Goal: Task Accomplishment & Management: Use online tool/utility

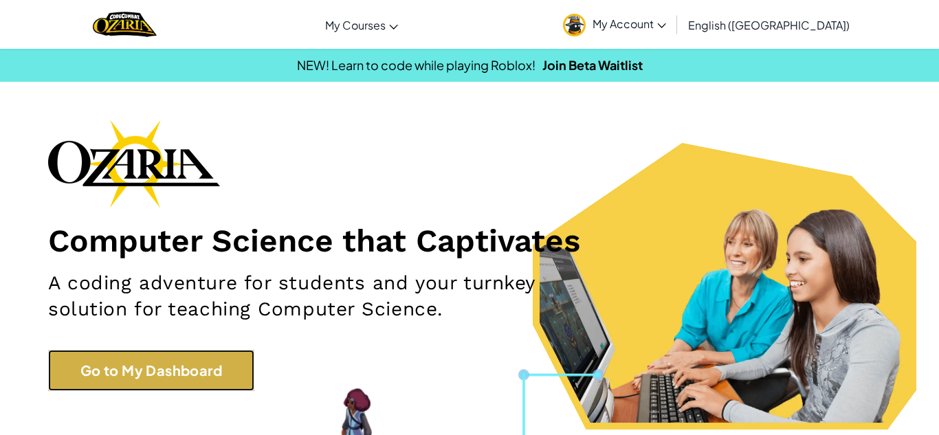
click at [195, 378] on link "Go to My Dashboard" at bounding box center [151, 370] width 206 height 41
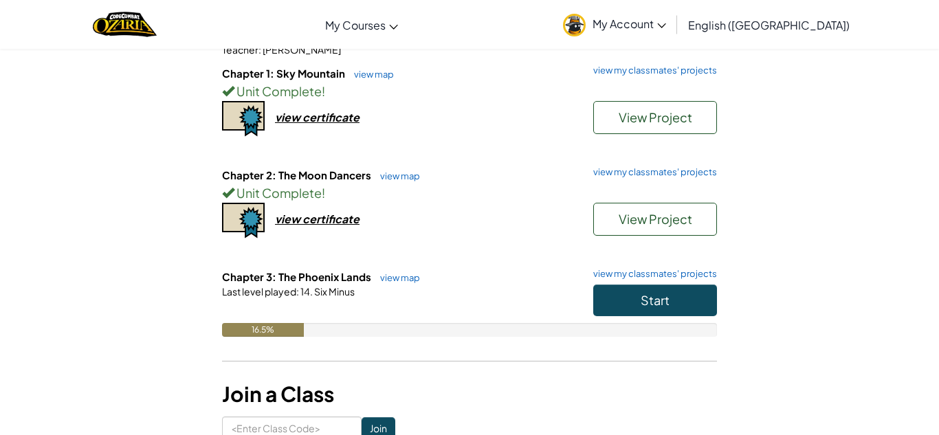
scroll to position [113, 0]
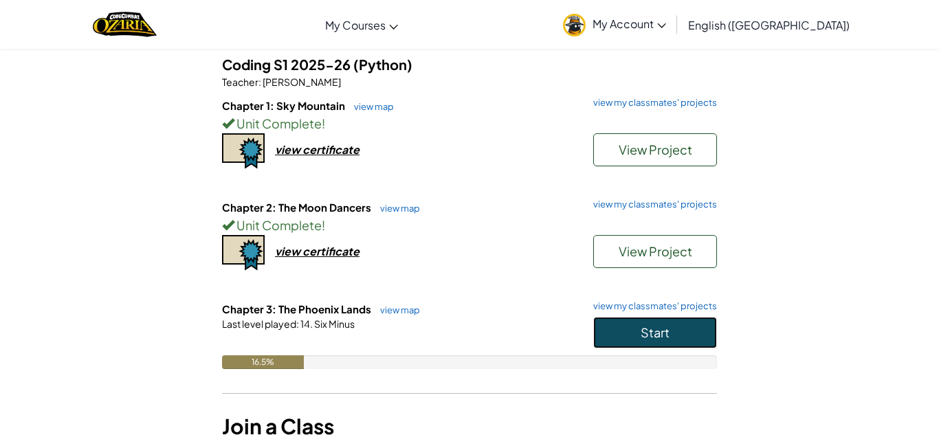
click at [648, 342] on button "Start" at bounding box center [655, 333] width 124 height 32
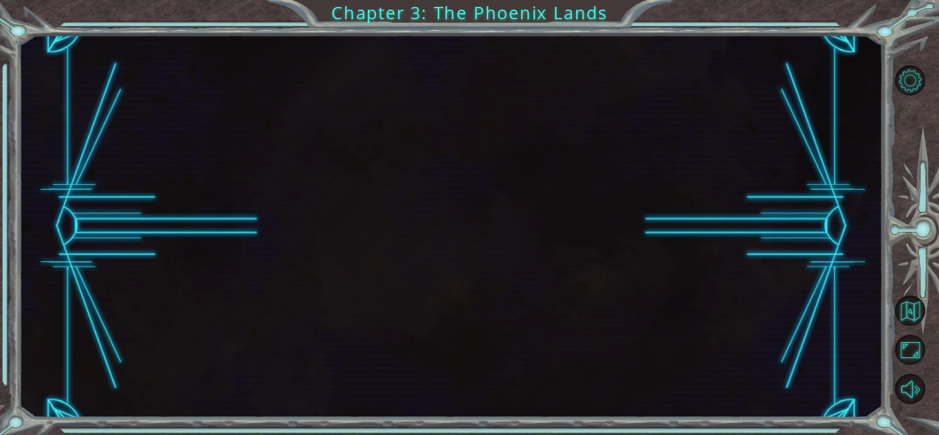
click at [478, 253] on div at bounding box center [451, 226] width 864 height 383
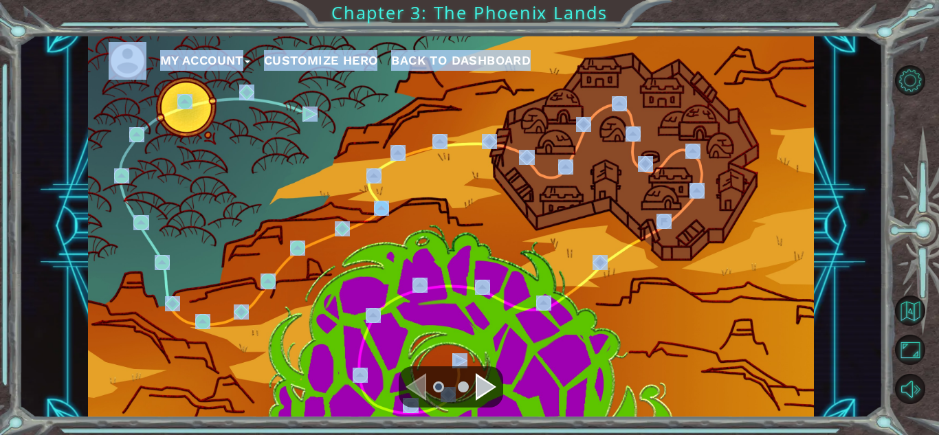
click at [297, 317] on div "My Account Customize Hero Back to Dashboard" at bounding box center [451, 226] width 726 height 383
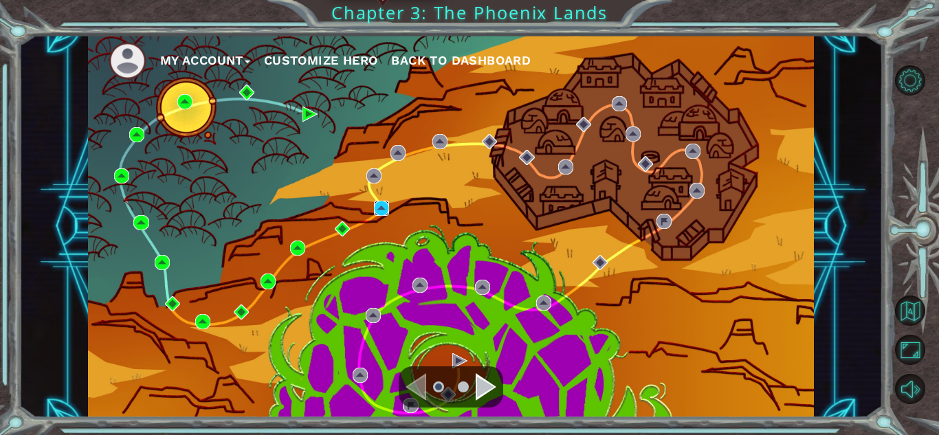
click at [381, 206] on img at bounding box center [381, 208] width 15 height 15
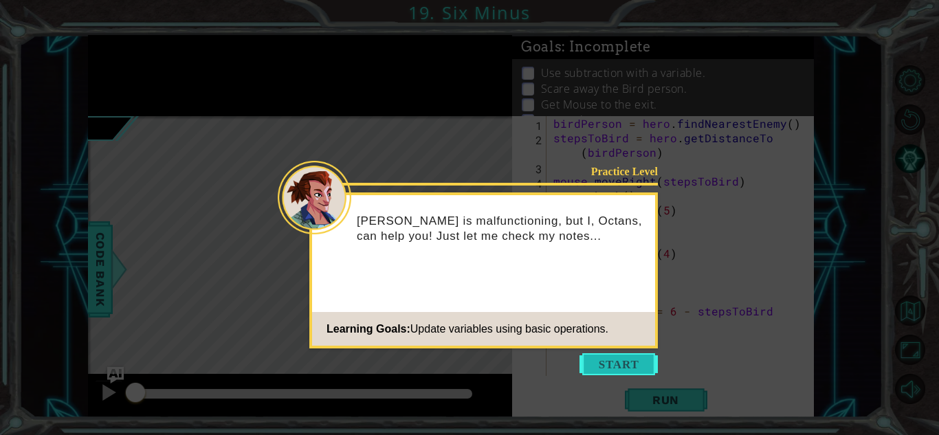
click at [625, 356] on button "Start" at bounding box center [618, 364] width 78 height 22
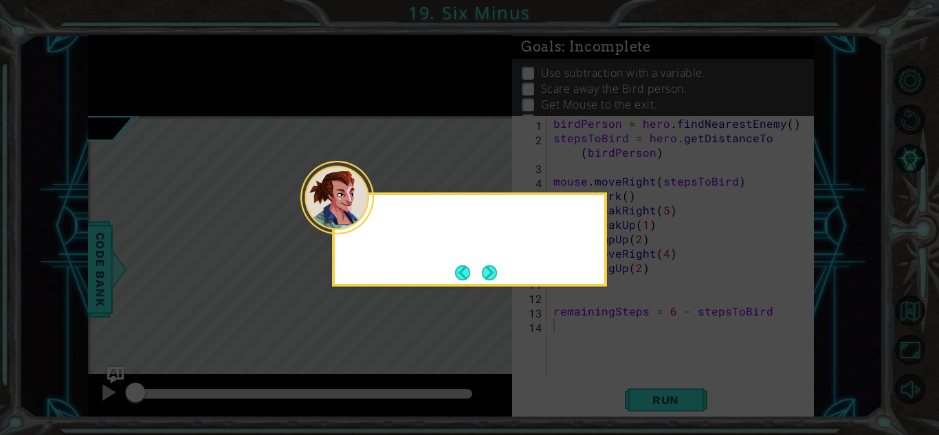
click at [625, 356] on icon at bounding box center [469, 217] width 939 height 435
click at [491, 276] on button "Next" at bounding box center [489, 272] width 15 height 15
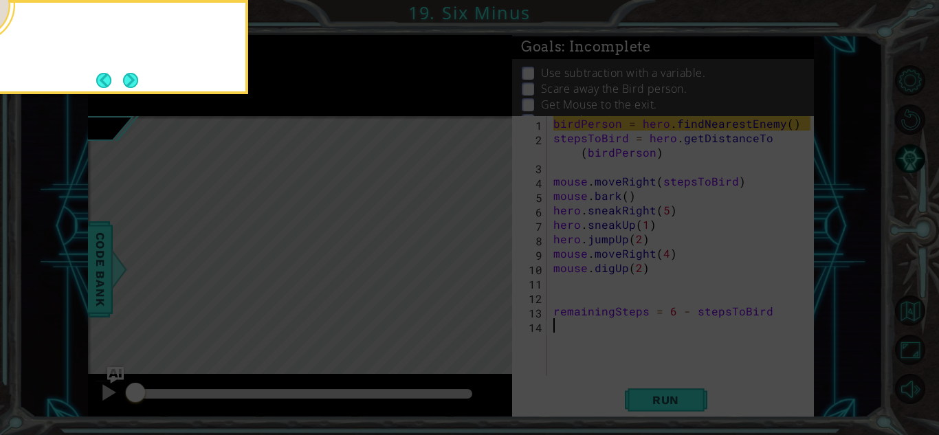
click at [491, 276] on icon at bounding box center [469, 217] width 939 height 435
click at [133, 80] on button "Next" at bounding box center [131, 80] width 16 height 16
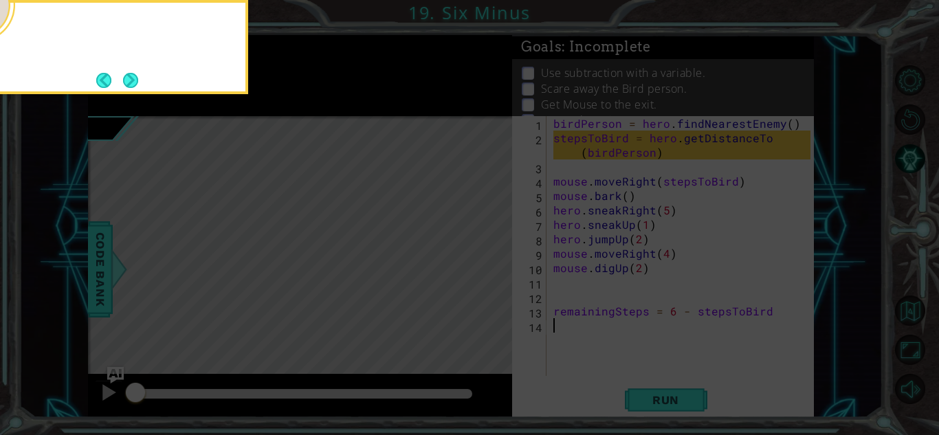
click at [133, 80] on button "Next" at bounding box center [131, 80] width 16 height 16
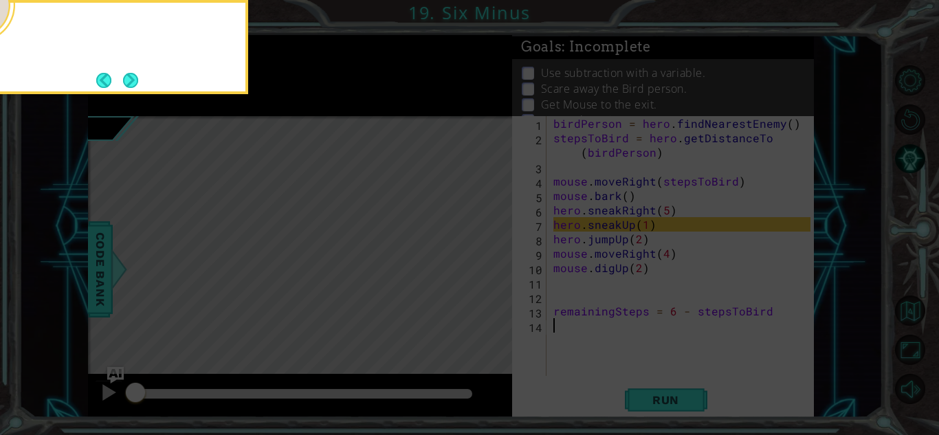
click at [133, 80] on button "Next" at bounding box center [131, 80] width 16 height 16
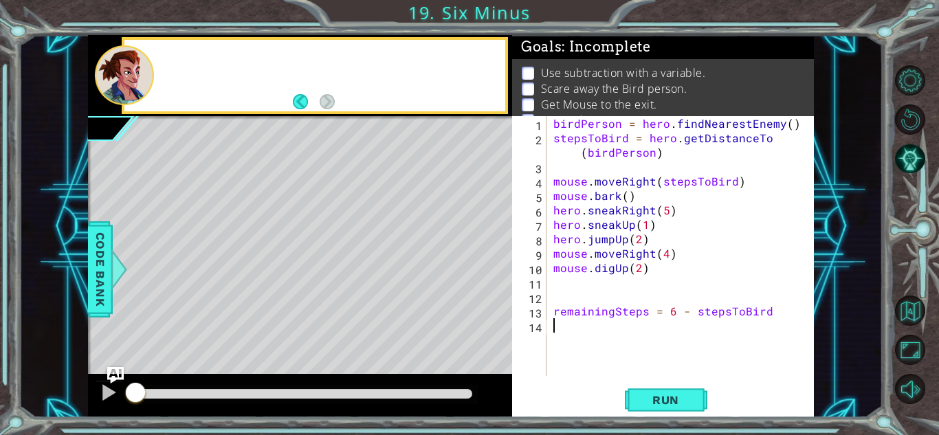
click at [133, 80] on div at bounding box center [124, 75] width 59 height 60
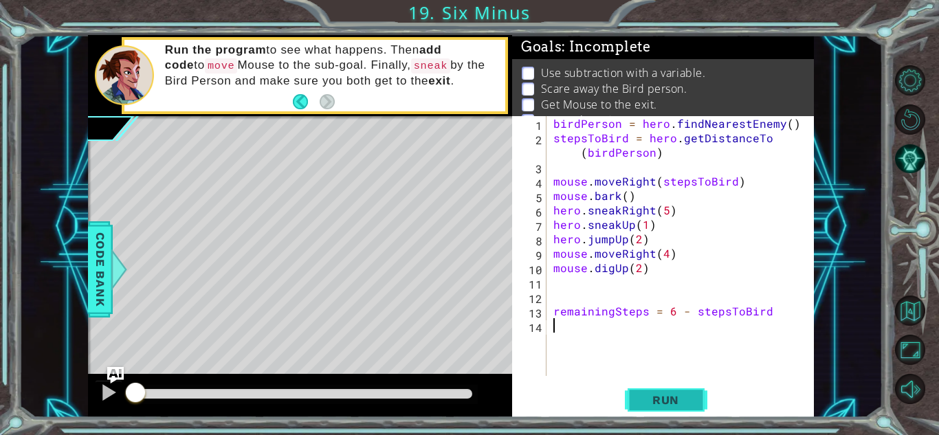
click at [677, 403] on span "Run" at bounding box center [665, 400] width 54 height 14
click at [675, 402] on span "Run" at bounding box center [665, 400] width 54 height 14
click at [370, 223] on body "1 ההההההההההההההההההההההההההההההההההההההההההההההההההההההההההההההההההההההההההההה…" at bounding box center [469, 217] width 939 height 435
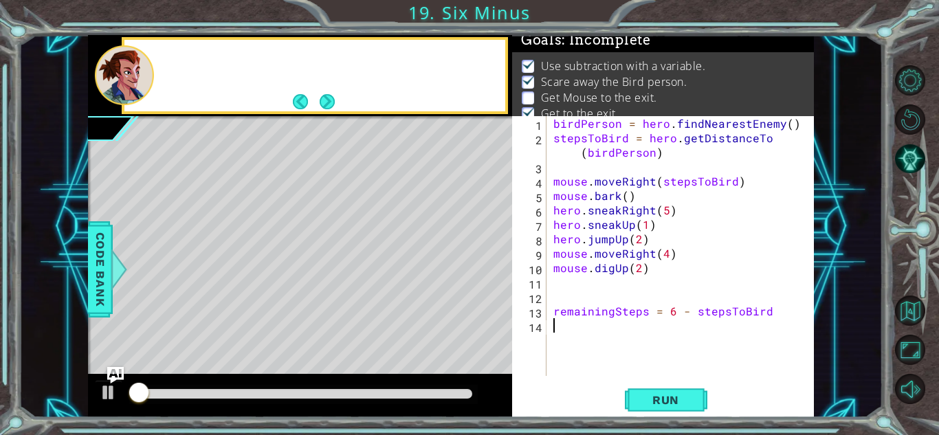
scroll to position [10, 0]
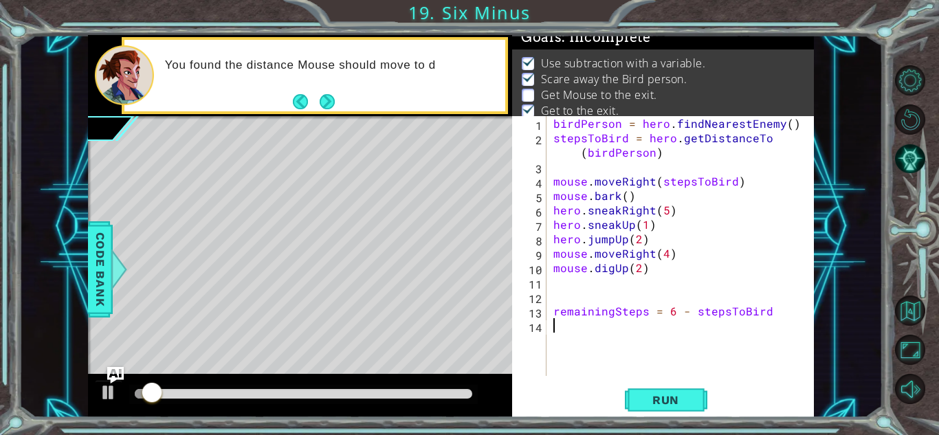
click at [573, 357] on div "birdPerson = hero . findNearestEnemy ( ) stepsToBird = hero . getDistanceTo ( b…" at bounding box center [683, 260] width 267 height 289
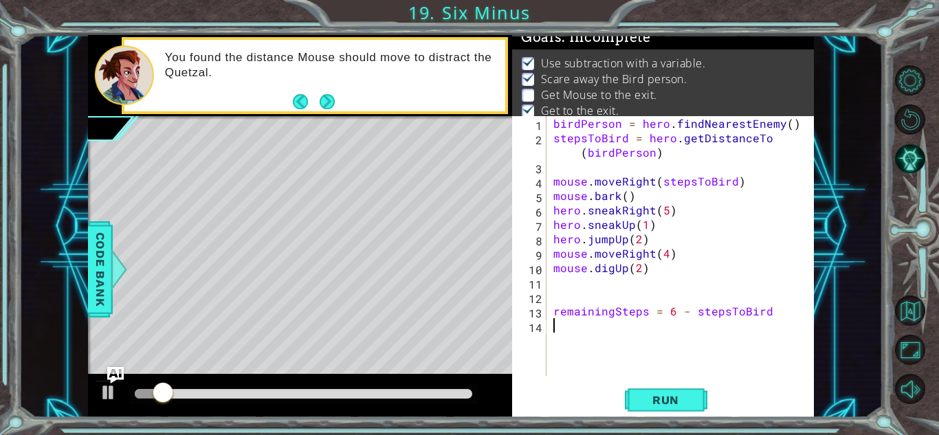
drag, startPoint x: 574, startPoint y: 357, endPoint x: 697, endPoint y: 467, distance: 165.4
click at [697, 434] on html "1 ההההההההההההההההההההההההההההההההההההההההההההההההההההההההההההההההההההההההההההה…" at bounding box center [469, 217] width 939 height 435
click at [898, 148] on button "AI Hint" at bounding box center [910, 159] width 30 height 30
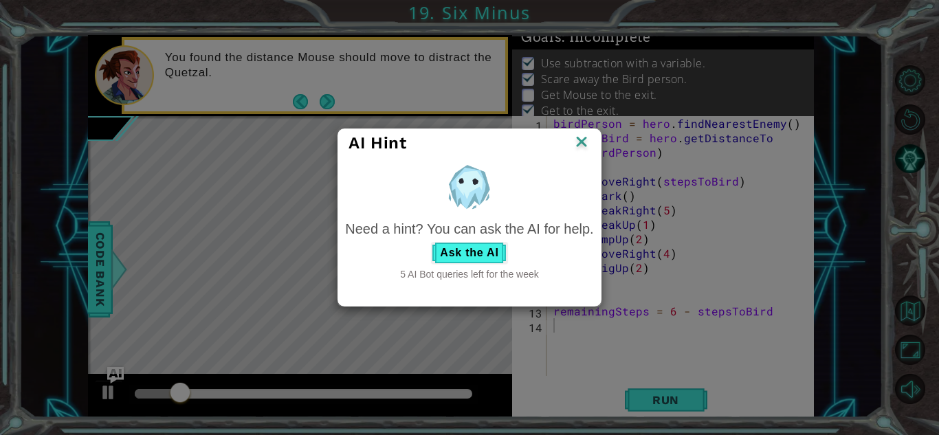
click at [576, 143] on img at bounding box center [581, 143] width 18 height 21
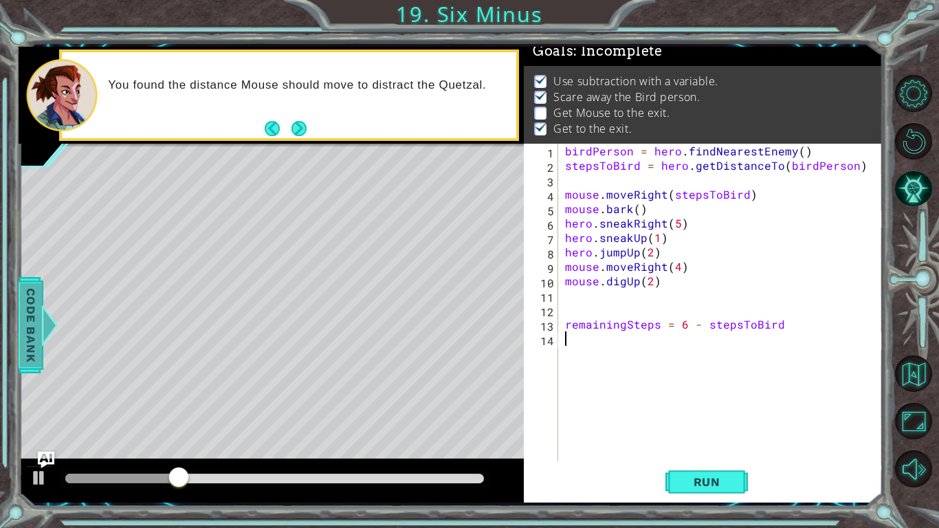
click at [34, 310] on span "Code Bank" at bounding box center [31, 324] width 22 height 84
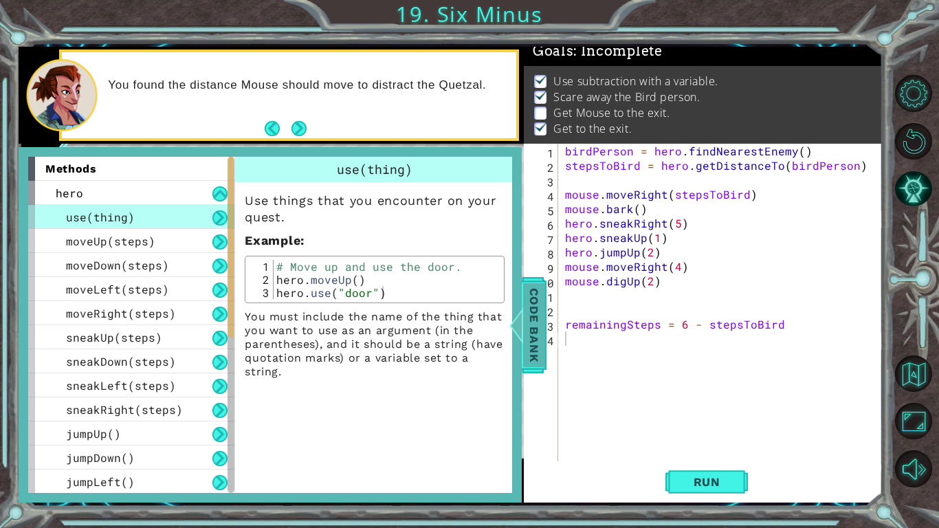
click at [529, 339] on span "Code Bank" at bounding box center [534, 324] width 22 height 84
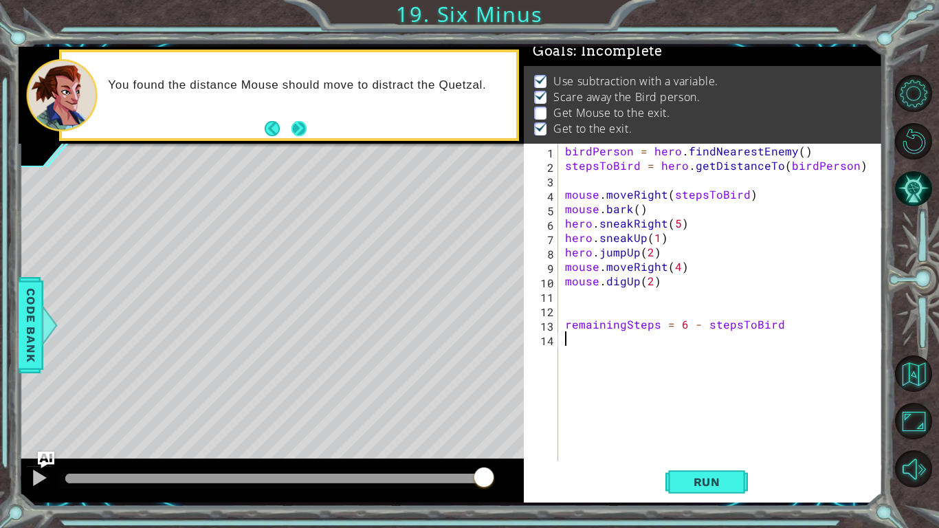
drag, startPoint x: 293, startPoint y: 126, endPoint x: 300, endPoint y: 128, distance: 7.4
click at [300, 128] on button "Next" at bounding box center [298, 128] width 15 height 15
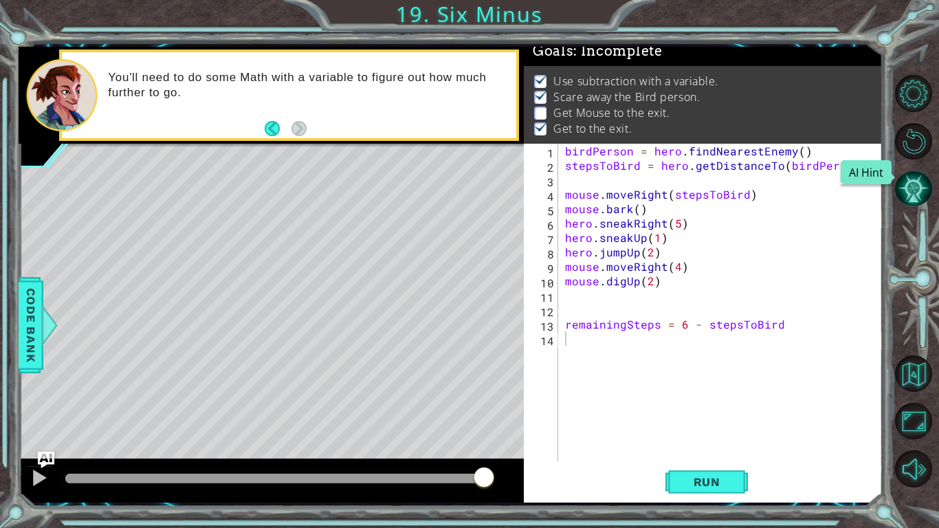
click at [926, 171] on button "AI Hint" at bounding box center [913, 188] width 37 height 37
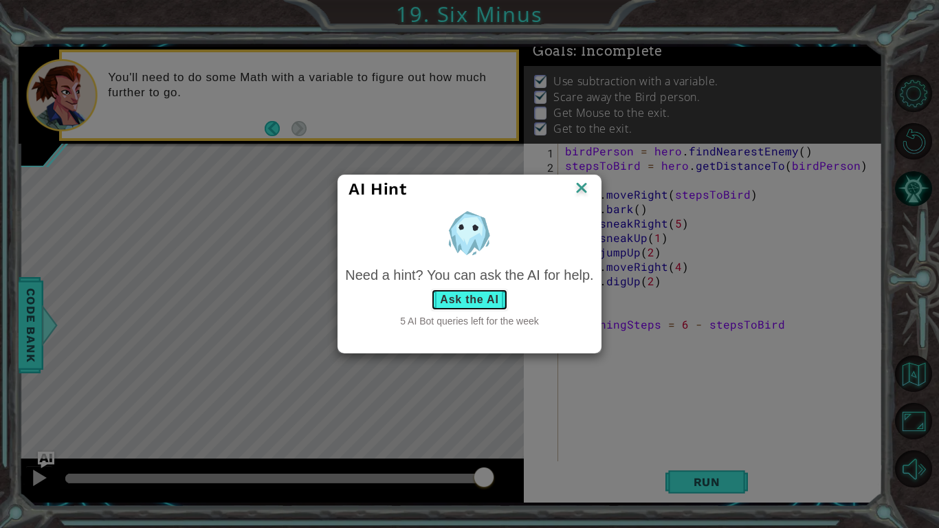
click at [479, 299] on button "Ask the AI" at bounding box center [469, 300] width 76 height 22
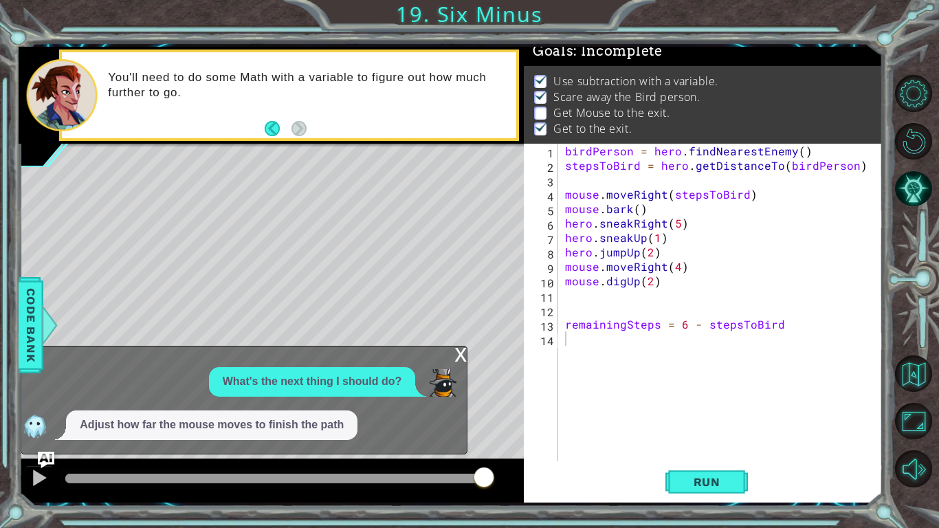
click at [353, 394] on div "What's the next thing I should do? Adjust how far the mouse moves to finish the…" at bounding box center [240, 403] width 438 height 73
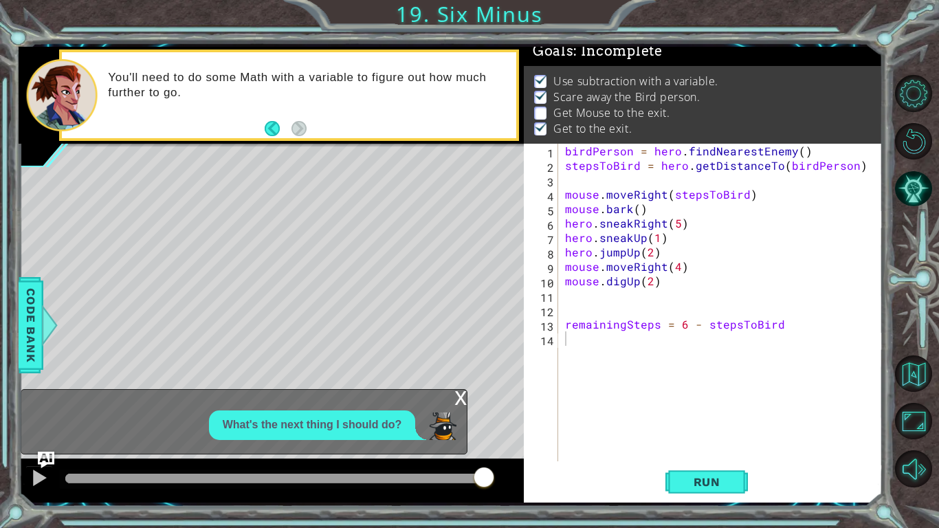
drag, startPoint x: 353, startPoint y: 394, endPoint x: 108, endPoint y: 420, distance: 246.7
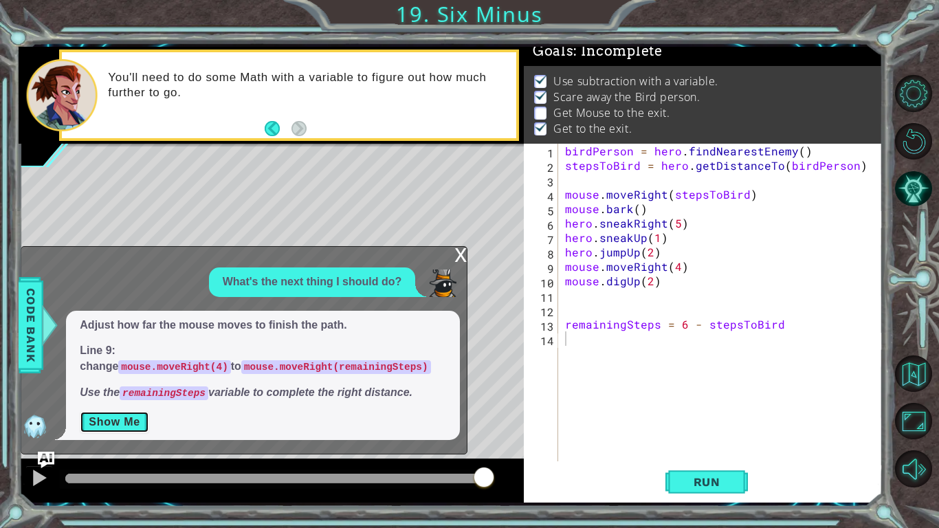
click at [116, 424] on button "Show Me" at bounding box center [114, 422] width 69 height 22
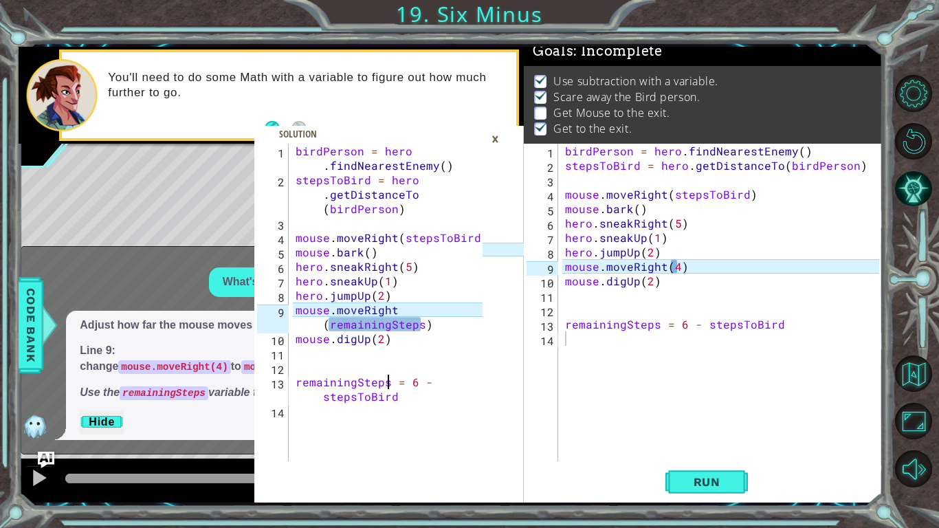
click at [390, 373] on div "birdPerson = hero . findNearestEnemy ( ) stepsToBird = hero . getDistanceTo ( b…" at bounding box center [391, 324] width 197 height 361
type textarea "remainingSteps = 6 - stepsToBird"
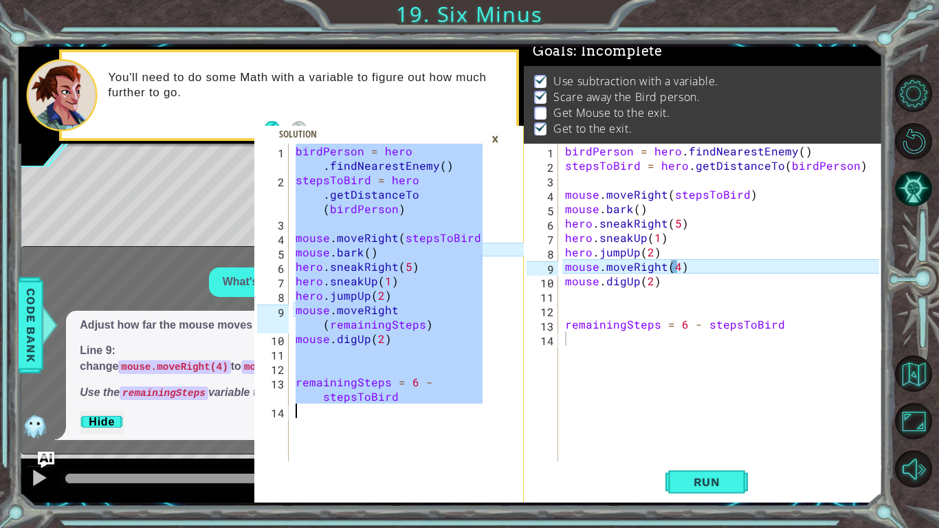
click at [886, 409] on body "remainingSteps = 6 - stepsToBird 1 2 3 4 5 6 7 8 9 10 11 12 13 14 birdPerson = …" at bounding box center [469, 264] width 939 height 528
click at [798, 354] on div "birdPerson = hero . findNearestEnemy ( ) stepsToBird = hero . getDistanceTo ( b…" at bounding box center [724, 317] width 324 height 346
type textarea "remainingSteps = 6 - stepsToBird"
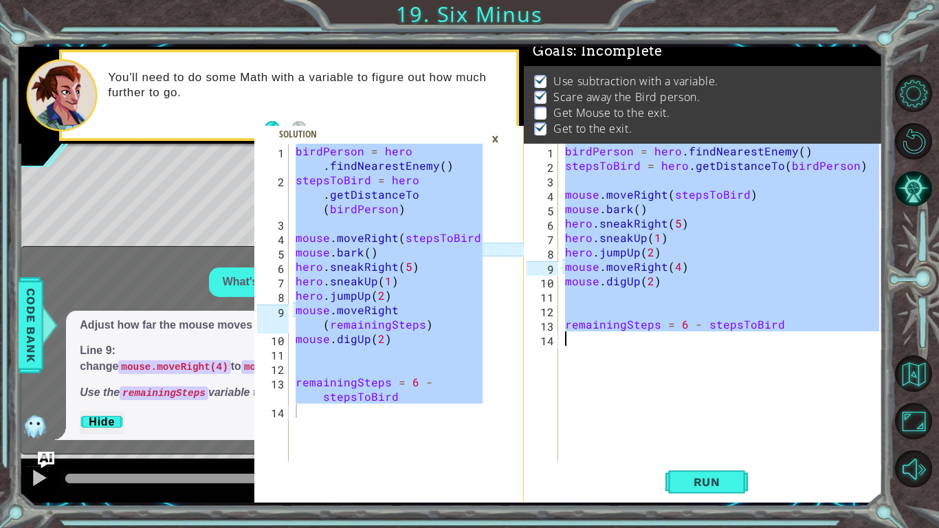
paste textarea "Code Area"
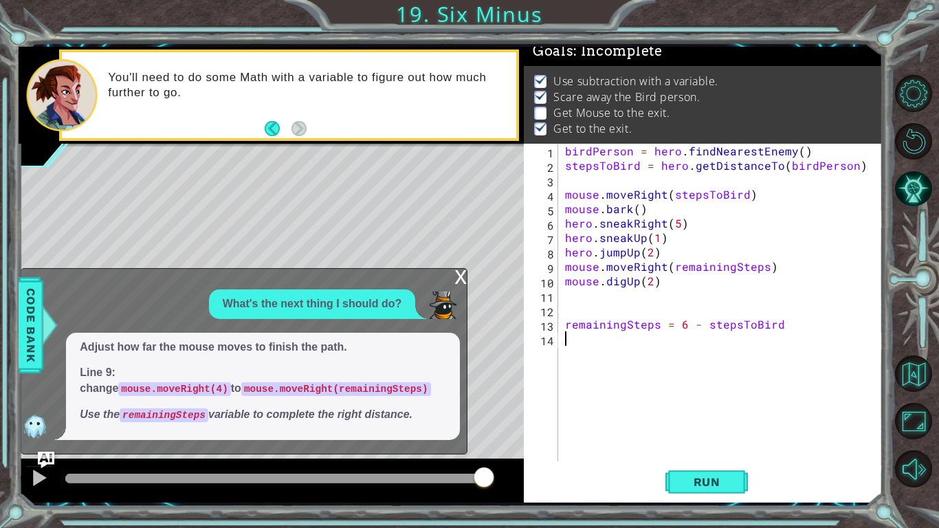
click at [456, 276] on div "x" at bounding box center [460, 276] width 12 height 14
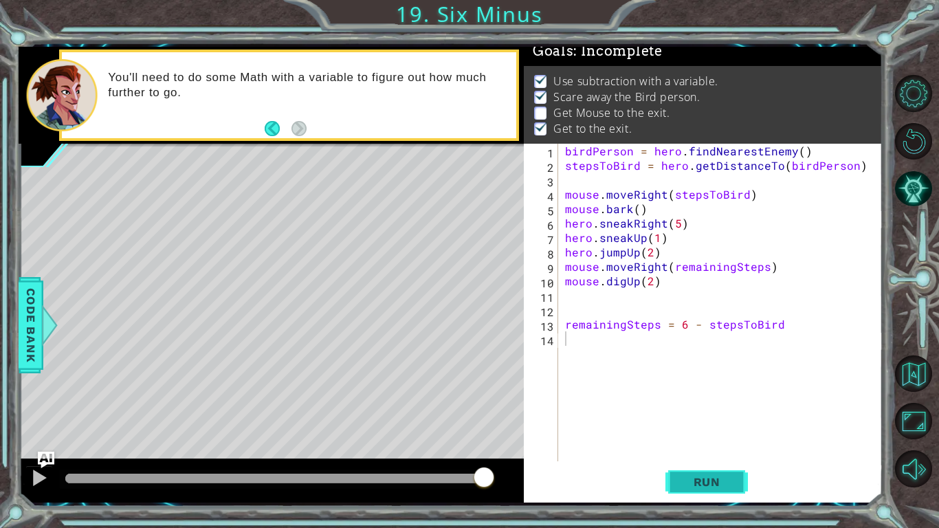
click at [688, 434] on span "Run" at bounding box center [707, 482] width 54 height 14
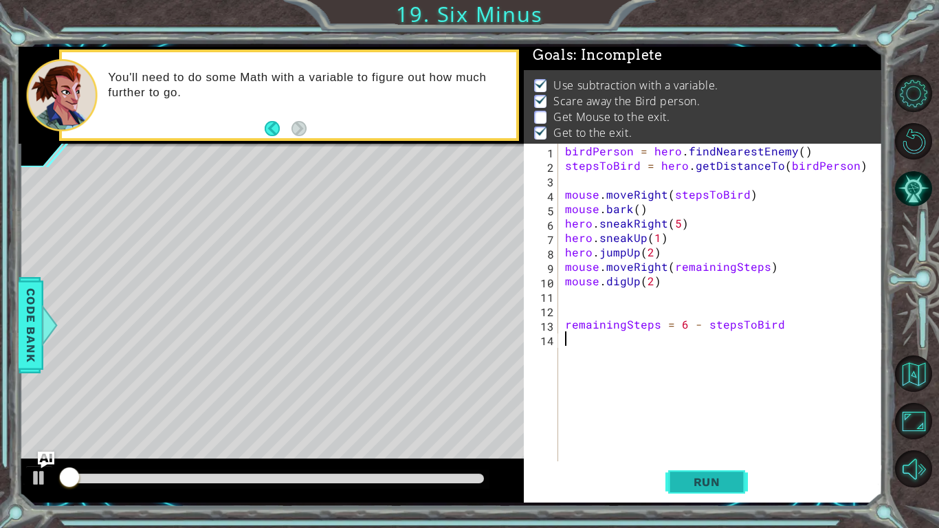
scroll to position [5, 0]
click at [315, 434] on div "methods hero use(thing) moveUp(steps) moveDown(steps) moveLeft(steps) moveRight…" at bounding box center [451, 275] width 864 height 456
click at [54, 434] on img "Ask AI" at bounding box center [46, 460] width 18 height 18
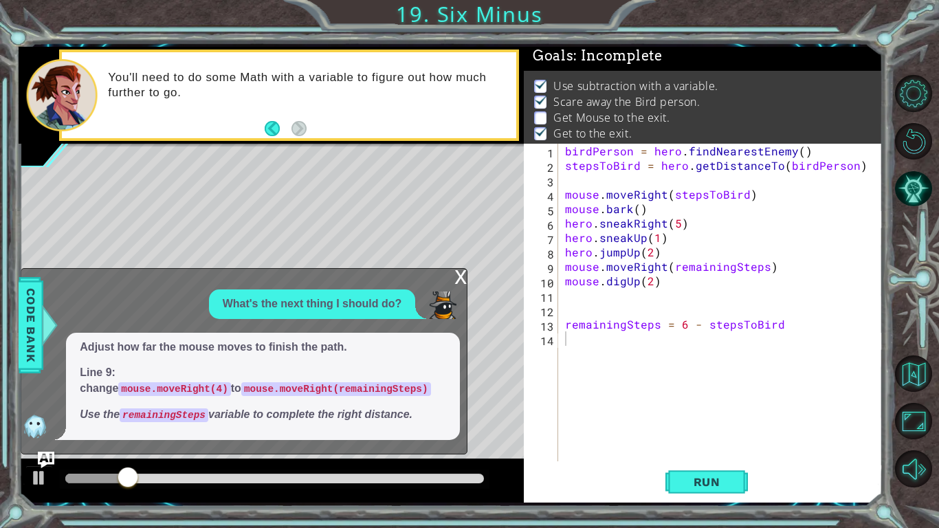
click at [34, 434] on div at bounding box center [271, 480] width 505 height 44
click at [23, 434] on div "x What's the next thing I should do? Adjust how far the mouse moves to finish t…" at bounding box center [244, 361] width 447 height 186
click at [33, 434] on div "x What's the next thing I should do? Adjust how far the mouse moves to finish t…" at bounding box center [244, 361] width 447 height 186
click at [41, 434] on div "remainingSteps = 6 - stepsToBird 1 2 3 4 5 6 7 8 9 10 11 12 13 14 birdPerson = …" at bounding box center [451, 275] width 864 height 456
click at [49, 434] on img "Ask AI" at bounding box center [46, 460] width 18 height 18
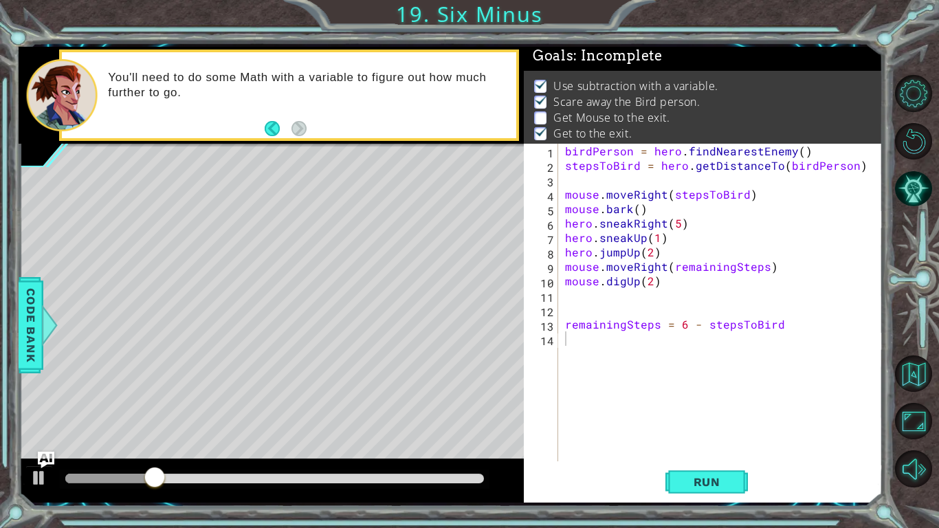
drag, startPoint x: 914, startPoint y: 211, endPoint x: 935, endPoint y: 165, distance: 50.7
click at [919, 202] on div at bounding box center [918, 281] width 42 height 422
click at [935, 165] on div at bounding box center [918, 281] width 42 height 422
click at [919, 178] on button "AI Hint" at bounding box center [913, 188] width 37 height 37
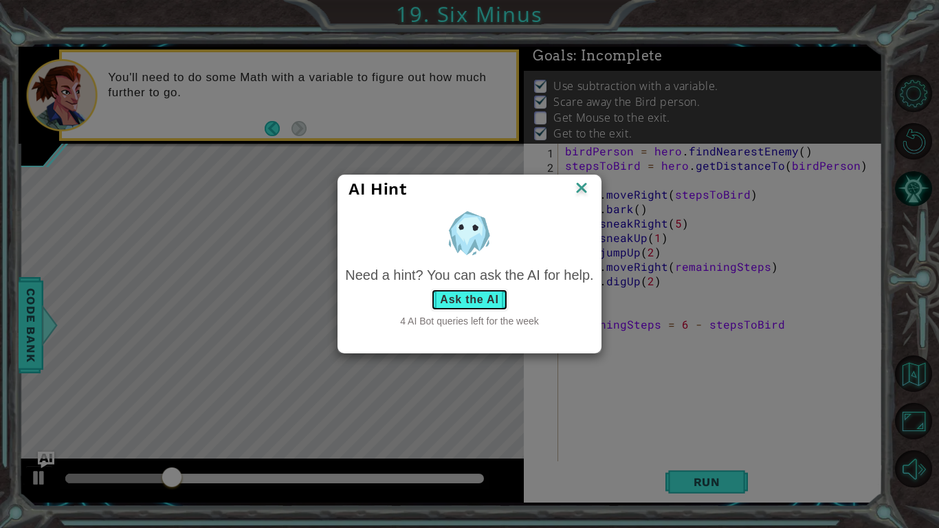
click at [489, 308] on button "Ask the AI" at bounding box center [469, 300] width 76 height 22
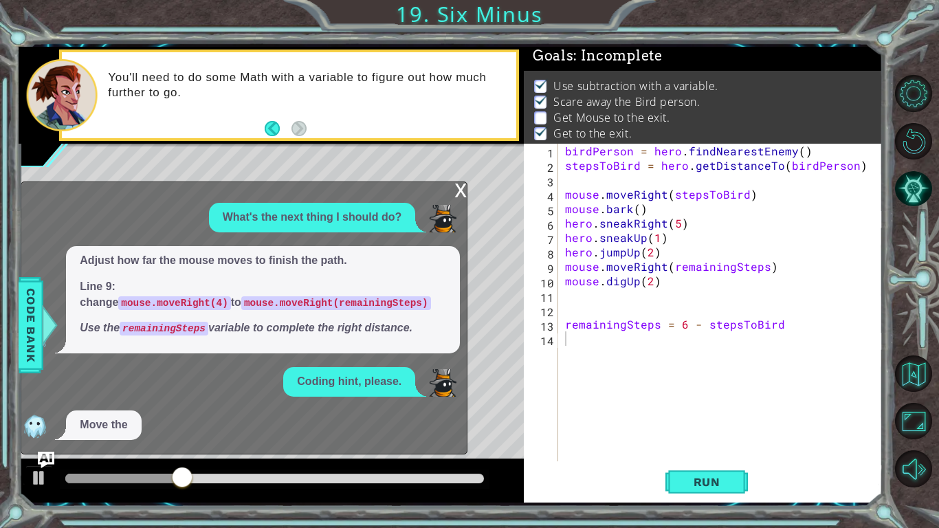
click at [382, 379] on div "What's the next thing I should do? Adjust how far the mouse moves to finish the…" at bounding box center [240, 321] width 438 height 237
click at [409, 434] on div "x What's the next thing I should do? Adjust how far the mouse moves to finish t…" at bounding box center [244, 317] width 447 height 273
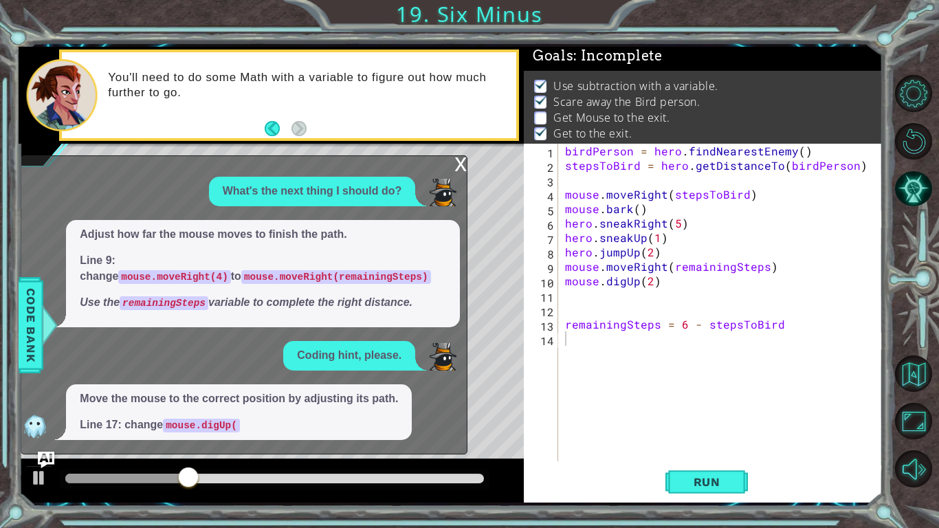
click at [403, 402] on div "x What's the next thing I should do? Adjust how far the mouse moves to finish t…" at bounding box center [244, 304] width 447 height 299
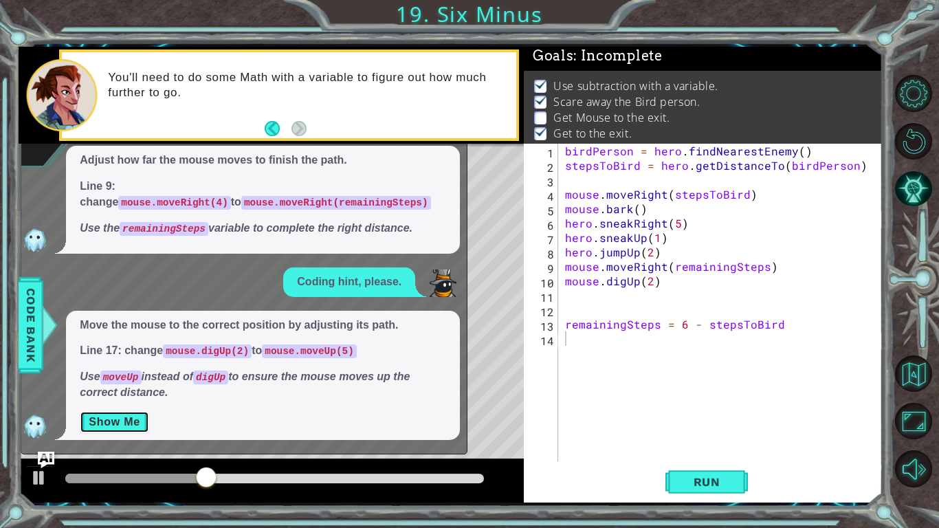
click at [128, 428] on button "Show Me" at bounding box center [114, 422] width 69 height 22
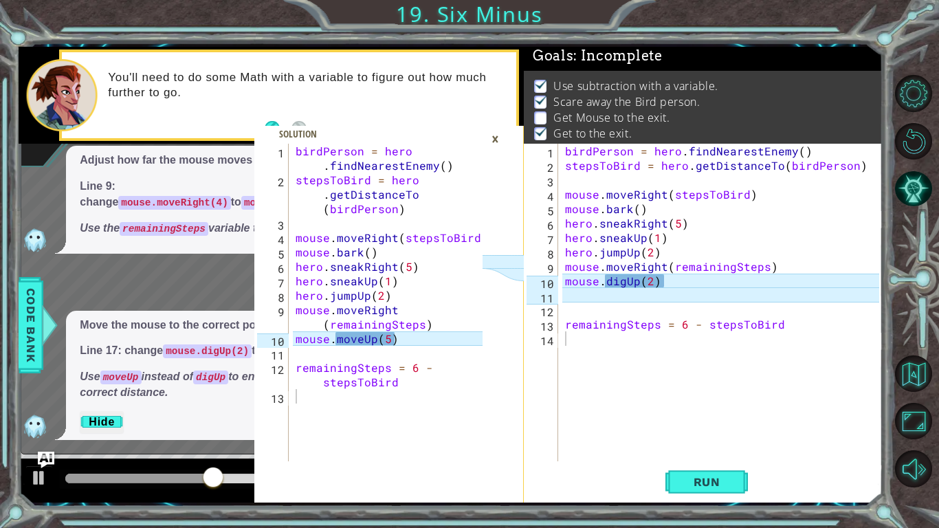
click at [401, 277] on div "birdPerson = hero . findNearestEnemy ( ) stepsToBird = hero . getDistanceTo ( b…" at bounding box center [391, 324] width 197 height 361
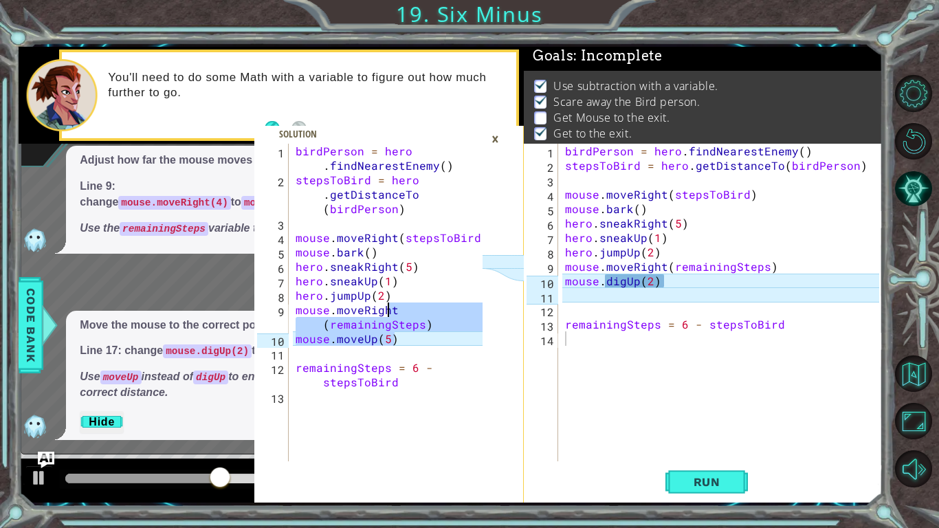
type textarea "remainingSteps = 6 - stepsToBird"
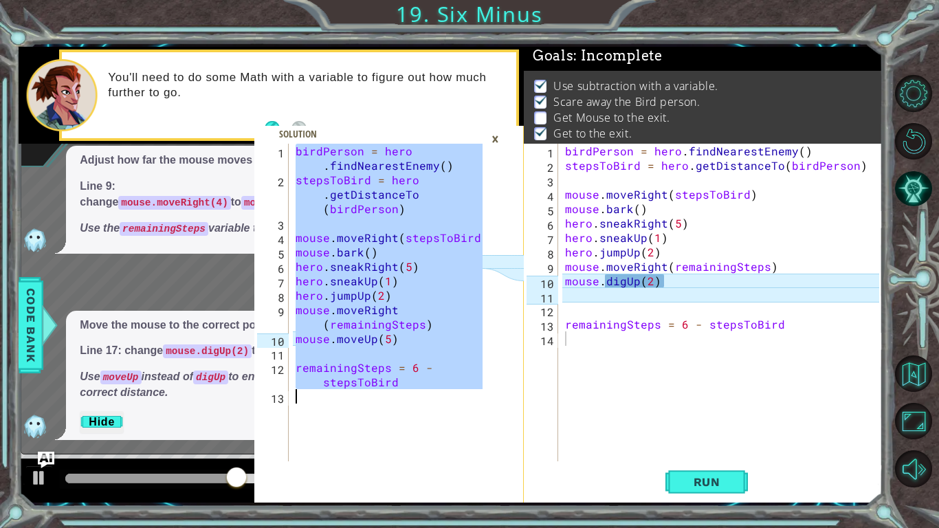
click at [756, 381] on div "birdPerson = hero . findNearestEnemy ( ) stepsToBird = hero . getDistanceTo ( b…" at bounding box center [724, 317] width 324 height 346
type textarea "remainingSteps = 6 - stepsToBird"
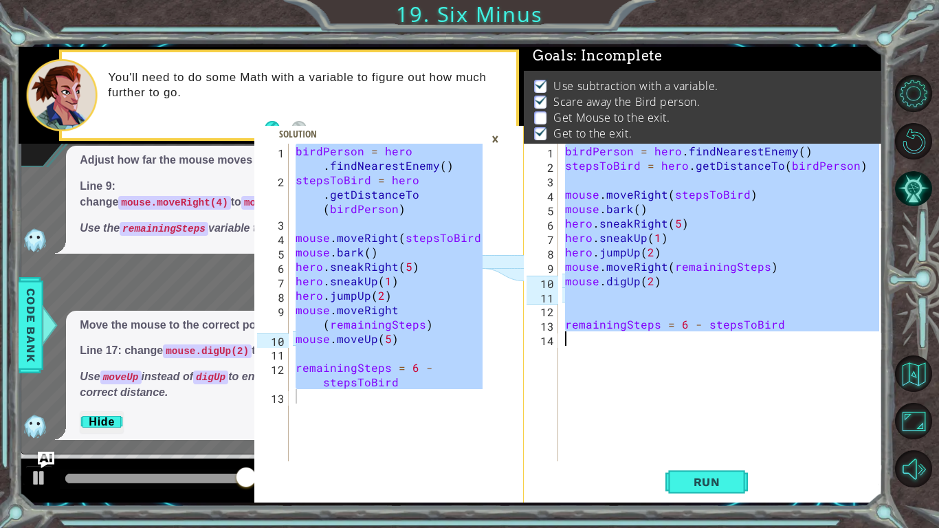
paste textarea "Code Area"
paste textarea "remainingSteps = 6 - stepsToBird"
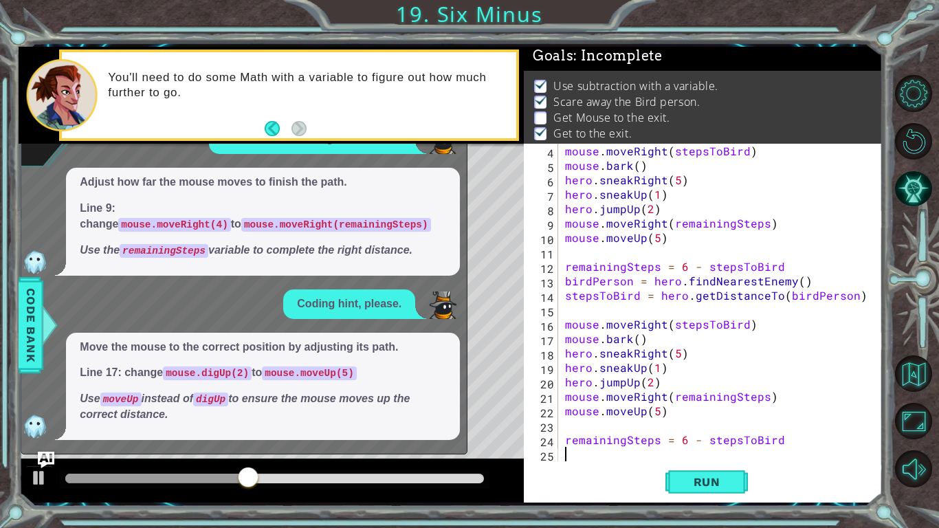
scroll to position [43, 0]
type textarea "remainingSteps = 6 - stepsToBird"
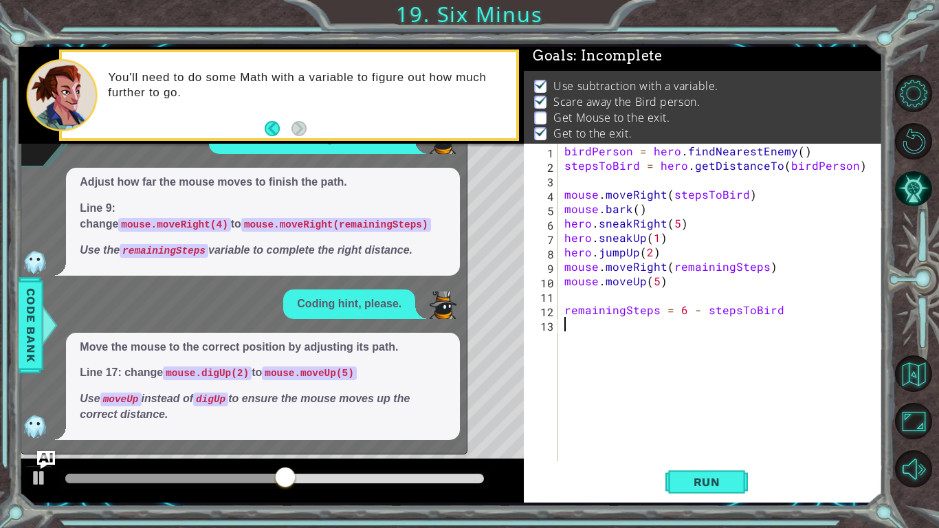
click at [45, 434] on img "Ask AI" at bounding box center [46, 460] width 18 height 18
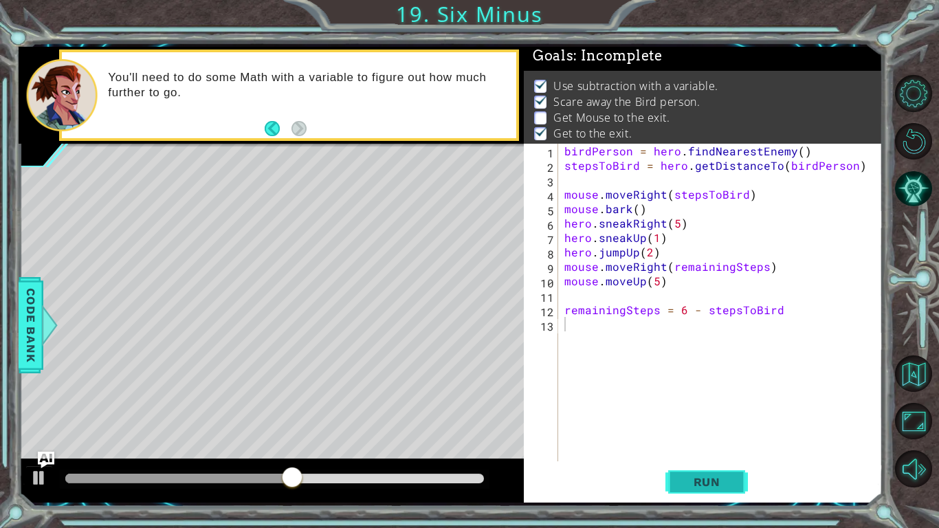
click at [719, 434] on span "Run" at bounding box center [707, 482] width 54 height 14
click at [697, 434] on button "Run" at bounding box center [706, 482] width 82 height 36
click at [698, 434] on button "Run" at bounding box center [706, 482] width 82 height 36
click at [680, 434] on span "Run" at bounding box center [707, 482] width 54 height 14
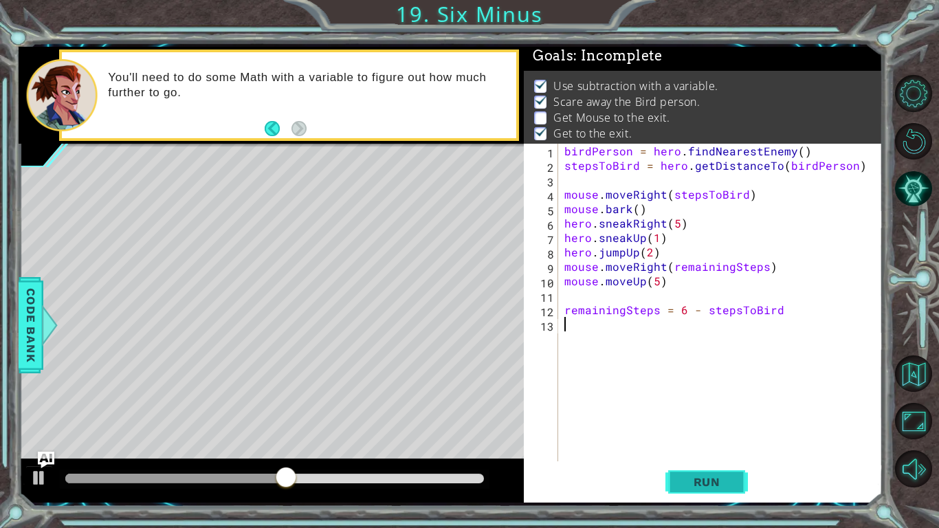
click at [680, 434] on span "Run" at bounding box center [707, 482] width 54 height 14
click at [677, 434] on button "Run" at bounding box center [706, 482] width 82 height 36
click at [649, 434] on div "remainingSteps = 6 - stepsToBird 1 2 3 4 5 6 7 8 9 10 11 12 13 birdPerson = her…" at bounding box center [451, 274] width 864 height 464
click at [672, 434] on button "Run" at bounding box center [706, 482] width 82 height 36
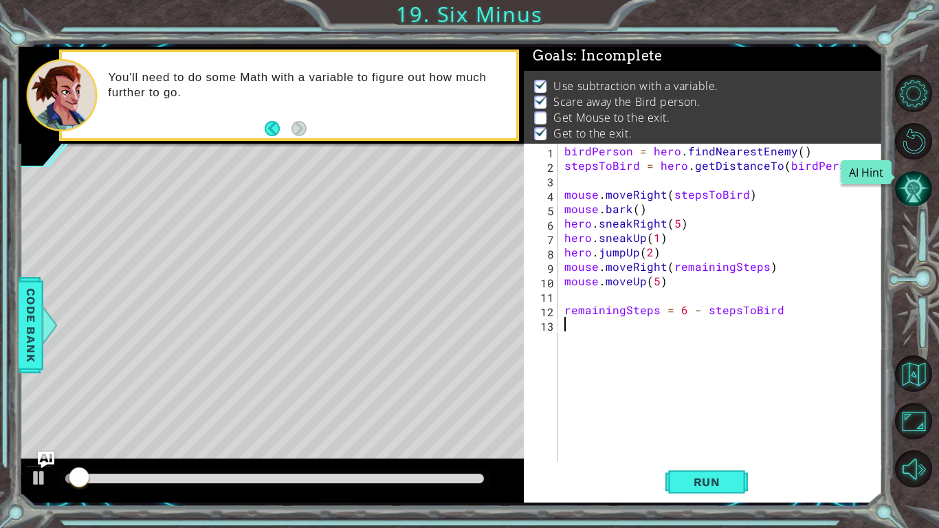
click at [906, 189] on button "AI Hint" at bounding box center [913, 188] width 37 height 37
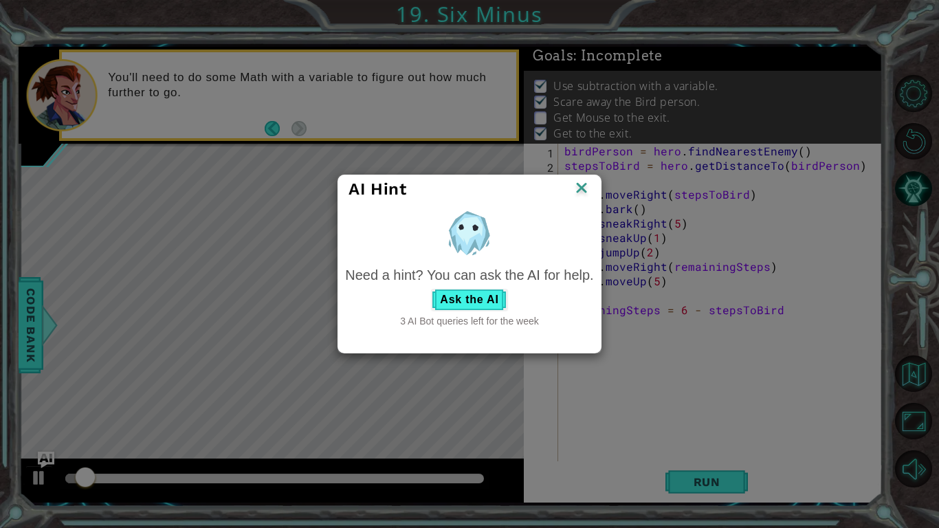
click at [513, 282] on div "Need a hint? You can ask the AI for help." at bounding box center [469, 275] width 248 height 20
click at [488, 300] on button "Ask the AI" at bounding box center [469, 300] width 76 height 22
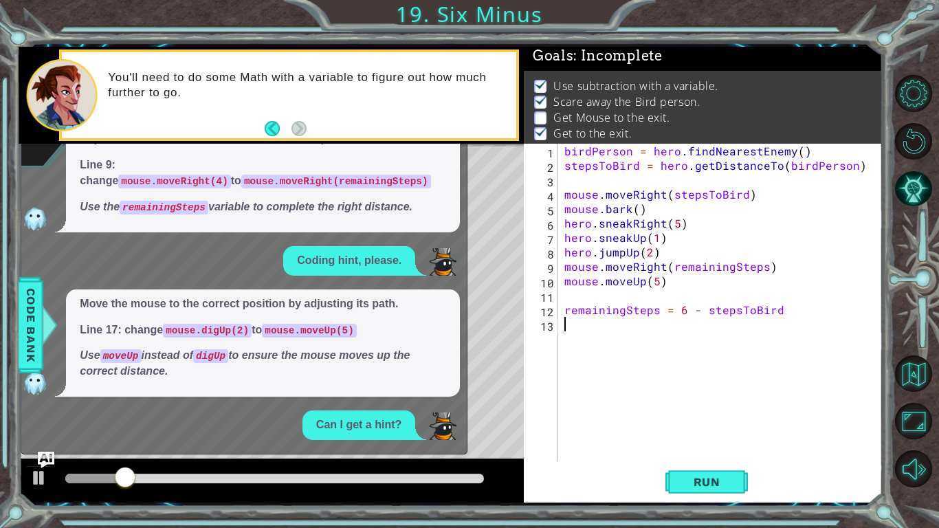
scroll to position [128, 0]
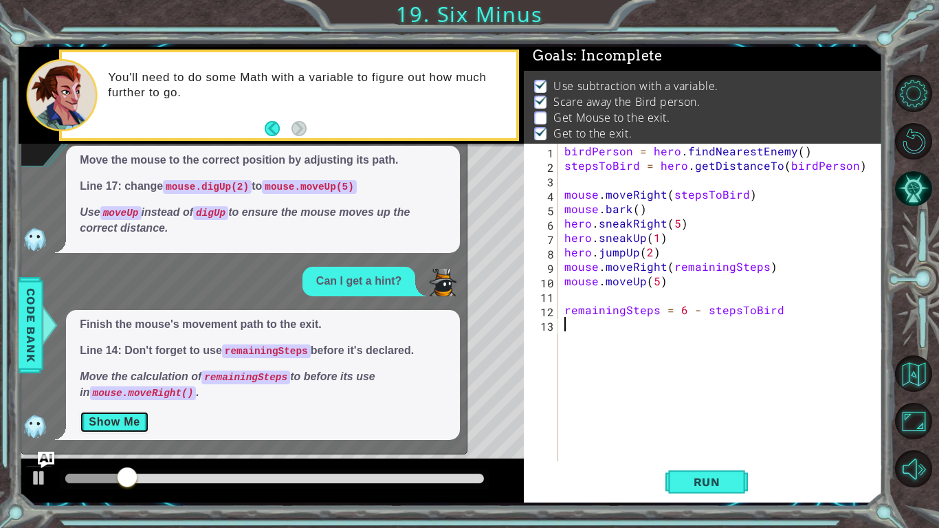
click at [144, 420] on button "Show Me" at bounding box center [114, 422] width 69 height 22
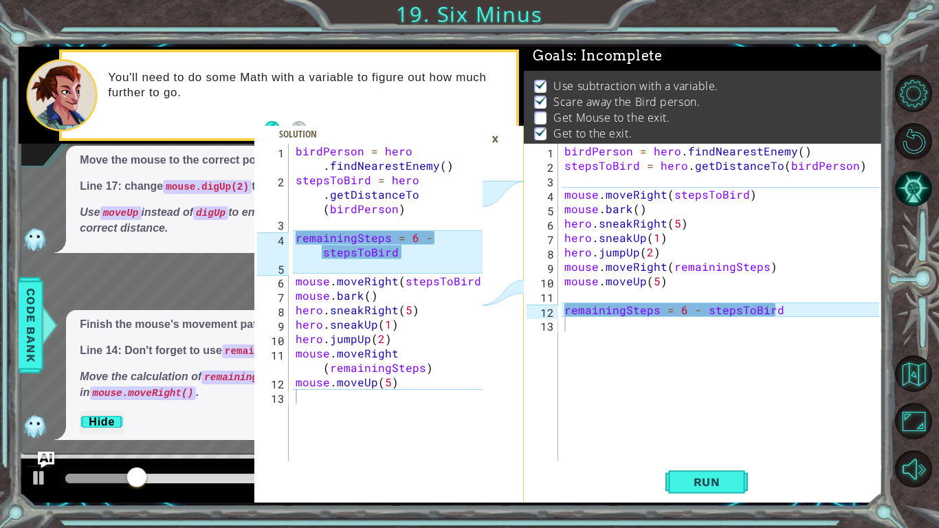
click at [445, 331] on div "birdPerson = hero . findNearestEnemy ( ) stepsToBird = hero . getDistanceTo ( b…" at bounding box center [391, 324] width 197 height 361
type textarea "mouse.moveUp(5)"
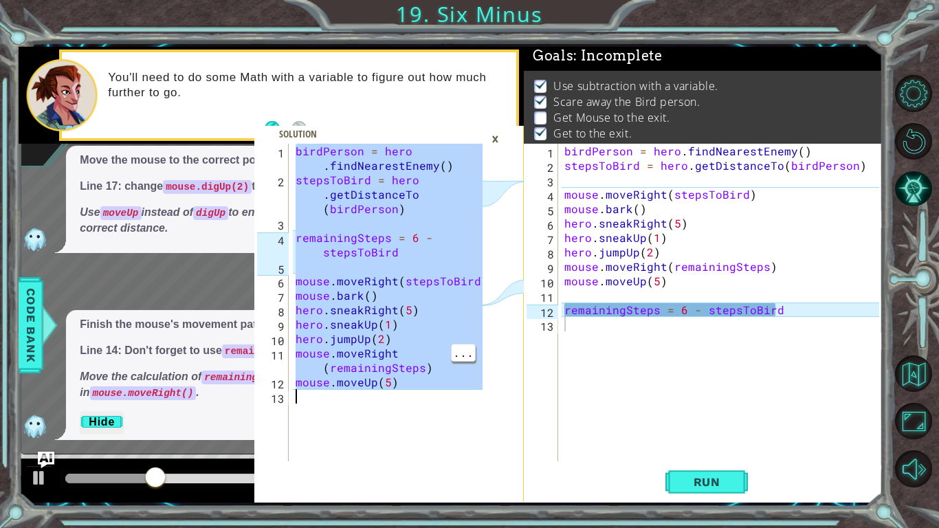
click at [739, 277] on div "birdPerson = hero . findNearestEnemy ( ) stepsToBird = hero . getDistanceTo ( b…" at bounding box center [723, 317] width 324 height 346
type textarea "remainingSteps = 6 - stepsToBird"
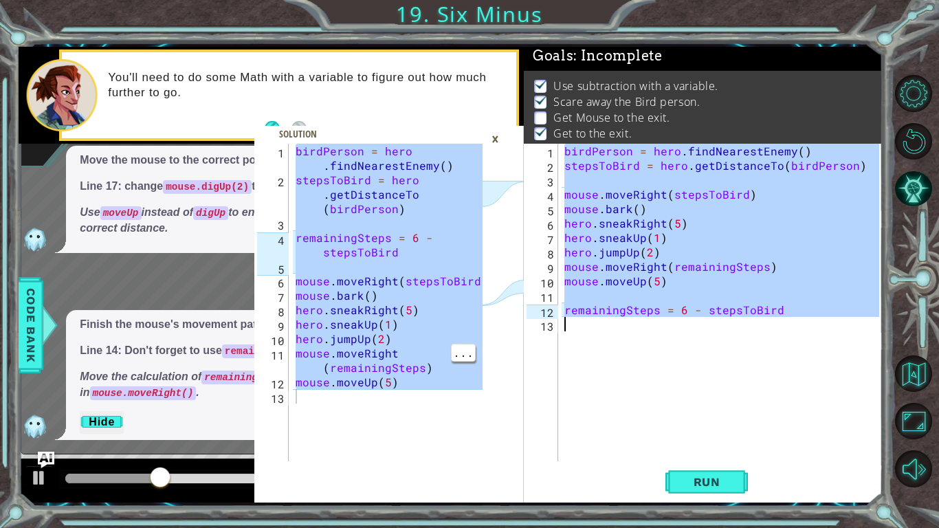
paste textarea "Code Area"
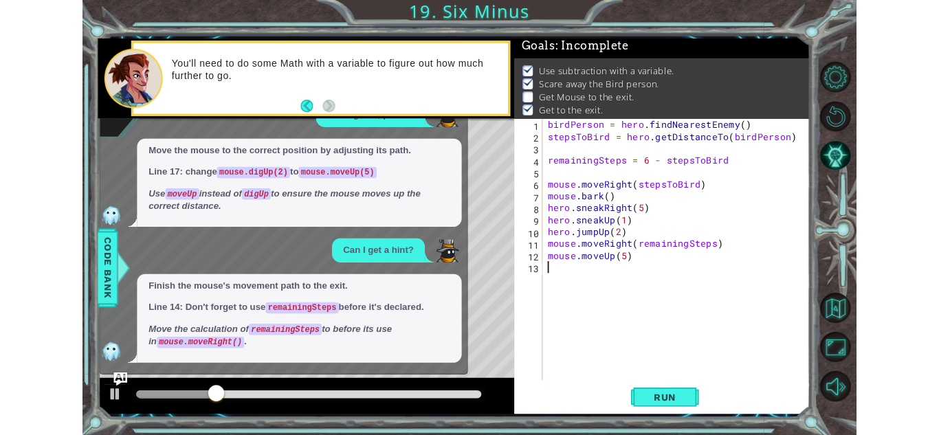
scroll to position [106, 0]
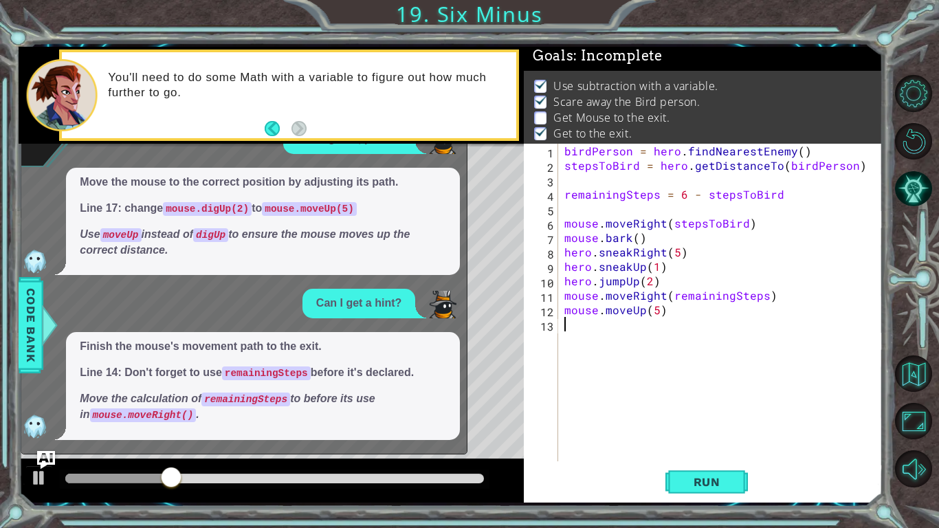
click at [46, 434] on img "Ask AI" at bounding box center [46, 460] width 18 height 18
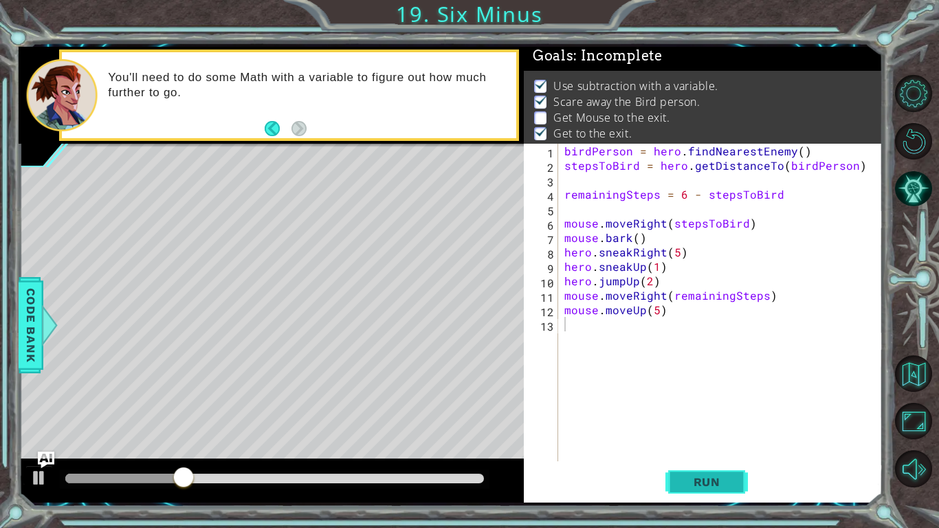
click at [717, 434] on span "Run" at bounding box center [707, 482] width 54 height 14
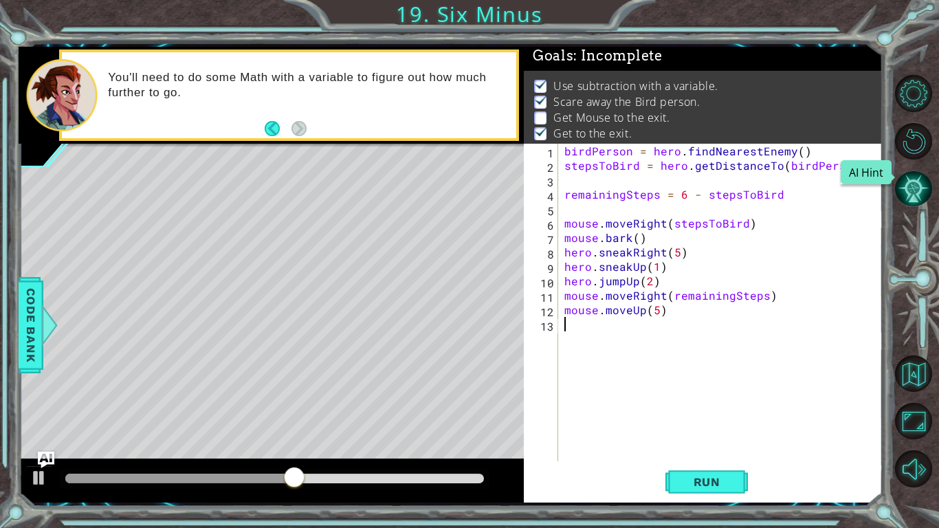
click at [925, 194] on button "AI Hint" at bounding box center [913, 188] width 37 height 37
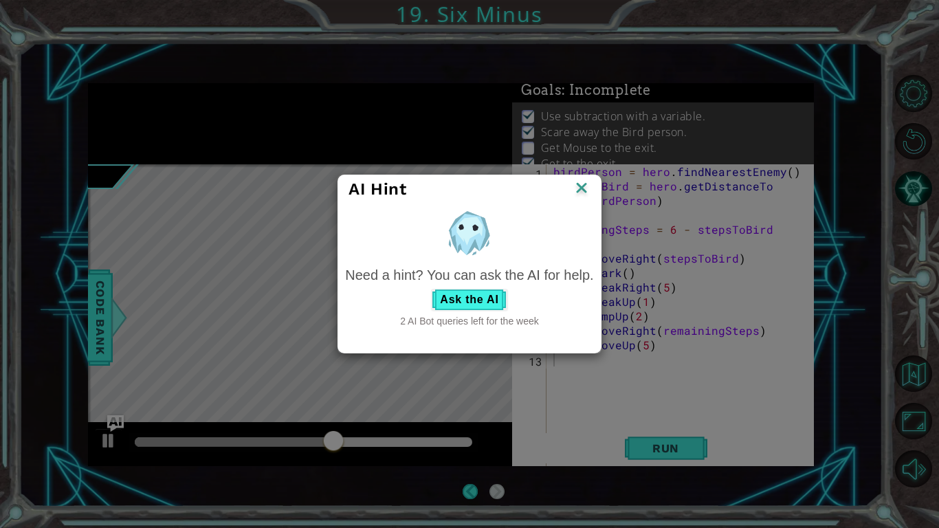
scroll to position [2, 0]
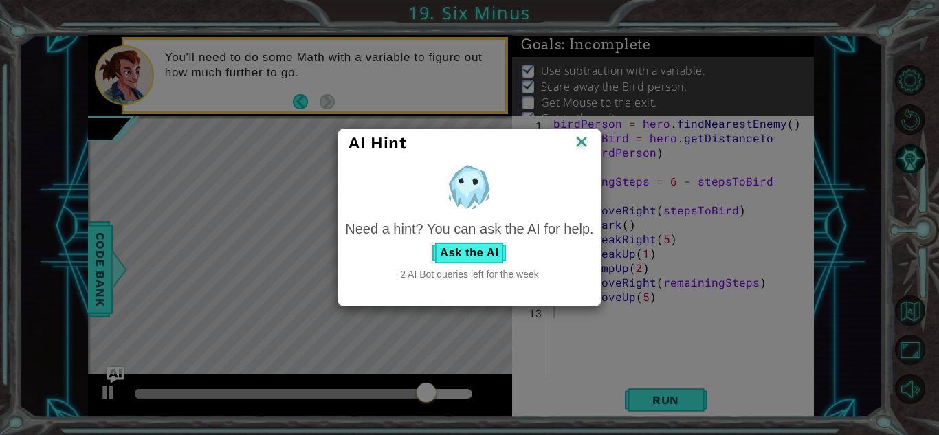
click at [497, 270] on div "2 AI Bot queries left for the week" at bounding box center [469, 274] width 248 height 14
click at [471, 271] on div "2 AI Bot queries left for the week" at bounding box center [469, 274] width 248 height 14
click at [417, 225] on div "Need a hint? You can ask the AI for help." at bounding box center [469, 229] width 248 height 20
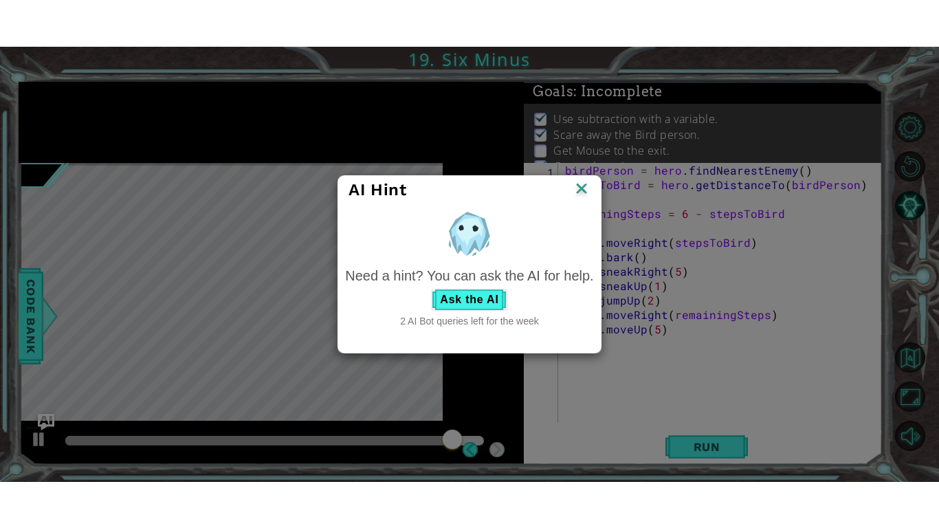
scroll to position [5, 0]
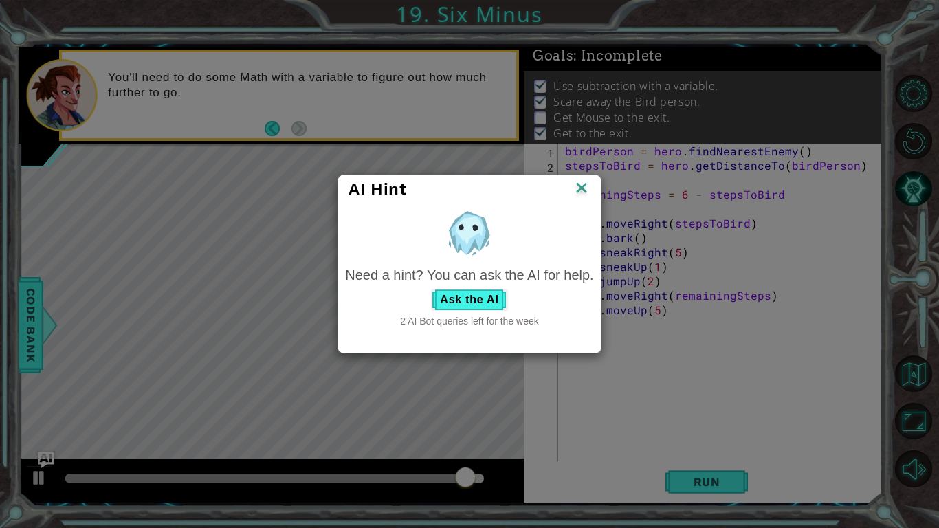
click at [453, 287] on div "Need a hint? You can ask the AI for help. Ask the AI 2 AI Bot queries left for …" at bounding box center [469, 296] width 248 height 63
click at [457, 299] on button "Ask the AI" at bounding box center [469, 300] width 76 height 22
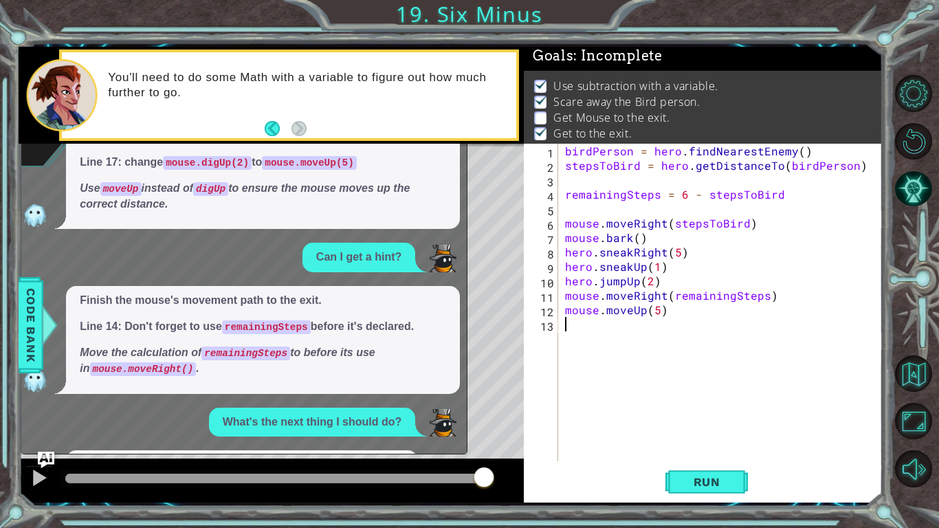
scroll to position [278, 0]
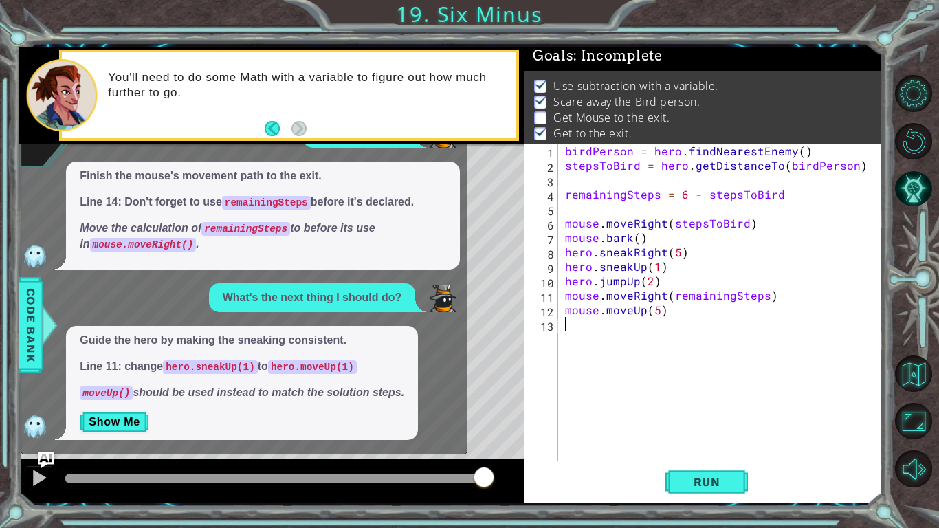
click at [136, 434] on div "Guide the hero by making the sneaking consistent. Line 11: change hero.sneakUp(…" at bounding box center [242, 383] width 352 height 114
click at [128, 421] on button "Show Me" at bounding box center [114, 422] width 69 height 22
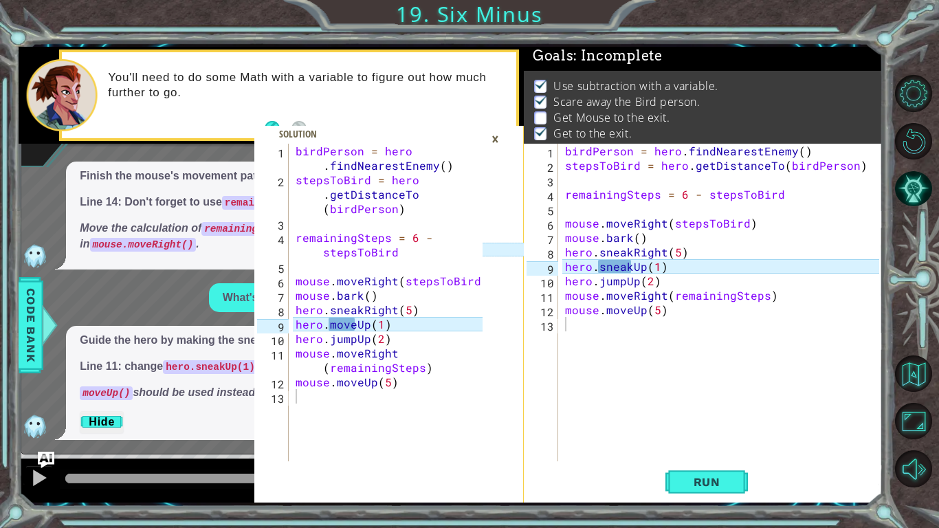
click at [435, 335] on div "birdPerson = hero . findNearestEnemy ( ) stepsToBird = hero . getDistanceTo ( b…" at bounding box center [391, 324] width 197 height 361
type textarea "mouse.moveUp(5)"
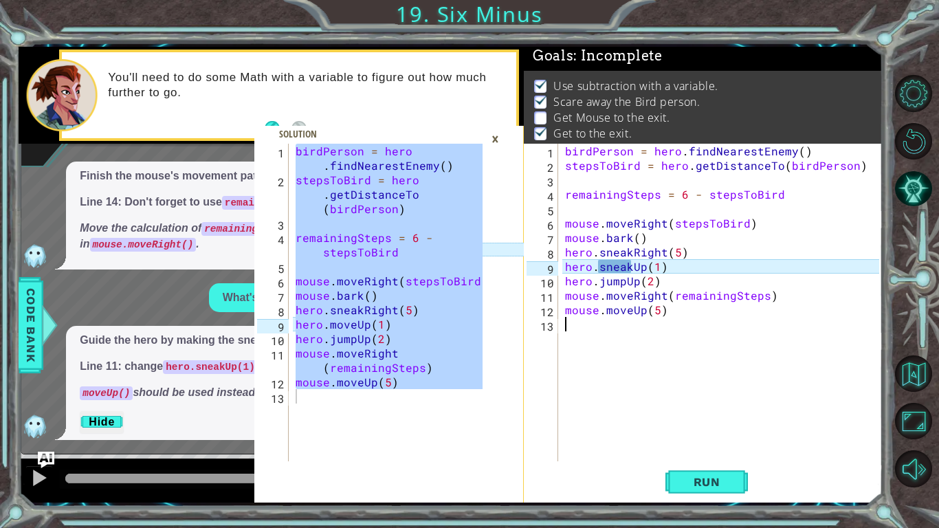
click at [680, 412] on div "birdPerson = hero . findNearestEnemy ( ) stepsToBird = hero . getDistanceTo ( b…" at bounding box center [724, 317] width 324 height 346
type textarea "mouse.moveUp(5)"
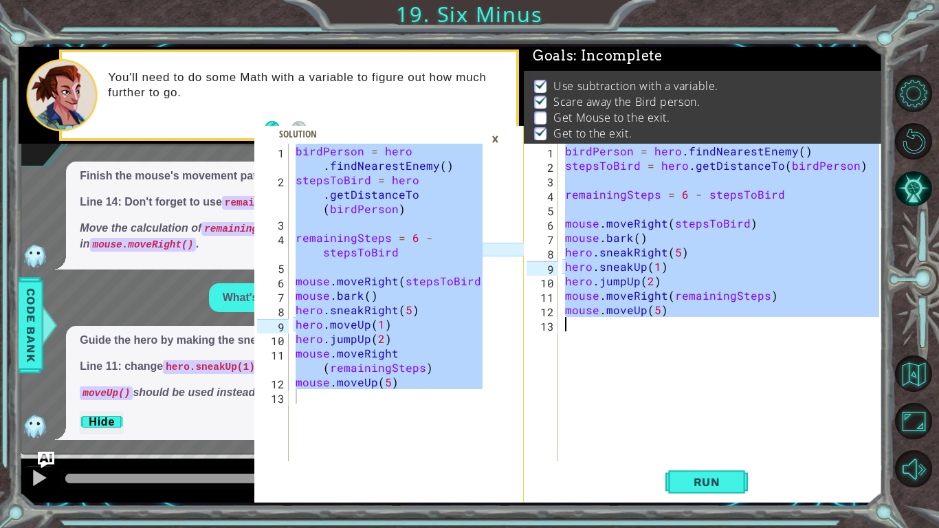
paste textarea "Code Area"
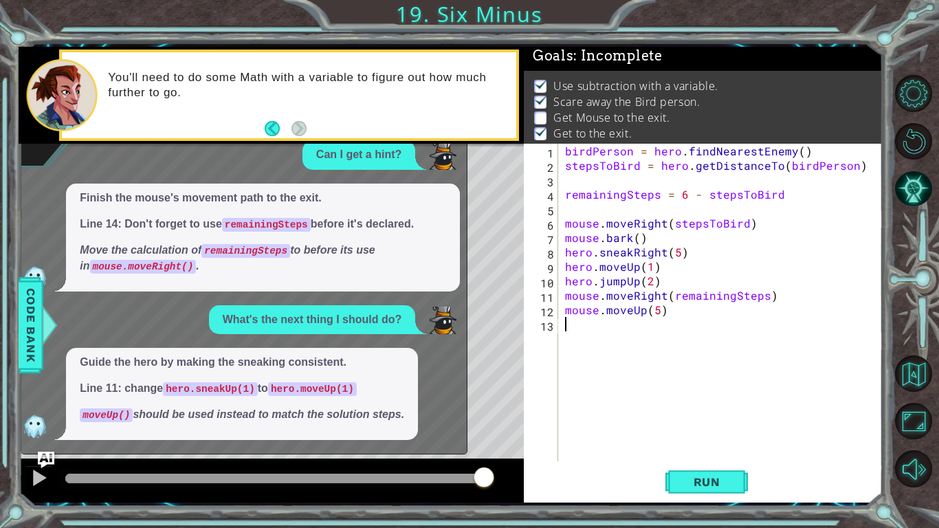
scroll to position [256, 0]
click at [43, 434] on img "Ask AI" at bounding box center [46, 460] width 18 height 18
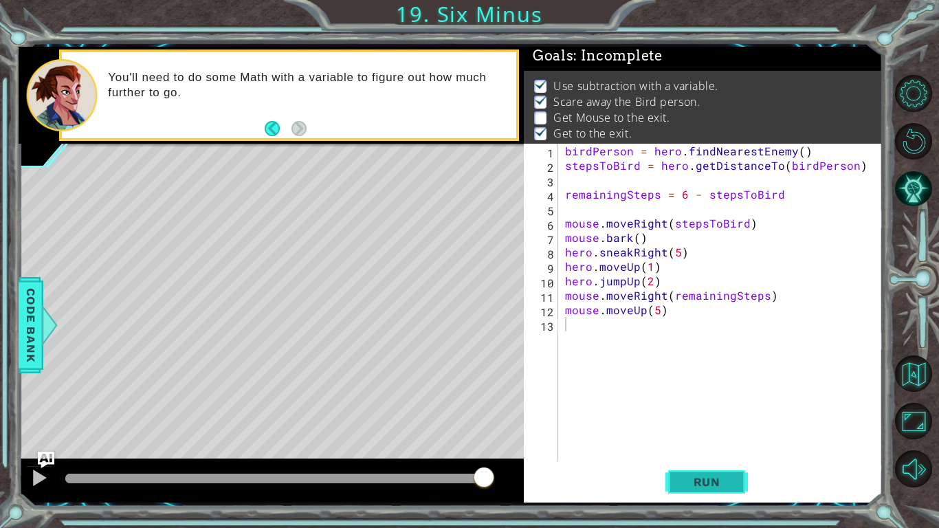
click at [697, 434] on button "Run" at bounding box center [706, 482] width 82 height 36
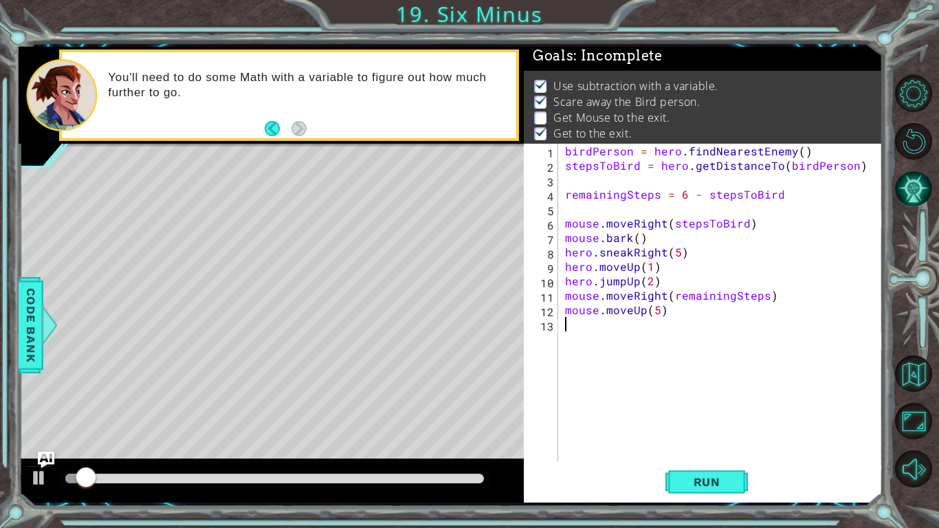
click at [914, 205] on button "AI Hint" at bounding box center [913, 188] width 37 height 37
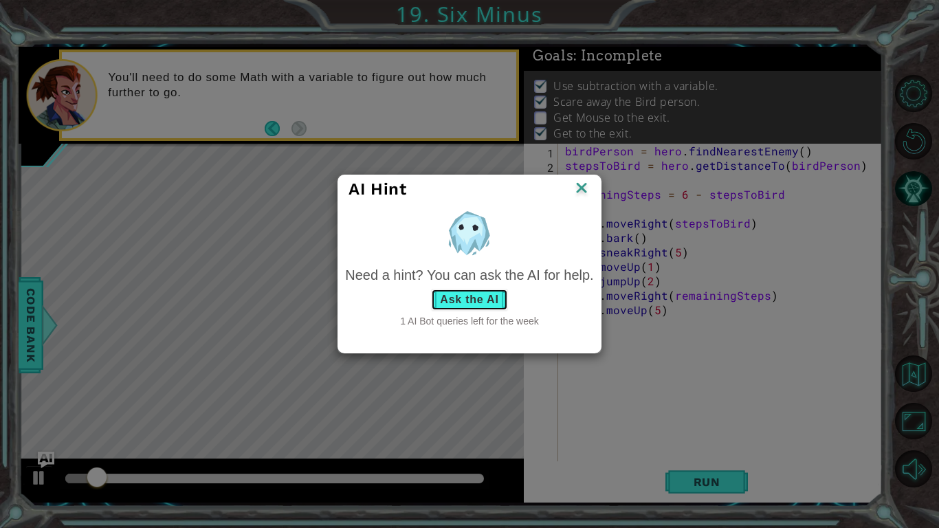
click at [496, 301] on button "Ask the AI" at bounding box center [469, 300] width 76 height 22
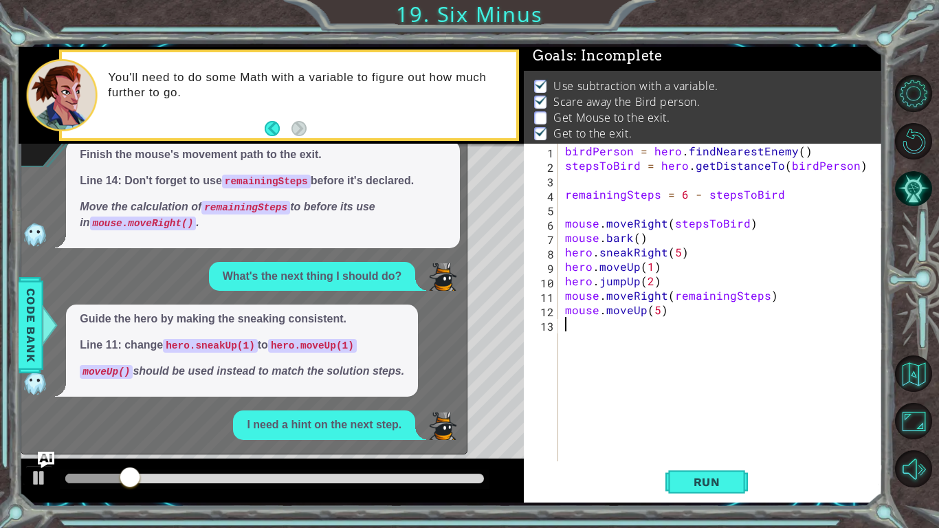
scroll to position [427, 0]
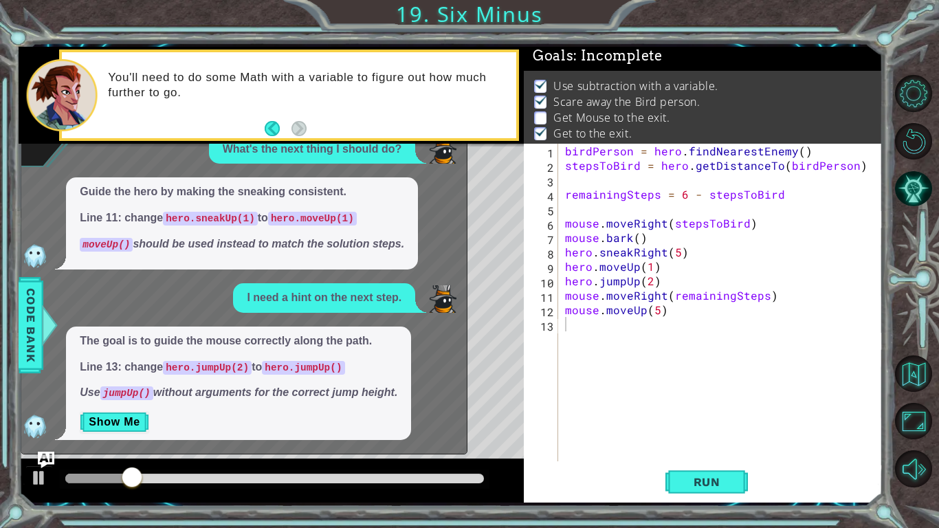
click at [105, 421] on button "Show Me" at bounding box center [114, 422] width 69 height 22
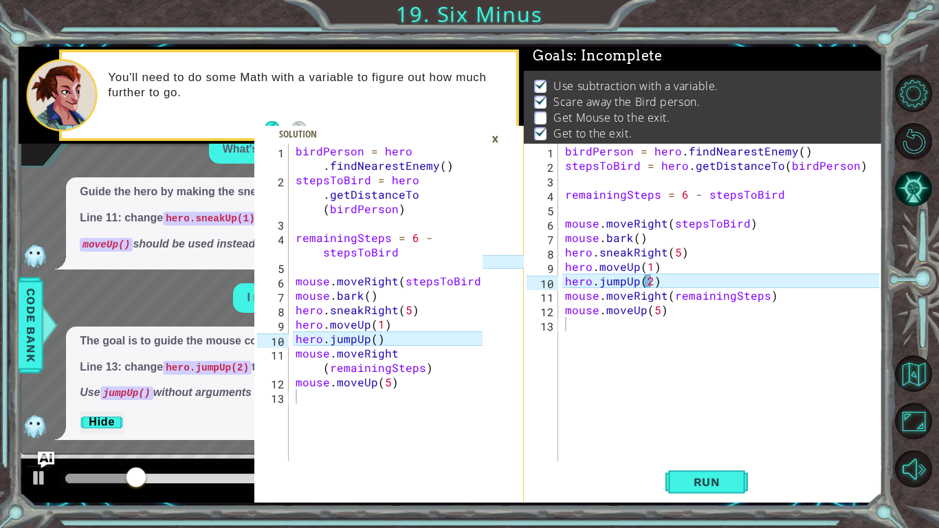
click at [386, 360] on div "birdPerson = hero . findNearestEnemy ( ) stepsToBird = hero . getDistanceTo ( b…" at bounding box center [391, 324] width 197 height 361
type textarea "mouse.moveUp(5)"
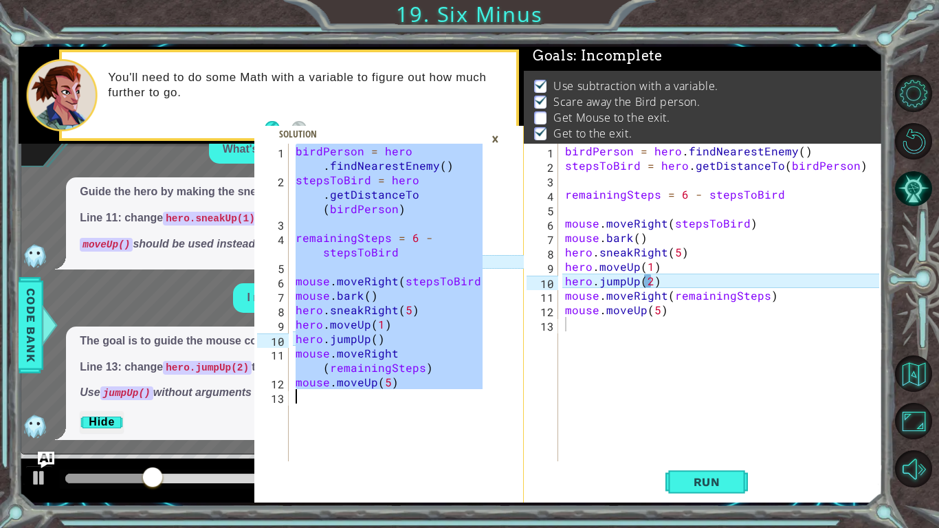
click at [644, 430] on div "birdPerson = hero . findNearestEnemy ( ) stepsToBird = hero . getDistanceTo ( b…" at bounding box center [724, 317] width 324 height 346
type textarea "mouse.moveUp(5)"
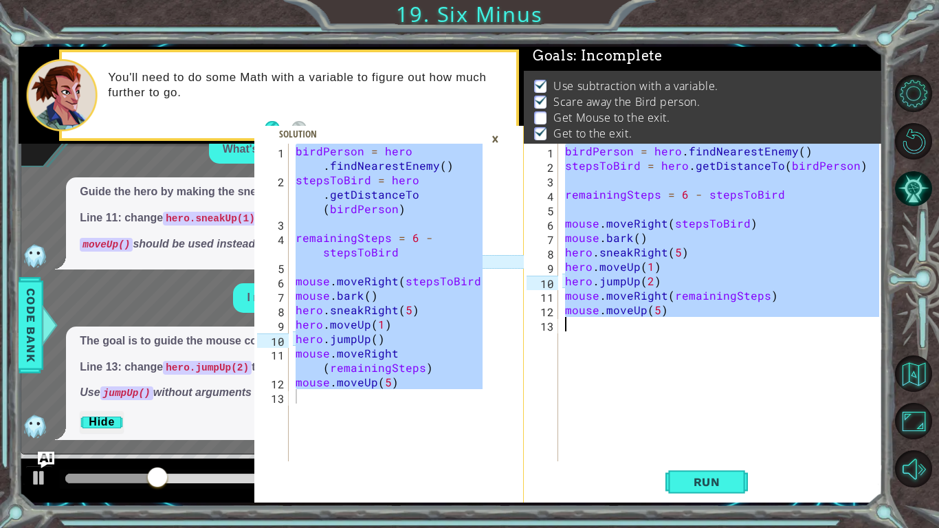
paste textarea "Code Area"
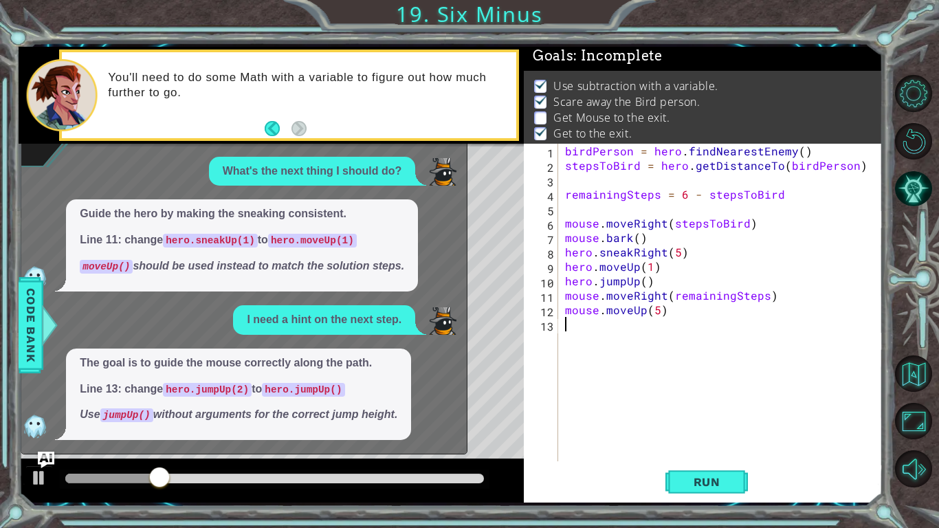
scroll to position [405, 0]
click at [36, 434] on div at bounding box center [271, 480] width 505 height 44
click at [42, 434] on img "Ask AI" at bounding box center [46, 460] width 18 height 18
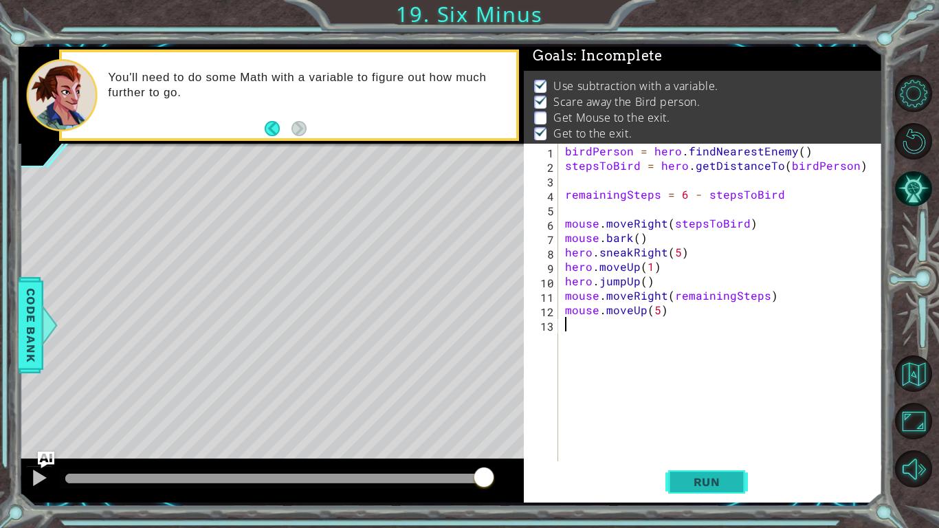
click at [700, 434] on span "Run" at bounding box center [707, 482] width 54 height 14
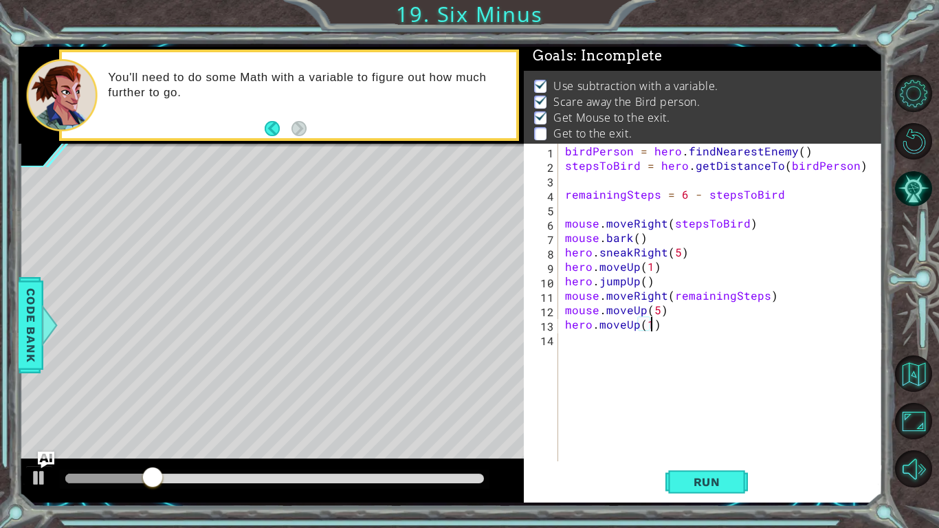
scroll to position [0, 5]
type textarea "hero.moveUp(1)"
click at [712, 434] on button "Run" at bounding box center [706, 482] width 82 height 36
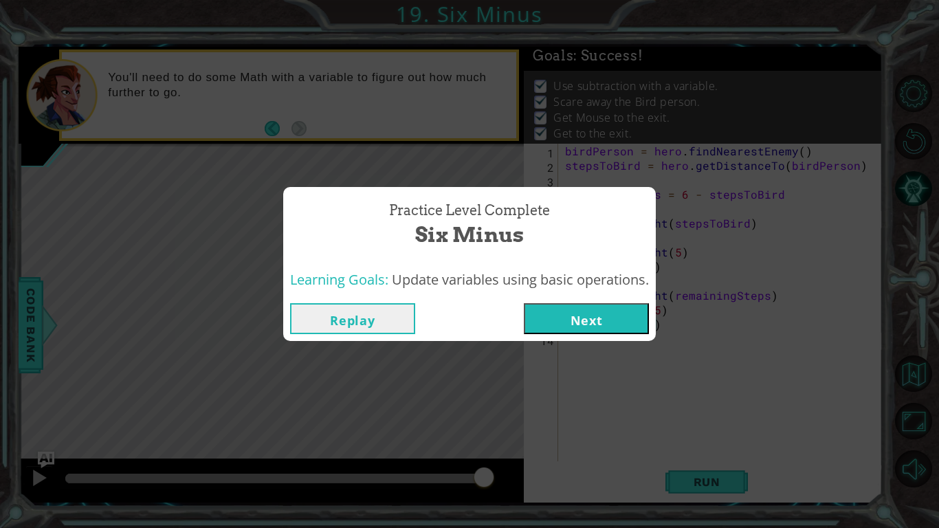
click at [604, 330] on button "Next" at bounding box center [586, 318] width 125 height 31
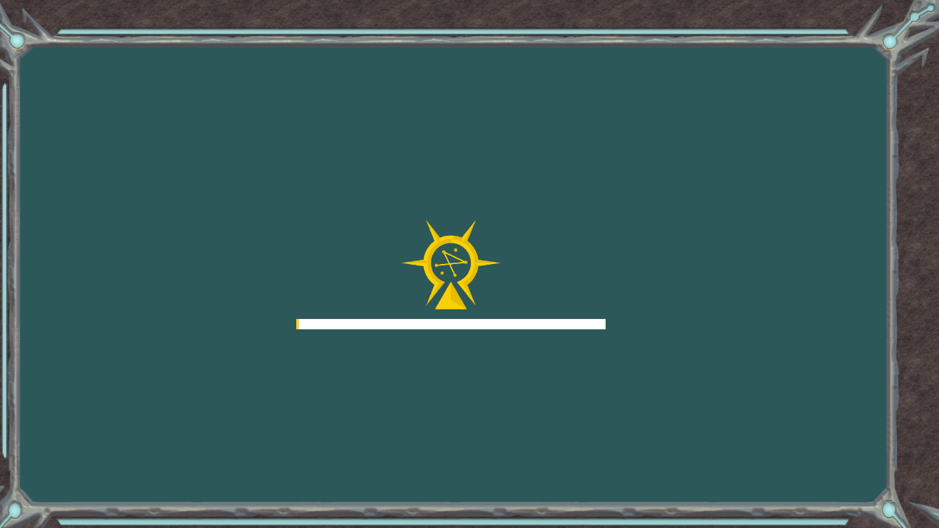
click at [561, 315] on div at bounding box center [450, 275] width 309 height 110
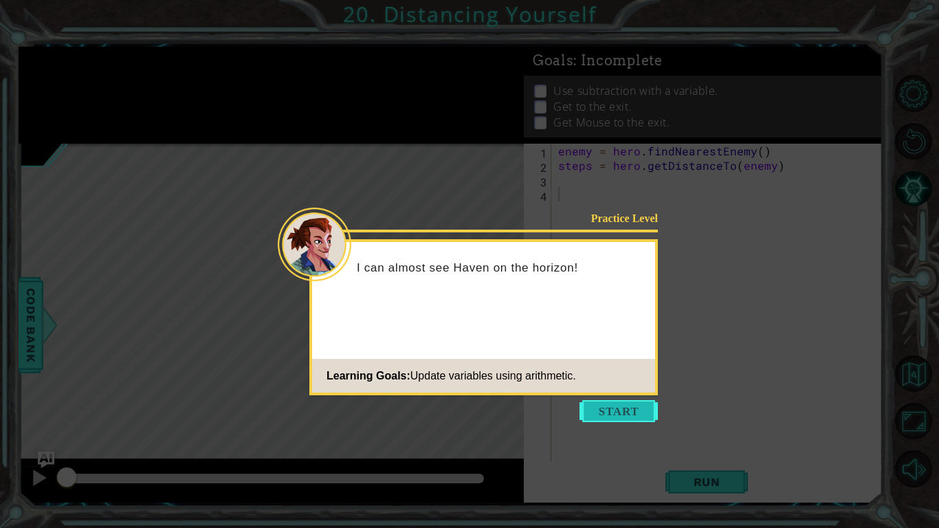
click at [612, 401] on button "Start" at bounding box center [618, 411] width 78 height 22
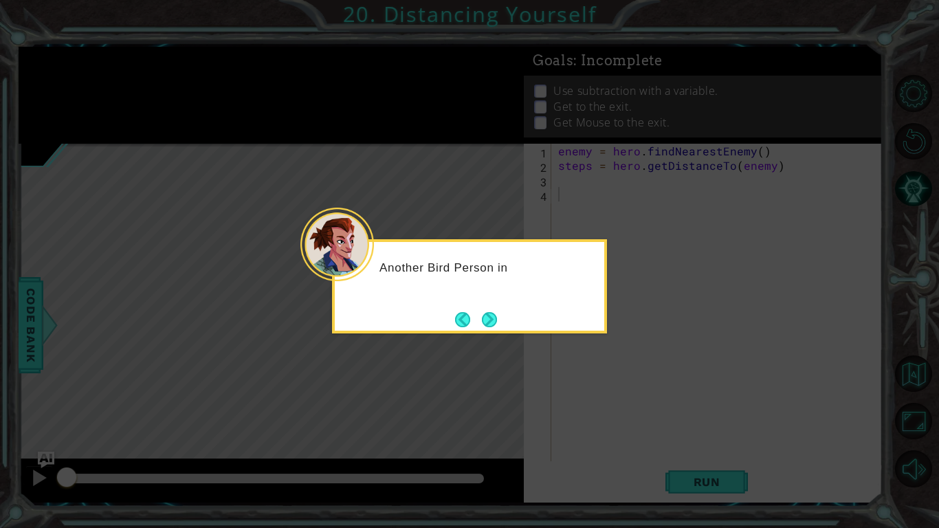
click at [496, 335] on icon at bounding box center [469, 264] width 939 height 528
click at [490, 322] on button "Next" at bounding box center [489, 319] width 16 height 16
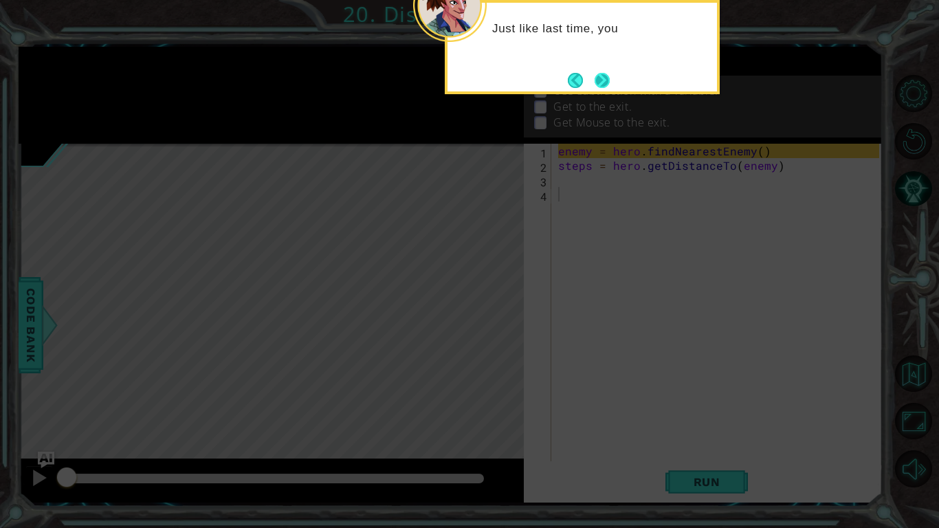
click at [601, 73] on button "Next" at bounding box center [601, 80] width 15 height 15
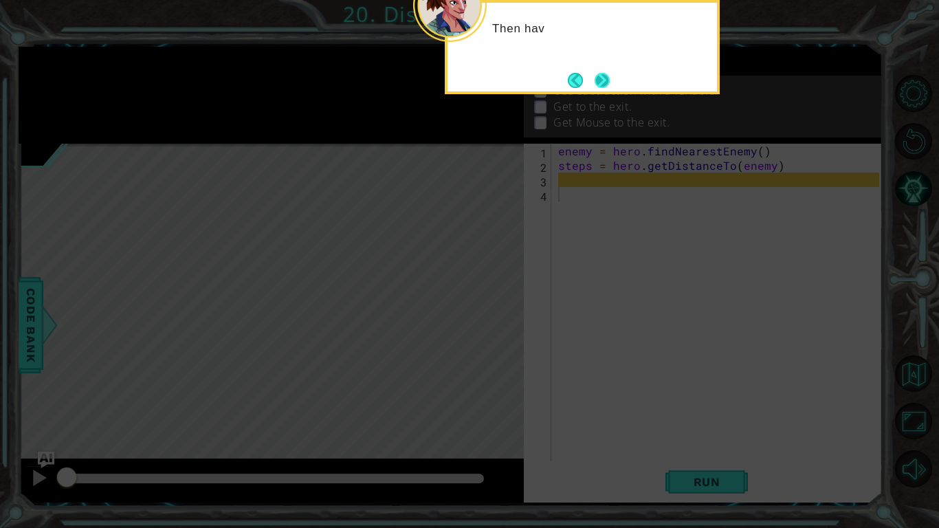
click at [594, 73] on button "Next" at bounding box center [602, 80] width 23 height 23
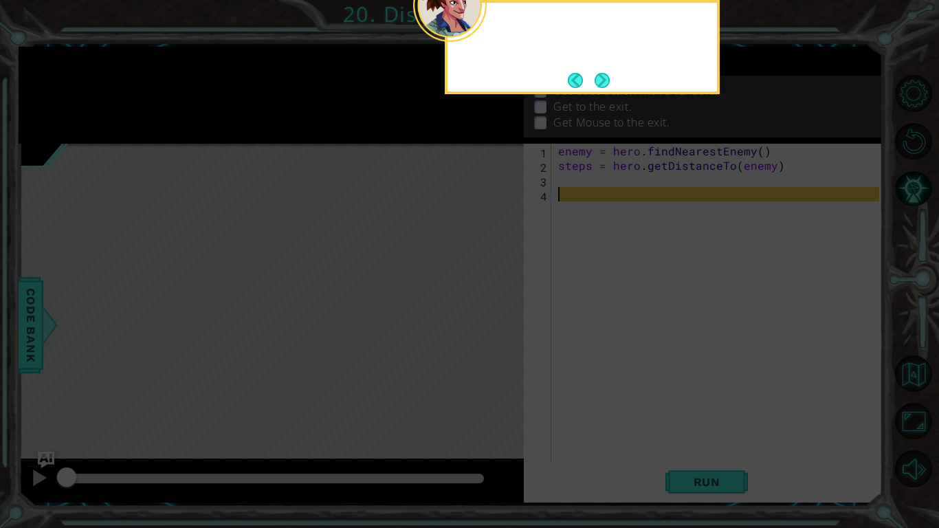
click at [594, 73] on button "Next" at bounding box center [601, 80] width 15 height 15
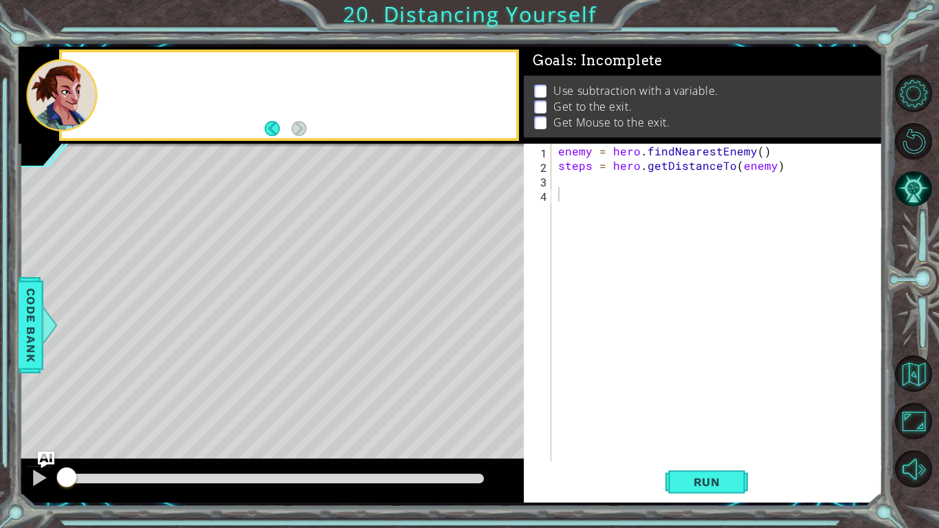
click at [594, 73] on div "Goals : Incomplete" at bounding box center [703, 61] width 359 height 29
click at [676, 434] on button "Run" at bounding box center [706, 482] width 82 height 36
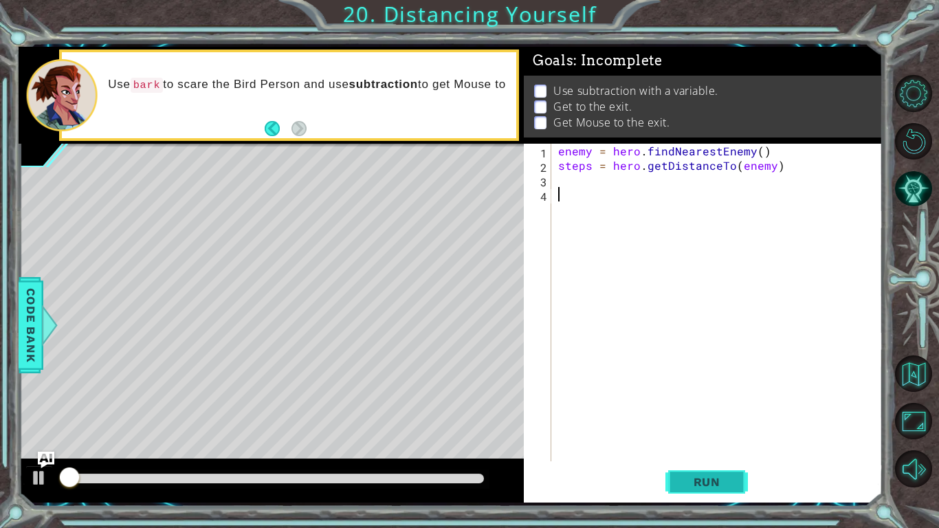
click at [676, 434] on button "Run" at bounding box center [706, 482] width 82 height 36
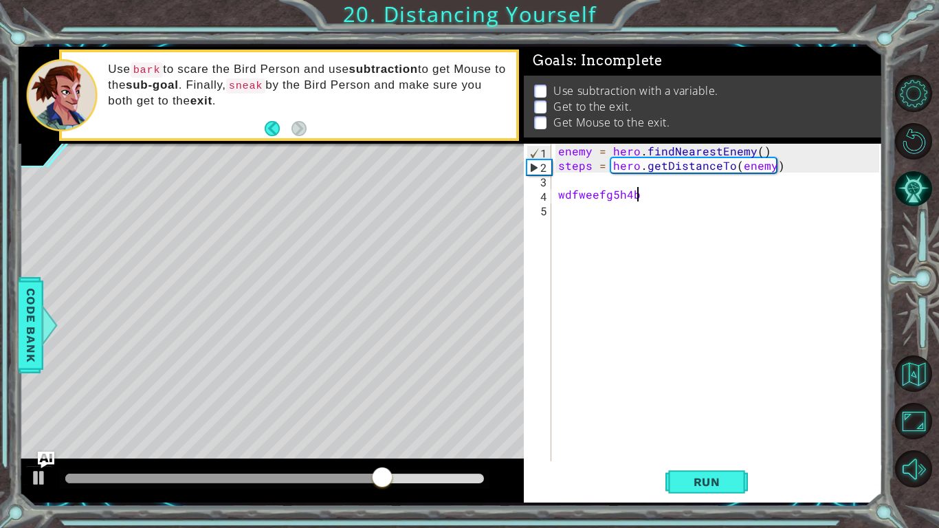
type textarea "wdfweefg5h4bh5"
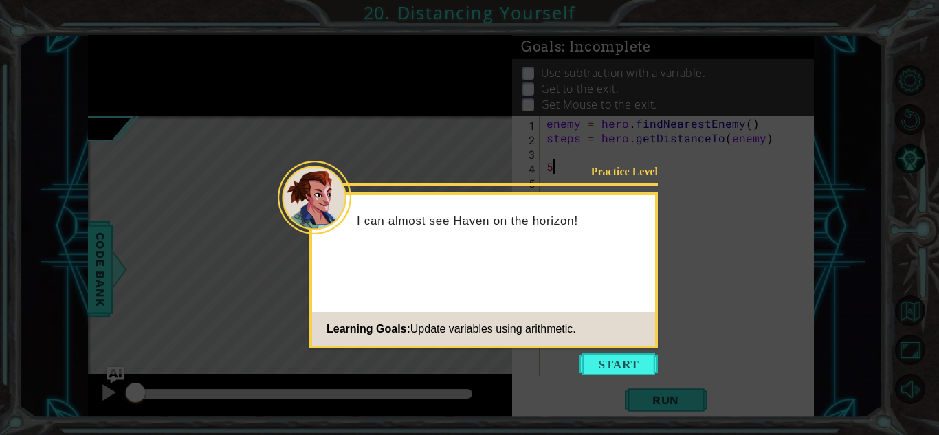
type textarea "5"
click at [36, 350] on icon at bounding box center [469, 264] width 939 height 528
click at [624, 357] on button "Start" at bounding box center [618, 364] width 78 height 22
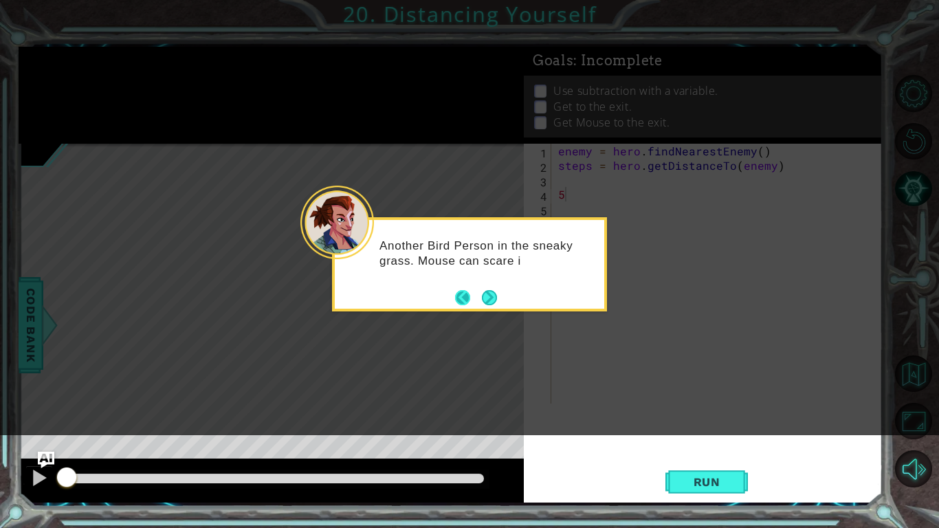
click at [467, 291] on button "Back" at bounding box center [468, 297] width 27 height 15
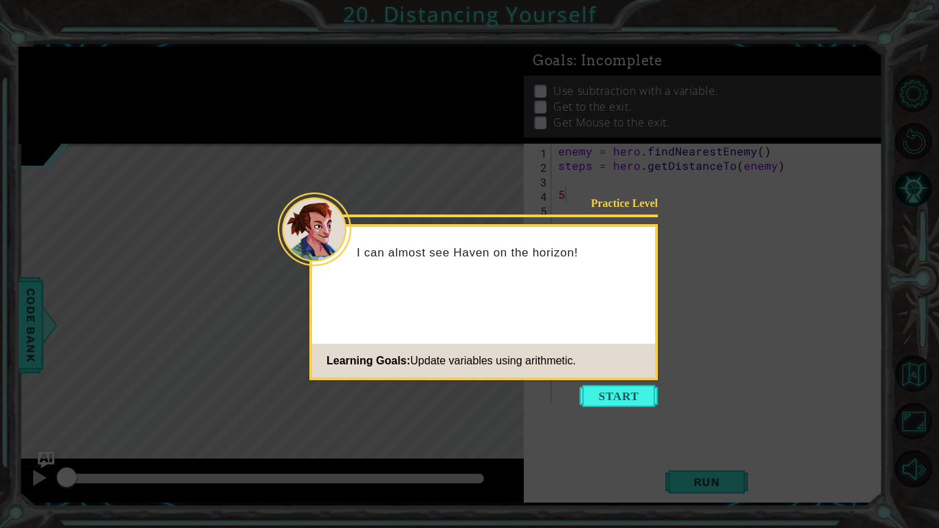
click at [602, 407] on icon at bounding box center [469, 264] width 939 height 528
click at [600, 401] on button "Start" at bounding box center [618, 396] width 78 height 22
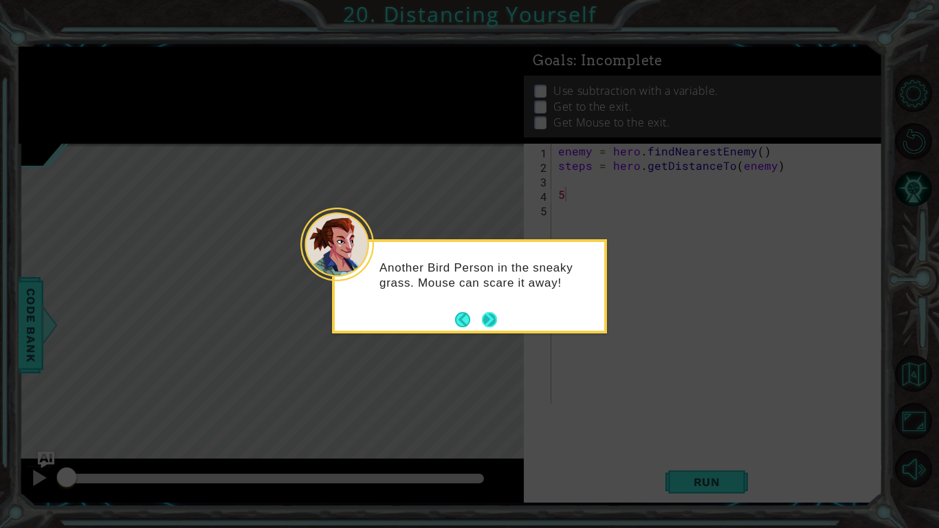
click at [495, 327] on button "Next" at bounding box center [490, 319] width 16 height 16
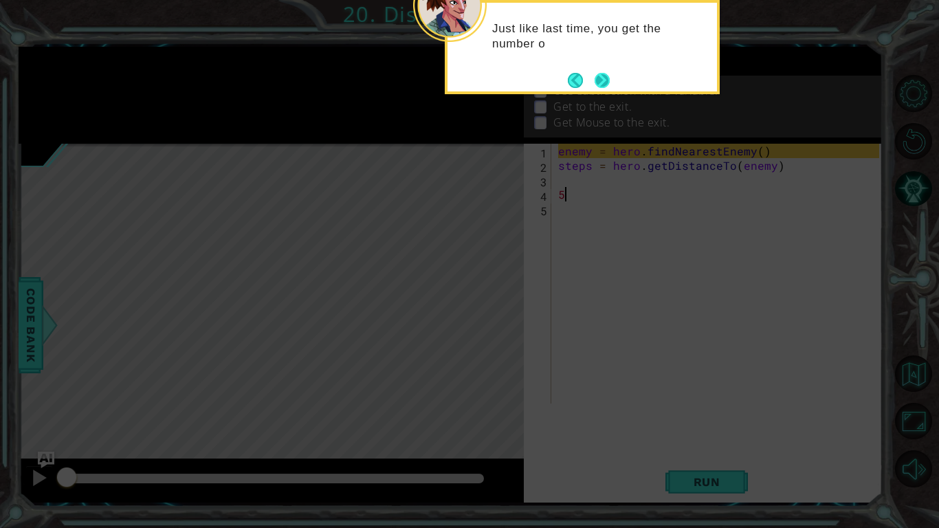
click at [596, 91] on div "Just like last time, you get the number o" at bounding box center [582, 47] width 275 height 94
click at [600, 86] on button "Next" at bounding box center [601, 80] width 15 height 15
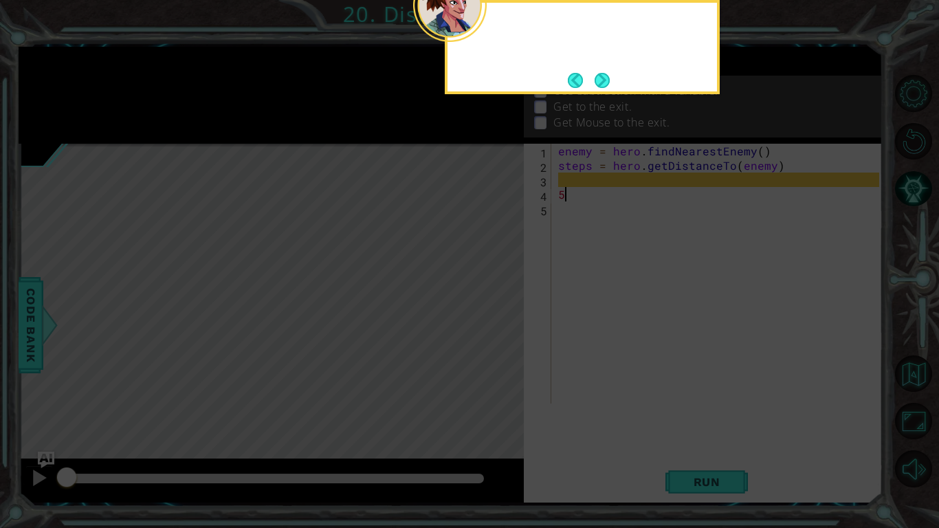
click at [600, 86] on button "Next" at bounding box center [601, 80] width 15 height 15
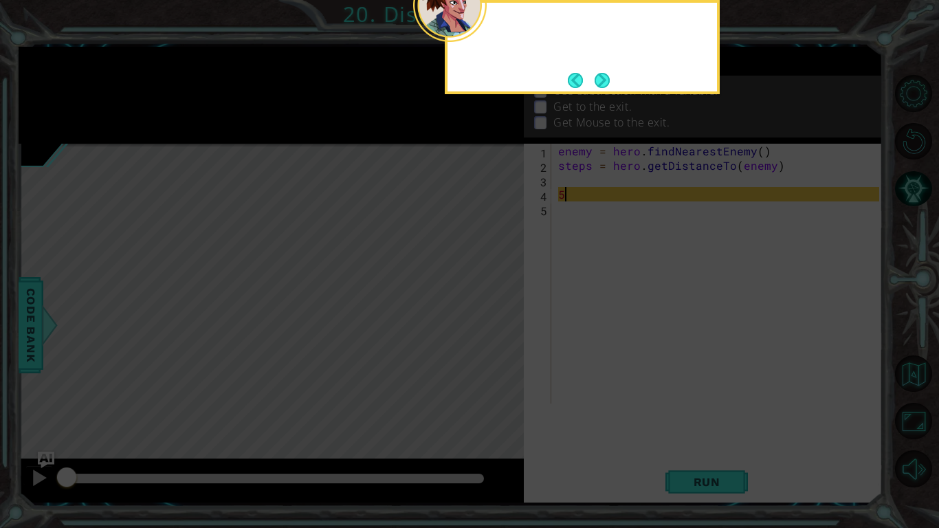
click at [600, 86] on button "Next" at bounding box center [601, 80] width 15 height 15
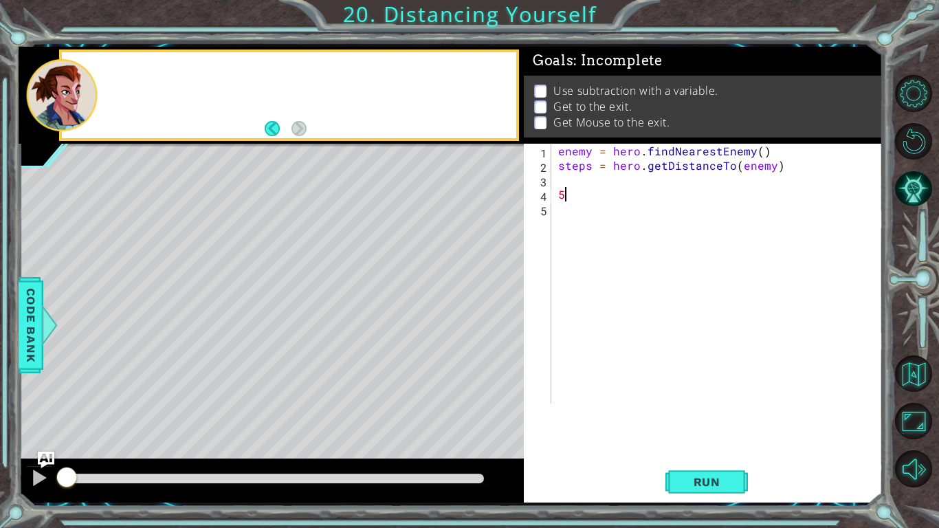
click at [600, 86] on p "Use subtraction with a variable." at bounding box center [635, 90] width 165 height 15
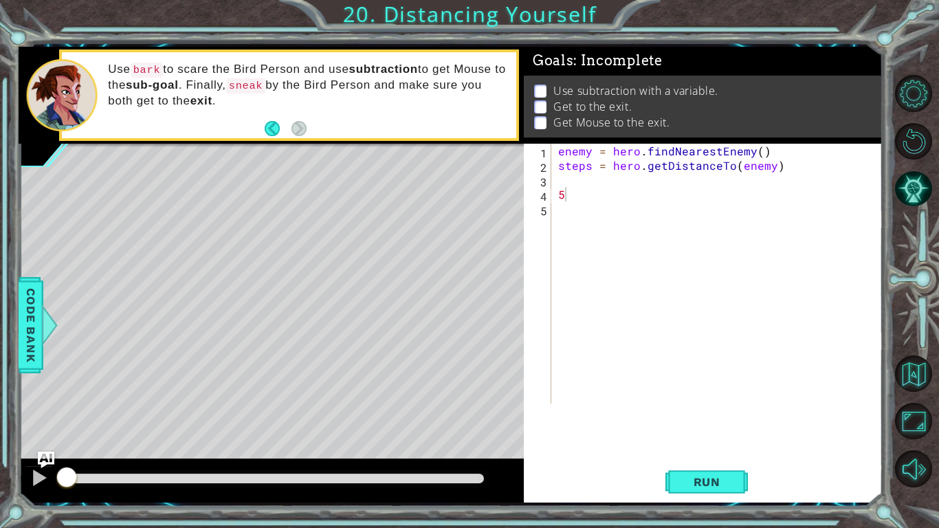
click at [746, 116] on li "Get Mouse to the exit." at bounding box center [704, 123] width 341 height 16
click at [688, 243] on div "enemy = hero . findNearestEnemy ( ) steps = hero . getDistanceTo ( enemy ) 5" at bounding box center [720, 288] width 330 height 289
type textarea "5"
click at [917, 196] on button "AI Hint" at bounding box center [913, 188] width 37 height 37
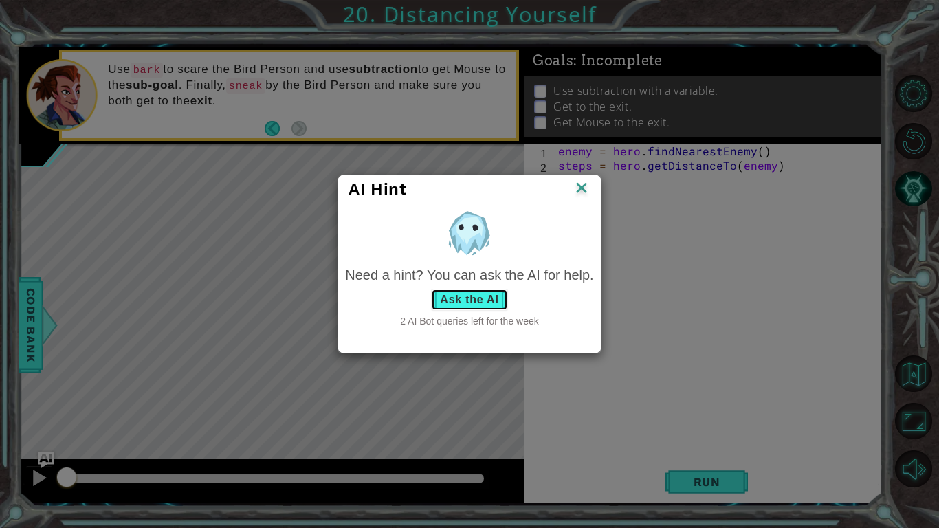
click at [462, 302] on button "Ask the AI" at bounding box center [469, 300] width 76 height 22
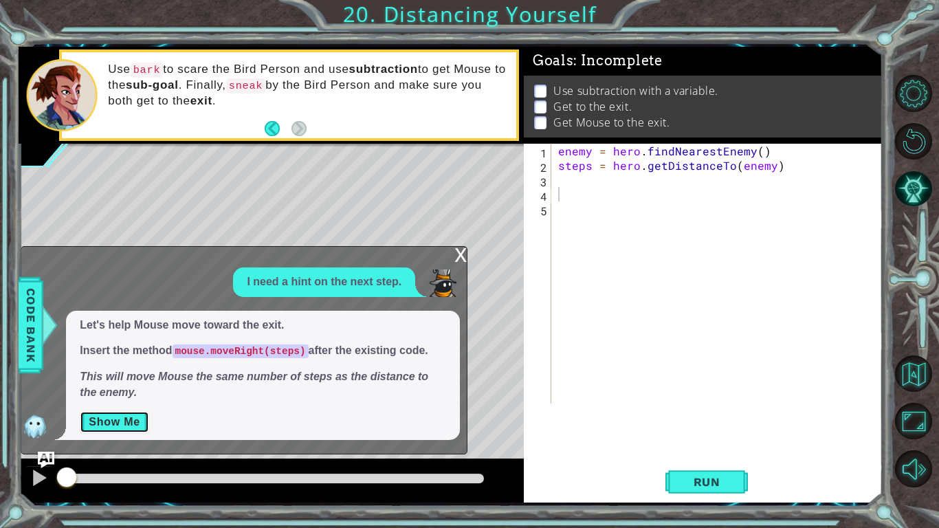
click at [118, 427] on button "Show Me" at bounding box center [114, 422] width 69 height 22
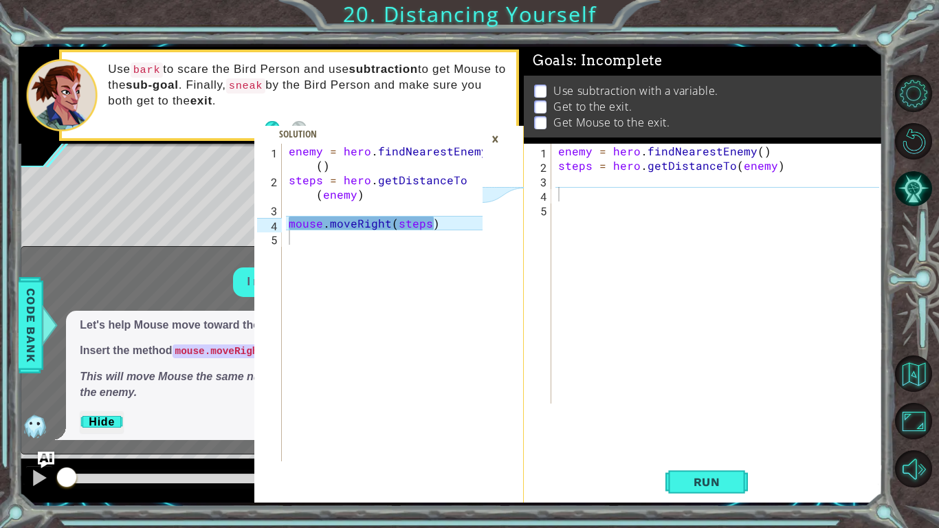
type textarea "mouse.moveRight(steps)"
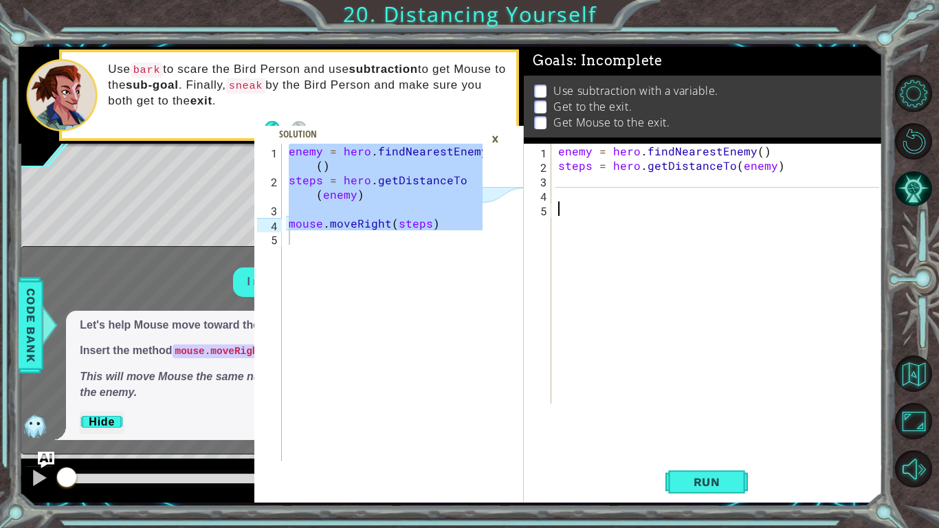
click at [626, 356] on div "enemy = hero . findNearestEnemy ( ) steps = hero . getDistanceTo ( enemy )" at bounding box center [720, 288] width 330 height 289
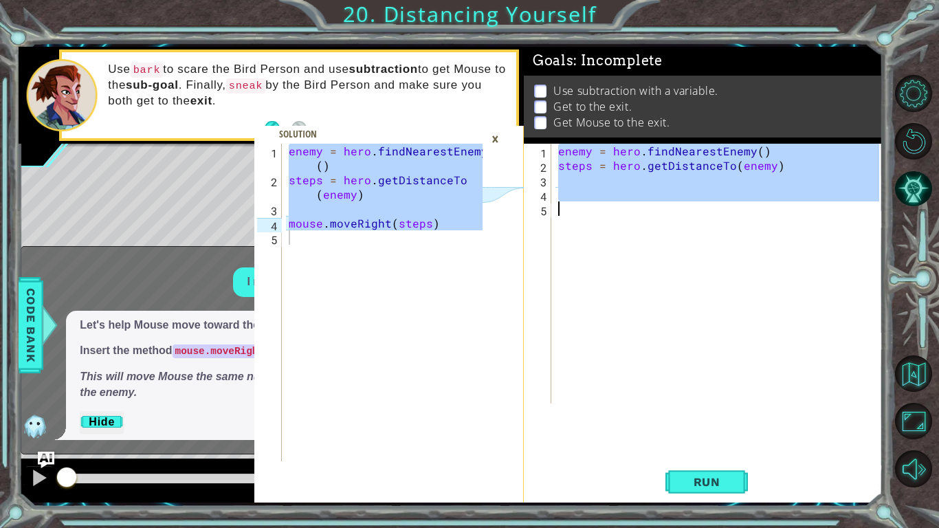
paste textarea "Code Area"
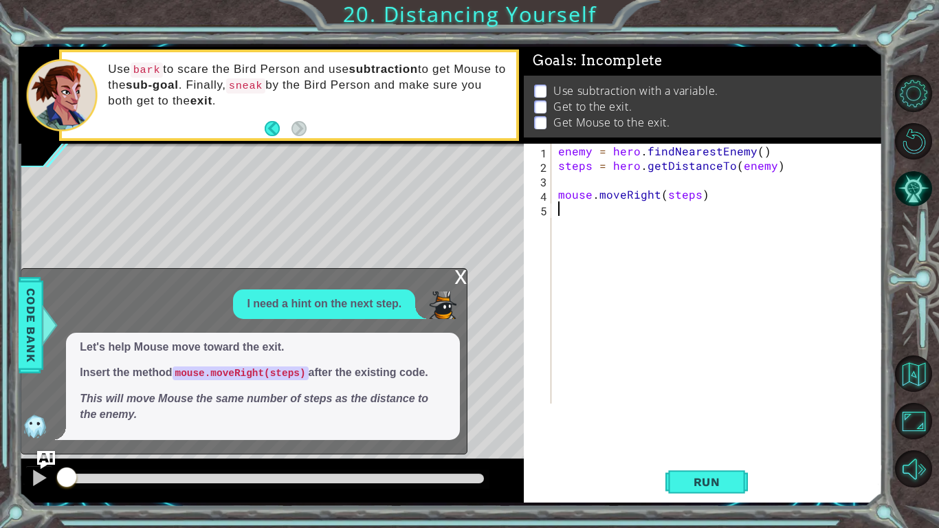
click at [46, 452] on img "Ask AI" at bounding box center [46, 460] width 18 height 18
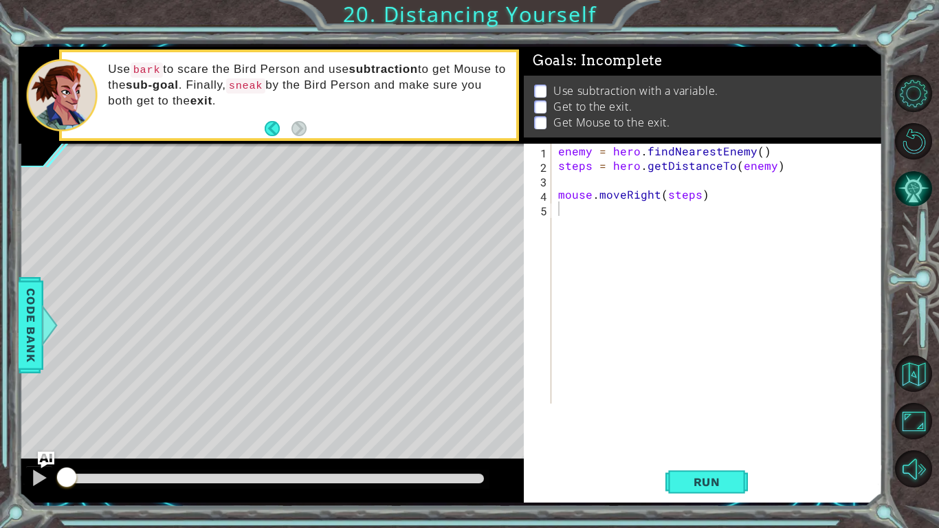
click at [913, 199] on button "AI Hint" at bounding box center [913, 188] width 37 height 37
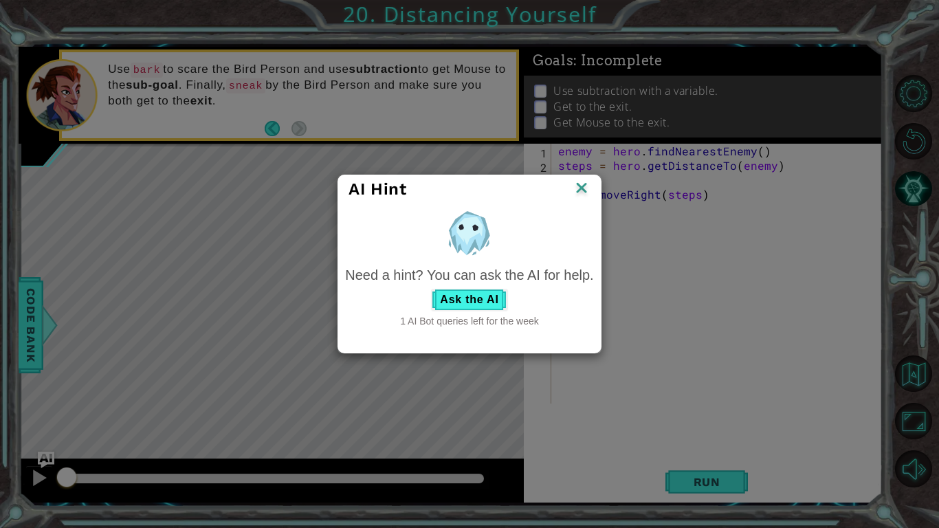
click at [438, 313] on div "Need a hint? You can ask the AI for help. Ask the AI 1 AI Bot queries left for …" at bounding box center [469, 296] width 248 height 63
click at [447, 305] on button "Ask the AI" at bounding box center [469, 300] width 76 height 22
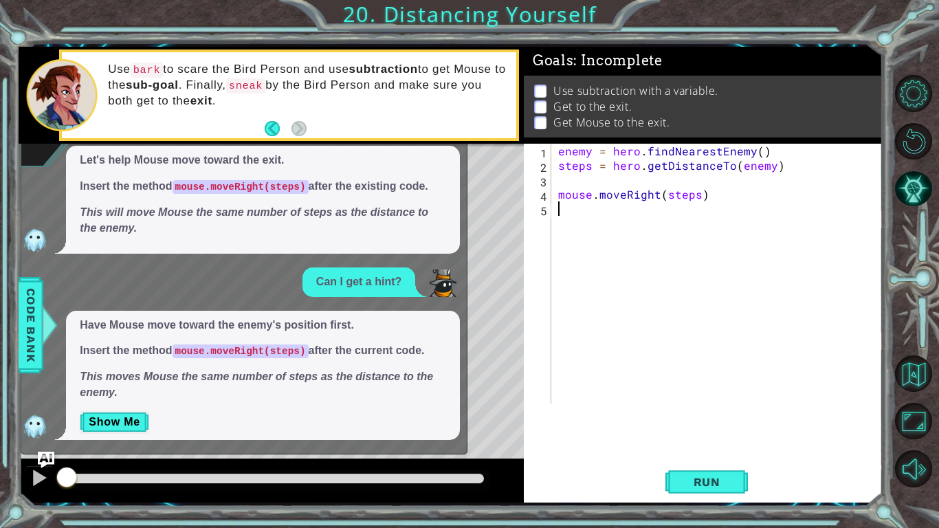
click at [109, 442] on div "x I need a hint on the next step. Let's help Mouse move toward the exit. Insert…" at bounding box center [244, 267] width 447 height 372
click at [124, 427] on button "Show Me" at bounding box center [114, 422] width 69 height 22
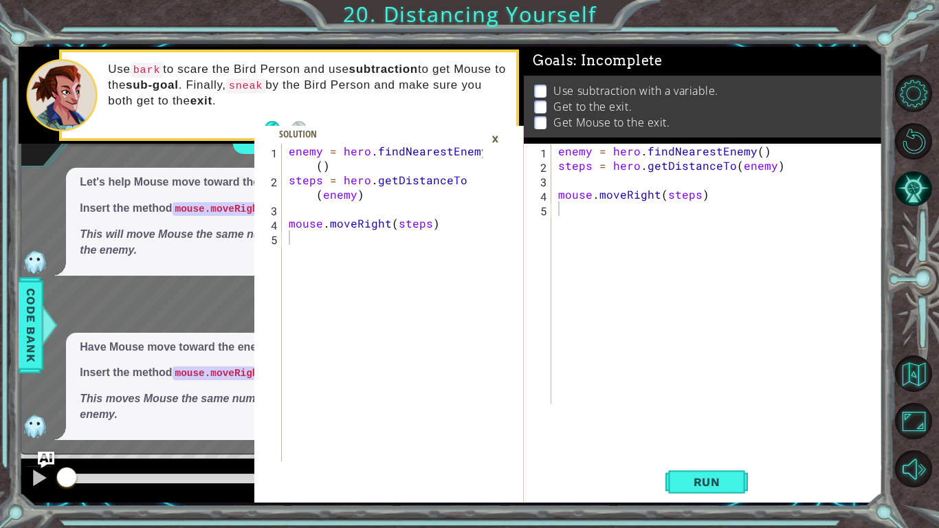
click at [375, 315] on div "enemy = hero . findNearestEnemy ( ) steps = hero . getDistanceTo ( enemy ) mous…" at bounding box center [387, 324] width 203 height 361
type textarea "mouse.moveRight(steps)"
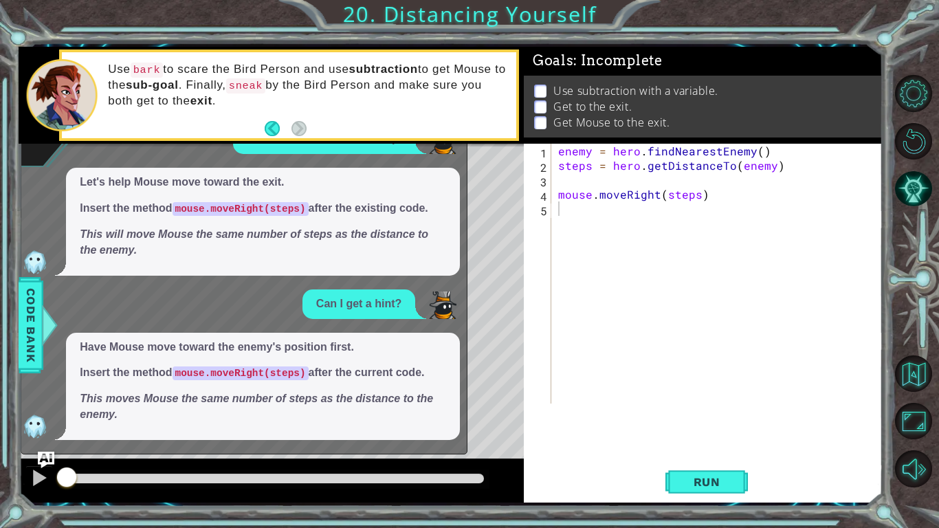
click at [624, 365] on div "enemy = hero . findNearestEnemy ( ) steps = hero . getDistanceTo ( enemy ) mous…" at bounding box center [720, 288] width 330 height 289
type textarea "mouse.moveRight(steps)"
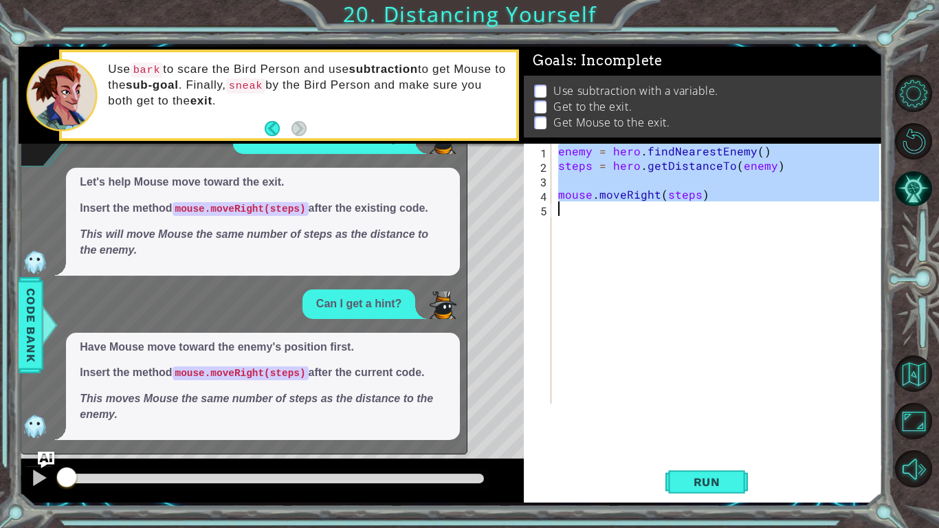
paste textarea "Code Area"
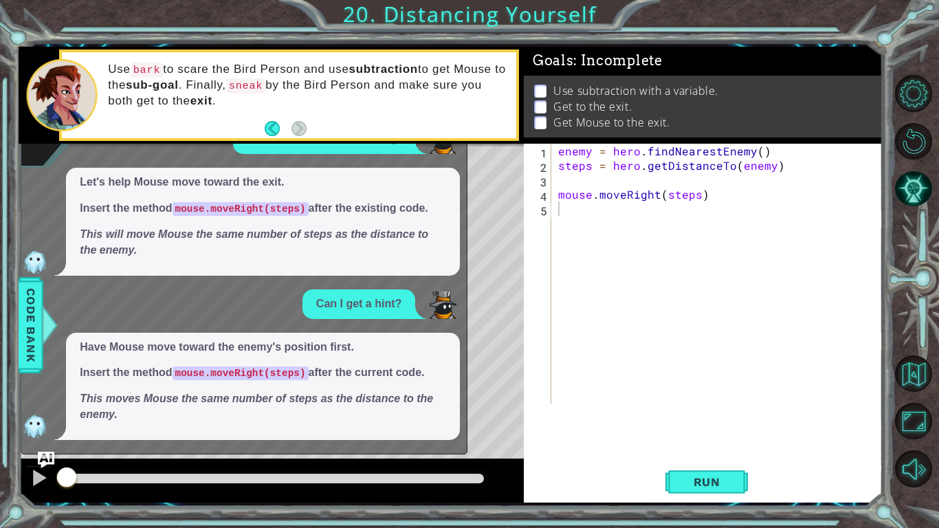
click at [207, 379] on span "Have Mouse move toward the enemy's position first. Insert the method mouse.move…" at bounding box center [263, 380] width 366 height 83
click at [122, 406] on p "This moves Mouse the same number of steps as the distance to the enemy." at bounding box center [263, 407] width 366 height 32
click at [43, 454] on img "Ask AI" at bounding box center [46, 460] width 18 height 18
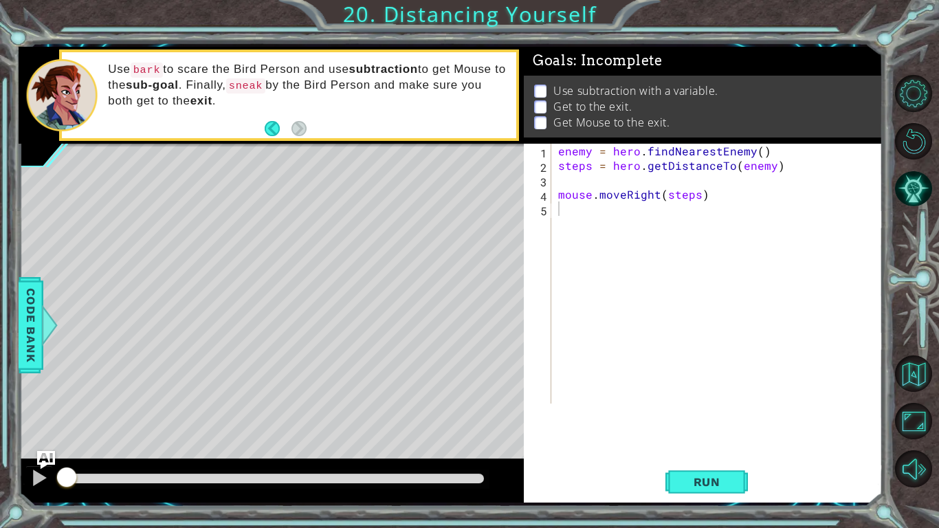
click at [43, 454] on img "Ask AI" at bounding box center [46, 460] width 18 height 18
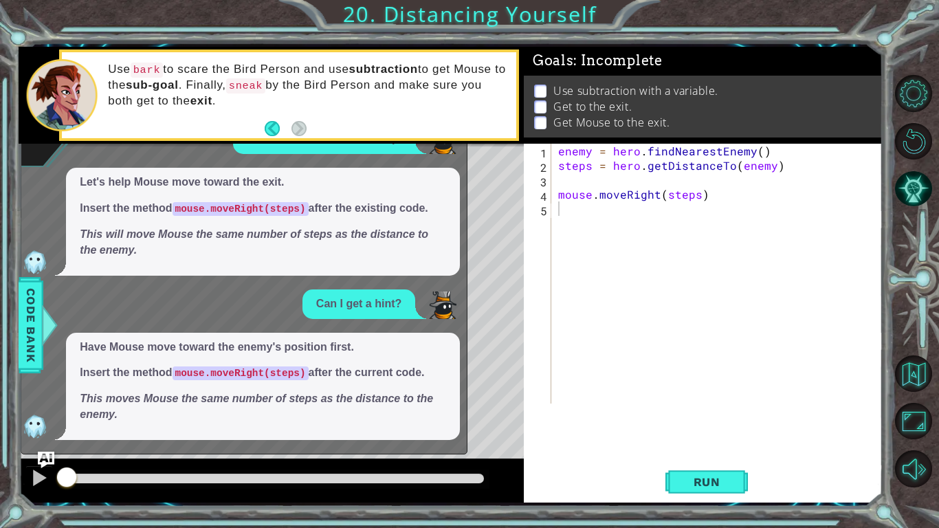
click at [135, 416] on p "This moves Mouse the same number of steps as the distance to the enemy." at bounding box center [263, 407] width 366 height 32
click at [923, 172] on button "AI Hint" at bounding box center [913, 188] width 37 height 37
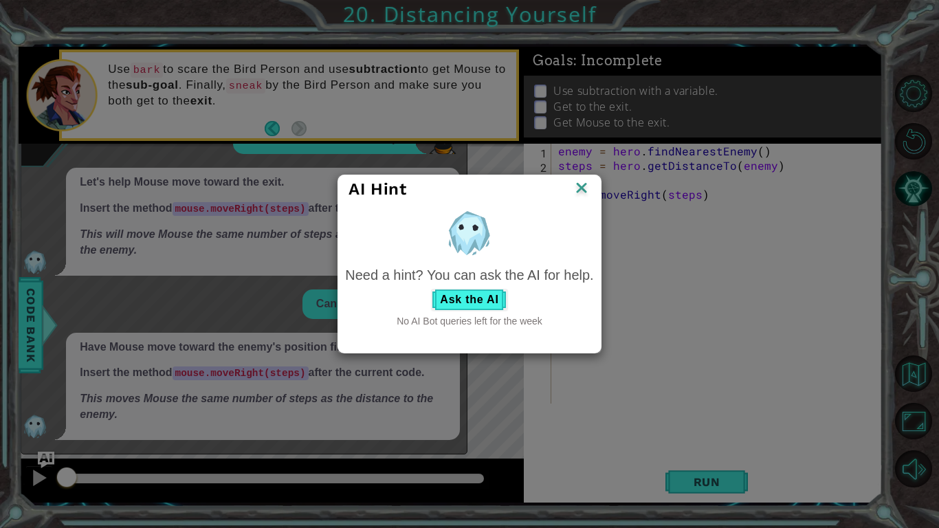
click at [592, 183] on div "AI Hint" at bounding box center [469, 189] width 262 height 28
click at [578, 189] on img at bounding box center [581, 189] width 18 height 21
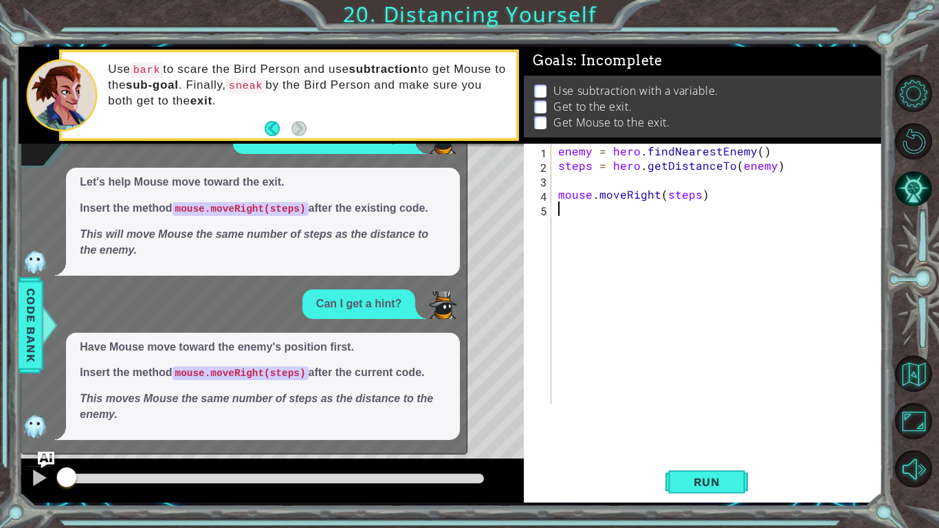
click at [46, 447] on div "x I need a hint on the next step. Let's help Mouse move toward the exit. Insert…" at bounding box center [244, 278] width 447 height 350
click at [49, 466] on img "Ask AI" at bounding box center [46, 460] width 18 height 18
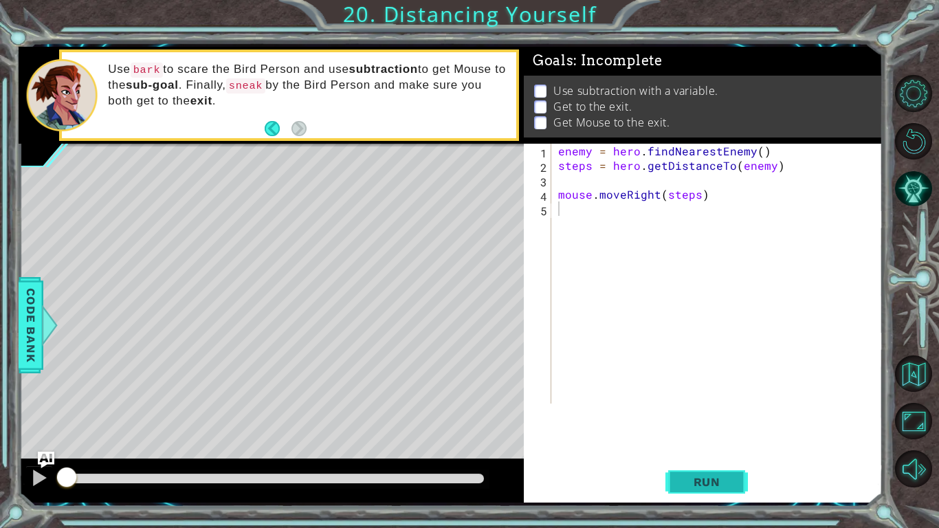
click at [721, 471] on button "Run" at bounding box center [706, 482] width 82 height 36
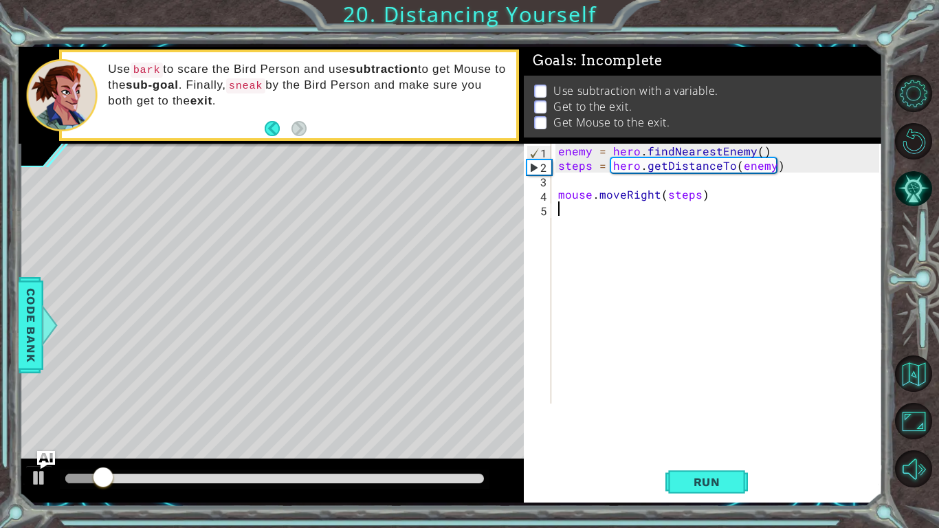
click at [48, 452] on img "Ask AI" at bounding box center [46, 460] width 18 height 18
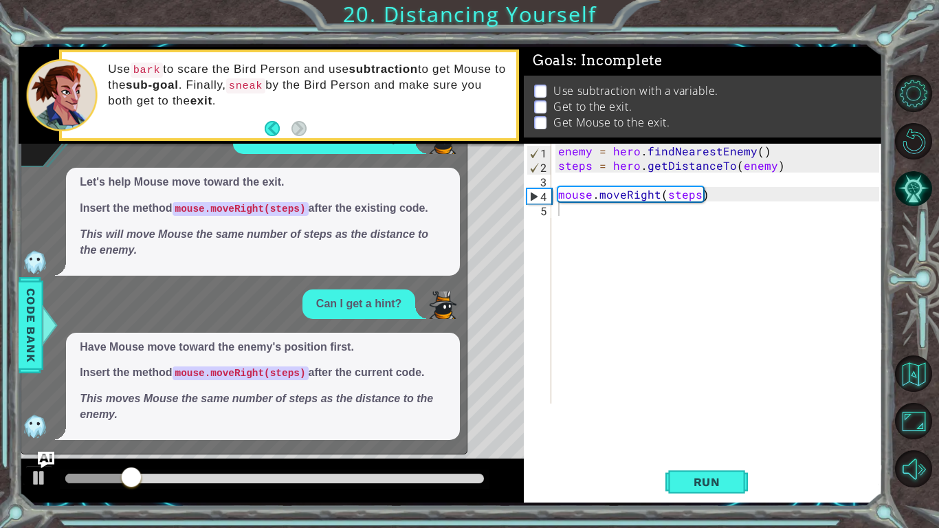
click at [41, 448] on div "x I need a hint on the next step. Let's help Mouse move toward the exit. Insert…" at bounding box center [244, 278] width 447 height 350
click at [56, 486] on div at bounding box center [271, 480] width 505 height 44
click at [43, 460] on img "Ask AI" at bounding box center [46, 460] width 18 height 18
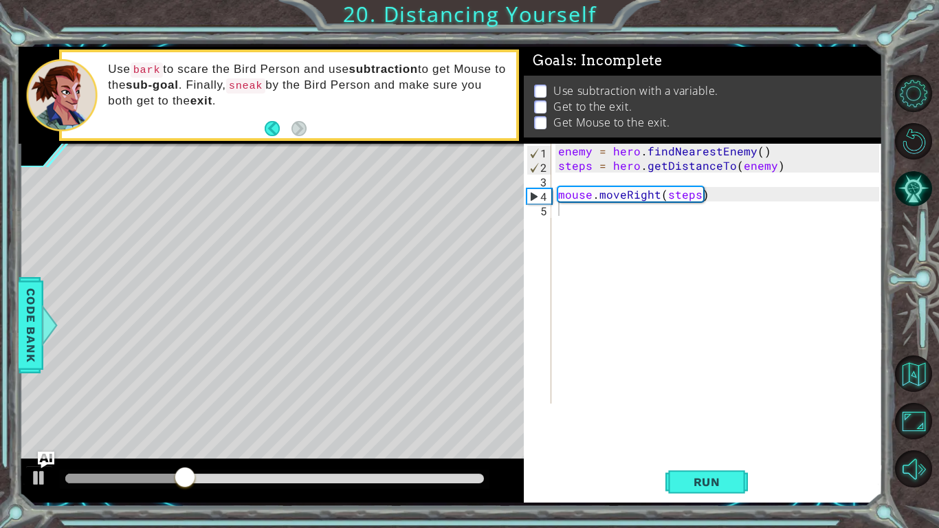
click at [752, 489] on div "Run" at bounding box center [706, 482] width 359 height 36
click at [697, 481] on span "Run" at bounding box center [707, 482] width 54 height 14
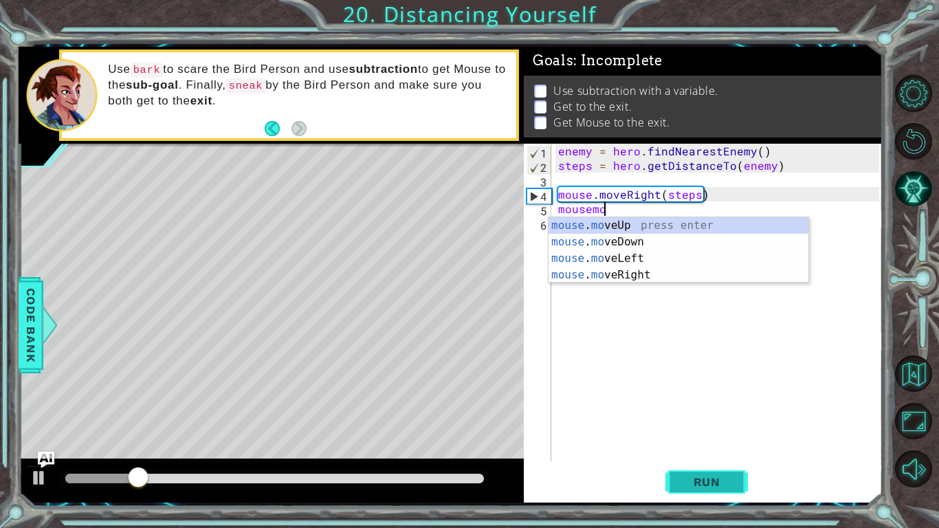
scroll to position [0, 1]
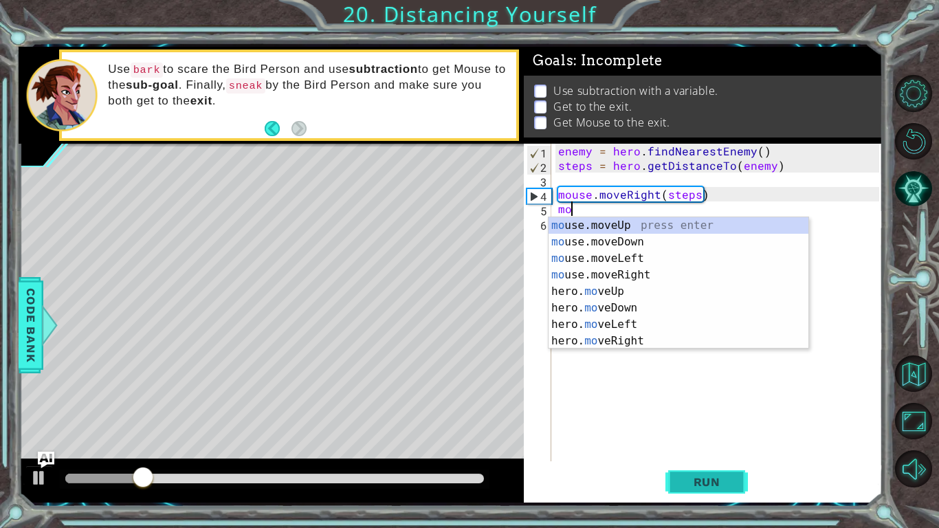
type textarea "m"
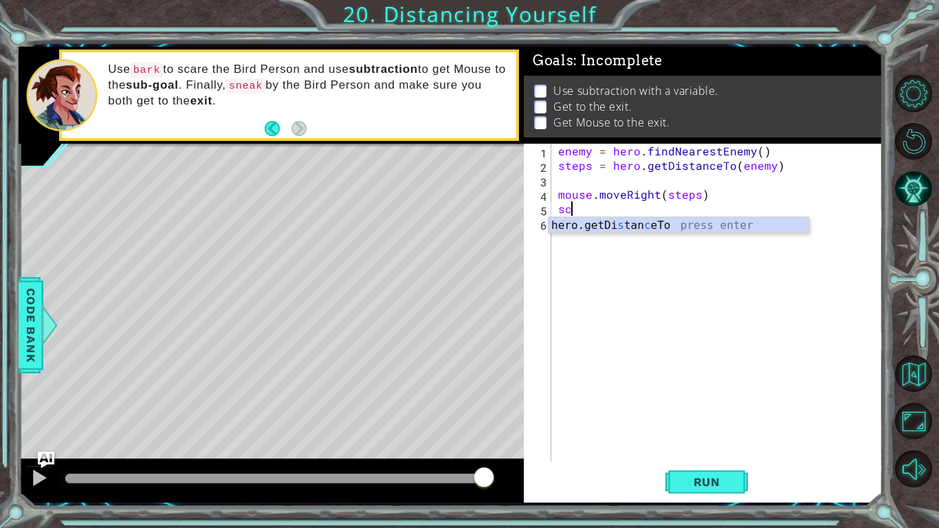
type textarea "s"
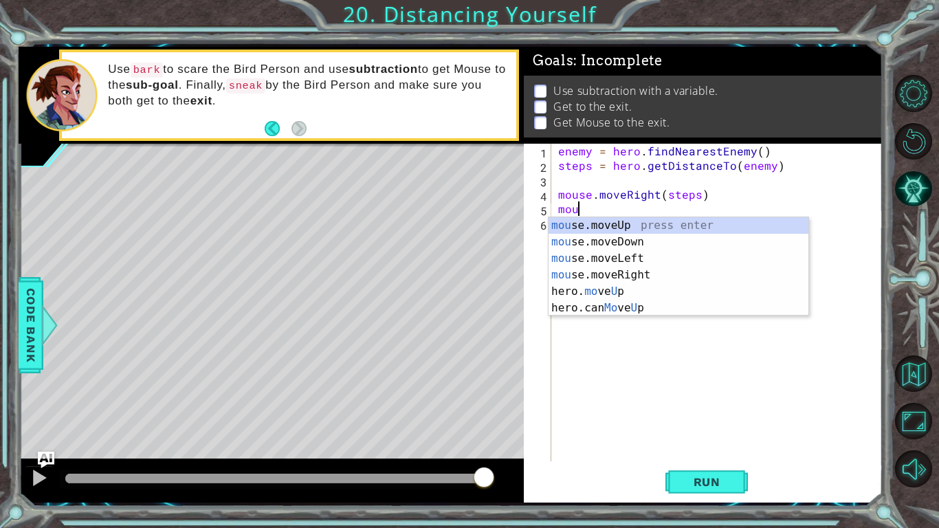
type textarea "m"
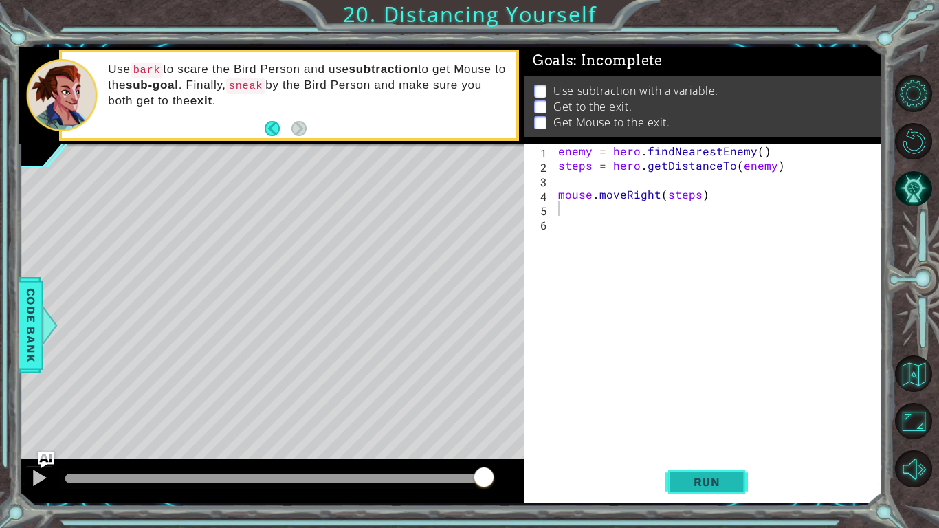
click at [689, 482] on span "Run" at bounding box center [707, 482] width 54 height 14
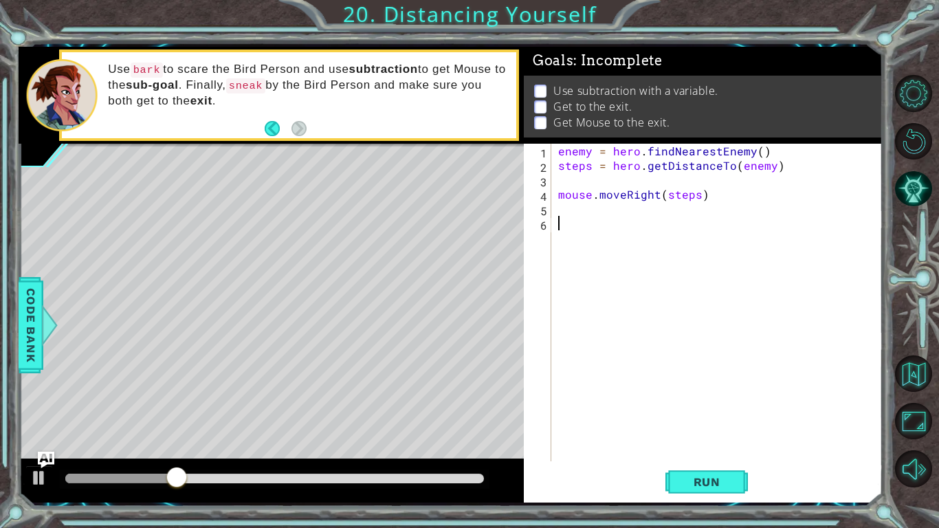
click at [706, 310] on div "enemy = hero . findNearestEnemy ( ) steps = hero . getDistanceTo ( enemy ) mous…" at bounding box center [720, 317] width 330 height 346
click at [706, 311] on div "enemy = hero . findNearestEnemy ( ) steps = hero . getDistanceTo ( enemy ) mous…" at bounding box center [720, 317] width 330 height 346
drag, startPoint x: 194, startPoint y: 480, endPoint x: 0, endPoint y: 527, distance: 199.5
click at [0, 527] on div "mouse.moveRight(steps) 1 2 3 4 5 enemy = hero . findNearestEnemy ( ) steps = he…" at bounding box center [469, 264] width 939 height 528
drag, startPoint x: 754, startPoint y: 225, endPoint x: 759, endPoint y: 247, distance: 22.7
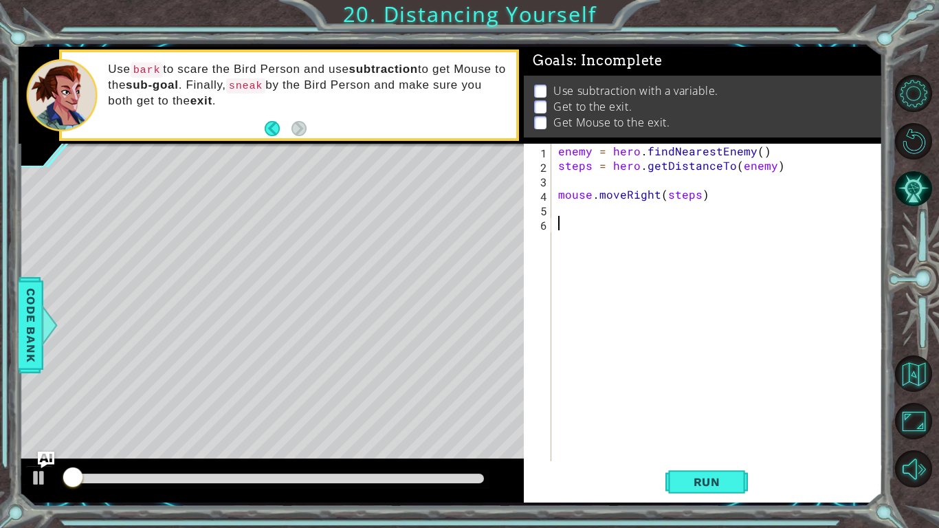
click at [759, 247] on div "enemy = hero . findNearestEnemy ( ) steps = hero . getDistanceTo ( enemy ) mous…" at bounding box center [720, 317] width 330 height 346
click at [764, 251] on div "enemy = hero . findNearestEnemy ( ) steps = hero . getDistanceTo ( enemy ) mous…" at bounding box center [720, 317] width 330 height 346
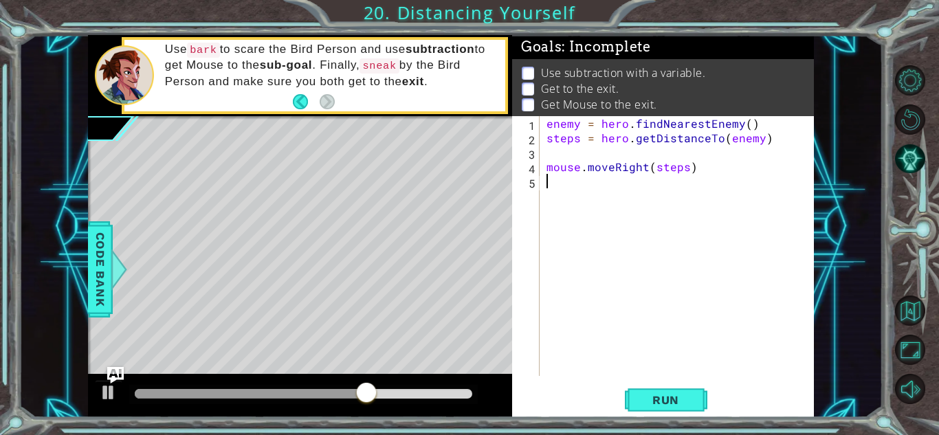
paste textarea "mouse.bark()"
type textarea "mouse.bark()"
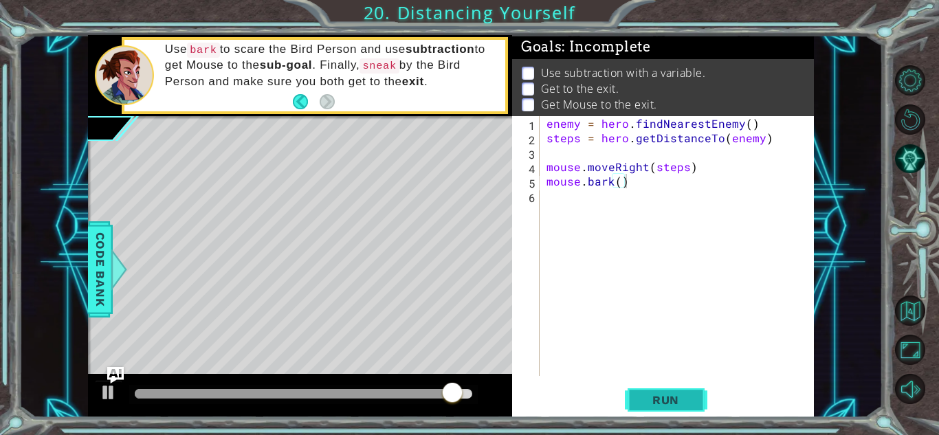
click at [664, 394] on span "Run" at bounding box center [665, 400] width 54 height 14
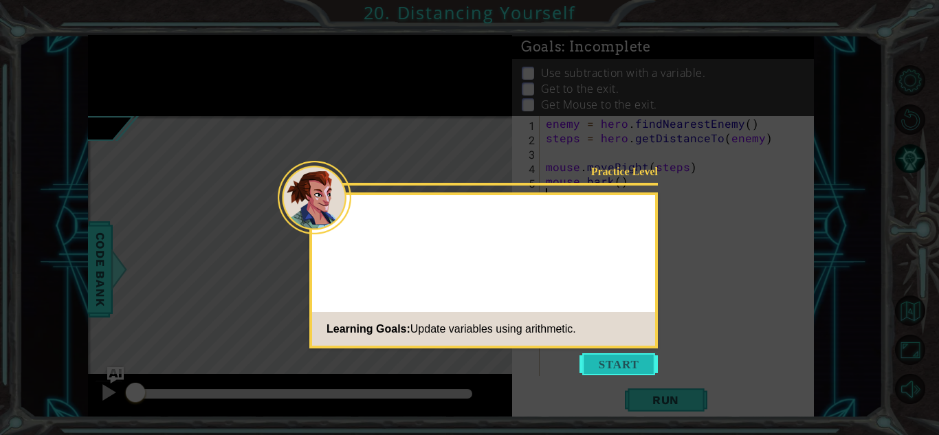
click at [602, 372] on button "Start" at bounding box center [618, 364] width 78 height 22
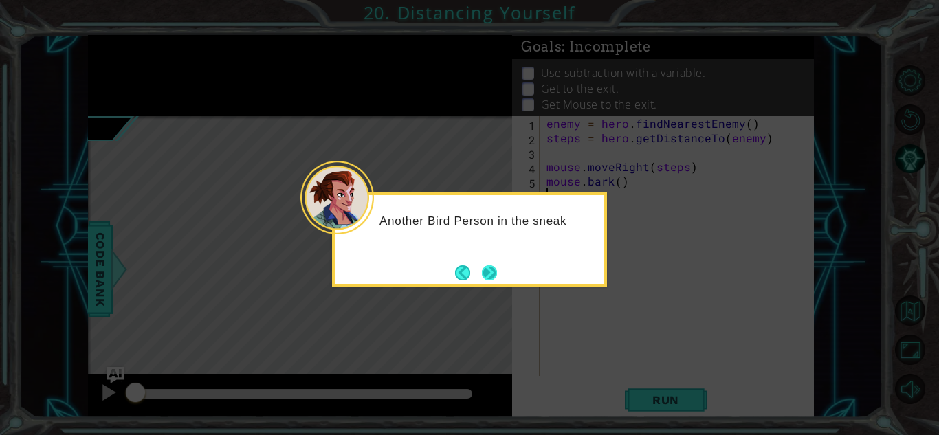
click at [495, 276] on button "Next" at bounding box center [489, 272] width 21 height 21
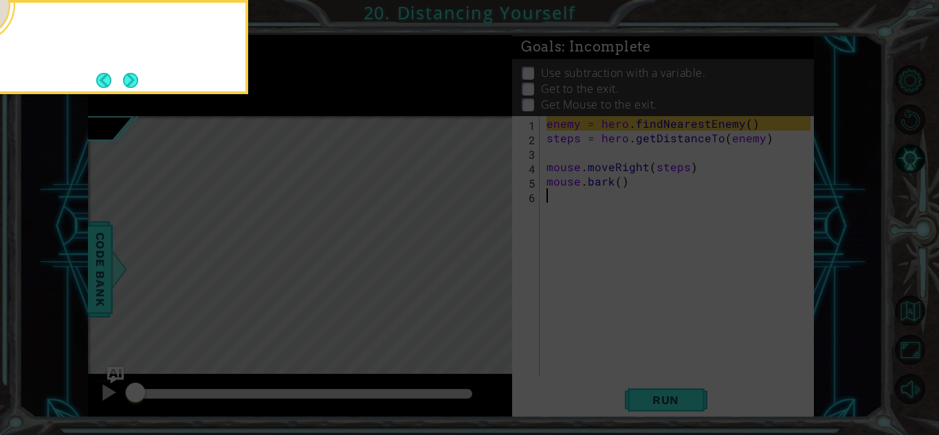
click at [495, 276] on icon at bounding box center [469, 65] width 939 height 740
click at [131, 78] on button "Next" at bounding box center [130, 80] width 16 height 16
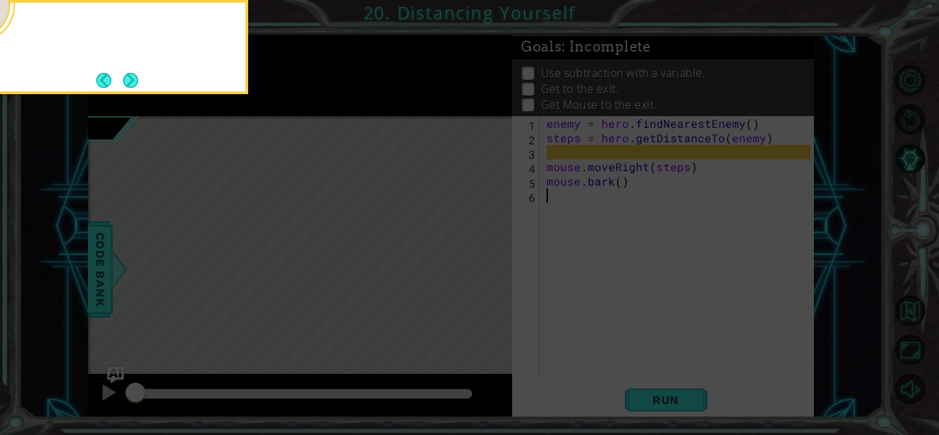
click at [131, 78] on button "Next" at bounding box center [131, 80] width 16 height 16
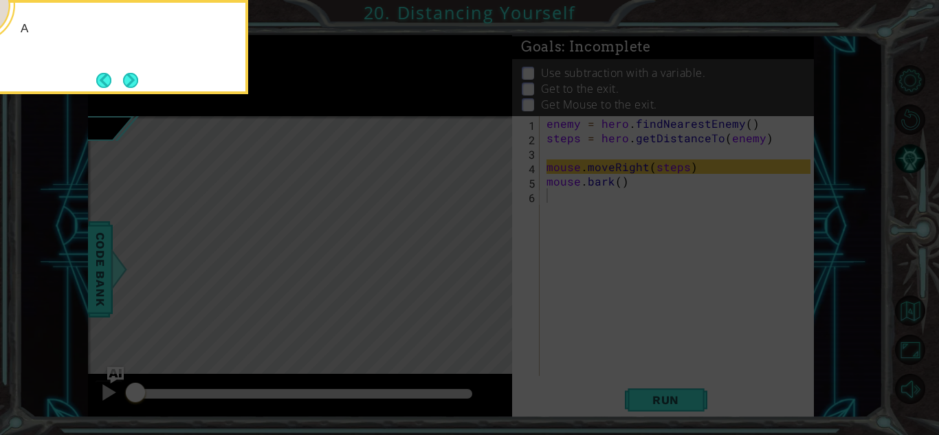
click at [131, 78] on button "Next" at bounding box center [130, 79] width 25 height 25
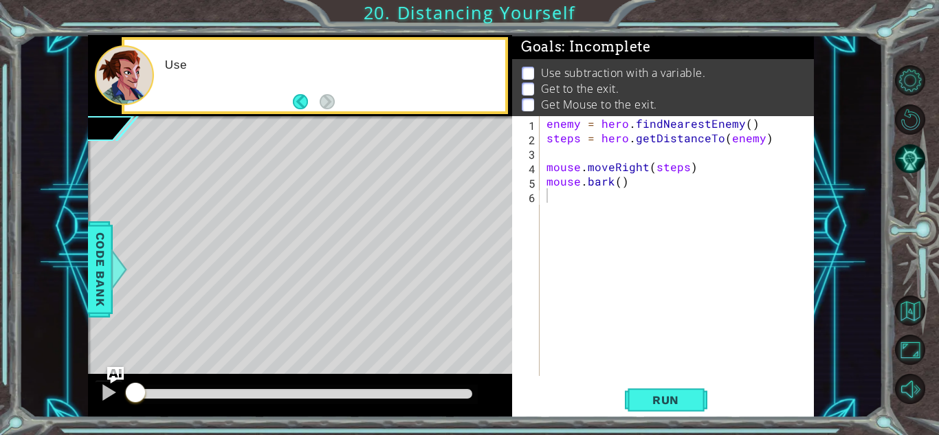
click at [131, 78] on div at bounding box center [124, 75] width 59 height 60
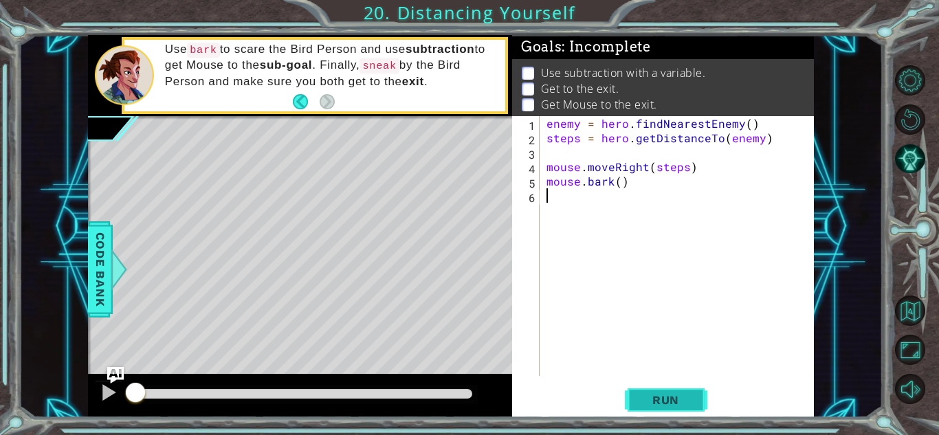
click at [657, 396] on span "Run" at bounding box center [665, 400] width 54 height 14
click at [643, 398] on span "Run" at bounding box center [665, 400] width 54 height 14
click at [576, 333] on div "enemy = hero . findNearestEnemy ( ) steps = hero . getDistanceTo ( enemy ) mous…" at bounding box center [679, 260] width 273 height 289
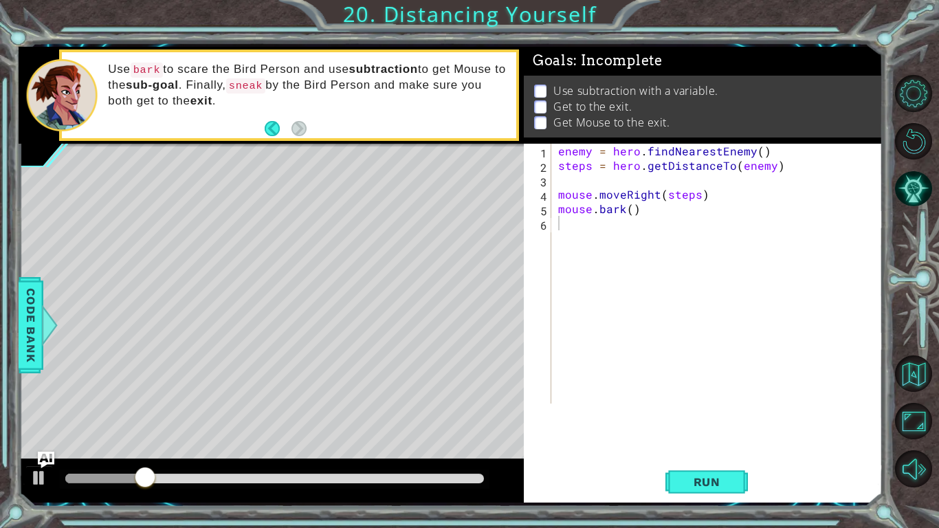
click at [729, 434] on div "1 2 3 4 5 6 enemy = hero . findNearestEnemy ( ) steps = hero . getDistanceTo ( …" at bounding box center [703, 323] width 359 height 359
click at [735, 434] on button "Run" at bounding box center [706, 482] width 82 height 36
click at [675, 364] on div "enemy = hero . findNearestEnemy ( ) steps = hero . getDistanceTo ( enemy ) mous…" at bounding box center [720, 288] width 330 height 289
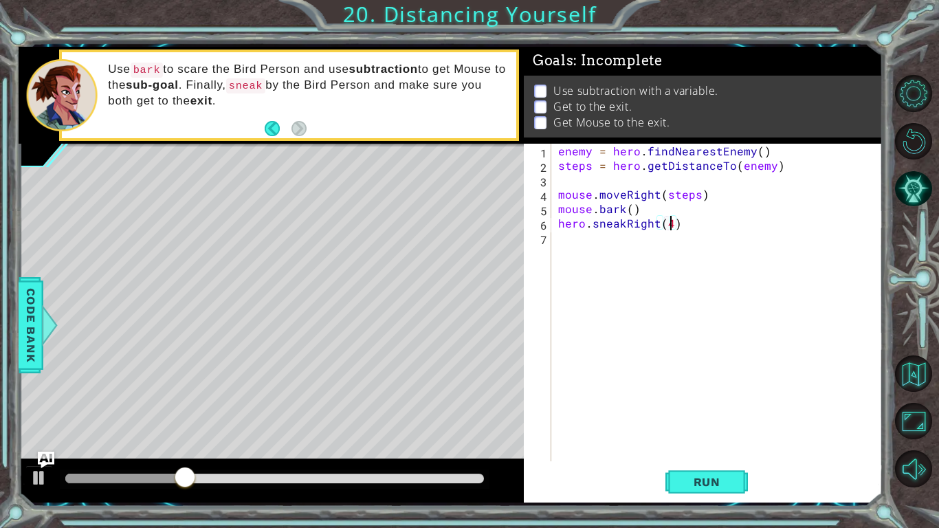
scroll to position [0, 6]
click at [714, 434] on span "Run" at bounding box center [707, 482] width 54 height 14
drag, startPoint x: 207, startPoint y: 477, endPoint x: 0, endPoint y: 503, distance: 209.1
click at [0, 434] on div "1 ההההההההההההההההההההההההההההההההההההההההההההההההההההההההההההההההההההההההההההה…" at bounding box center [469, 264] width 939 height 528
type textarea "hero.sneakRight(5)"
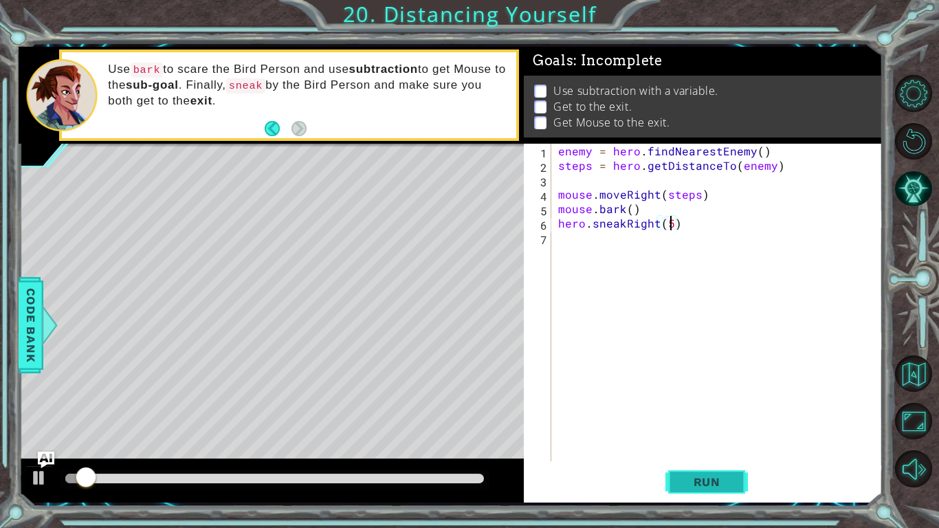
click at [721, 434] on button "Run" at bounding box center [706, 482] width 82 height 36
drag, startPoint x: 124, startPoint y: 473, endPoint x: 0, endPoint y: 526, distance: 135.4
click at [0, 434] on div "1 ההההההההההההההההההההההההההההההההההההההההההההההההההההההההההההההההההההההההההההה…" at bounding box center [469, 264] width 939 height 528
click at [739, 240] on div "enemy = hero . findNearestEnemy ( ) steps = hero . getDistanceTo ( enemy ) mous…" at bounding box center [720, 317] width 330 height 346
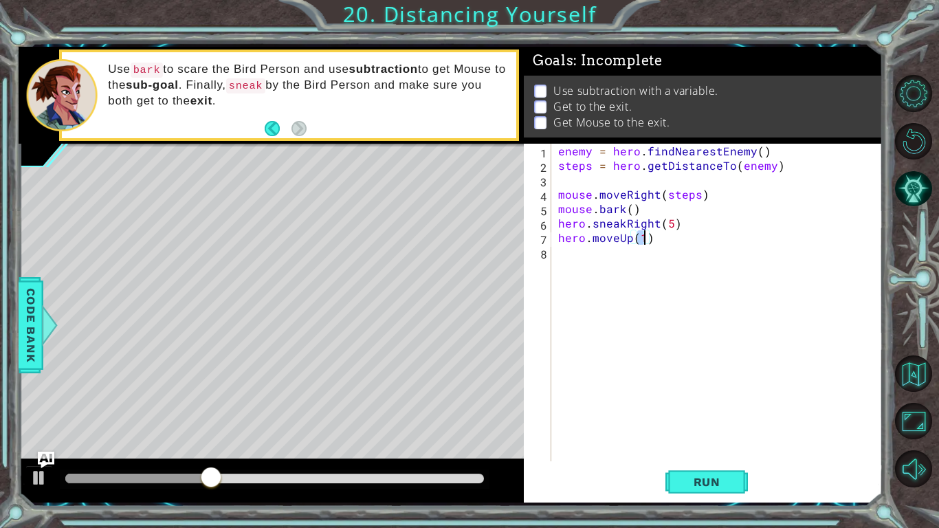
scroll to position [0, 5]
click at [712, 434] on button "Run" at bounding box center [706, 482] width 82 height 36
type textarea "hero.moveUp(1)"
click at [677, 434] on button "Run" at bounding box center [706, 482] width 82 height 36
click at [661, 285] on div "enemy = hero . findNearestEnemy ( ) steps = hero . getDistanceTo ( enemy ) mous…" at bounding box center [720, 317] width 330 height 346
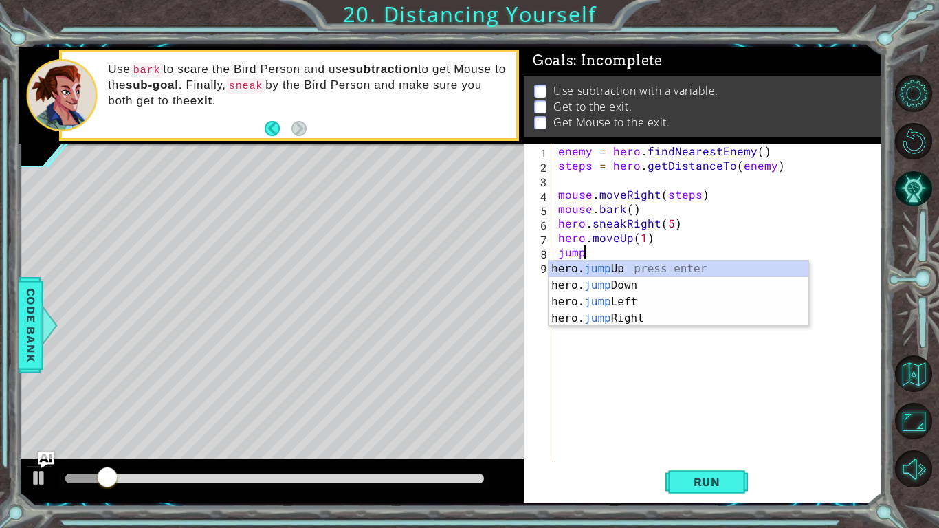
scroll to position [0, 1]
type textarea "jumpu"
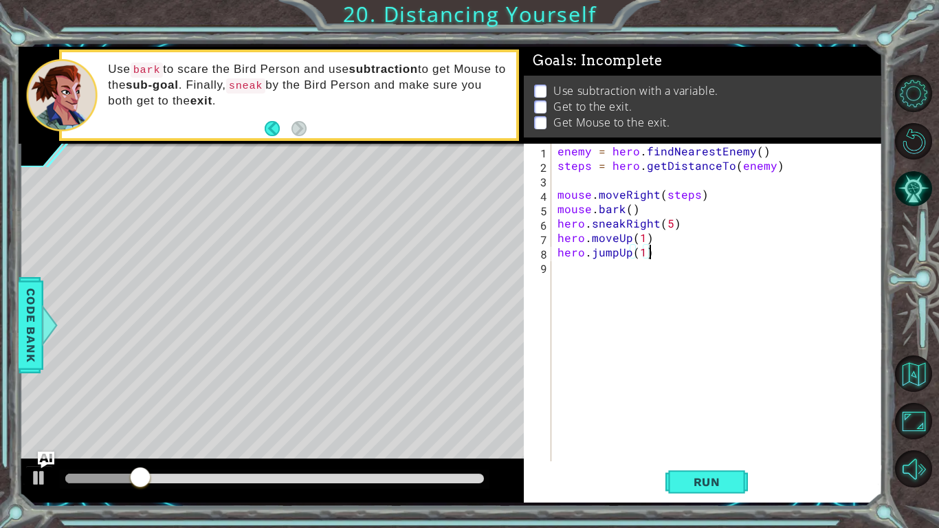
scroll to position [0, 5]
type textarea "hero.jumpUp(1)"
click at [693, 434] on button "Run" at bounding box center [706, 482] width 82 height 36
click at [719, 372] on div "enemy = hero . findNearestEnemy ( ) steps = hero . getDistanceTo ( enemy ) mous…" at bounding box center [719, 317] width 330 height 346
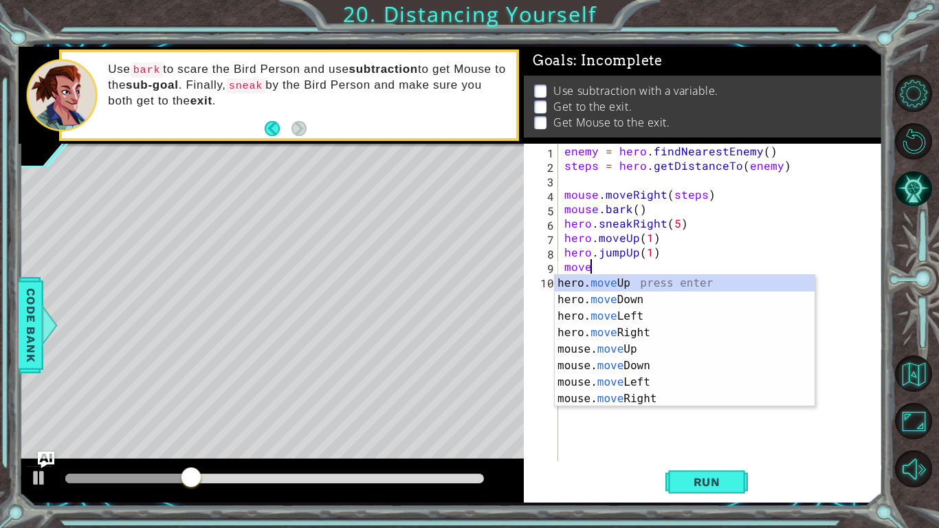
scroll to position [0, 1]
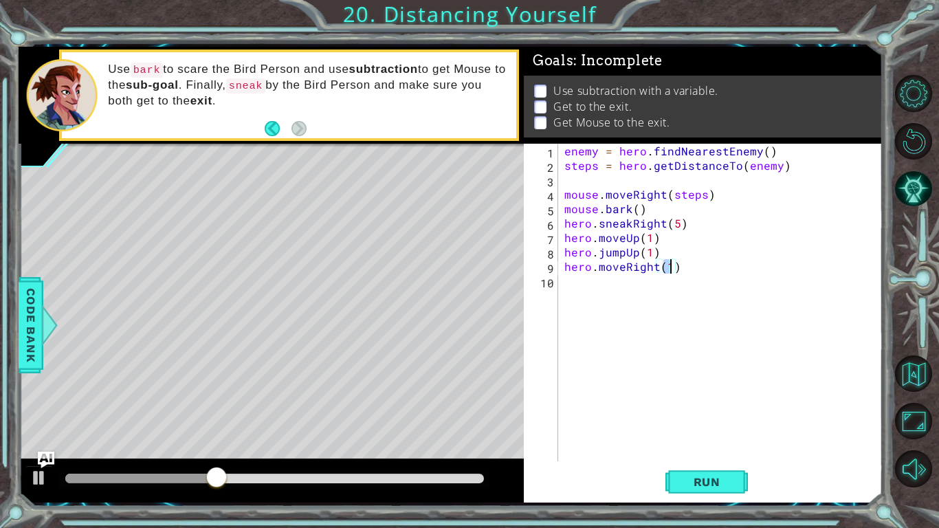
type textarea "hero.moveRight()"
click at [715, 373] on div "enemy = hero . findNearestEnemy ( ) steps = hero . getDistanceTo ( enemy ) mous…" at bounding box center [723, 317] width 324 height 346
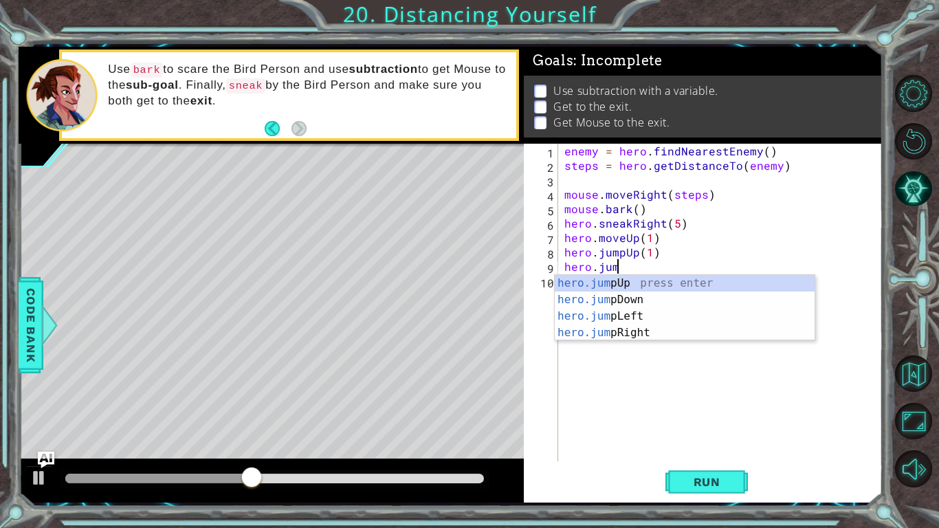
type textarea "hero.jumpr"
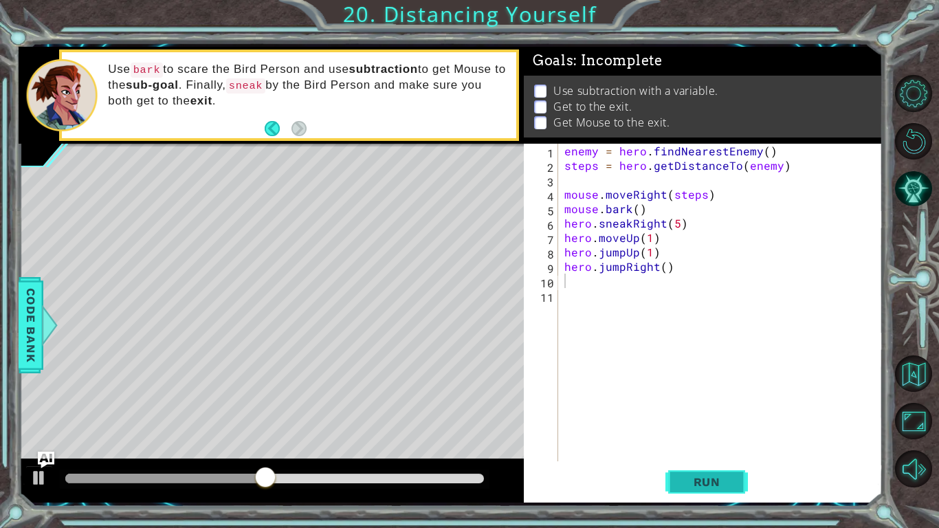
click at [701, 434] on span "Run" at bounding box center [707, 482] width 54 height 14
click at [708, 338] on div "enemy = hero . findNearestEnemy ( ) steps = hero . getDistanceTo ( enemy ) mous…" at bounding box center [723, 317] width 324 height 346
click at [704, 294] on div "enemy = hero . findNearestEnemy ( ) steps = hero . getDistanceTo ( enemy ) mous…" at bounding box center [723, 317] width 324 height 346
click at [695, 434] on span "Run" at bounding box center [707, 482] width 54 height 14
click at [693, 434] on button "Run" at bounding box center [706, 482] width 82 height 36
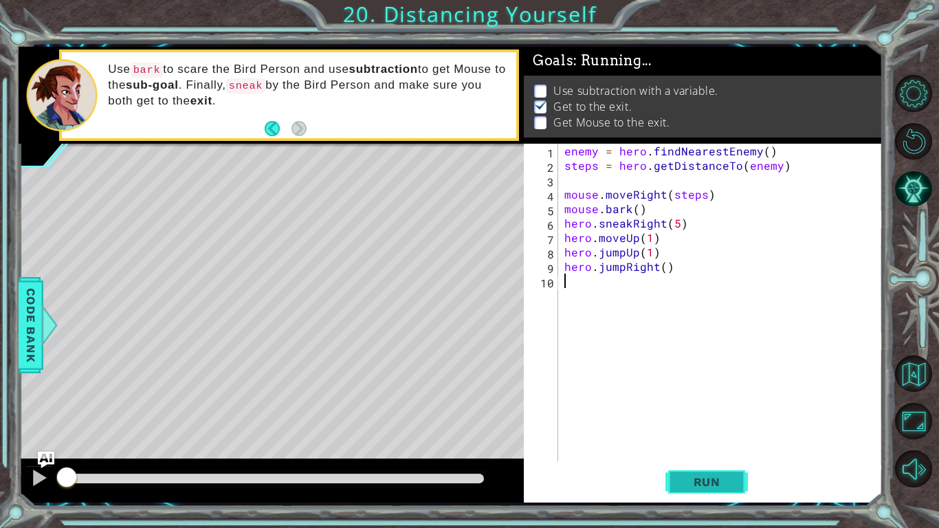
click at [693, 434] on button "Run" at bounding box center [706, 482] width 82 height 36
click at [677, 315] on div "enemy = hero . findNearestEnemy ( ) steps = hero . getDistanceTo ( enemy ) mous…" at bounding box center [723, 317] width 324 height 346
click at [675, 317] on div "enemy = hero . findNearestEnemy ( ) steps = hero . getDistanceTo ( enemy ) mous…" at bounding box center [723, 317] width 324 height 346
click at [664, 308] on div "enemy = hero . findNearestEnemy ( ) steps = hero . getDistanceTo ( enemy ) mous…" at bounding box center [723, 317] width 324 height 346
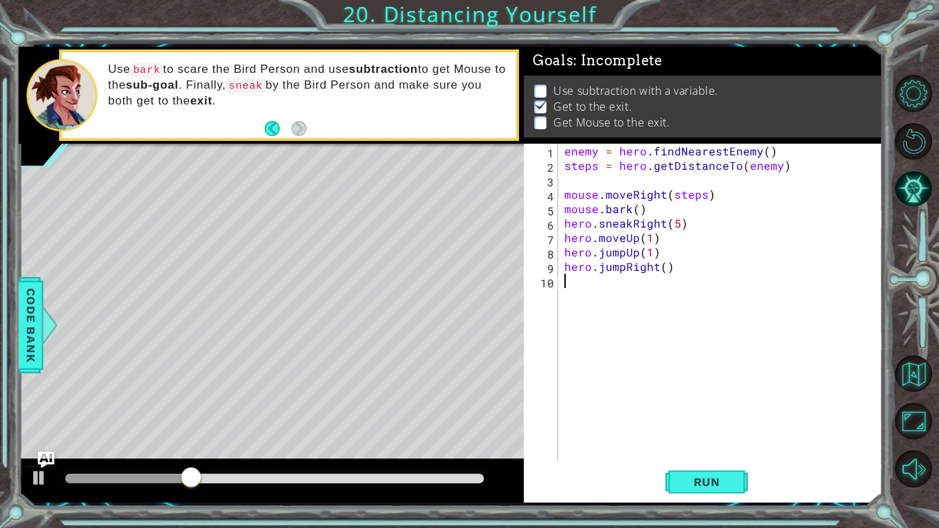
click at [664, 307] on div "enemy = hero . findNearestEnemy ( ) steps = hero . getDistanceTo ( enemy ) mous…" at bounding box center [723, 317] width 324 height 346
click at [664, 304] on div "enemy = hero . findNearestEnemy ( ) steps = hero . getDistanceTo ( enemy ) mous…" at bounding box center [723, 317] width 324 height 346
click at [664, 305] on div "enemy = hero . findNearestEnemy ( ) steps = hero . getDistanceTo ( enemy ) mous…" at bounding box center [723, 317] width 324 height 346
click at [662, 308] on div "enemy = hero . findNearestEnemy ( ) steps = hero . getDistanceTo ( enemy ) mous…" at bounding box center [723, 317] width 324 height 346
click at [720, 434] on span "Run" at bounding box center [707, 482] width 54 height 14
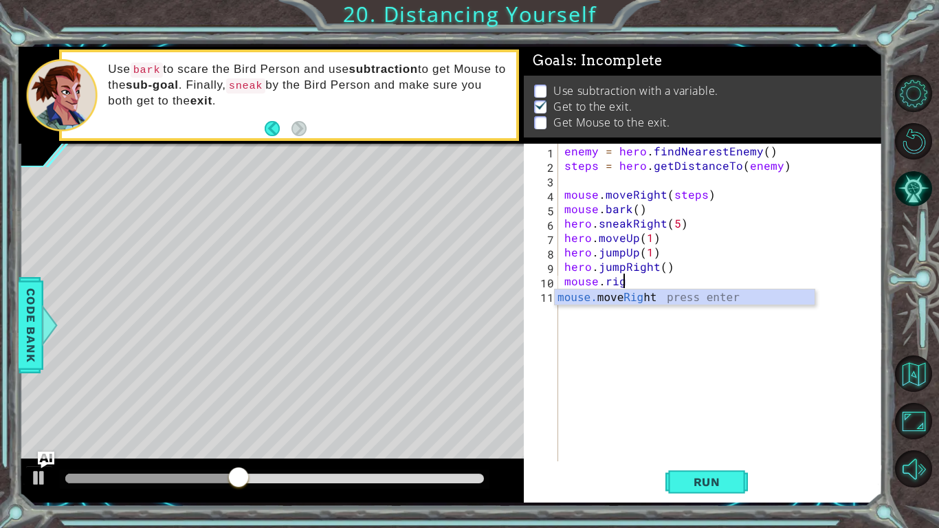
scroll to position [0, 3]
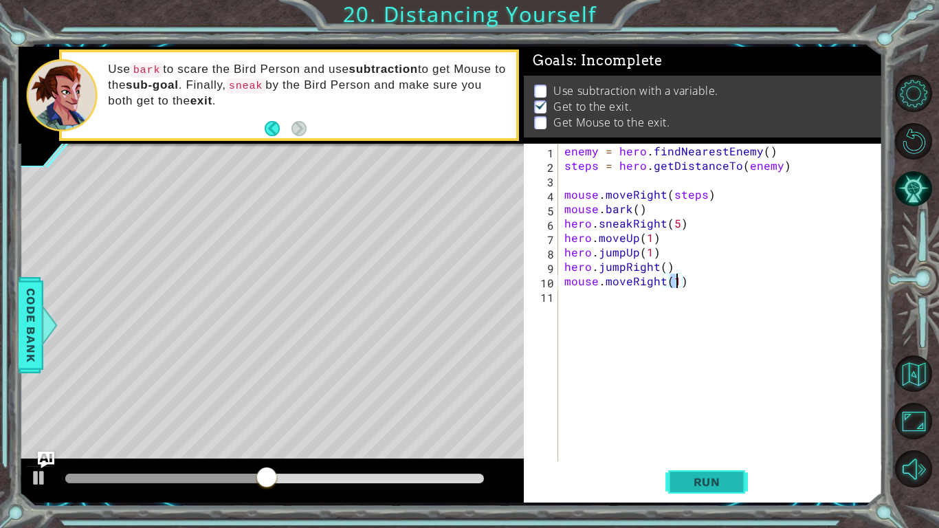
click at [689, 434] on span "Run" at bounding box center [707, 482] width 54 height 14
type textarea "mouse.moveRight(2)"
click at [690, 434] on button "Run" at bounding box center [706, 482] width 82 height 36
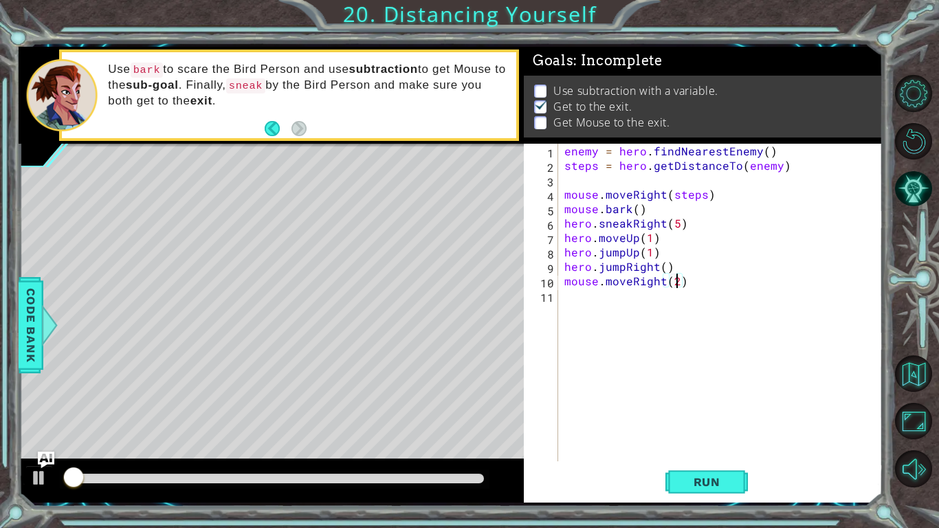
click at [642, 385] on div "enemy = hero . findNearestEnemy ( ) steps = hero . getDistanceTo ( enemy ) mous…" at bounding box center [723, 317] width 324 height 346
type textarea "mousempved"
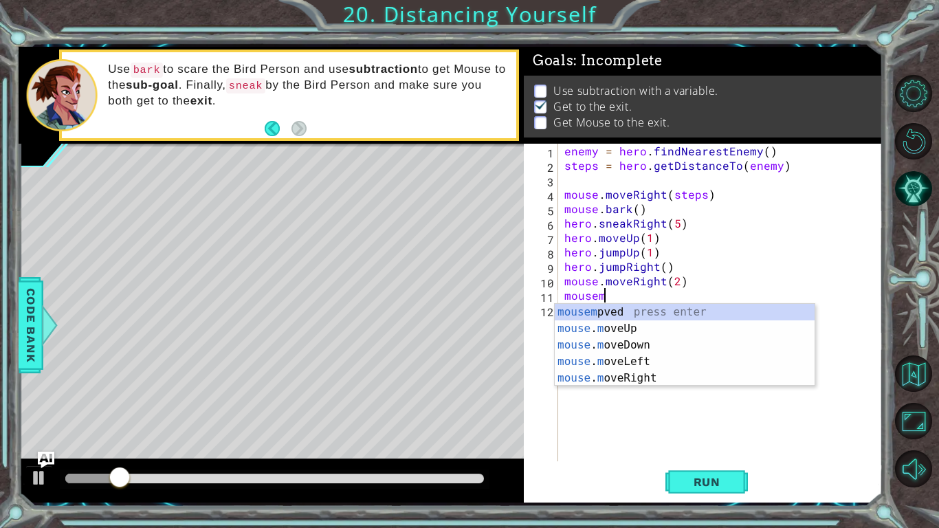
scroll to position [0, 2]
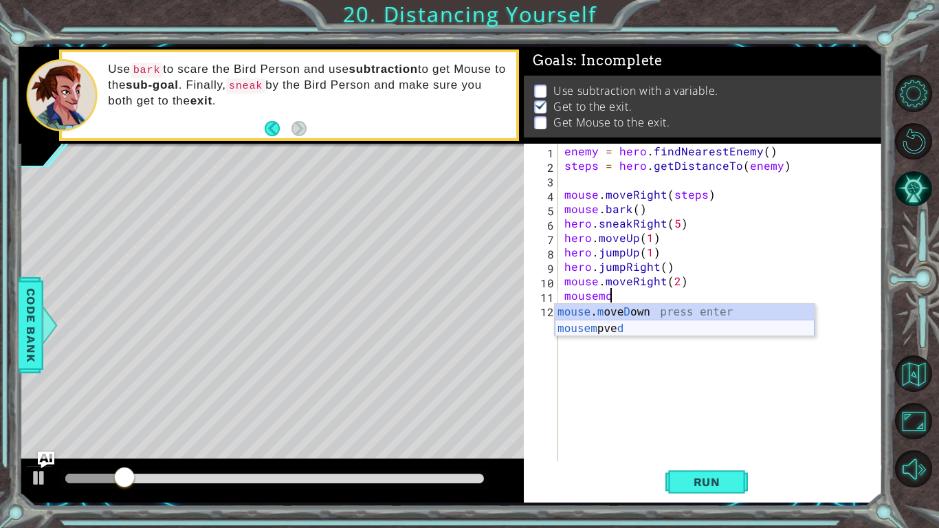
type textarea "mouse.moveDown(1)"
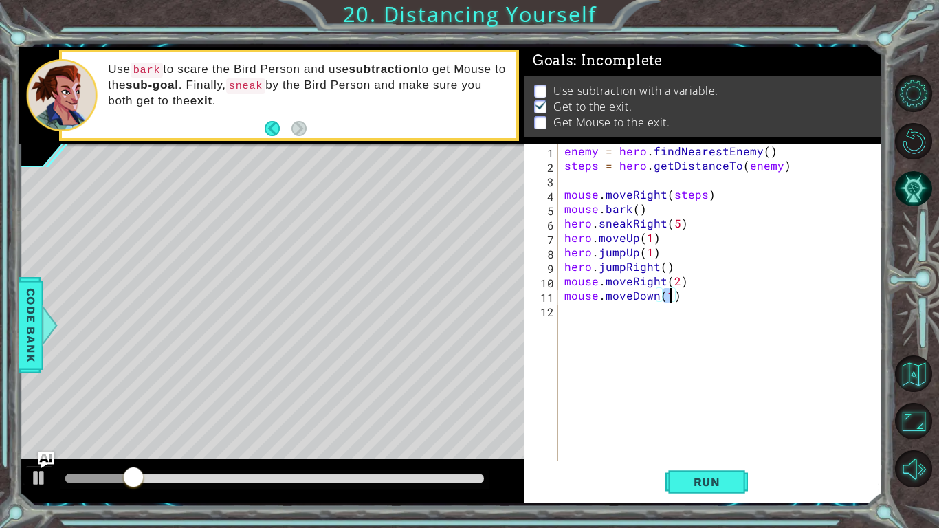
click at [610, 330] on div "enemy = hero . findNearestEnemy ( ) steps = hero . getDistanceTo ( enemy ) mous…" at bounding box center [723, 317] width 324 height 346
click at [685, 434] on span "Run" at bounding box center [707, 482] width 54 height 14
click at [712, 346] on div "enemy = hero . findNearestEnemy ( ) steps = hero . getDistanceTo ( enemy ) mous…" at bounding box center [723, 317] width 324 height 346
click at [728, 299] on div "enemy = hero . findNearestEnemy ( ) steps = hero . getDistanceTo ( enemy ) mous…" at bounding box center [723, 317] width 324 height 346
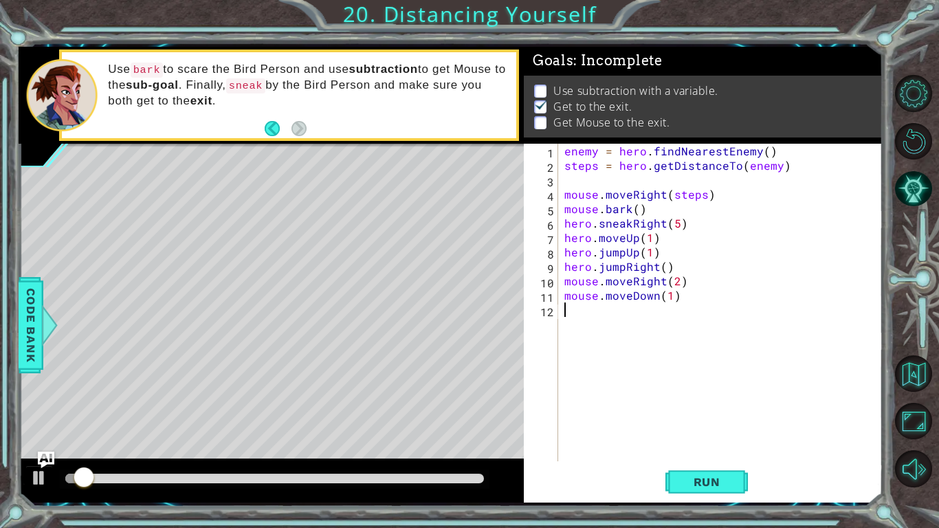
type textarea "mouse.moveDown(1)"
click at [692, 434] on span "Run" at bounding box center [707, 482] width 54 height 14
click at [664, 366] on div "enemy = hero . findNearestEnemy ( ) steps = hero . getDistanceTo ( enemy ) mous…" at bounding box center [723, 317] width 324 height 346
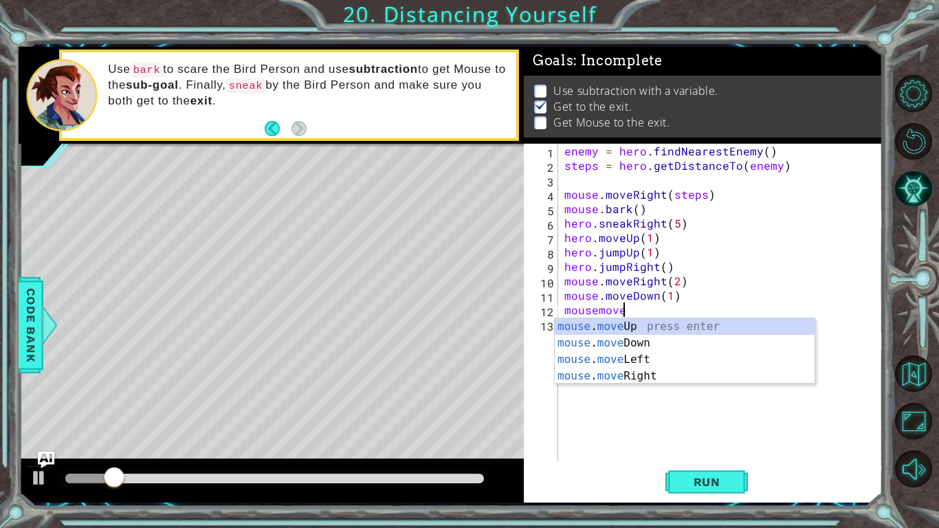
scroll to position [0, 3]
type textarea "mouse.moveRight(1)"
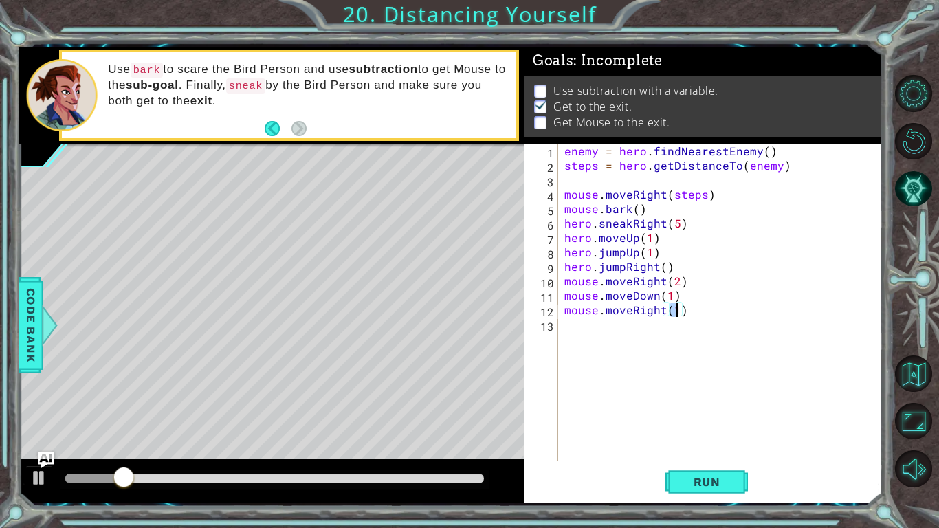
click at [738, 354] on div "enemy = hero . findNearestEnemy ( ) steps = hero . getDistanceTo ( enemy ) mous…" at bounding box center [723, 317] width 324 height 346
click at [736, 434] on button "Run" at bounding box center [706, 482] width 82 height 36
click at [696, 300] on div "enemy = hero . findNearestEnemy ( ) steps = hero . getDistanceTo ( enemy ) mous…" at bounding box center [723, 317] width 324 height 346
click at [697, 308] on div "enemy = hero . findNearestEnemy ( ) steps = hero . getDistanceTo ( enemy ) mous…" at bounding box center [723, 317] width 324 height 346
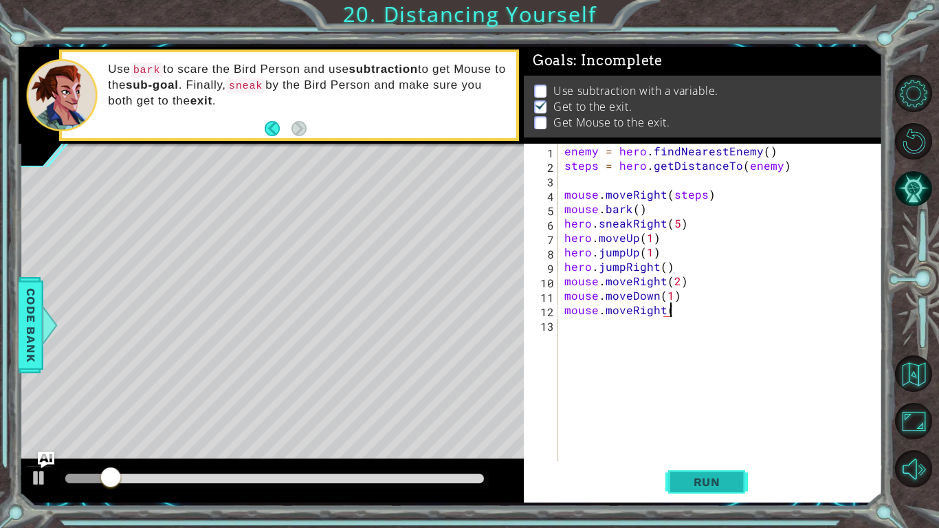
scroll to position [0, 5]
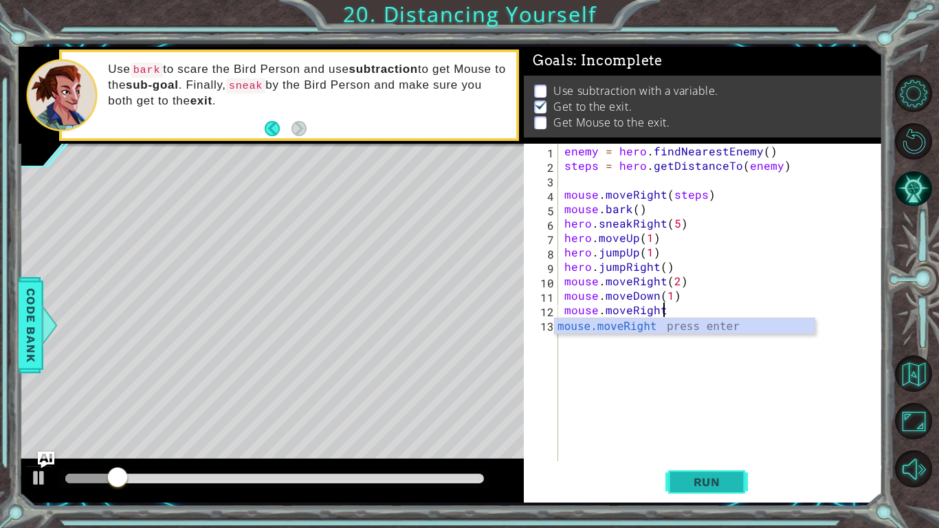
click at [711, 434] on span "Run" at bounding box center [707, 482] width 54 height 14
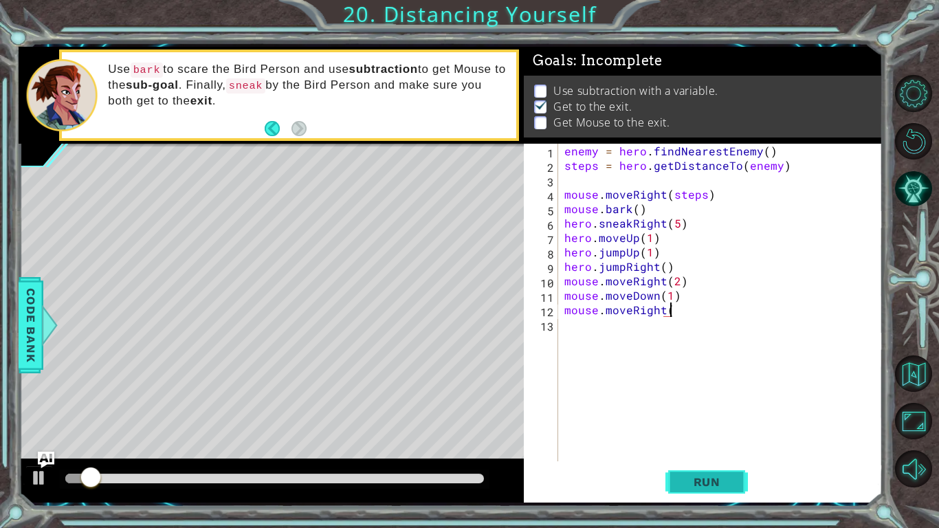
scroll to position [0, 6]
type textarea "mouse.moveRight(1)"
click at [711, 434] on span "Run" at bounding box center [707, 482] width 54 height 14
click at [717, 355] on div "enemy = hero . findNearestEnemy ( ) steps = hero . getDistanceTo ( enemy ) mous…" at bounding box center [723, 317] width 324 height 346
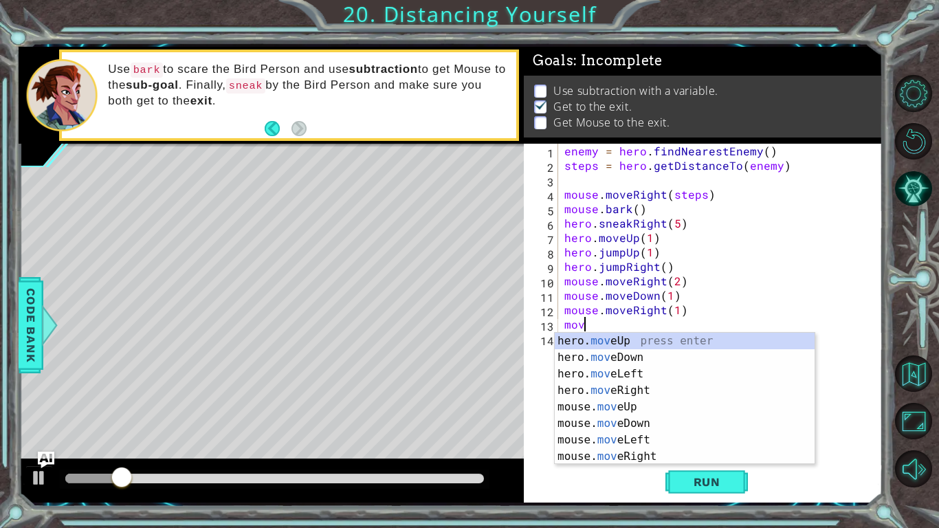
scroll to position [0, 0]
type textarea "m"
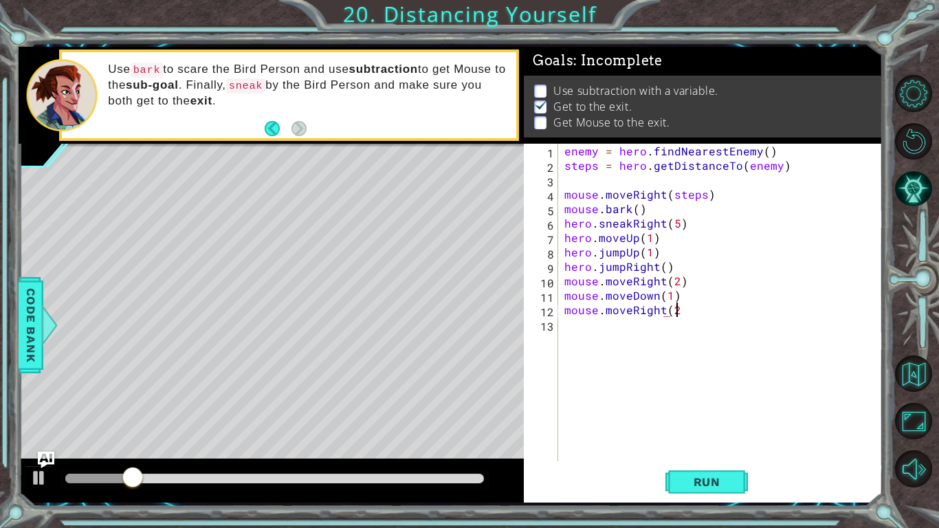
scroll to position [0, 6]
click at [711, 434] on button "Run" at bounding box center [706, 482] width 82 height 36
type textarea "mouse.moveRight(1)"
click at [698, 434] on button "Run" at bounding box center [706, 482] width 82 height 36
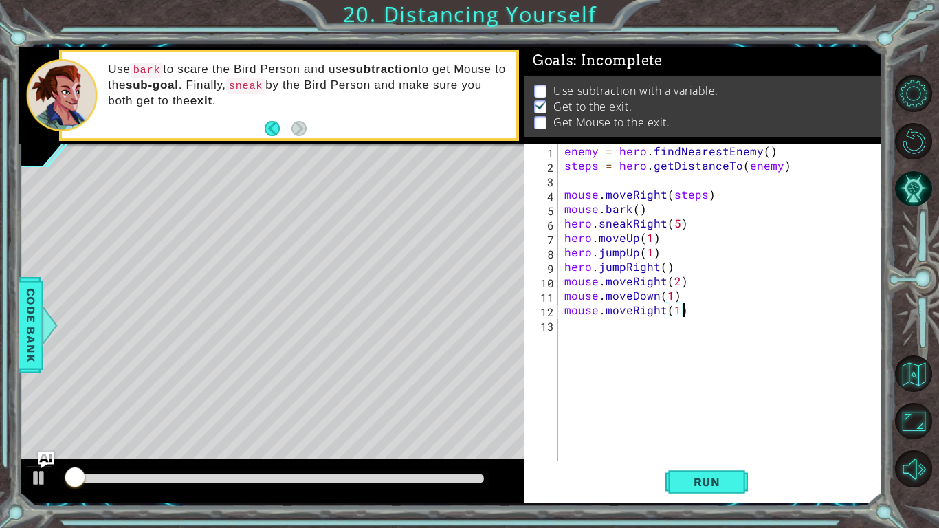
click at [680, 434] on div "enemy = hero . findNearestEnemy ( ) steps = hero . getDistanceTo ( enemy ) mous…" at bounding box center [723, 317] width 324 height 346
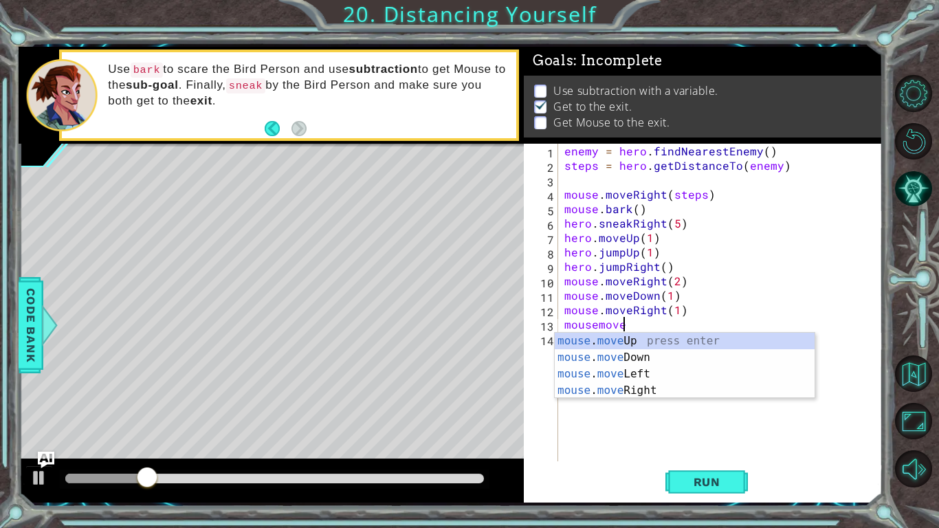
scroll to position [0, 3]
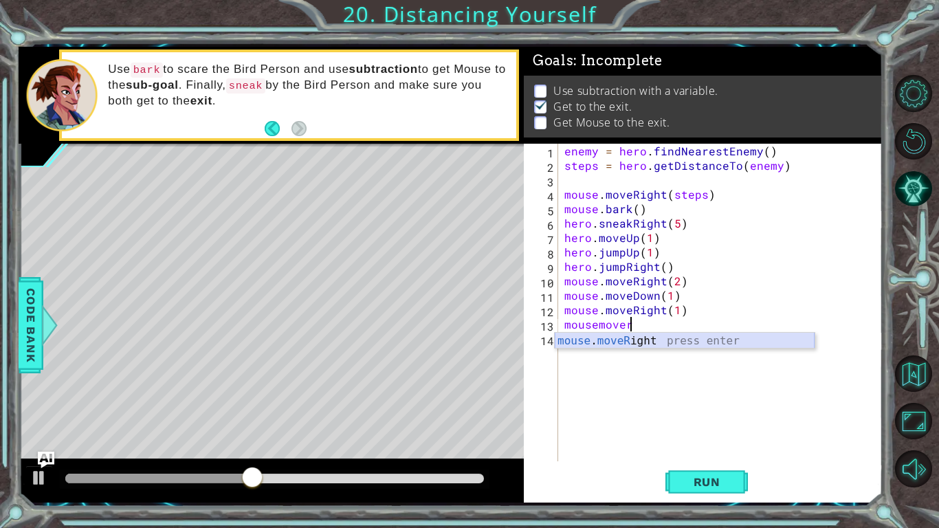
click at [608, 341] on div "mouse . moveR ight press enter" at bounding box center [684, 357] width 260 height 49
type textarea "mouse.moveRight(1)"
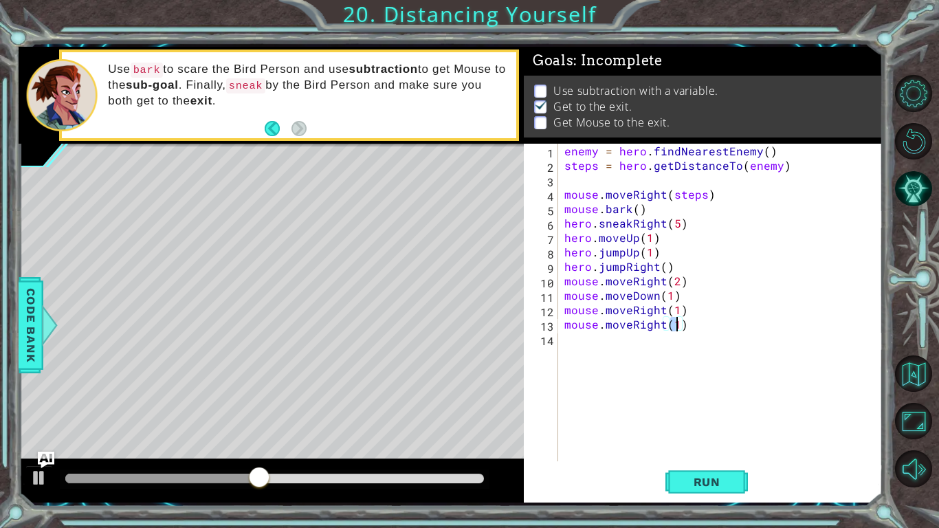
click at [690, 423] on div "enemy = hero . findNearestEnemy ( ) steps = hero . getDistanceTo ( enemy ) mous…" at bounding box center [723, 317] width 324 height 346
drag, startPoint x: 723, startPoint y: 466, endPoint x: 698, endPoint y: 446, distance: 32.3
click at [709, 434] on div "enemy = hero . findNearestEnemy ( ) steps = hero . getDistanceTo ( enemy ) mous…" at bounding box center [723, 317] width 324 height 346
click at [716, 434] on button "Run" at bounding box center [706, 482] width 82 height 36
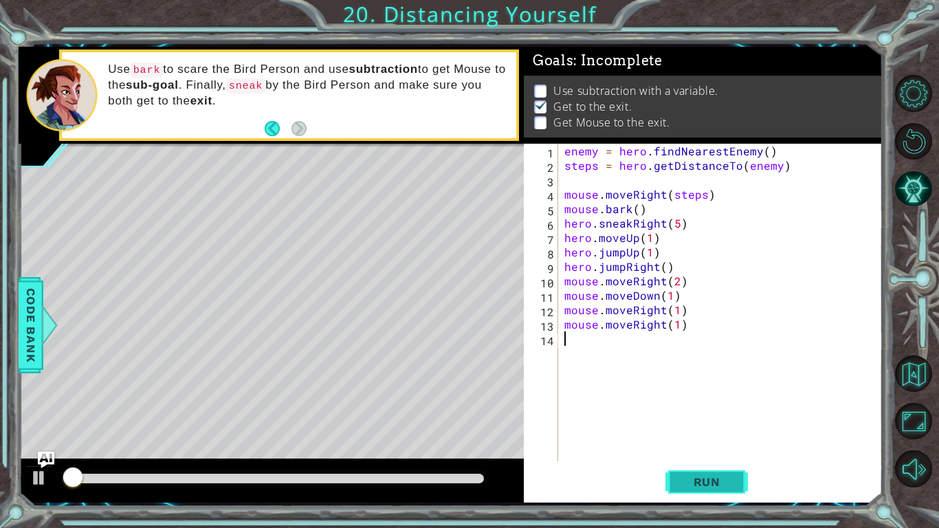
click at [716, 434] on button "Run" at bounding box center [706, 482] width 82 height 36
drag, startPoint x: 179, startPoint y: 480, endPoint x: 0, endPoint y: 527, distance: 185.5
click at [0, 434] on div "1 ההההההההההההההההההההההההההההההההההההההההההההההההההההההההההההההההההההההההההההה…" at bounding box center [469, 264] width 939 height 528
click at [272, 372] on div "1 ההההההההההההההההההההההההההההההההההההההההההההההההההההההההההההההההההההההההההההה…" at bounding box center [451, 275] width 864 height 456
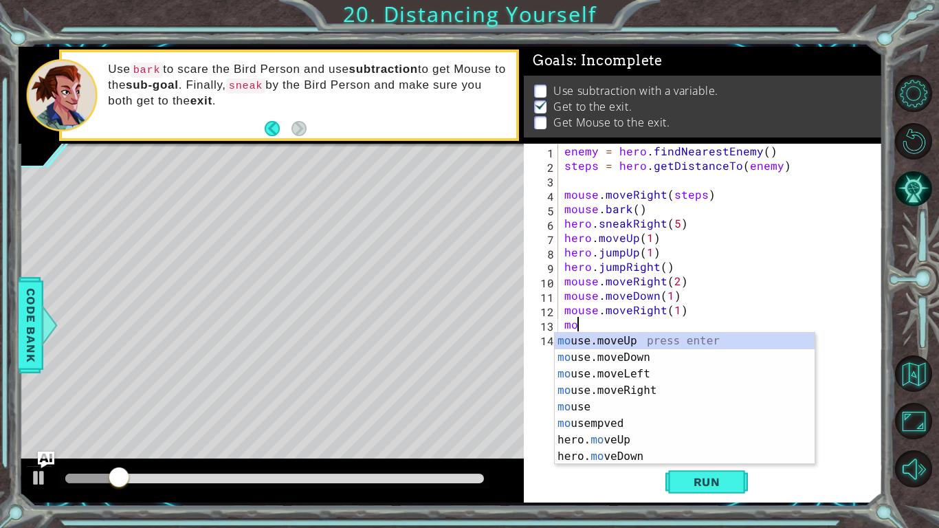
type textarea "m"
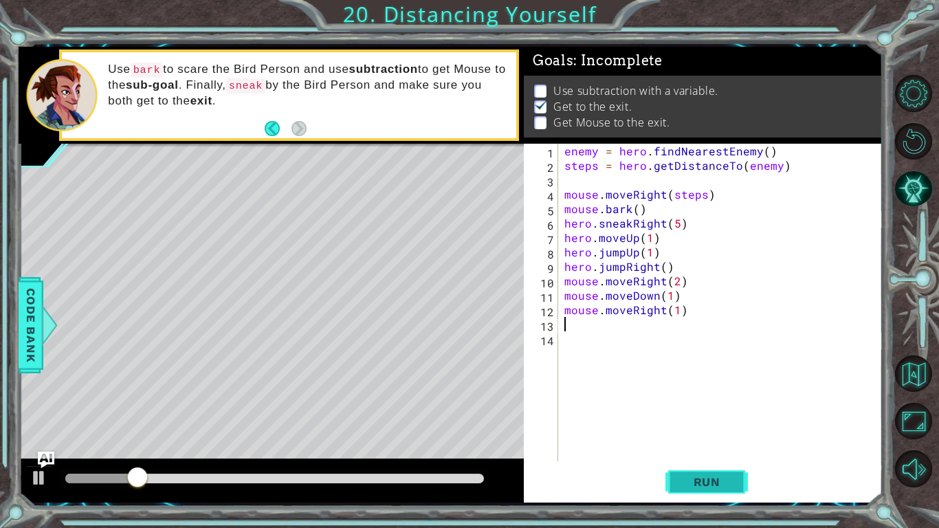
drag, startPoint x: 669, startPoint y: 465, endPoint x: 680, endPoint y: 474, distance: 13.6
click at [673, 434] on button "Run" at bounding box center [706, 482] width 82 height 36
click at [697, 434] on div "enemy = hero . findNearestEnemy ( ) steps = hero . getDistanceTo ( enemy ) mous…" at bounding box center [723, 317] width 324 height 346
click at [699, 434] on span "Run" at bounding box center [707, 482] width 54 height 14
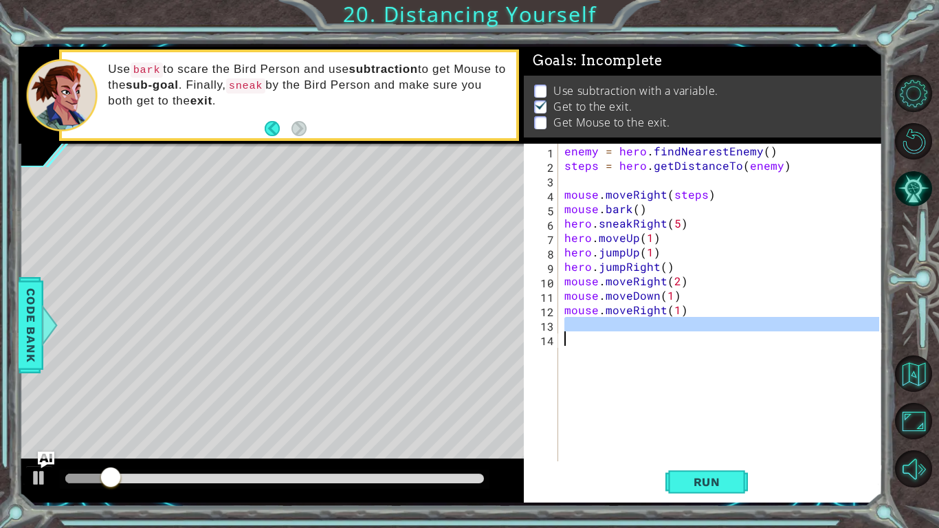
drag, startPoint x: 728, startPoint y: 322, endPoint x: 748, endPoint y: 423, distance: 102.4
click at [748, 423] on div "enemy = hero . findNearestEnemy ( ) steps = hero . getDistanceTo ( enemy ) mous…" at bounding box center [723, 317] width 324 height 346
click at [722, 354] on div "enemy = hero . findNearestEnemy ( ) steps = hero . getDistanceTo ( enemy ) mous…" at bounding box center [719, 302] width 317 height 317
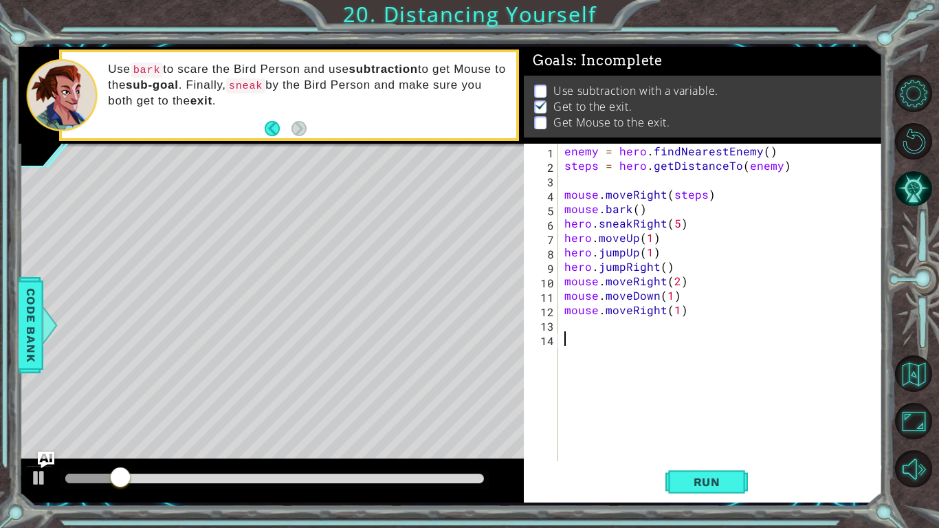
click at [724, 349] on div "enemy = hero . findNearestEnemy ( ) steps = hero . getDistanceTo ( enemy ) mous…" at bounding box center [723, 317] width 324 height 346
drag, startPoint x: 721, startPoint y: 390, endPoint x: 642, endPoint y: 309, distance: 113.7
click at [661, 337] on div "enemy = hero . findNearestEnemy ( ) steps = hero . getDistanceTo ( enemy ) mous…" at bounding box center [723, 317] width 324 height 346
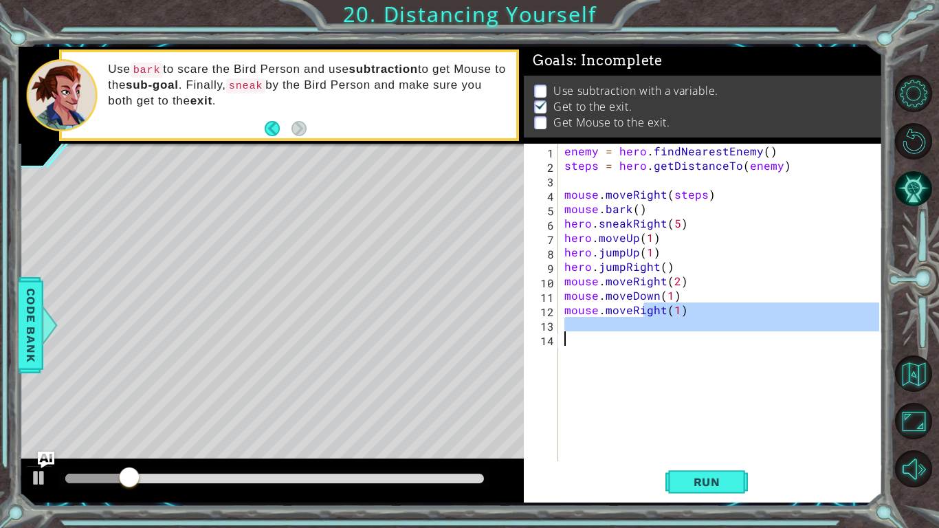
drag, startPoint x: 642, startPoint y: 309, endPoint x: 628, endPoint y: 336, distance: 30.1
click at [628, 336] on div "enemy = hero . findNearestEnemy ( ) steps = hero . getDistanceTo ( enemy ) mous…" at bounding box center [723, 317] width 324 height 346
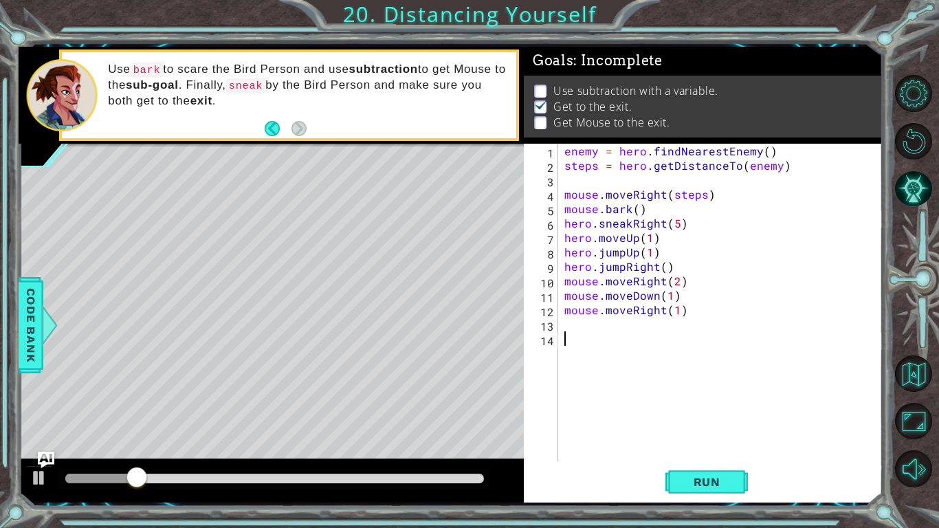
drag, startPoint x: 622, startPoint y: 344, endPoint x: 615, endPoint y: 359, distance: 16.0
click at [615, 359] on div "enemy = hero . findNearestEnemy ( ) steps = hero . getDistanceTo ( enemy ) mous…" at bounding box center [723, 317] width 324 height 346
click at [923, 174] on button "AI Hint" at bounding box center [913, 188] width 37 height 37
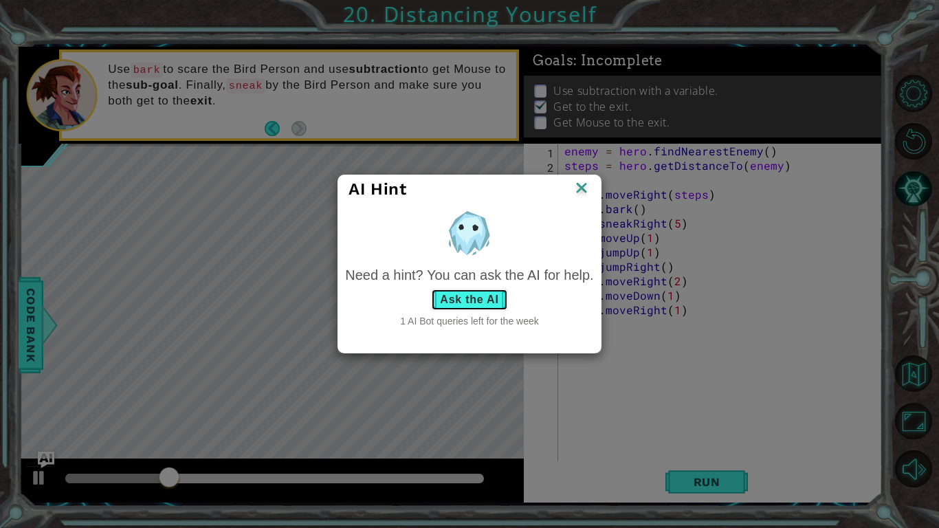
click at [486, 296] on button "Ask the AI" at bounding box center [469, 300] width 76 height 22
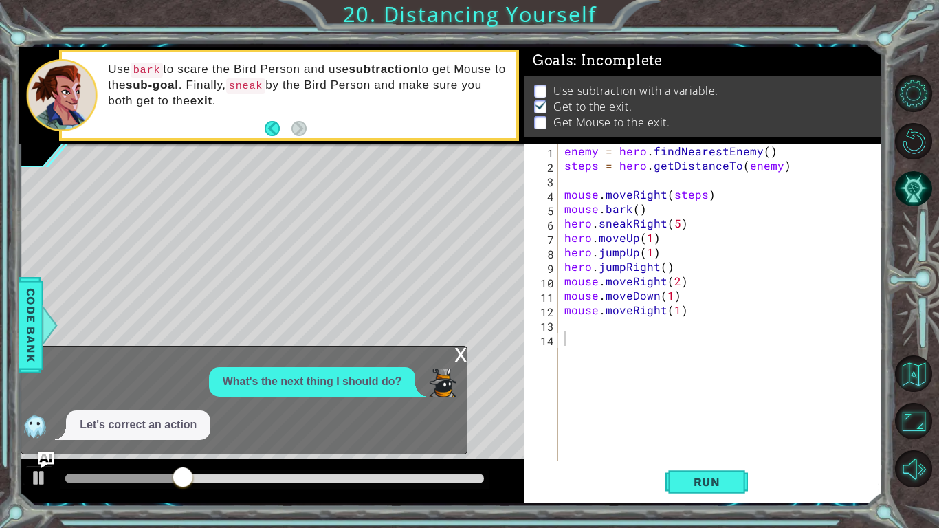
click at [241, 395] on div "x What's the next thing I should do? Let's correct an action" at bounding box center [244, 400] width 447 height 109
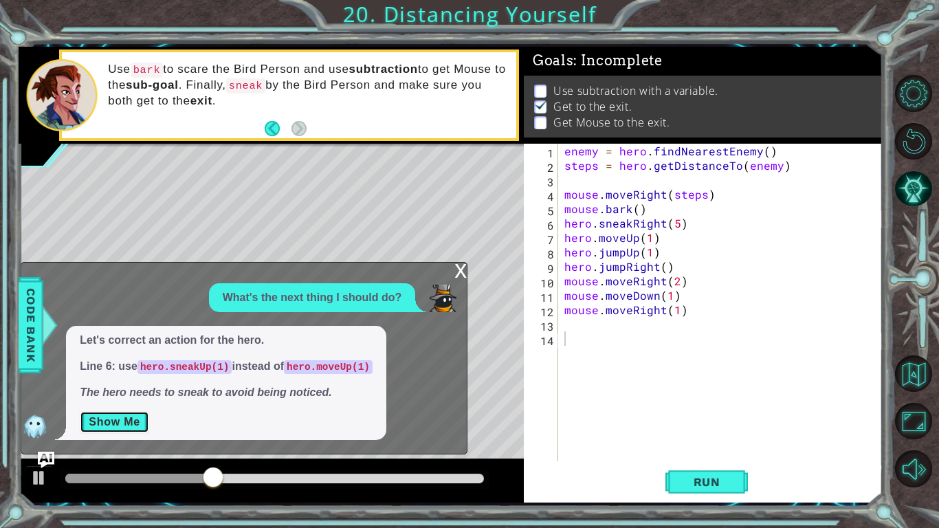
click at [104, 428] on button "Show Me" at bounding box center [114, 422] width 69 height 22
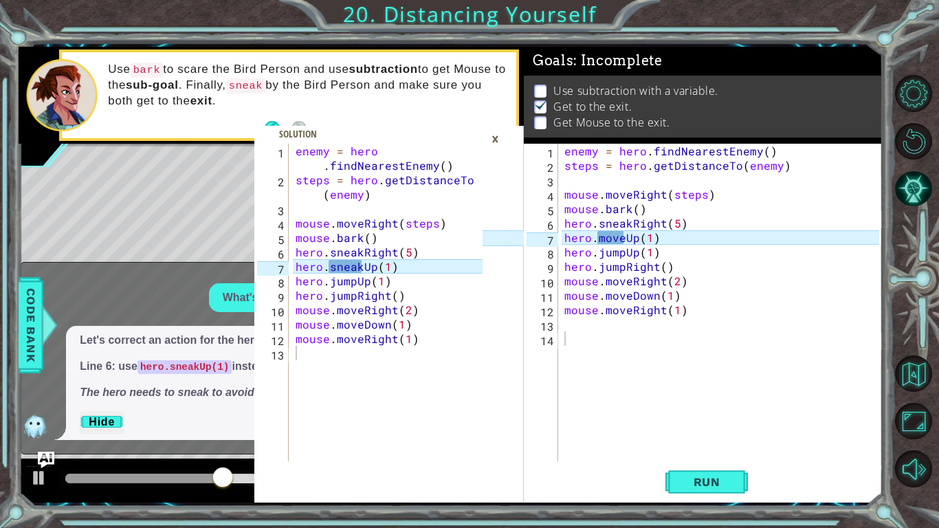
click at [425, 247] on div "enemy = hero . findNearestEnemy ( ) steps = hero . getDistanceTo ( enemy ) mous…" at bounding box center [391, 324] width 197 height 361
type textarea "mouse.moveRight(1)"
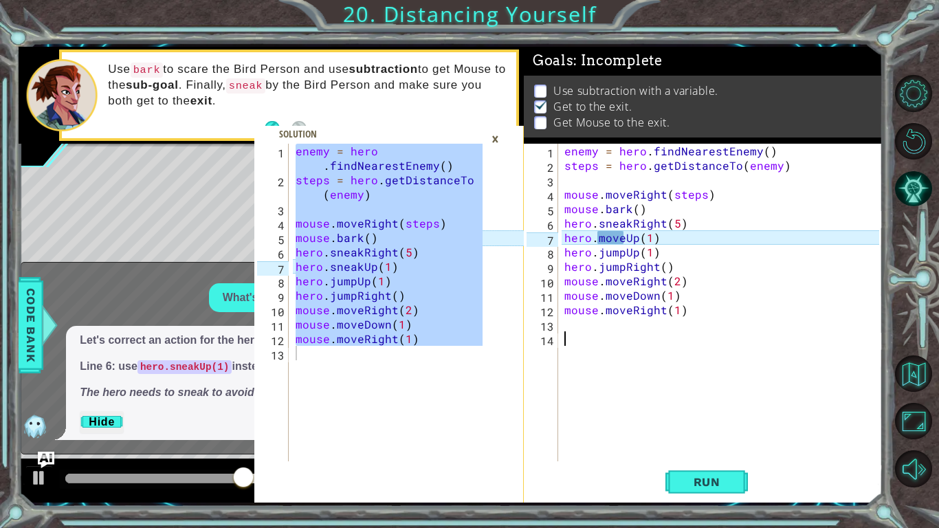
click at [603, 379] on div "enemy = hero . findNearestEnemy ( ) steps = hero . getDistanceTo ( enemy ) mous…" at bounding box center [723, 317] width 324 height 346
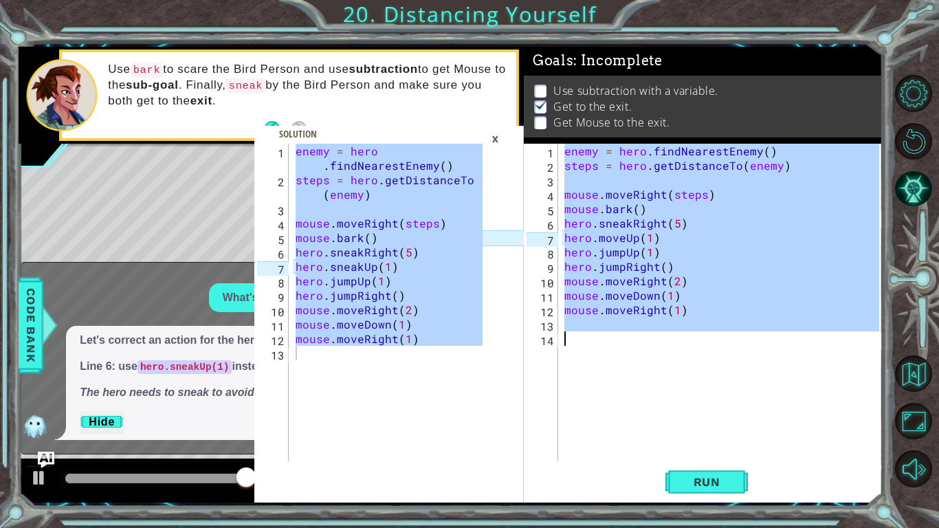
paste textarea "Code Area"
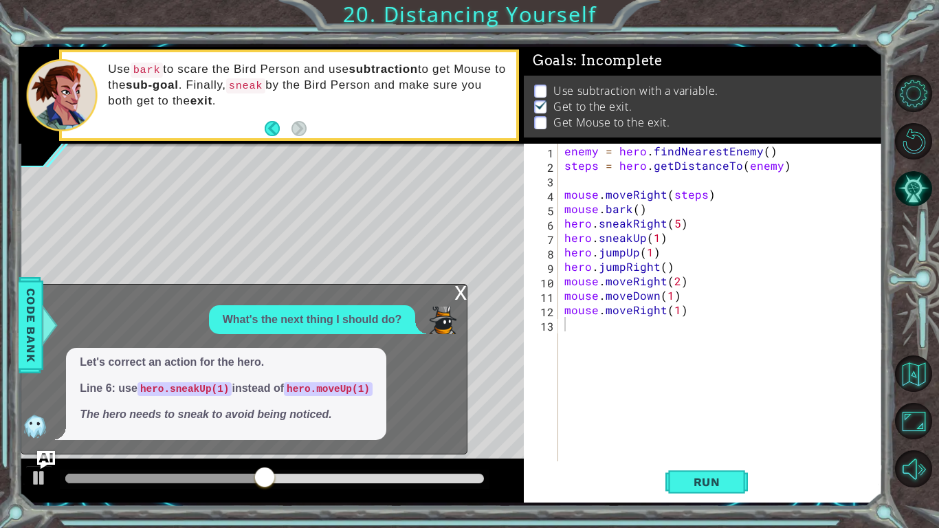
click at [41, 434] on img "Ask AI" at bounding box center [46, 460] width 18 height 18
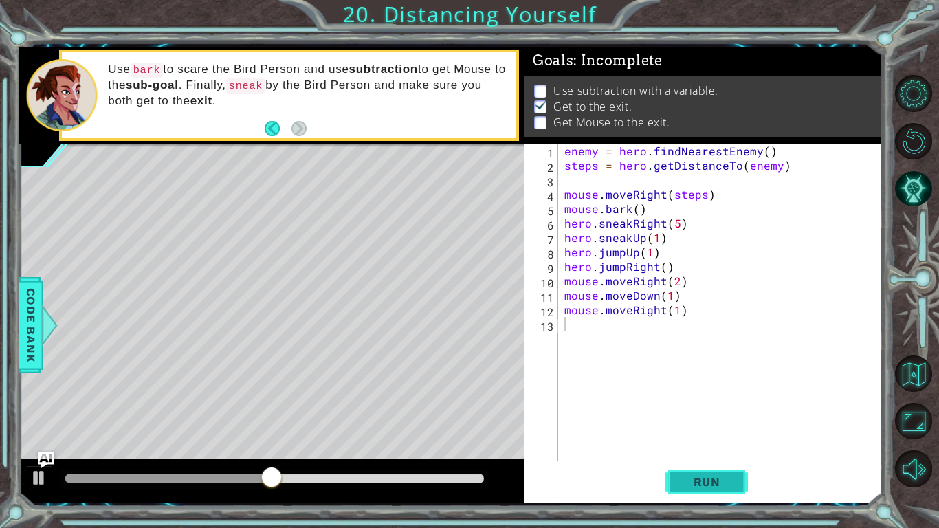
click at [699, 434] on button "Run" at bounding box center [706, 482] width 82 height 36
click at [690, 434] on button "Run" at bounding box center [706, 482] width 82 height 36
click at [425, 434] on div "mouse.moveRight(1) 1 2 3 4 5 6 7 8 9 10 11 12 13 enemy = hero . findNearestEnem…" at bounding box center [469, 264] width 939 height 528
click at [269, 132] on button "Back" at bounding box center [278, 128] width 27 height 15
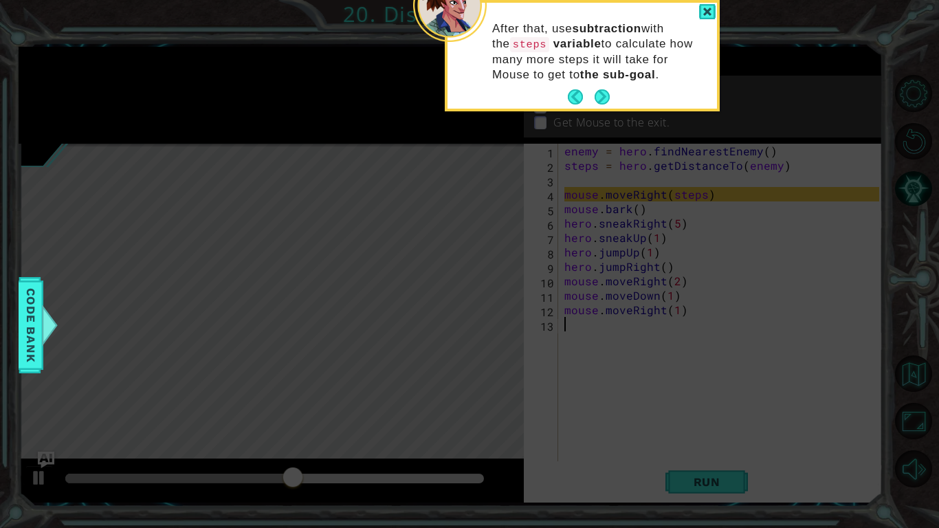
click at [600, 111] on icon at bounding box center [469, 85] width 939 height 885
click at [595, 97] on button "Next" at bounding box center [601, 97] width 21 height 21
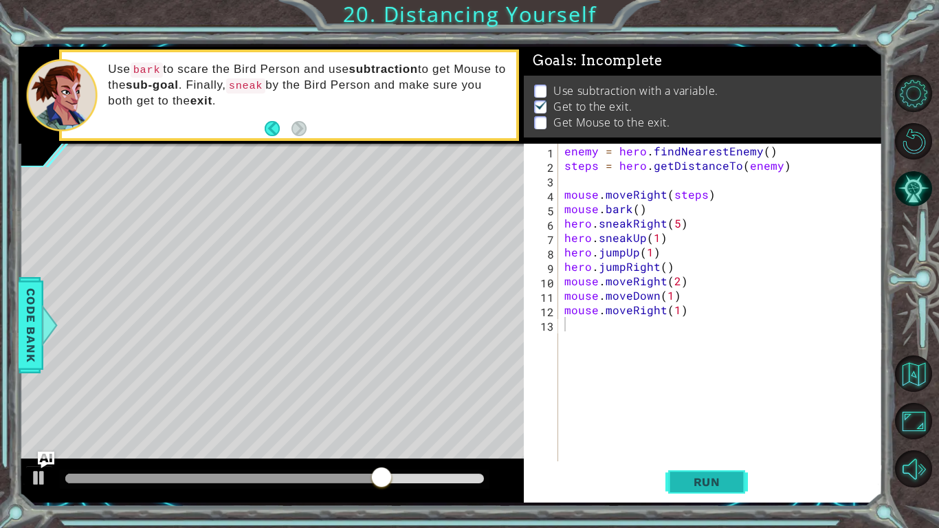
click at [704, 434] on button "Run" at bounding box center [706, 482] width 82 height 36
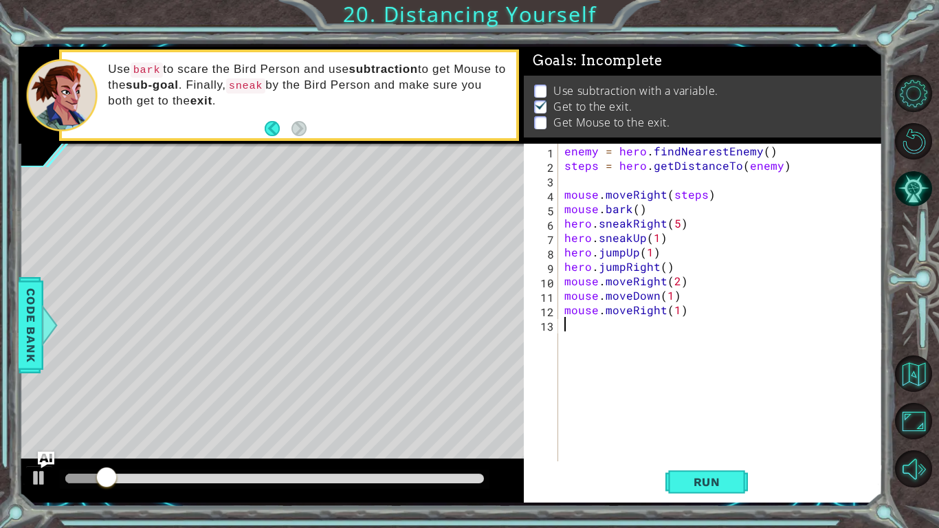
click at [541, 378] on div "mouse.moveRight(1) 1 2 3 4 5 6 7 8 9 10 11 12 13 enemy = hero . findNearestEnem…" at bounding box center [451, 275] width 864 height 456
click at [734, 393] on div "enemy = hero . findNearestEnemy ( ) steps = hero . getDistanceTo ( enemy ) mous…" at bounding box center [723, 317] width 324 height 346
drag, startPoint x: 762, startPoint y: 392, endPoint x: 784, endPoint y: 404, distance: 25.2
click at [780, 434] on div "enemy = hero . findNearestEnemy ( ) steps = hero . getDistanceTo ( enemy ) mous…" at bounding box center [723, 317] width 324 height 346
drag, startPoint x: 811, startPoint y: 449, endPoint x: 809, endPoint y: 381, distance: 68.8
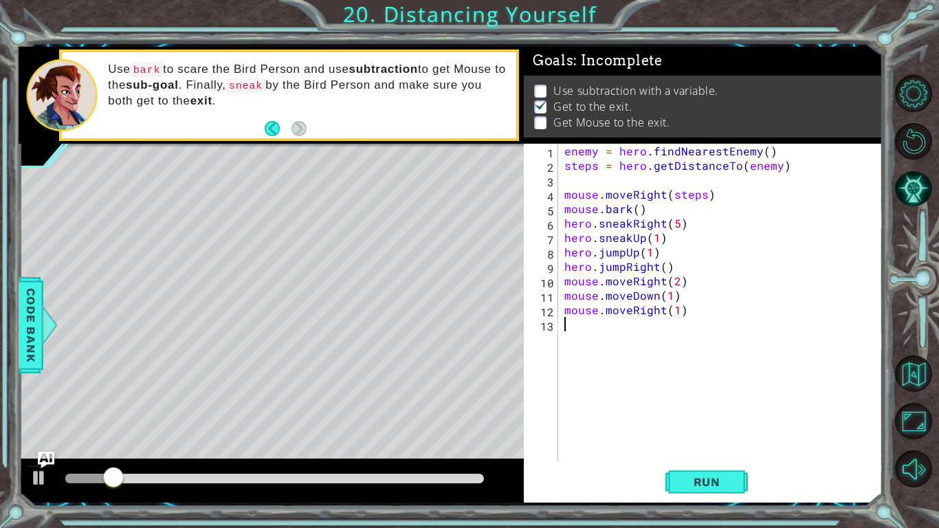
click at [820, 434] on div "enemy = hero . findNearestEnemy ( ) steps = hero . getDistanceTo ( enemy ) mous…" at bounding box center [723, 317] width 324 height 346
drag, startPoint x: 805, startPoint y: 420, endPoint x: 799, endPoint y: 405, distance: 16.7
click at [802, 414] on div "enemy = hero . findNearestEnemy ( ) steps = hero . getDistanceTo ( enemy ) mous…" at bounding box center [723, 317] width 324 height 346
click at [461, 352] on div "mouse.moveRight(1) 1 2 3 4 5 6 7 8 9 10 11 12 13 enemy = hero . findNearestEnem…" at bounding box center [451, 275] width 864 height 456
click at [723, 434] on button "Run" at bounding box center [706, 482] width 82 height 36
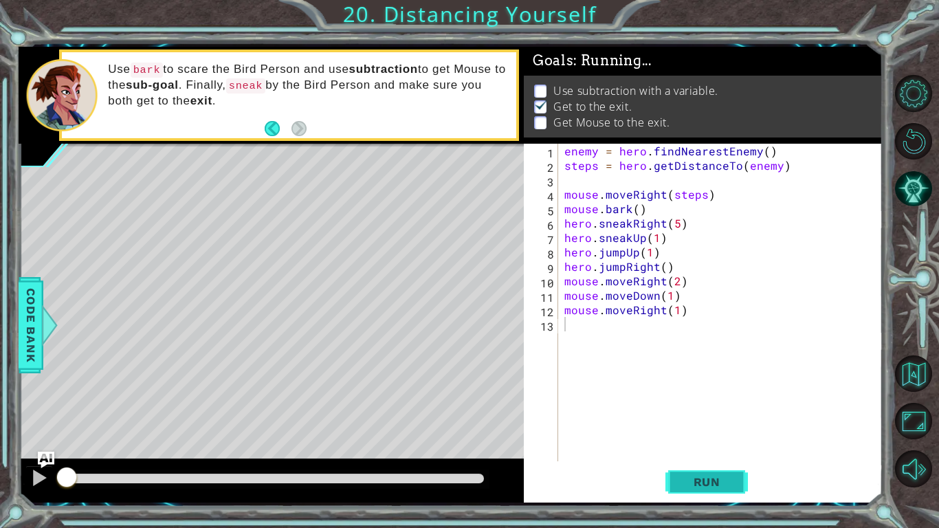
click at [723, 434] on button "Run" at bounding box center [706, 482] width 82 height 36
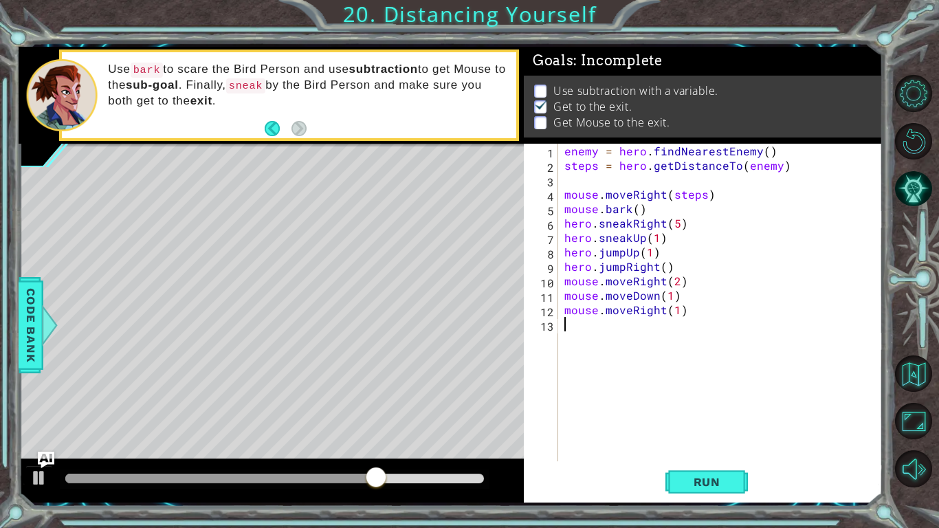
click at [694, 434] on div "enemy = hero . findNearestEnemy ( ) steps = hero . getDistanceTo ( enemy ) mous…" at bounding box center [723, 317] width 324 height 346
drag, startPoint x: 690, startPoint y: 459, endPoint x: 714, endPoint y: 475, distance: 28.8
click at [690, 434] on div "enemy = hero . findNearestEnemy ( ) steps = hero . getDistanceTo ( enemy ) mous…" at bounding box center [723, 317] width 324 height 346
click at [717, 434] on button "Run" at bounding box center [706, 482] width 82 height 36
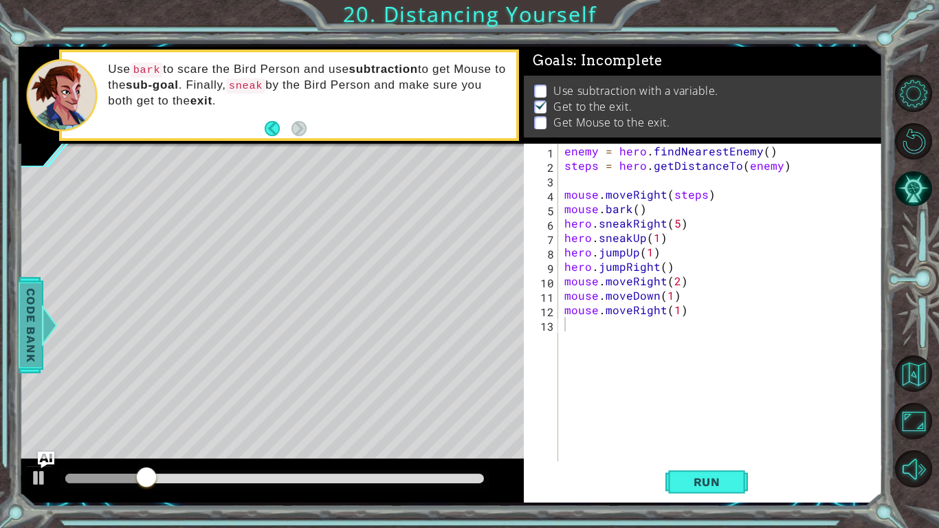
click at [102, 388] on div "methods hero use(thing) moveUp(steps) moveDown(steps) moveLeft(steps) moveRight…" at bounding box center [451, 275] width 864 height 456
click at [277, 341] on div "methods hero use(thing) moveUp(steps) moveDown(steps) moveLeft(steps) moveRight…" at bounding box center [451, 275] width 864 height 456
click at [726, 434] on button "Run" at bounding box center [706, 482] width 82 height 36
click at [759, 434] on div "mouse.moveRight(1) 1 2 3 4 5 6 7 8 9 10 11 12 13 enemy = hero . findNearestEnem…" at bounding box center [469, 264] width 939 height 528
click at [743, 434] on button "Run" at bounding box center [706, 482] width 82 height 36
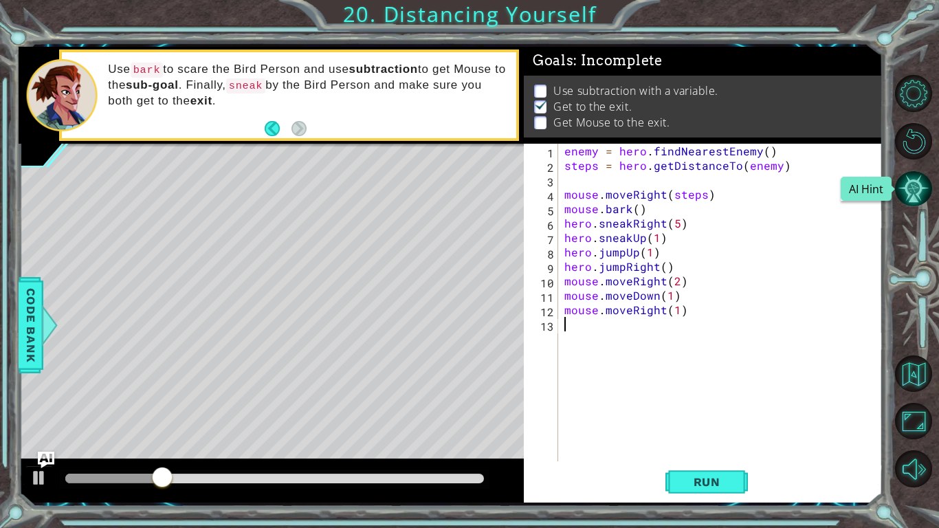
click at [930, 174] on button "AI Hint" at bounding box center [913, 188] width 37 height 37
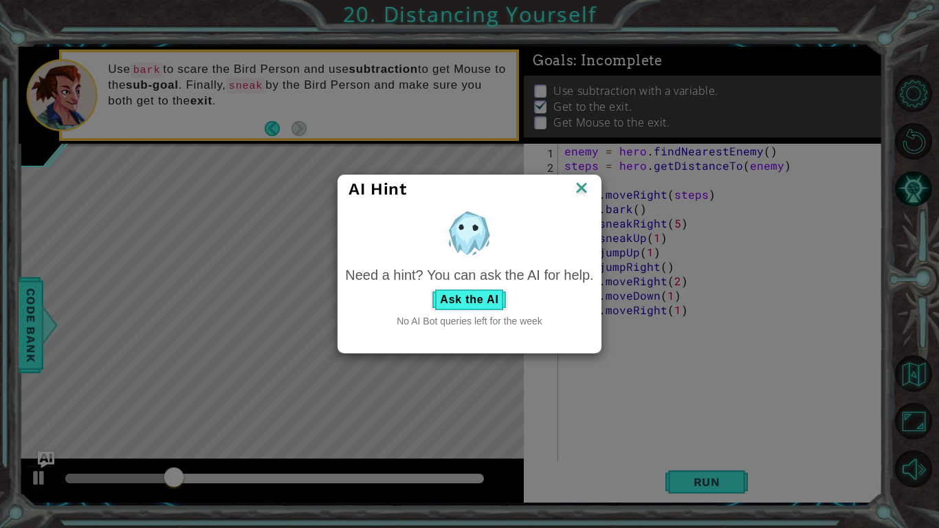
click at [570, 181] on div "AI Hint" at bounding box center [468, 189] width 241 height 21
click at [584, 185] on img at bounding box center [581, 189] width 18 height 21
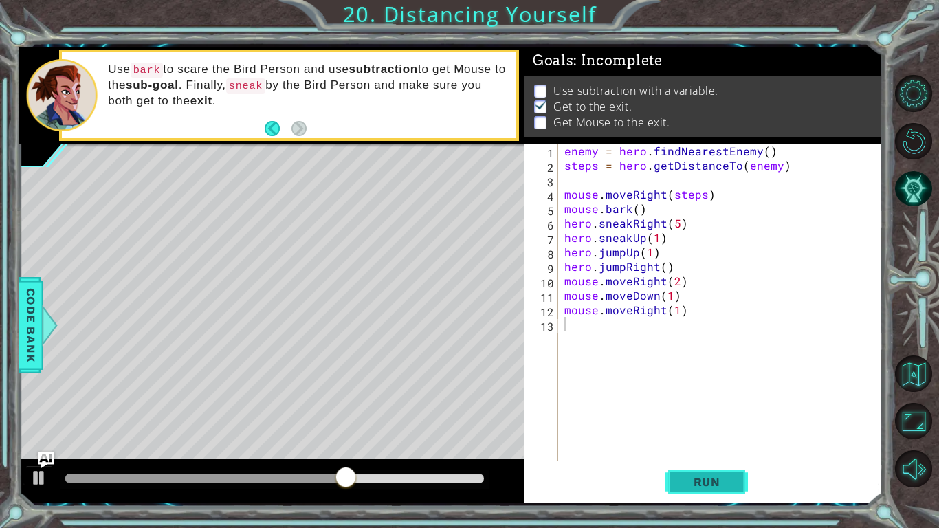
click at [710, 434] on span "Run" at bounding box center [707, 482] width 54 height 14
click at [705, 434] on button "Run" at bounding box center [706, 482] width 82 height 36
click at [699, 434] on span "Run" at bounding box center [707, 482] width 54 height 14
click at [703, 434] on button "Run" at bounding box center [706, 482] width 82 height 36
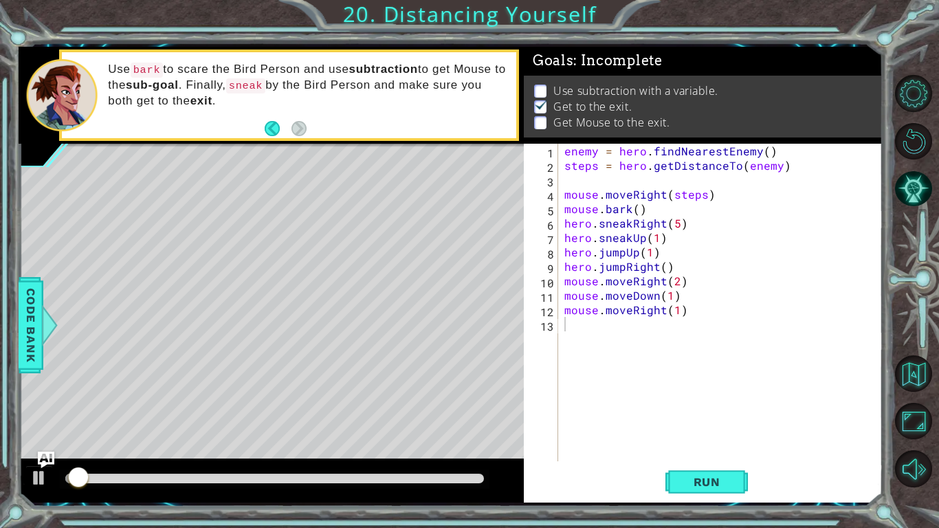
click at [751, 434] on div "Run" at bounding box center [706, 482] width 359 height 36
click at [702, 434] on button "Run" at bounding box center [706, 482] width 82 height 36
click at [728, 434] on span "Run" at bounding box center [707, 482] width 54 height 14
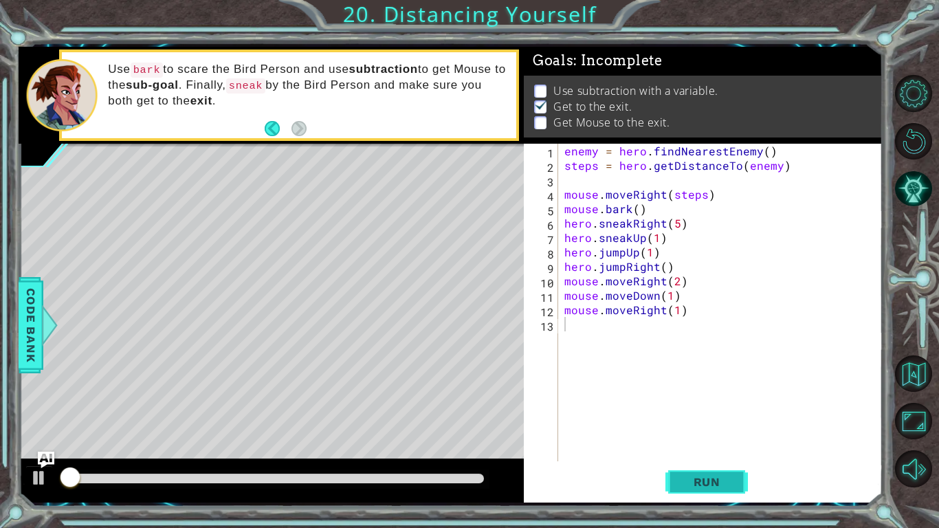
click at [728, 434] on span "Run" at bounding box center [707, 482] width 54 height 14
click at [390, 434] on div "methods hero use(thing) moveUp(steps) moveDown(steps) moveLeft(steps) moveRight…" at bounding box center [451, 275] width 864 height 456
click at [391, 434] on div at bounding box center [271, 480] width 505 height 44
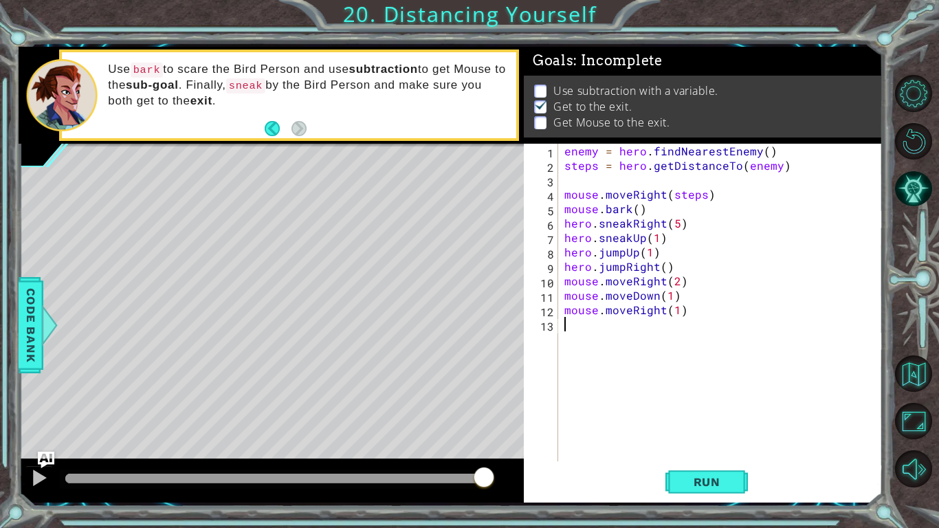
drag, startPoint x: 122, startPoint y: 475, endPoint x: 657, endPoint y: 331, distance: 554.2
click at [657, 331] on div "mouse.moveRight(1) 1 2 3 4 5 6 7 8 9 10 11 12 13 enemy = hero . findNearestEnem…" at bounding box center [451, 275] width 864 height 456
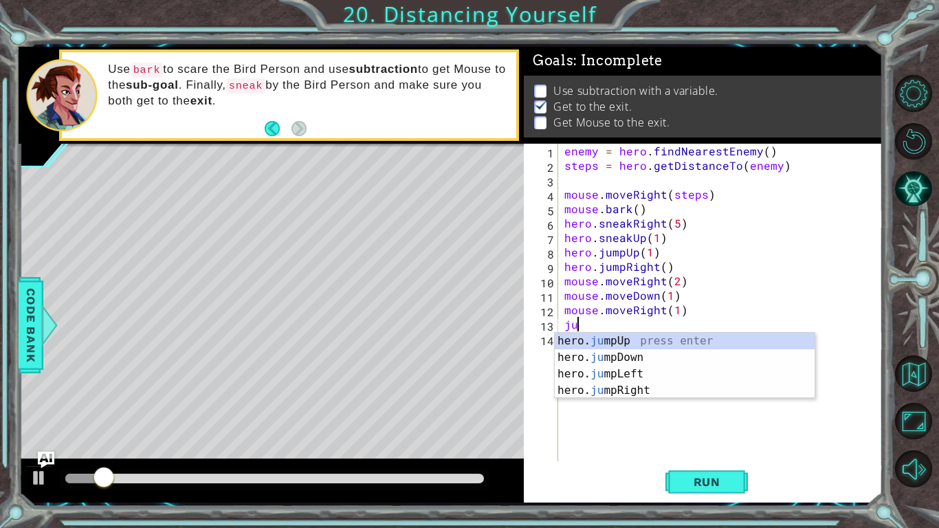
type textarea "j"
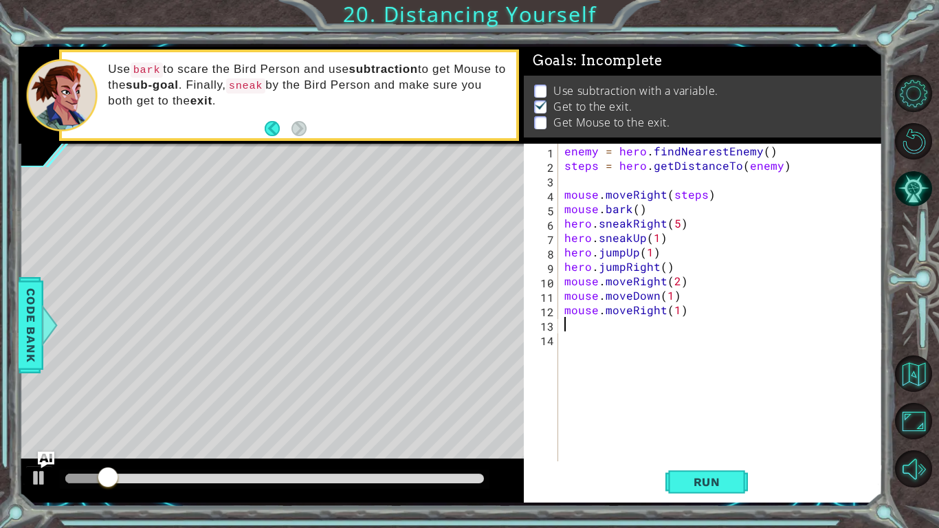
type textarea "h"
drag, startPoint x: 697, startPoint y: 482, endPoint x: 677, endPoint y: 456, distance: 32.8
click at [693, 434] on span "Run" at bounding box center [707, 482] width 54 height 14
click at [677, 434] on div "enemy = hero . findNearestEnemy ( ) steps = hero . getDistanceTo ( enemy ) mous…" at bounding box center [723, 317] width 324 height 346
drag, startPoint x: 695, startPoint y: 476, endPoint x: 734, endPoint y: 527, distance: 64.6
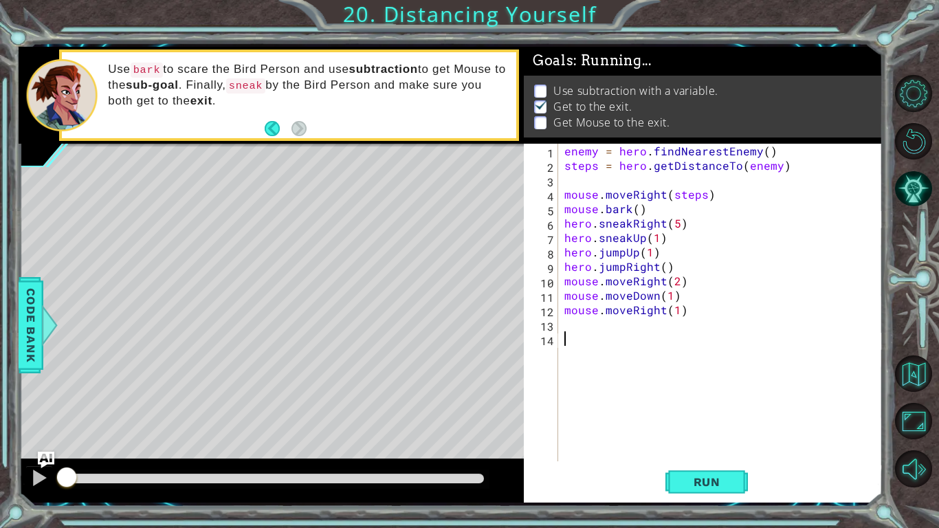
click at [734, 434] on div "mouse.moveRight(1) 1 2 3 4 5 6 7 8 9 10 11 12 13 enemy = hero . findNearestEnem…" at bounding box center [469, 264] width 939 height 528
click at [717, 313] on div "enemy = hero . findNearestEnemy ( ) steps = hero . getDistanceTo ( enemy ) mous…" at bounding box center [723, 317] width 324 height 346
type textarea "mouse.moveRight(1)"
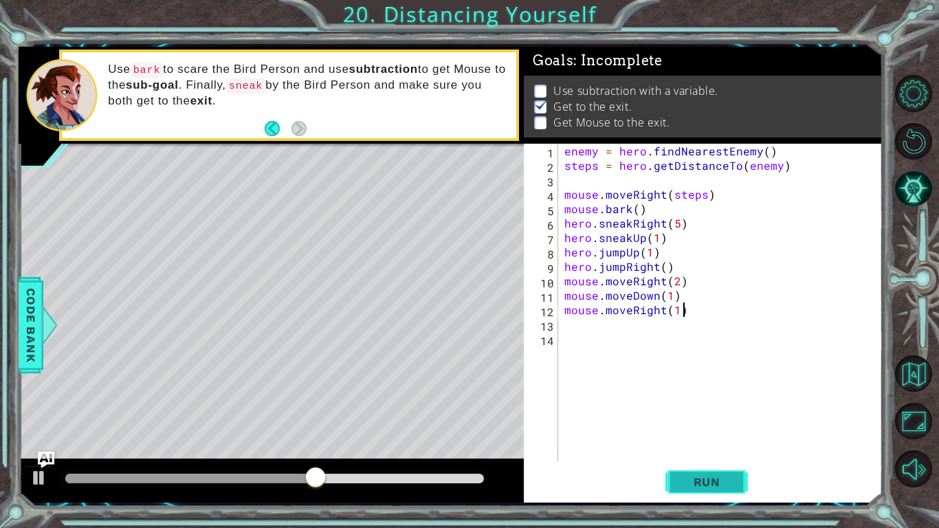
click at [727, 434] on span "Run" at bounding box center [707, 482] width 54 height 14
click at [708, 431] on div "enemy = hero . findNearestEnemy ( ) steps = hero . getDistanceTo ( enemy ) mous…" at bounding box center [723, 317] width 324 height 346
click at [691, 434] on span "Run" at bounding box center [707, 482] width 54 height 14
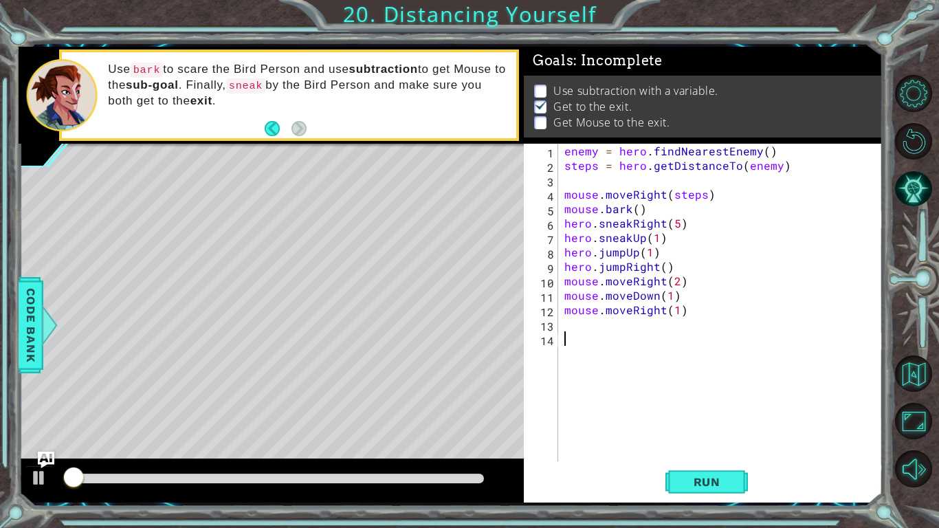
click at [435, 434] on div "methods hero use(thing) moveUp(steps) moveDown(steps) moveLeft(steps) moveRight…" at bounding box center [451, 275] width 864 height 456
drag, startPoint x: 280, startPoint y: 480, endPoint x: 0, endPoint y: 279, distance: 344.6
click at [0, 279] on div "mouse.moveRight(1) 1 2 3 4 5 6 7 8 9 10 11 12 13 enemy = hero . findNearestEnem…" at bounding box center [469, 264] width 939 height 528
drag, startPoint x: 565, startPoint y: 343, endPoint x: 579, endPoint y: 324, distance: 23.2
click at [579, 331] on div "enemy = hero . findNearestEnemy ( ) steps = hero . getDistanceTo ( enemy ) mous…" at bounding box center [723, 317] width 324 height 346
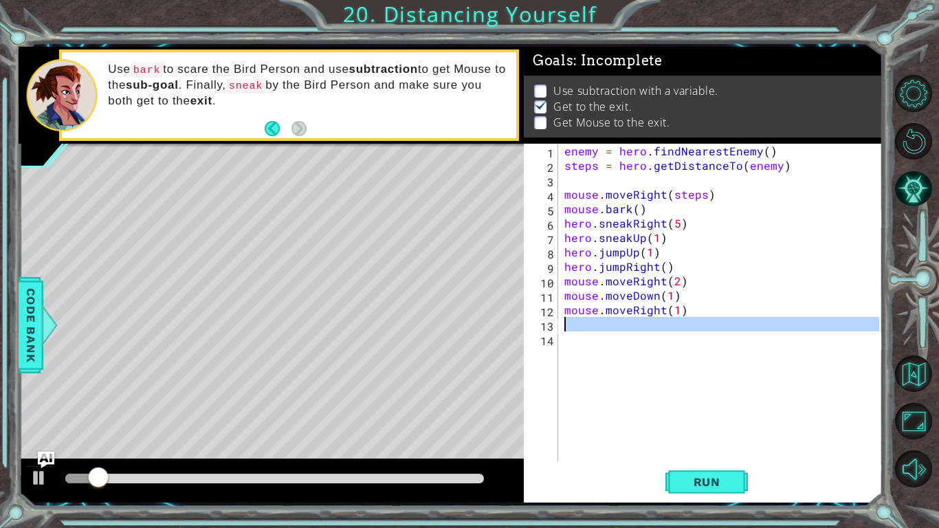
click at [579, 321] on div "enemy = hero . findNearestEnemy ( ) steps = hero . getDistanceTo ( enemy ) mous…" at bounding box center [719, 302] width 317 height 317
click at [579, 321] on div "enemy = hero . findNearestEnemy ( ) steps = hero . getDistanceTo ( enemy ) mous…" at bounding box center [723, 317] width 324 height 346
click at [582, 319] on div "enemy = hero . findNearestEnemy ( ) steps = hero . getDistanceTo ( enemy ) mous…" at bounding box center [719, 302] width 317 height 317
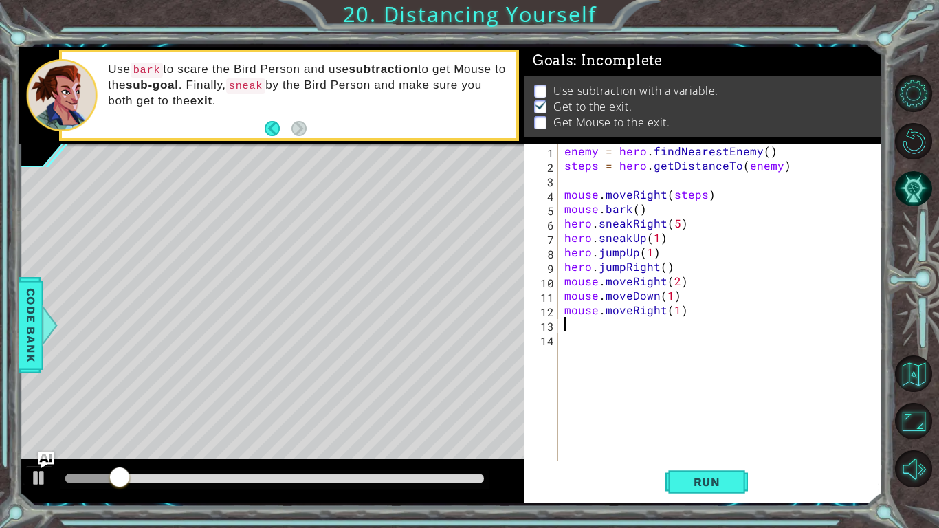
click at [582, 319] on div "enemy = hero . findNearestEnemy ( ) steps = hero . getDistanceTo ( enemy ) mous…" at bounding box center [723, 317] width 324 height 346
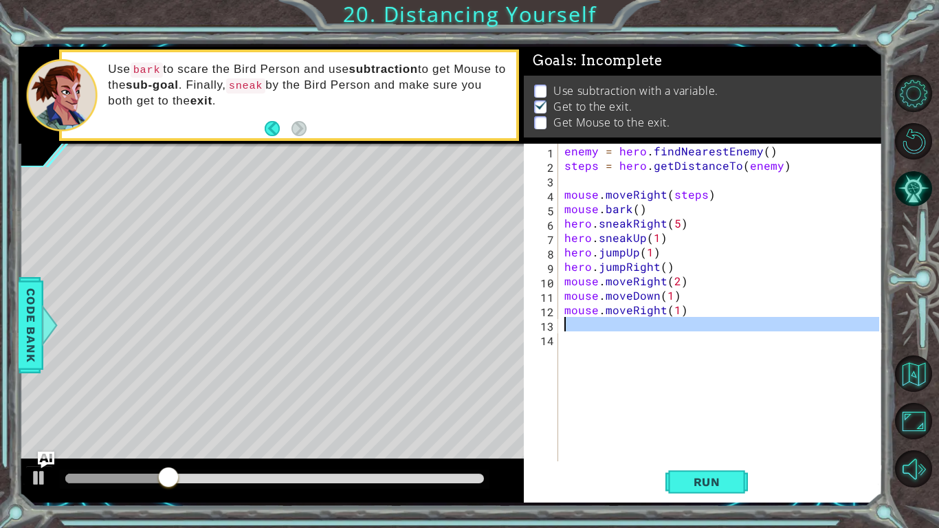
click at [582, 319] on div "enemy = hero . findNearestEnemy ( ) steps = hero . getDistanceTo ( enemy ) mous…" at bounding box center [719, 302] width 317 height 317
drag, startPoint x: 608, startPoint y: 344, endPoint x: 583, endPoint y: 318, distance: 36.0
click at [583, 318] on div "enemy = hero . findNearestEnemy ( ) steps = hero . getDistanceTo ( enemy ) mous…" at bounding box center [723, 317] width 324 height 346
click at [585, 318] on div "enemy = hero . findNearestEnemy ( ) steps = hero . getDistanceTo ( enemy ) mous…" at bounding box center [719, 302] width 317 height 317
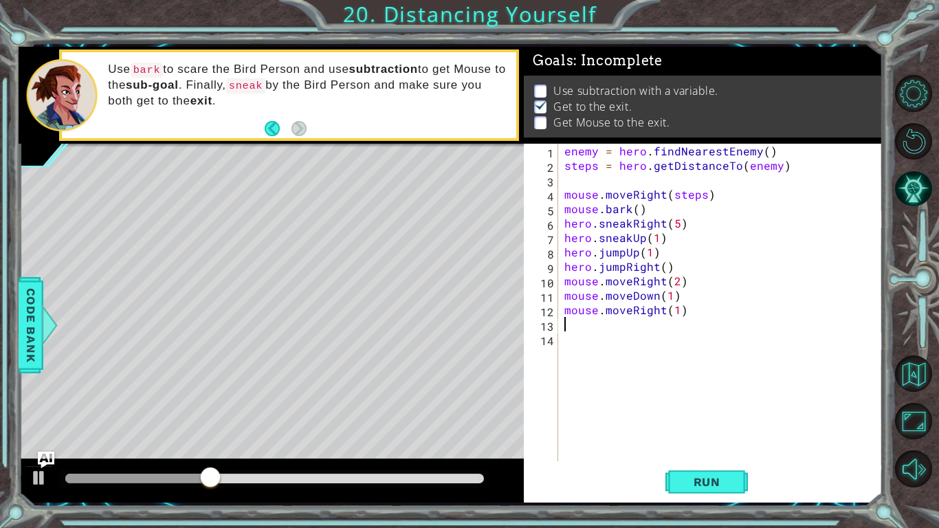
drag, startPoint x: 585, startPoint y: 318, endPoint x: 592, endPoint y: 326, distance: 10.7
click at [592, 326] on div "enemy = hero . findNearestEnemy ( ) steps = hero . getDistanceTo ( enemy ) mous…" at bounding box center [723, 317] width 324 height 346
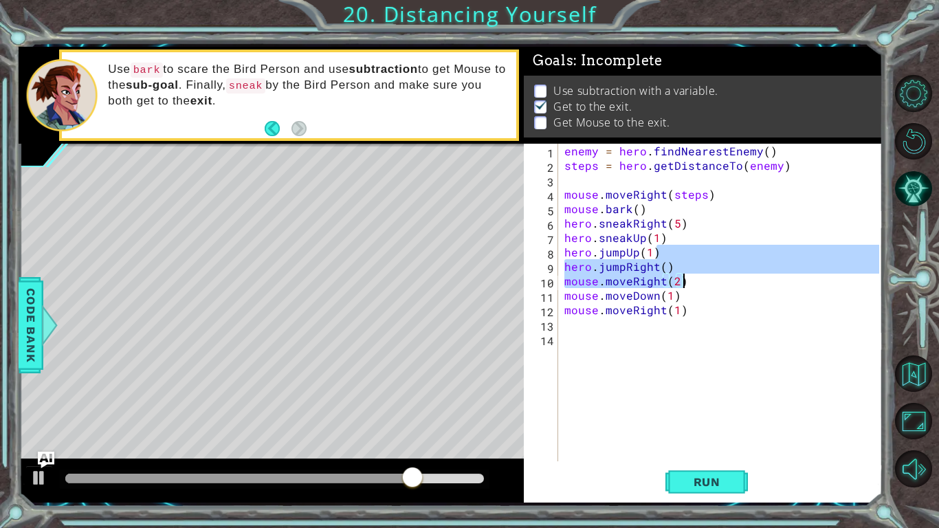
drag, startPoint x: 720, startPoint y: 263, endPoint x: 726, endPoint y: 297, distance: 34.8
click at [726, 297] on div "enemy = hero . findNearestEnemy ( ) steps = hero . getDistanceTo ( enemy ) mous…" at bounding box center [723, 317] width 324 height 346
type textarea "mouse.moveRight(2) mouse.moveDown(1)"
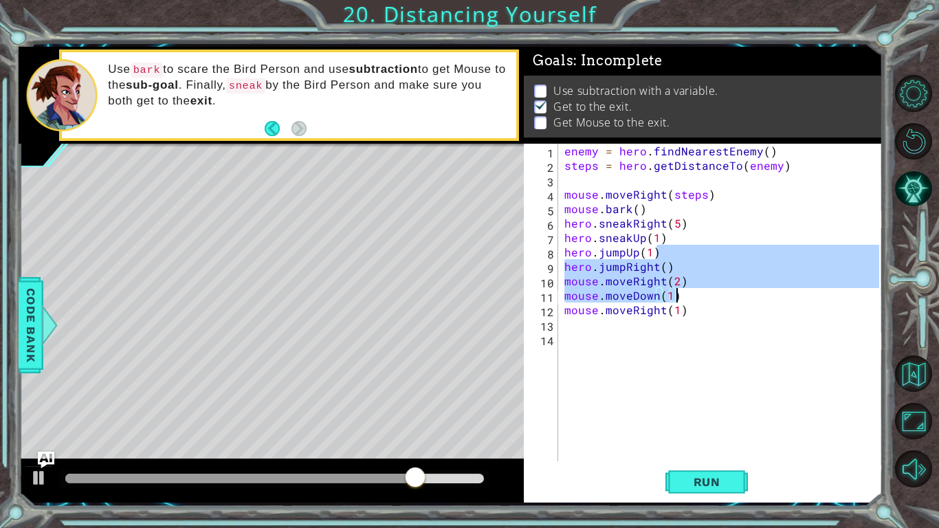
click at [727, 369] on div "enemy = hero . findNearestEnemy ( ) steps = hero . getDistanceTo ( enemy ) mous…" at bounding box center [723, 317] width 324 height 346
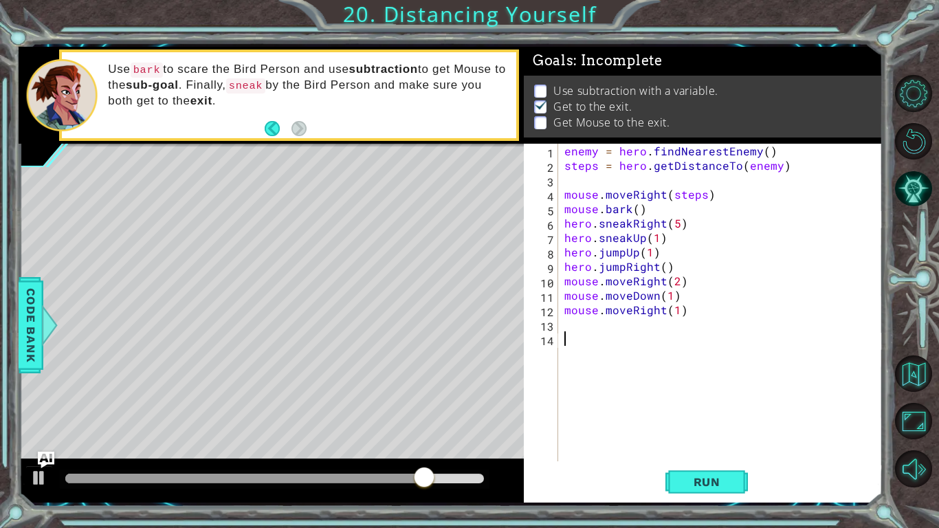
click at [598, 278] on div "enemy = hero . findNearestEnemy ( ) steps = hero . getDistanceTo ( enemy ) mous…" at bounding box center [723, 317] width 324 height 346
type textarea "mouse.moveRight(2)"
click at [627, 317] on div "enemy = hero . findNearestEnemy ( ) steps = hero . getDistanceTo ( enemy ) mous…" at bounding box center [723, 317] width 324 height 346
click at [675, 434] on button "Run" at bounding box center [706, 482] width 82 height 36
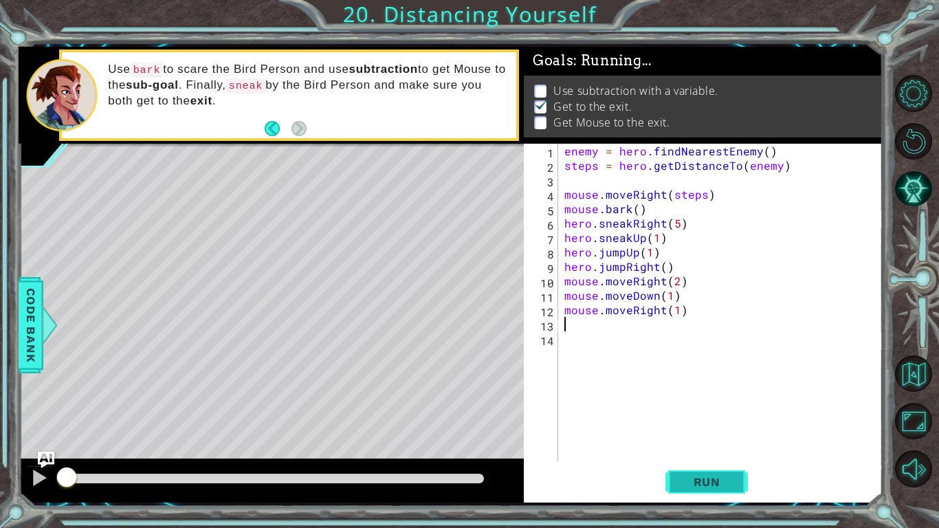
click at [675, 434] on button "Run" at bounding box center [706, 482] width 82 height 36
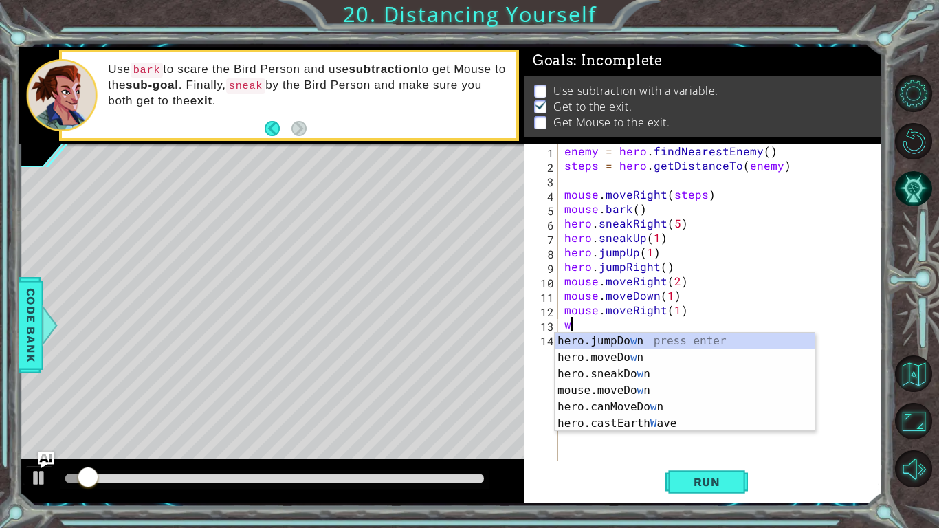
click at [713, 265] on div "enemy = hero . findNearestEnemy ( ) steps = hero . getDistanceTo ( enemy ) mous…" at bounding box center [723, 317] width 324 height 346
type textarea "hero.jumpRight()"
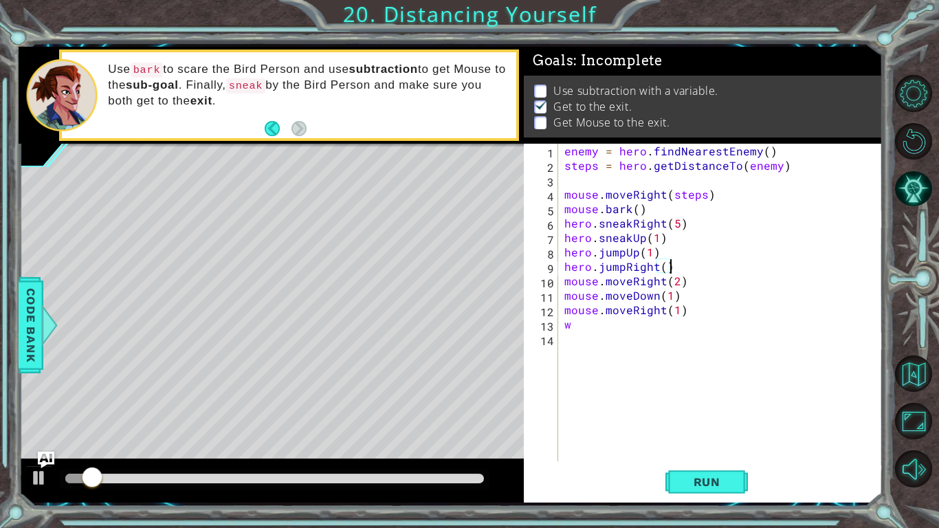
click at [651, 333] on div "enemy = hero . findNearestEnemy ( ) steps = hero . getDistanceTo ( enemy ) mous…" at bounding box center [723, 317] width 324 height 346
click at [614, 324] on div "enemy = hero . findNearestEnemy ( ) steps = hero . getDistanceTo ( enemy ) mous…" at bounding box center [723, 317] width 324 height 346
type textarea "w"
drag, startPoint x: 750, startPoint y: 315, endPoint x: 787, endPoint y: 368, distance: 63.7
click at [787, 368] on div "enemy = hero . findNearestEnemy ( ) steps = hero . getDistanceTo ( enemy ) mous…" at bounding box center [723, 317] width 324 height 346
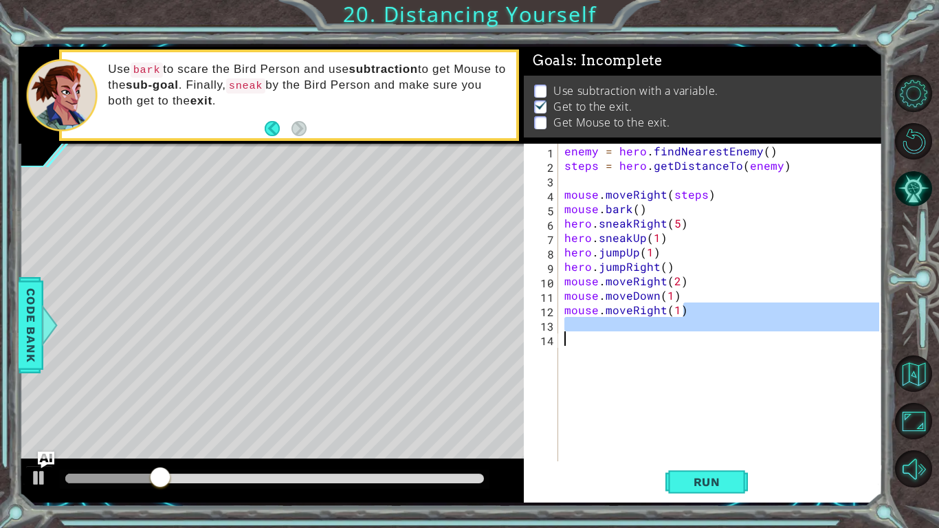
click at [787, 368] on div "enemy = hero . findNearestEnemy ( ) steps = hero . getDistanceTo ( enemy ) mous…" at bounding box center [719, 302] width 317 height 317
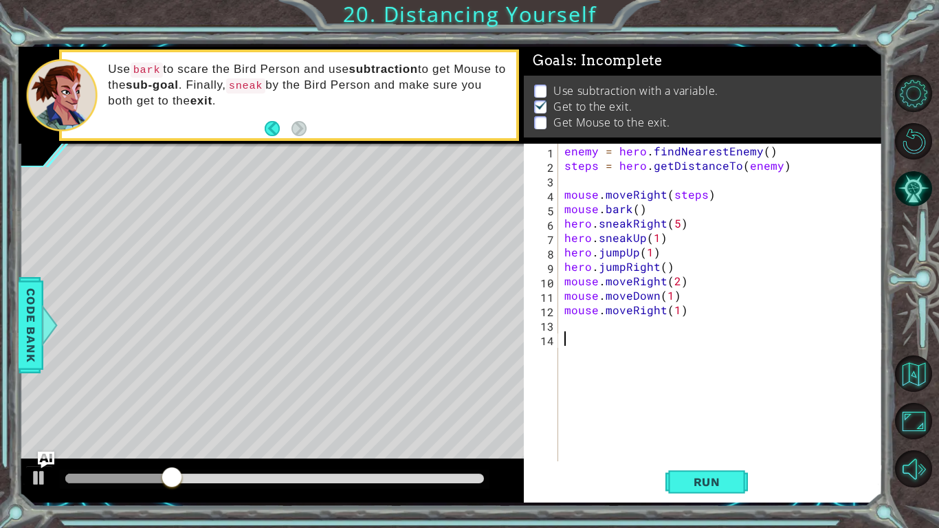
click at [788, 369] on div "enemy = hero . findNearestEnemy ( ) steps = hero . getDistanceTo ( enemy ) mous…" at bounding box center [723, 317] width 324 height 346
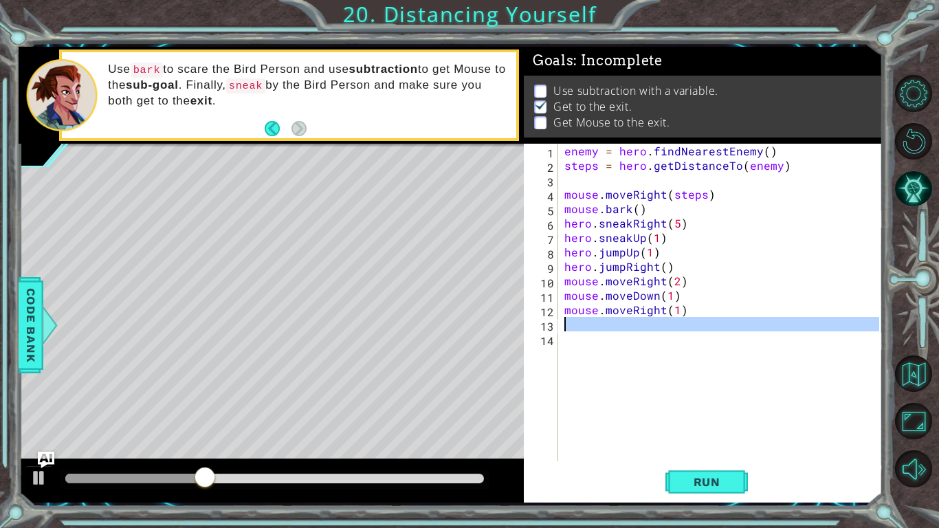
click at [341, 321] on div "mouse.moveRight(1) 1 2 3 4 5 6 7 8 9 10 11 12 13 enemy = hero . findNearestEnem…" at bounding box center [451, 275] width 864 height 456
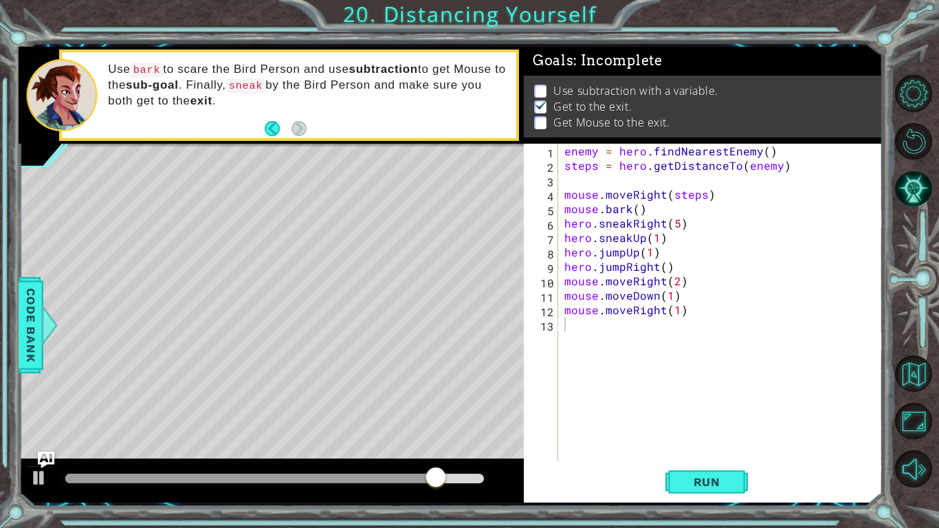
click at [695, 434] on div "1 2 3 4 5 6 7 8 9 10 11 12 13 enemy = hero . findNearestEnemy ( ) steps = hero …" at bounding box center [703, 323] width 359 height 359
click at [692, 434] on button "Run" at bounding box center [706, 482] width 82 height 36
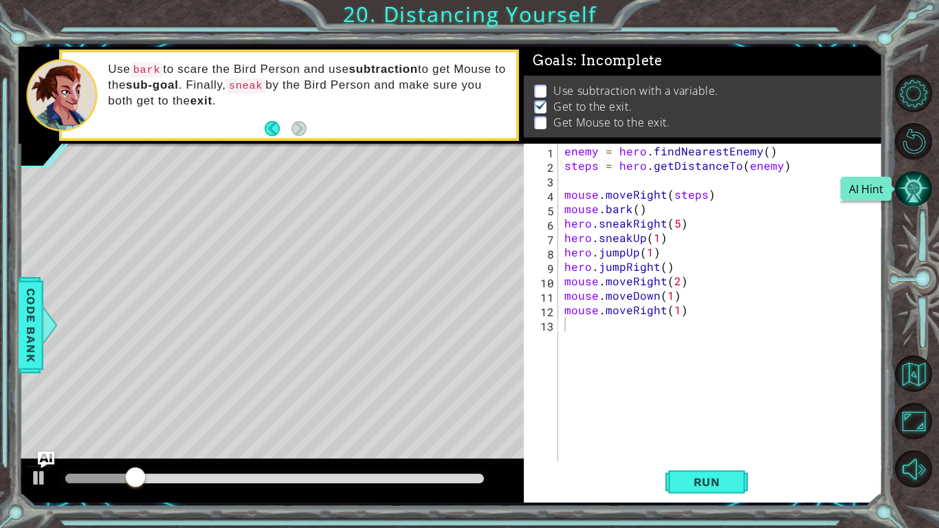
click at [902, 192] on button "AI Hint" at bounding box center [913, 188] width 37 height 37
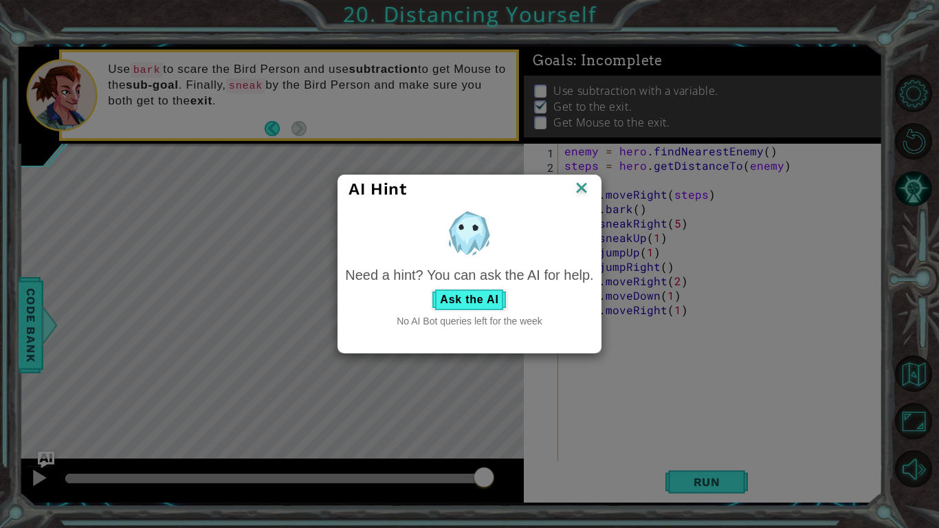
click at [577, 177] on div "AI Hint" at bounding box center [469, 189] width 262 height 28
click at [581, 188] on img at bounding box center [581, 189] width 18 height 21
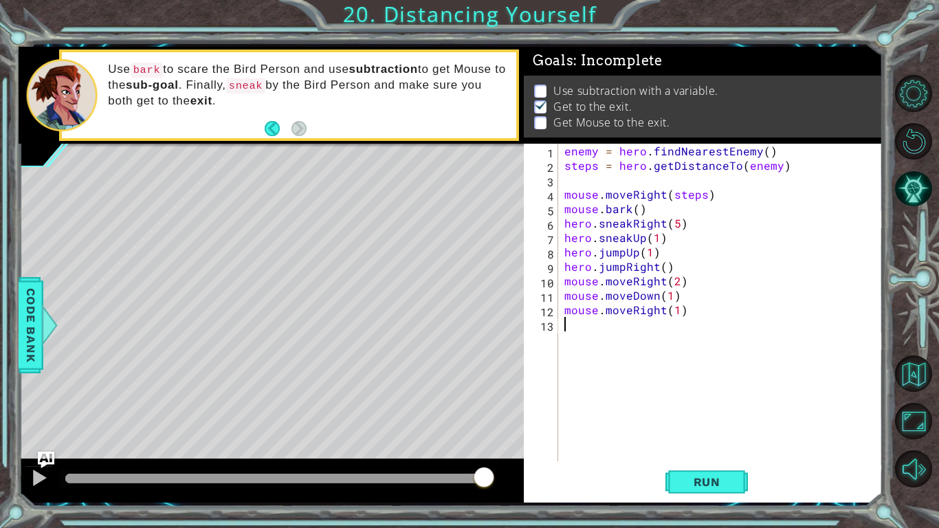
click at [740, 338] on div "enemy = hero . findNearestEnemy ( ) steps = hero . getDistanceTo ( enemy ) mous…" at bounding box center [723, 317] width 324 height 346
drag, startPoint x: 574, startPoint y: 370, endPoint x: 583, endPoint y: 382, distance: 14.3
click at [583, 382] on div "enemy = hero . findNearestEnemy ( ) steps = hero . getDistanceTo ( enemy ) mous…" at bounding box center [723, 317] width 324 height 346
drag, startPoint x: 621, startPoint y: 381, endPoint x: 665, endPoint y: 460, distance: 89.8
click at [665, 434] on div "enemy = hero . findNearestEnemy ( ) steps = hero . getDistanceTo ( enemy ) mous…" at bounding box center [723, 317] width 324 height 346
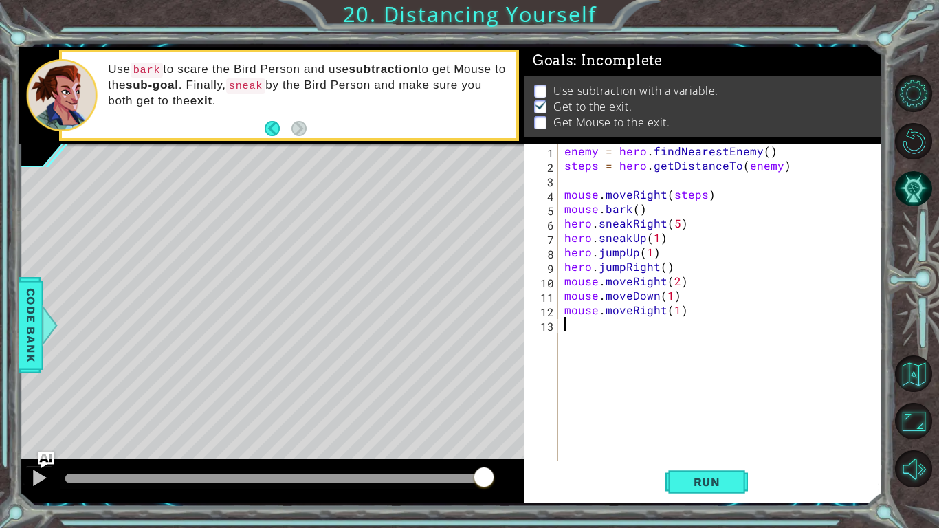
click at [666, 434] on div "enemy = hero . findNearestEnemy ( ) steps = hero . getDistanceTo ( enemy ) mous…" at bounding box center [723, 317] width 324 height 346
click at [721, 434] on div "mouse.moveRight(1) 1 2 3 4 5 6 7 8 9 10 11 12 13 enemy = hero . findNearestEnem…" at bounding box center [469, 264] width 939 height 528
click at [739, 434] on button "Run" at bounding box center [706, 482] width 82 height 36
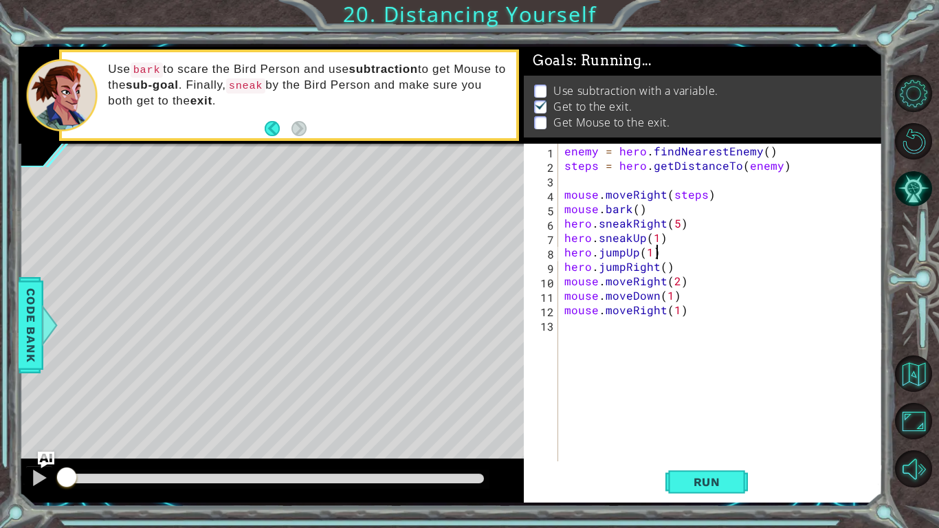
drag, startPoint x: 868, startPoint y: 258, endPoint x: 552, endPoint y: 216, distance: 318.7
click at [813, 254] on div "enemy = hero . findNearestEnemy ( ) steps = hero . getDistanceTo ( enemy ) mous…" at bounding box center [723, 317] width 324 height 346
click at [645, 210] on div "mouse.moveRight(1) 1 2 3 4 5 6 7 8 9 10 11 12 13 enemy = hero . findNearestEnem…" at bounding box center [451, 275] width 864 height 456
drag, startPoint x: 572, startPoint y: 321, endPoint x: 605, endPoint y: 336, distance: 36.3
click at [586, 330] on div "enemy = hero . findNearestEnemy ( ) steps = hero . getDistanceTo ( enemy ) mous…" at bounding box center [723, 317] width 324 height 346
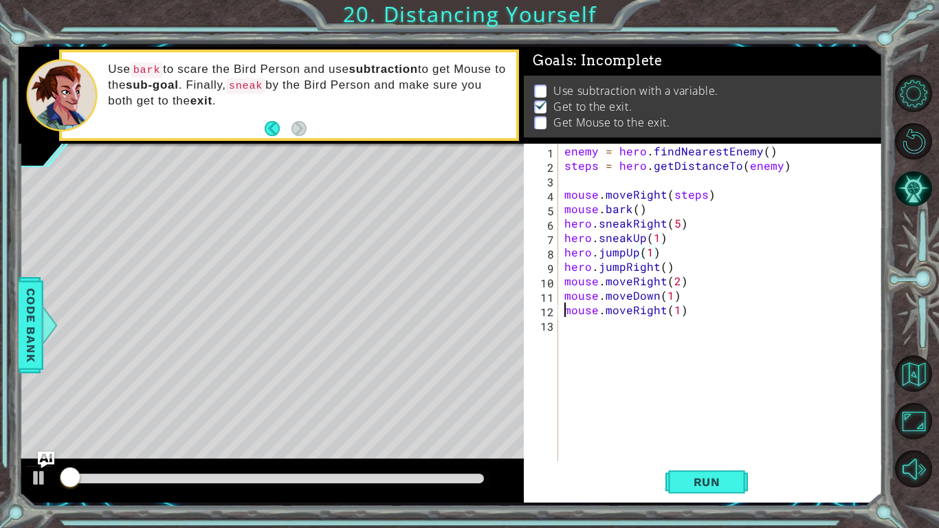
type textarea "mouse.moveRight(1)"
click at [678, 325] on div "enemy = hero . findNearestEnemy ( ) steps = hero . getDistanceTo ( enemy ) mous…" at bounding box center [723, 317] width 324 height 346
click at [697, 316] on div "enemy = hero . findNearestEnemy ( ) steps = hero . getDistanceTo ( enemy ) mous…" at bounding box center [723, 317] width 324 height 346
drag, startPoint x: 699, startPoint y: 316, endPoint x: 728, endPoint y: 345, distance: 40.8
click at [719, 337] on div "enemy = hero . findNearestEnemy ( ) steps = hero . getDistanceTo ( enemy ) mous…" at bounding box center [723, 317] width 324 height 346
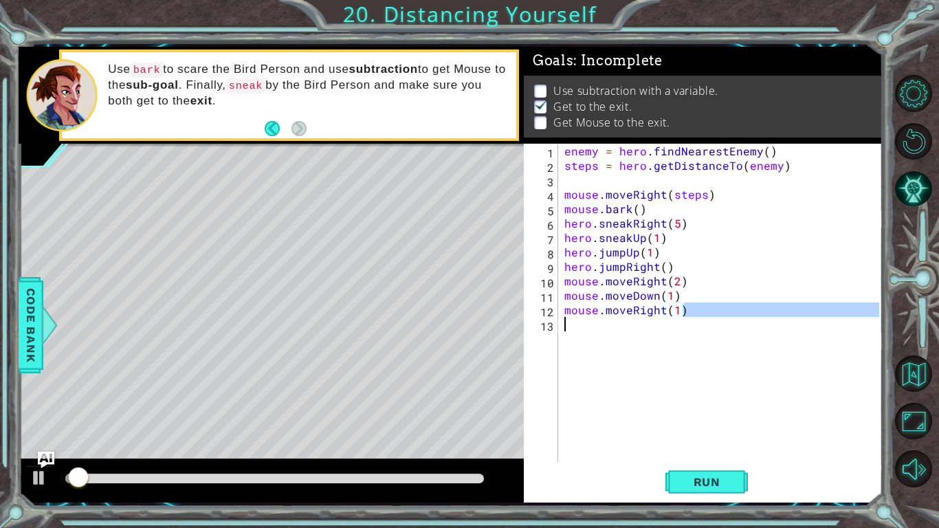
click at [831, 211] on div "enemy = hero . findNearestEnemy ( ) steps = hero . getDistanceTo ( enemy ) mous…" at bounding box center [723, 317] width 324 height 346
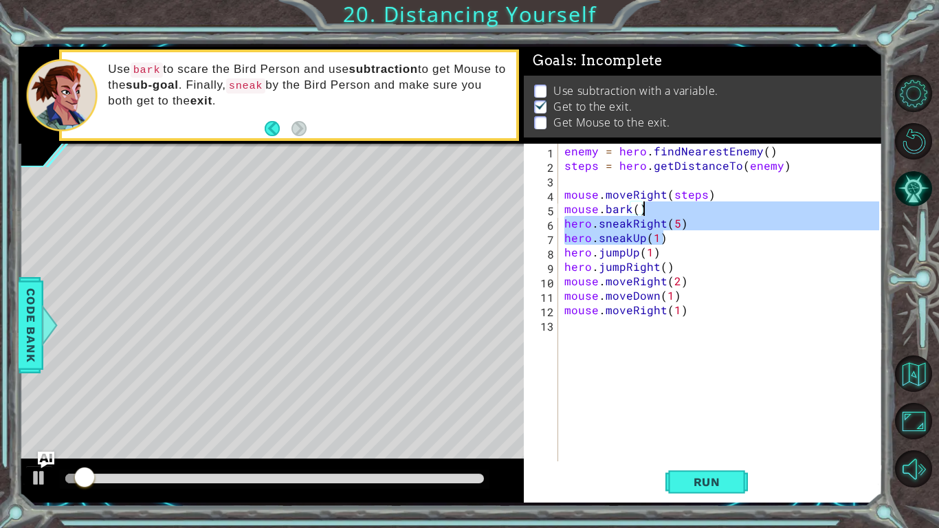
click at [798, 212] on div "enemy = hero . findNearestEnemy ( ) steps = hero . getDistanceTo ( enemy ) mous…" at bounding box center [723, 317] width 324 height 346
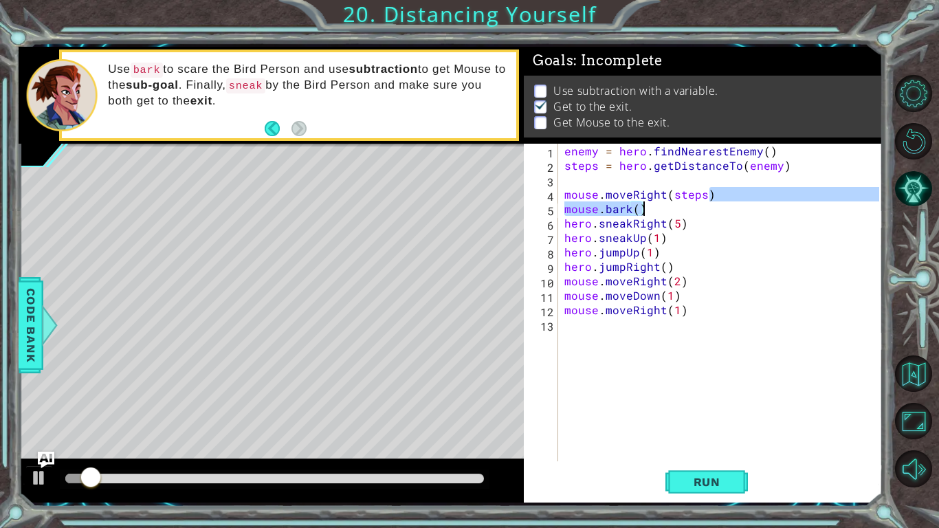
click at [789, 282] on div "enemy = hero . findNearestEnemy ( ) steps = hero . getDistanceTo ( enemy ) mous…" at bounding box center [723, 317] width 324 height 346
type textarea "mouse.moveRight(2)"
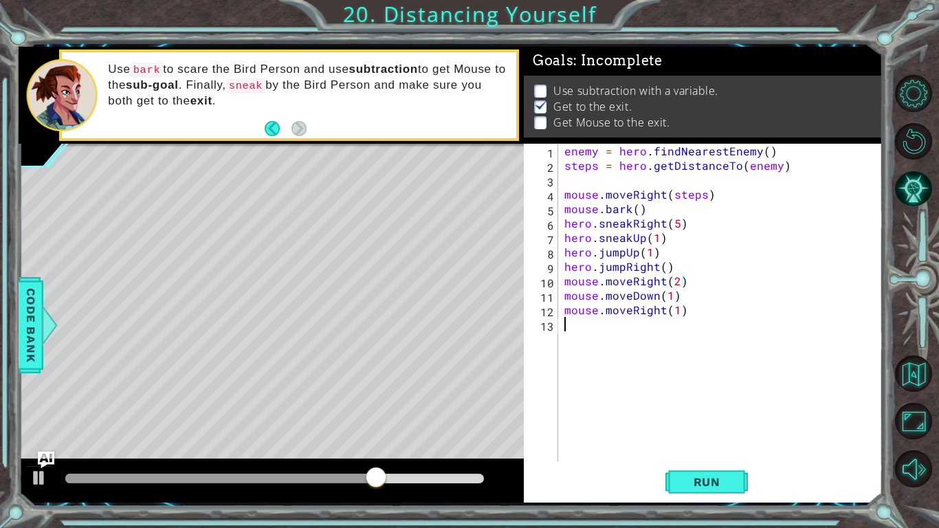
click at [692, 363] on div "enemy = hero . findNearestEnemy ( ) steps = hero . getDistanceTo ( enemy ) mous…" at bounding box center [723, 317] width 324 height 346
click at [735, 434] on div "enemy = hero . findNearestEnemy ( ) steps = hero . getDistanceTo ( enemy ) mous…" at bounding box center [723, 317] width 324 height 346
click at [675, 434] on button "Run" at bounding box center [706, 482] width 82 height 36
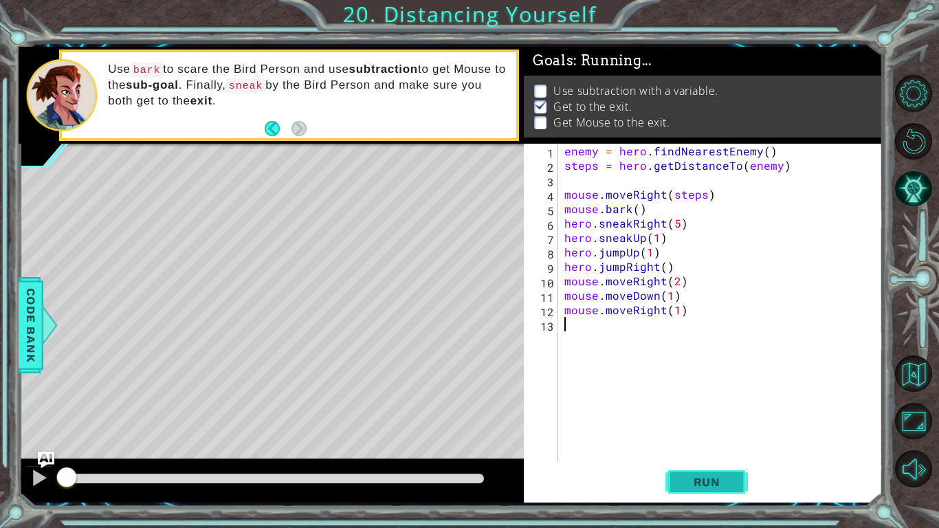
click at [700, 434] on button "Run" at bounding box center [706, 482] width 82 height 36
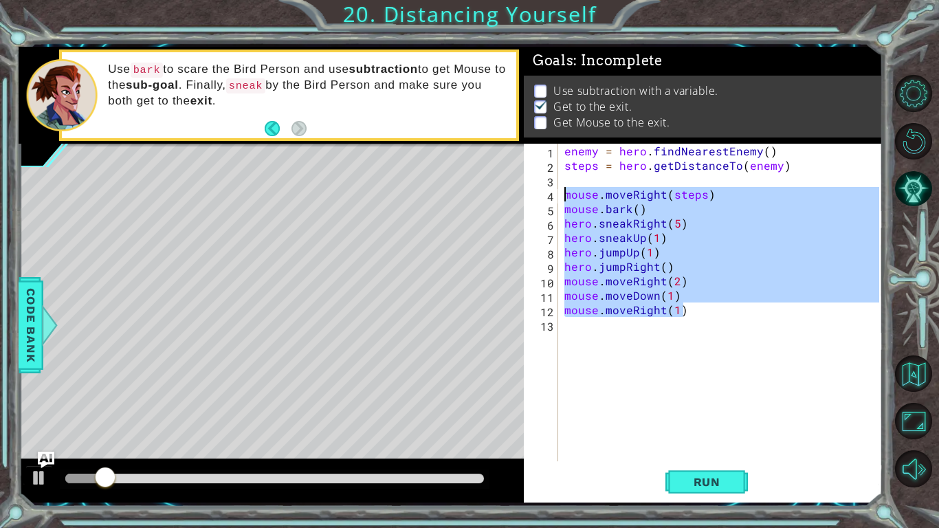
click at [262, 190] on div "mouse.moveRight(1) 1 2 3 4 5 6 7 8 9 10 11 12 13 enemy = hero . findNearestEnem…" at bounding box center [451, 275] width 864 height 456
type textarea "mouse.moveRight(steps) mouse.bark()"
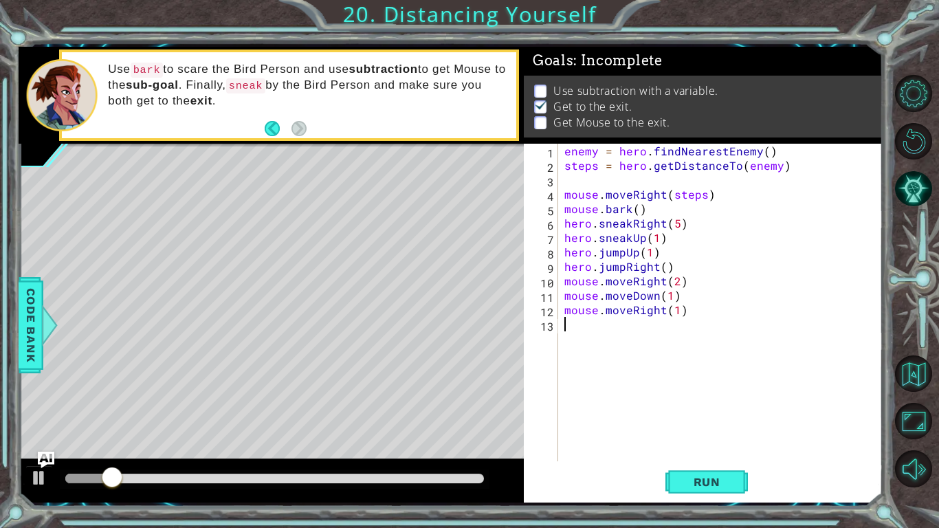
click at [721, 322] on div "enemy = hero . findNearestEnemy ( ) steps = hero . getDistanceTo ( enemy ) mous…" at bounding box center [723, 317] width 324 height 346
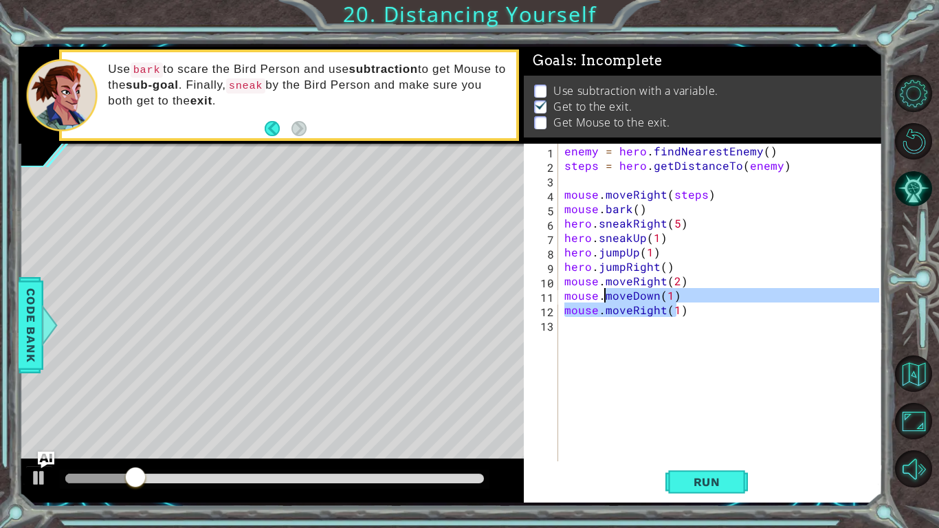
drag, startPoint x: 670, startPoint y: 307, endPoint x: 607, endPoint y: 299, distance: 63.7
click at [607, 299] on div "enemy = hero . findNearestEnemy ( ) steps = hero . getDistanceTo ( enemy ) mous…" at bounding box center [723, 317] width 324 height 346
click at [758, 300] on div "enemy = hero . findNearestEnemy ( ) steps = hero . getDistanceTo ( enemy ) mous…" at bounding box center [719, 302] width 317 height 317
type textarea "mouse.moveDown(1)"
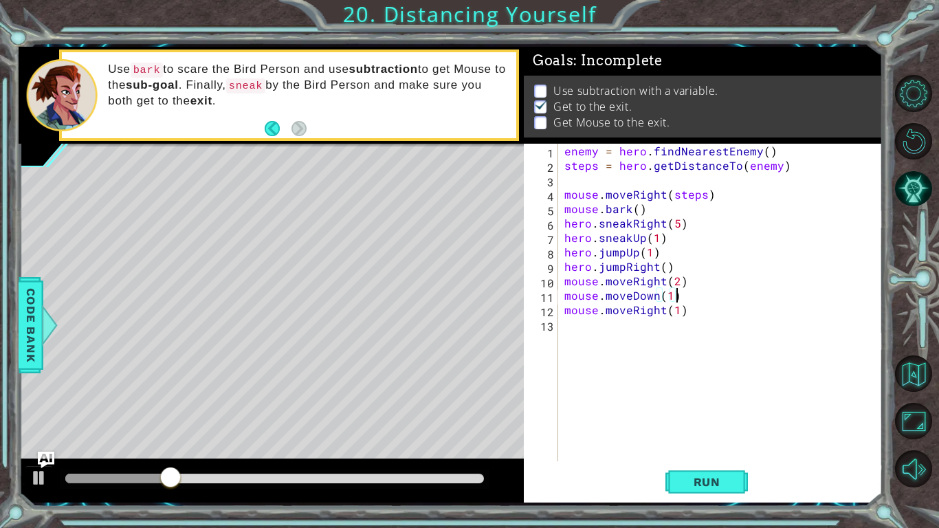
click at [649, 412] on div "enemy = hero . findNearestEnemy ( ) steps = hero . getDistanceTo ( enemy ) mous…" at bounding box center [723, 317] width 324 height 346
drag, startPoint x: 699, startPoint y: 475, endPoint x: 737, endPoint y: 521, distance: 59.5
click at [711, 434] on button "Run" at bounding box center [706, 482] width 82 height 36
click at [708, 434] on span "Run" at bounding box center [707, 482] width 54 height 14
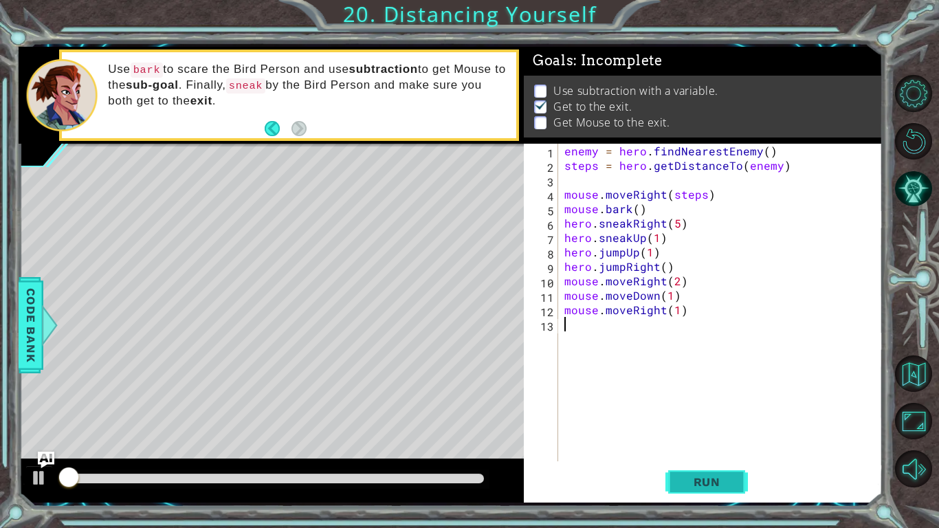
click at [708, 434] on span "Run" at bounding box center [707, 482] width 54 height 14
click at [716, 295] on div "enemy = hero . findNearestEnemy ( ) steps = hero . getDistanceTo ( enemy ) mous…" at bounding box center [723, 317] width 324 height 346
click at [714, 306] on div "enemy = hero . findNearestEnemy ( ) steps = hero . getDistanceTo ( enemy ) mous…" at bounding box center [723, 317] width 324 height 346
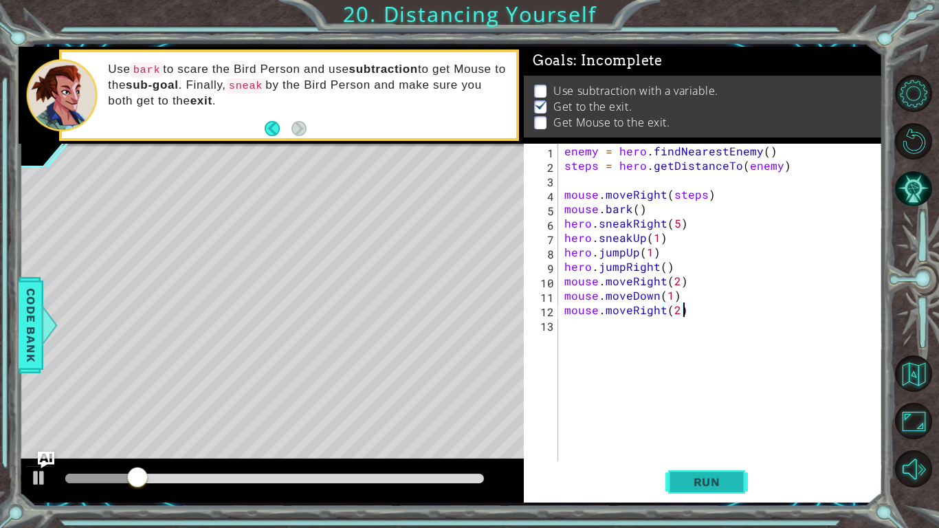
type textarea "mouse.moveRight(2)"
click at [709, 434] on button "Run" at bounding box center [706, 482] width 82 height 36
click at [754, 434] on div "mouse.moveRight(1) 1 2 3 4 5 6 7 8 9 10 11 12 13 enemy = hero . findNearestEnem…" at bounding box center [451, 274] width 864 height 464
click at [743, 434] on div "enemy = hero . findNearestEnemy ( ) steps = hero . getDistanceTo ( enemy ) mous…" at bounding box center [723, 317] width 324 height 346
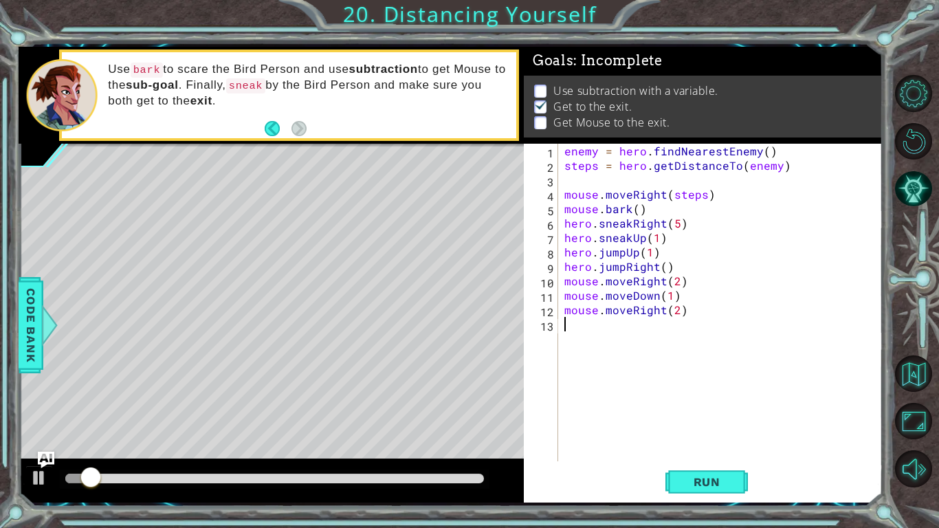
click at [723, 434] on div "1 2 3 4 5 6 7 8 9 10 11 12 13 enemy = hero . findNearestEnemy ( ) steps = hero …" at bounding box center [703, 323] width 359 height 359
click at [734, 434] on button "Run" at bounding box center [706, 482] width 82 height 36
click at [640, 339] on div "enemy = hero . findNearestEnemy ( ) steps = hero . getDistanceTo ( enemy ) mous…" at bounding box center [723, 317] width 324 height 346
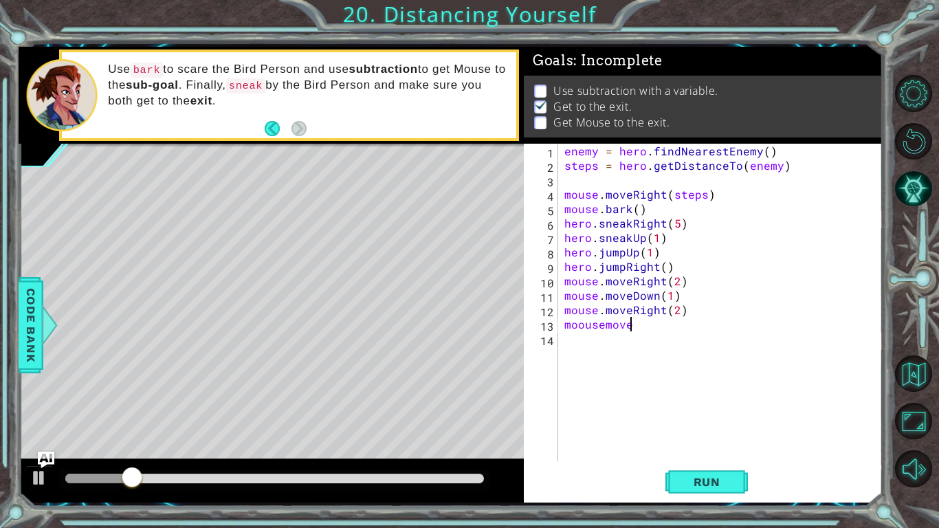
type textarea "moousemoveu"
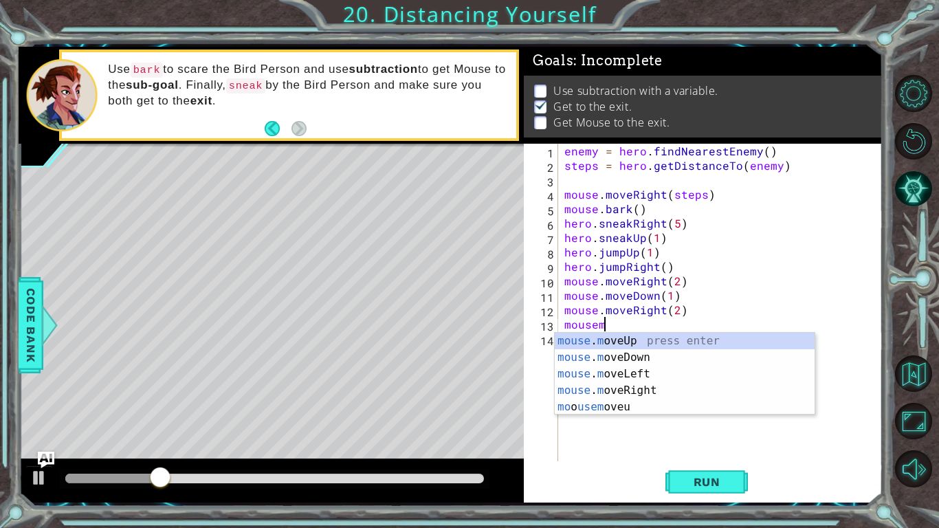
scroll to position [0, 2]
type textarea "mouse.moveUp(1)"
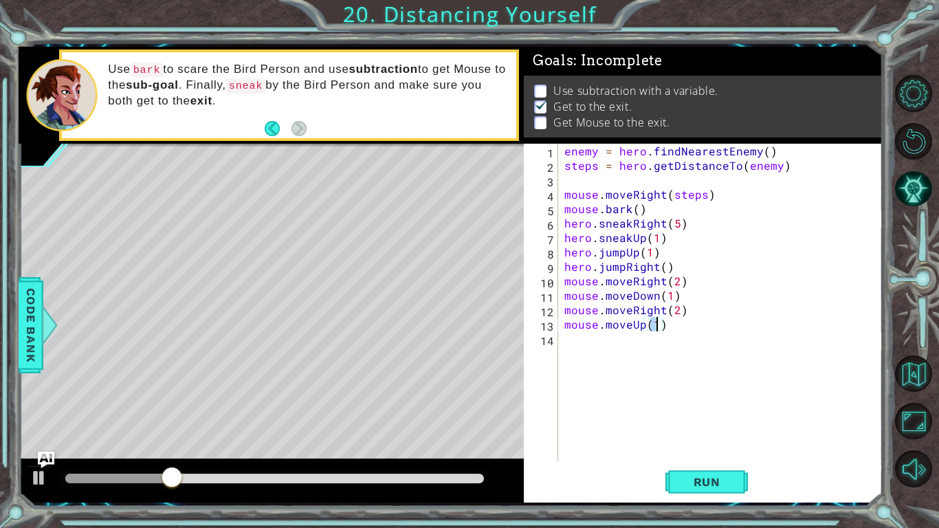
click at [640, 340] on div "enemy = hero . findNearestEnemy ( ) steps = hero . getDistanceTo ( enemy ) mous…" at bounding box center [723, 317] width 324 height 346
click at [706, 434] on button "Run" at bounding box center [706, 482] width 82 height 36
click at [704, 361] on div "enemy = hero . findNearestEnemy ( ) steps = hero . getDistanceTo ( enemy ) mous…" at bounding box center [723, 317] width 324 height 346
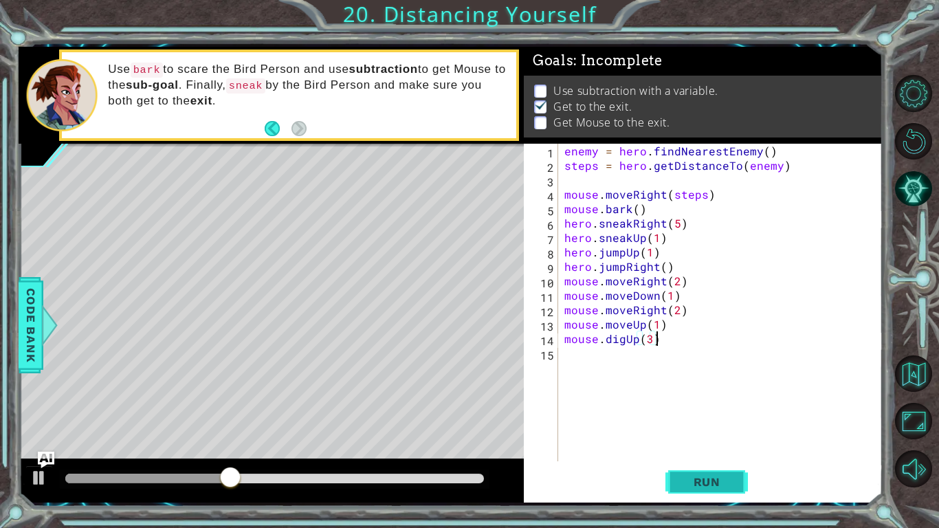
type textarea "mouse.digUp(3)"
click at [687, 434] on span "Run" at bounding box center [707, 482] width 54 height 14
click at [686, 434] on span "Run" at bounding box center [707, 482] width 54 height 14
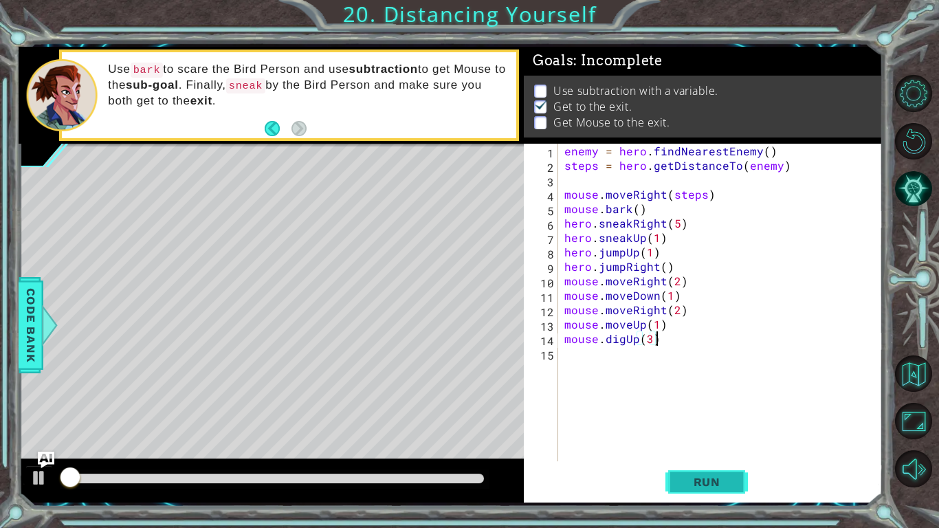
click at [685, 434] on span "Run" at bounding box center [707, 482] width 54 height 14
click at [674, 337] on div "enemy = hero . findNearestEnemy ( ) steps = hero . getDistanceTo ( enemy ) mous…" at bounding box center [723, 317] width 324 height 346
click at [667, 350] on div "enemy = hero . findNearestEnemy ( ) steps = hero . getDistanceTo ( enemy ) mous…" at bounding box center [723, 317] width 324 height 346
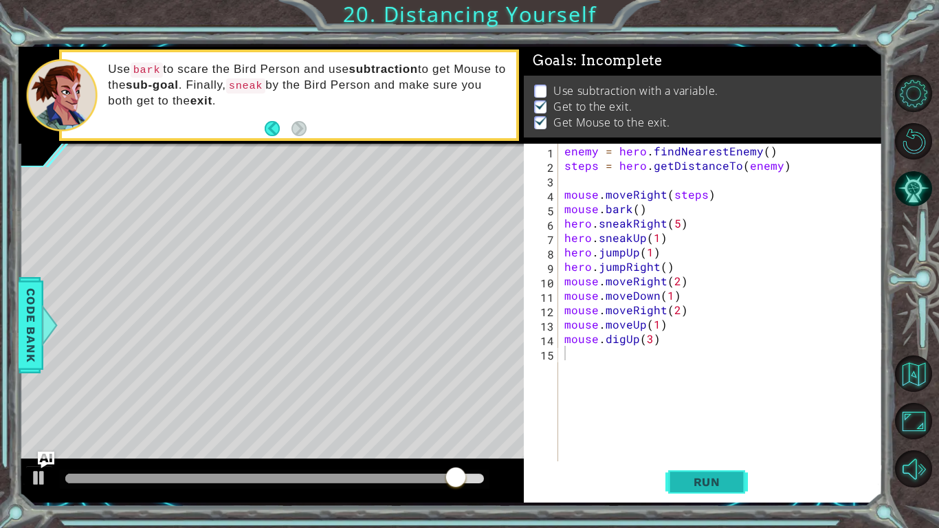
click at [721, 434] on button "Run" at bounding box center [706, 482] width 82 height 36
click at [691, 434] on div "mouse.moveRight(1) 1 2 3 4 5 6 7 8 9 10 11 12 13 enemy = hero . findNearestEnem…" at bounding box center [469, 264] width 939 height 528
click at [697, 434] on span "Run" at bounding box center [707, 482] width 54 height 14
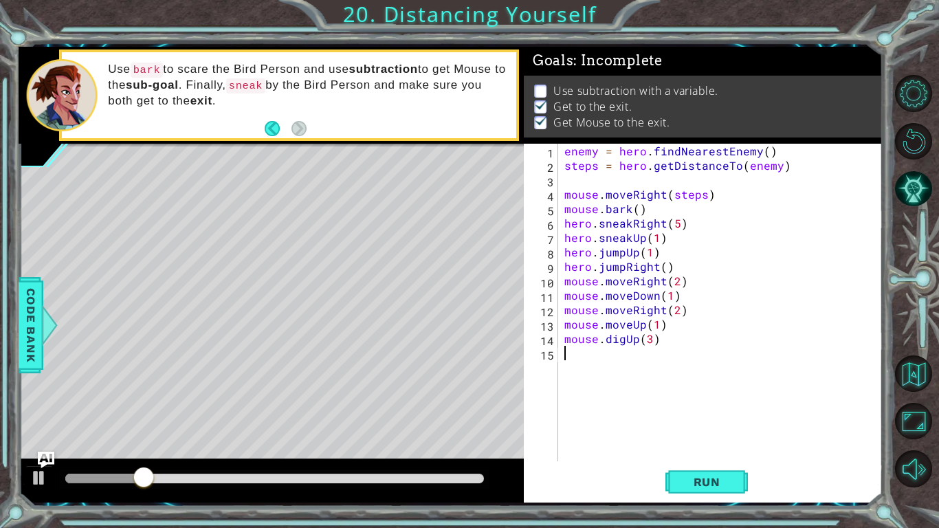
click at [809, 338] on div "enemy = hero . findNearestEnemy ( ) steps = hero . getDistanceTo ( enemy ) mous…" at bounding box center [723, 317] width 324 height 346
type textarea "mouse.digUp(3)"
click at [820, 390] on div "enemy = hero . findNearestEnemy ( ) steps = hero . getDistanceTo ( enemy ) mous…" at bounding box center [723, 317] width 324 height 346
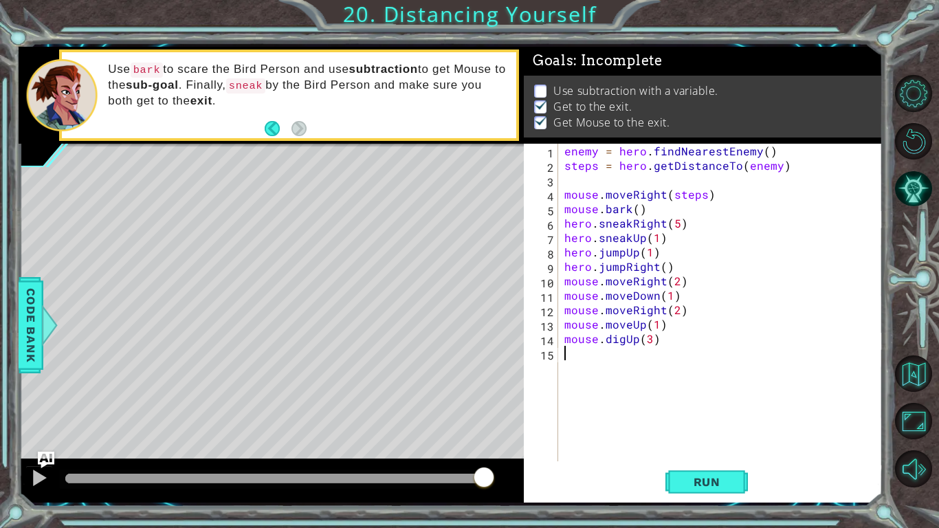
click at [711, 434] on div "mouse.moveRight(1) 1 2 3 4 5 6 7 8 9 10 11 12 13 enemy = hero . findNearestEnem…" at bounding box center [451, 274] width 864 height 464
drag, startPoint x: 711, startPoint y: 503, endPoint x: 730, endPoint y: 527, distance: 30.4
click at [730, 434] on div "mouse.moveRight(1) 1 2 3 4 5 6 7 8 9 10 11 12 13 enemy = hero . findNearestEnem…" at bounding box center [469, 264] width 939 height 528
drag, startPoint x: 754, startPoint y: 491, endPoint x: 692, endPoint y: 497, distance: 62.8
click at [754, 434] on div "Run" at bounding box center [706, 482] width 359 height 36
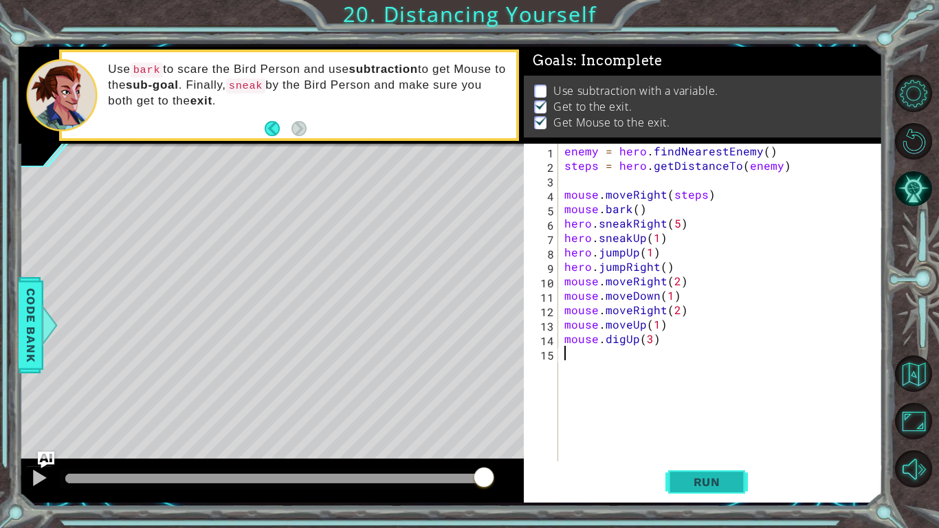
click at [692, 434] on button "Run" at bounding box center [706, 482] width 82 height 36
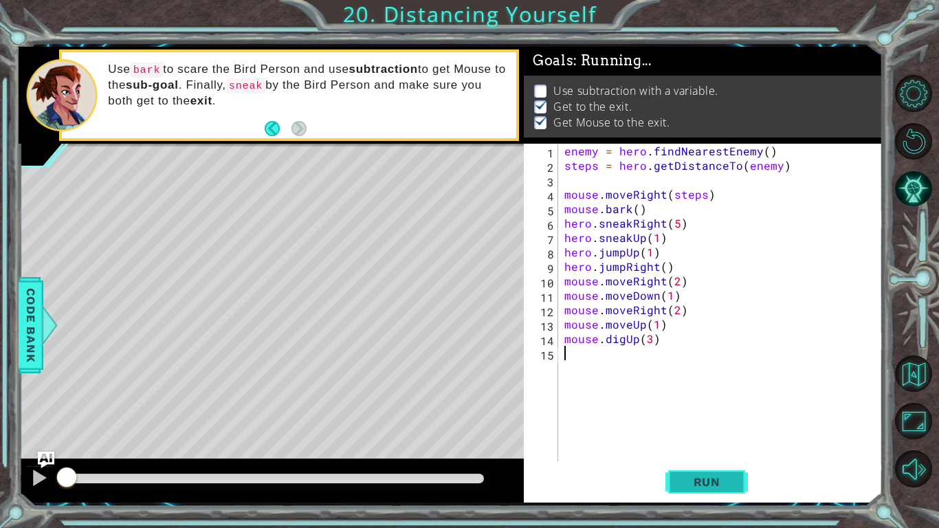
click at [692, 434] on button "Run" at bounding box center [706, 482] width 82 height 36
click at [656, 434] on div "1 2 3 4 5 6 7 8 9 10 11 12 13 14 15 enemy = hero . findNearestEnemy ( ) steps =…" at bounding box center [703, 323] width 359 height 359
click at [654, 434] on div "Run" at bounding box center [706, 482] width 359 height 36
click at [785, 434] on div "Run" at bounding box center [706, 482] width 359 height 36
drag, startPoint x: 594, startPoint y: 484, endPoint x: 647, endPoint y: 486, distance: 52.9
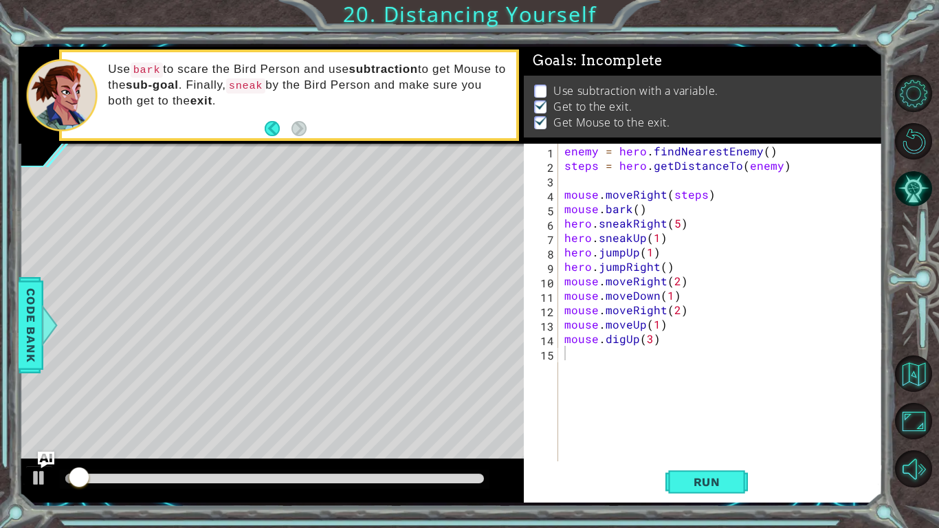
click at [628, 434] on div "Run" at bounding box center [706, 482] width 359 height 36
click at [656, 434] on div "Run" at bounding box center [706, 482] width 359 height 36
click at [686, 434] on span "Run" at bounding box center [707, 482] width 54 height 14
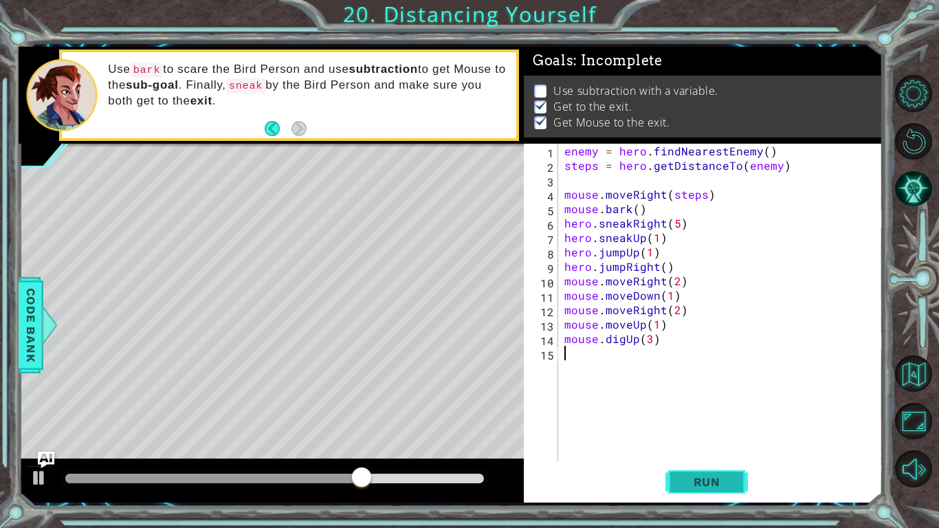
click at [704, 434] on button "Run" at bounding box center [706, 482] width 82 height 36
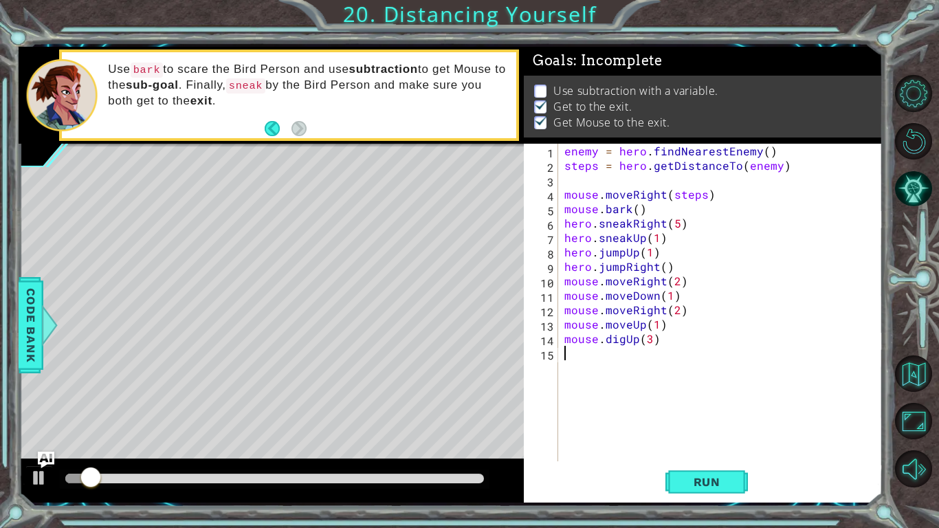
click at [702, 366] on div "enemy = hero . findNearestEnemy ( ) steps = hero . getDistanceTo ( enemy ) mous…" at bounding box center [723, 317] width 324 height 346
click at [701, 370] on div "enemy = hero . findNearestEnemy ( ) steps = hero . getDistanceTo ( enemy ) mous…" at bounding box center [723, 317] width 324 height 346
click at [704, 181] on div "enemy = hero . findNearestEnemy ( ) steps = hero . getDistanceTo ( enemy ) mous…" at bounding box center [723, 317] width 324 height 346
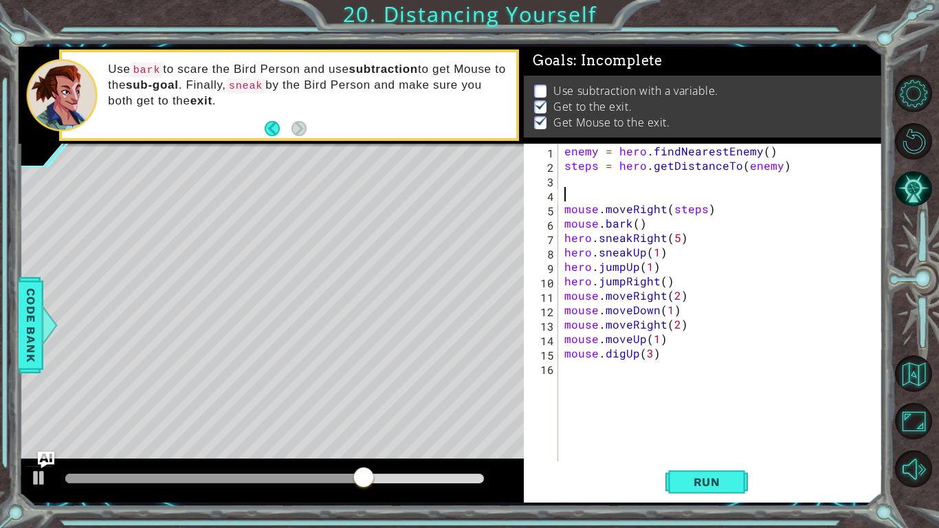
click at [783, 190] on div "enemy = hero . findNearestEnemy ( ) steps = hero . getDistanceTo ( enemy ) mous…" at bounding box center [723, 317] width 324 height 346
click at [754, 164] on div "enemy = hero . findNearestEnemy ( ) steps = hero . getDistanceTo ( enemy ) mous…" at bounding box center [723, 317] width 324 height 346
click at [763, 172] on div "enemy = hero . findNearestEnemy ( ) steps = hero . getDistanceTo ( enemy ) mous…" at bounding box center [723, 317] width 324 height 346
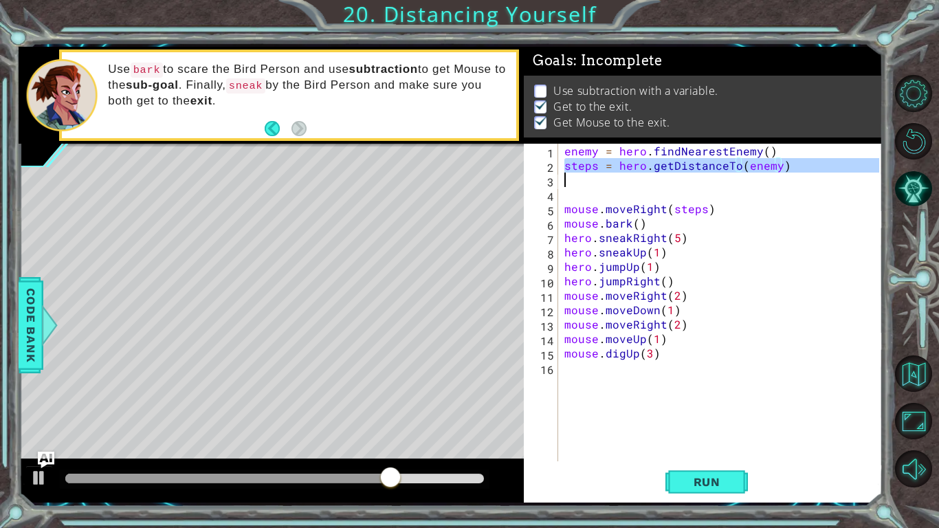
click at [763, 172] on div "enemy = hero . findNearestEnemy ( ) steps = hero . getDistanceTo ( enemy ) mous…" at bounding box center [723, 317] width 324 height 346
type textarea "steps = hero.getDistanceTo(enemy)"
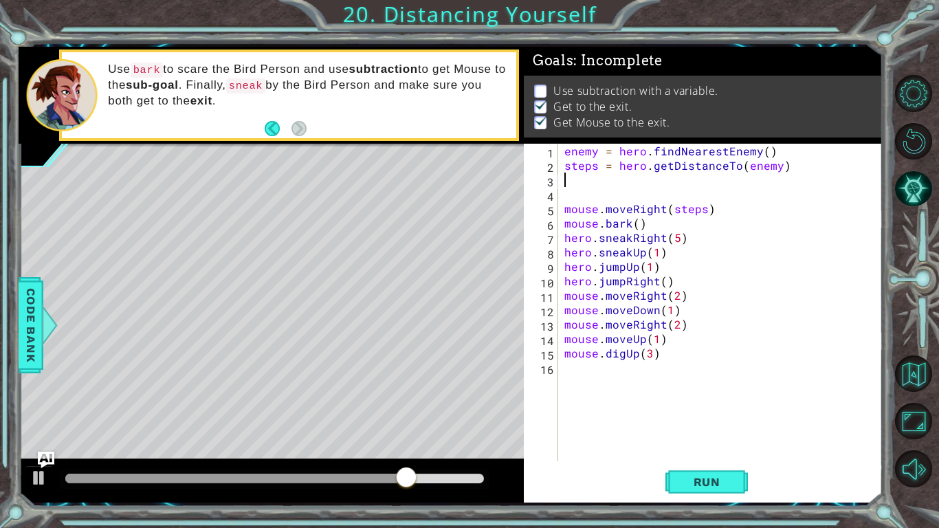
click at [686, 183] on div "enemy = hero . findNearestEnemy ( ) steps = hero . getDistanceTo ( enemy ) mous…" at bounding box center [723, 317] width 324 height 346
click at [686, 184] on div "enemy = hero . findNearestEnemy ( ) steps = hero . getDistanceTo ( enemy ) mous…" at bounding box center [723, 317] width 324 height 346
click at [688, 184] on div "enemy = hero . findNearestEnemy ( ) steps = hero . getDistanceTo ( enemy ) mous…" at bounding box center [723, 317] width 324 height 346
type textarea "-"
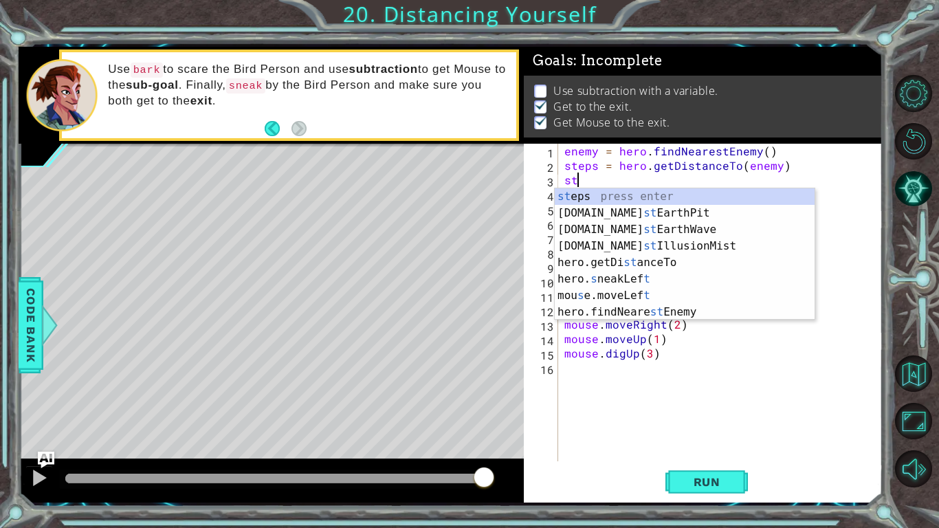
type textarea "s"
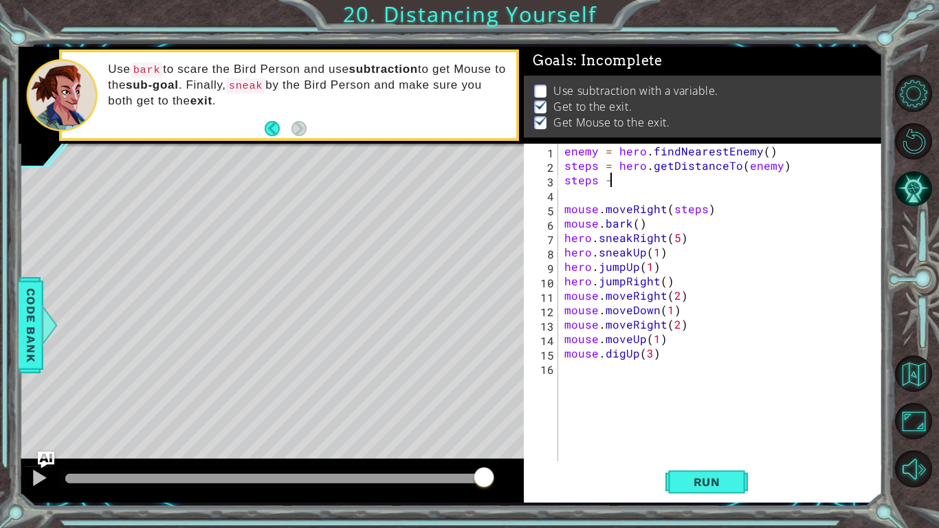
scroll to position [0, 2]
click at [710, 308] on div "enemy = hero . findNearestEnemy ( ) steps = hero . getDistanceTo ( enemy ) step…" at bounding box center [723, 317] width 324 height 346
type textarea "mouse.moveDown(1)"
drag, startPoint x: 723, startPoint y: 363, endPoint x: 745, endPoint y: 399, distance: 42.0
click at [745, 399] on div "enemy = hero . findNearestEnemy ( ) steps = hero . getDistanceTo ( enemy ) step…" at bounding box center [723, 317] width 324 height 346
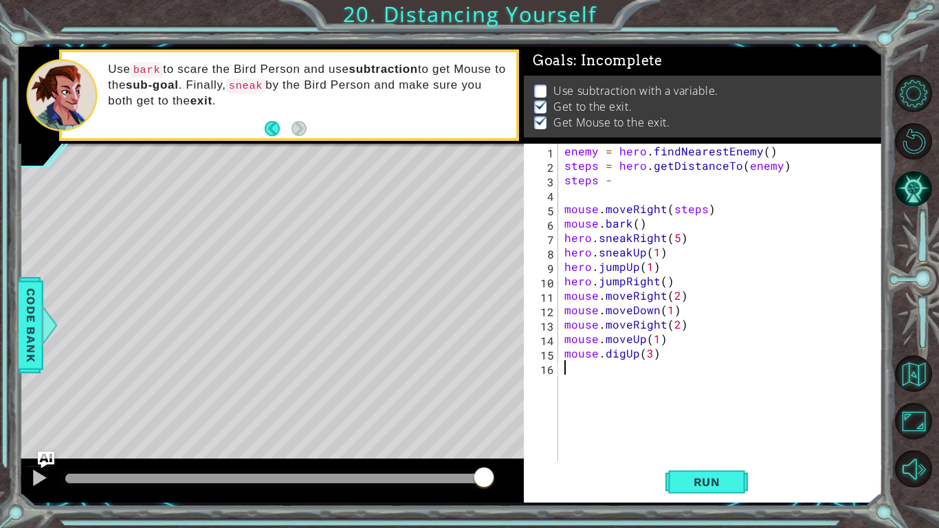
scroll to position [0, 0]
drag, startPoint x: 745, startPoint y: 399, endPoint x: 682, endPoint y: 366, distance: 71.0
click at [706, 374] on div "enemy = hero . findNearestEnemy ( ) steps = hero . getDistanceTo ( enemy ) step…" at bounding box center [723, 317] width 324 height 346
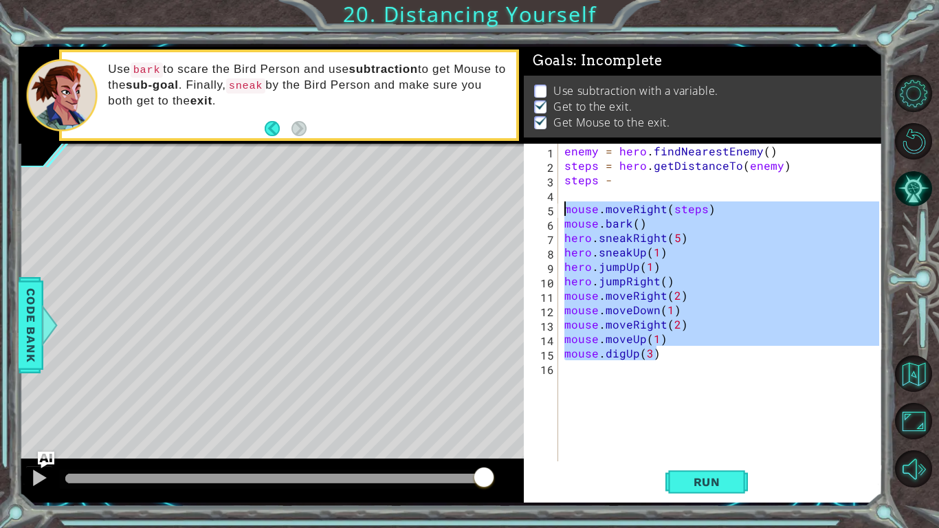
click at [189, 205] on div "mouse.moveRight(1) 1 2 3 4 5 6 7 8 9 10 11 12 13 enemy = hero . findNearestEnem…" at bounding box center [451, 275] width 864 height 456
click at [697, 434] on span "Run" at bounding box center [707, 482] width 54 height 14
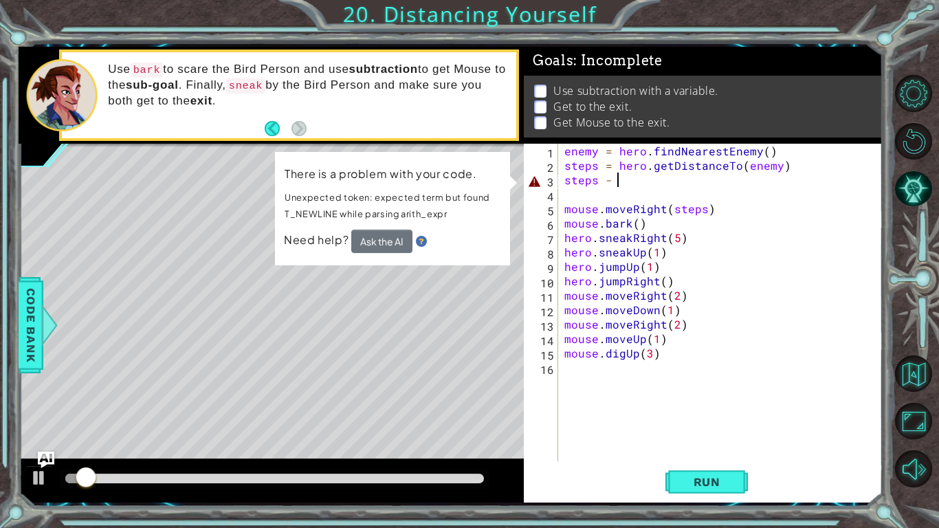
click at [667, 182] on div "enemy = hero . findNearestEnemy ( ) steps = hero . getDistanceTo ( enemy ) step…" at bounding box center [723, 317] width 324 height 346
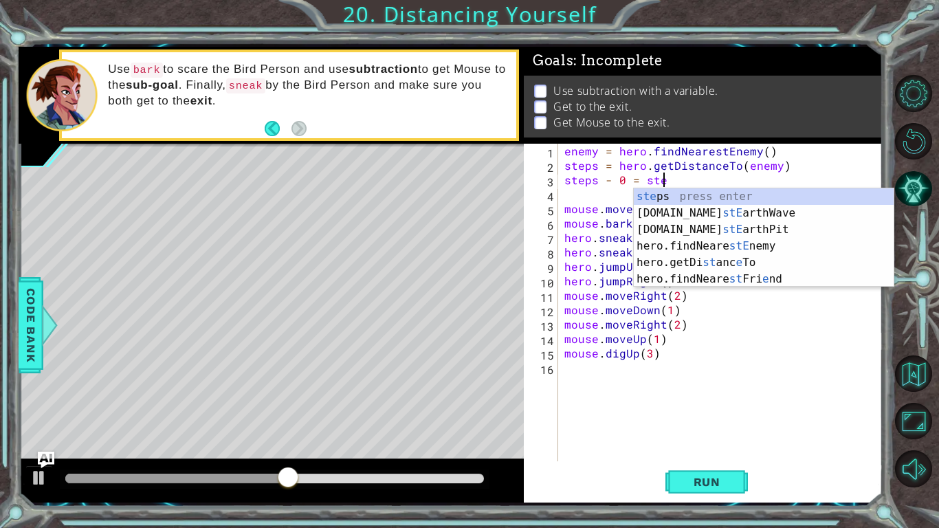
scroll to position [0, 6]
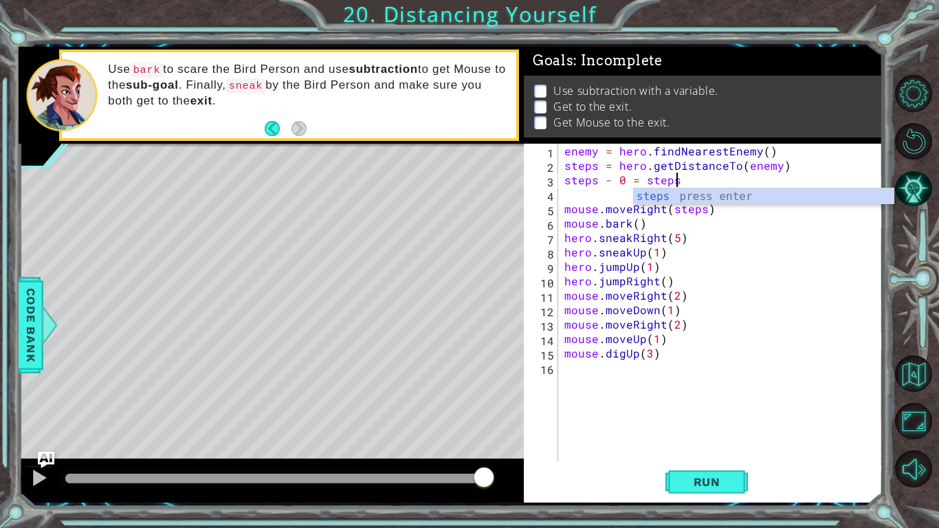
type textarea "steps - 0 = steps"
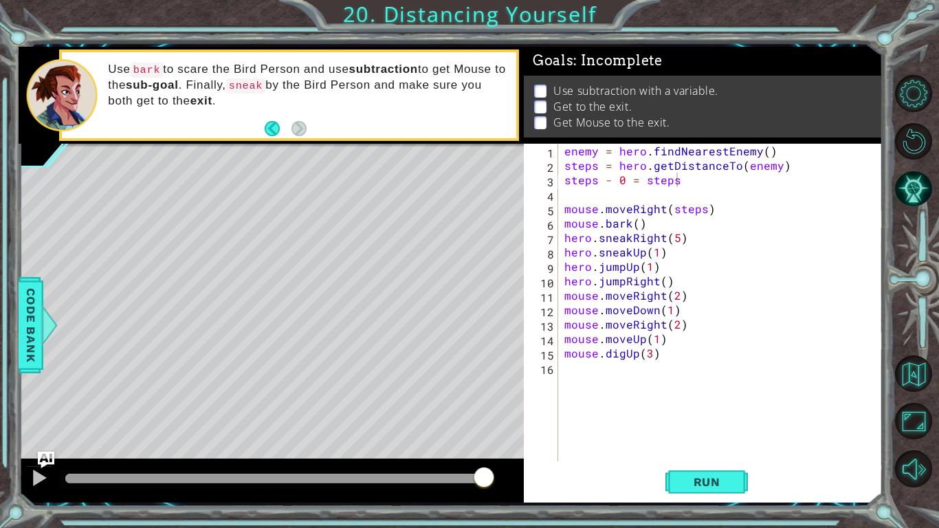
click at [779, 434] on div "Run" at bounding box center [706, 482] width 359 height 36
click at [700, 434] on button "Run" at bounding box center [706, 482] width 82 height 36
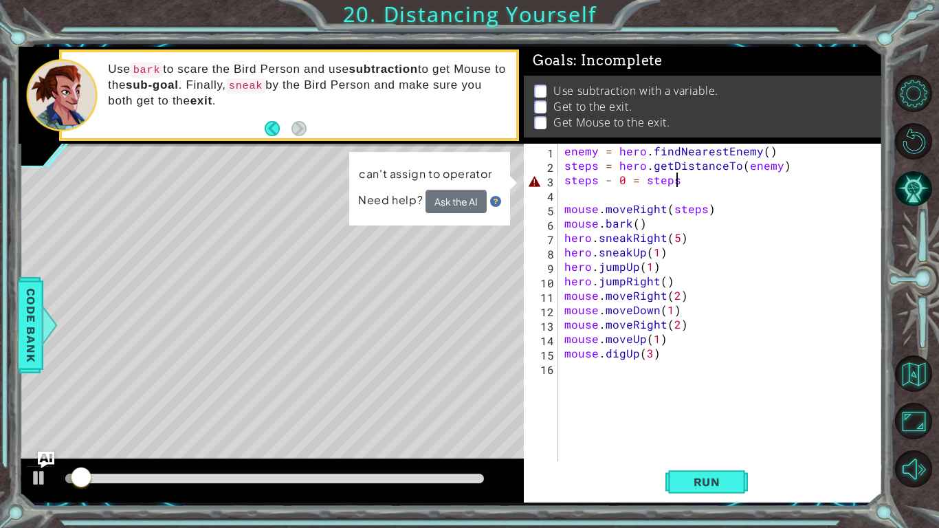
click at [713, 199] on div "enemy = hero . findNearestEnemy ( ) steps = hero . getDistanceTo ( enemy ) step…" at bounding box center [723, 317] width 324 height 346
click at [690, 179] on div "enemy = hero . findNearestEnemy ( ) steps = hero . getDistanceTo ( enemy ) step…" at bounding box center [723, 317] width 324 height 346
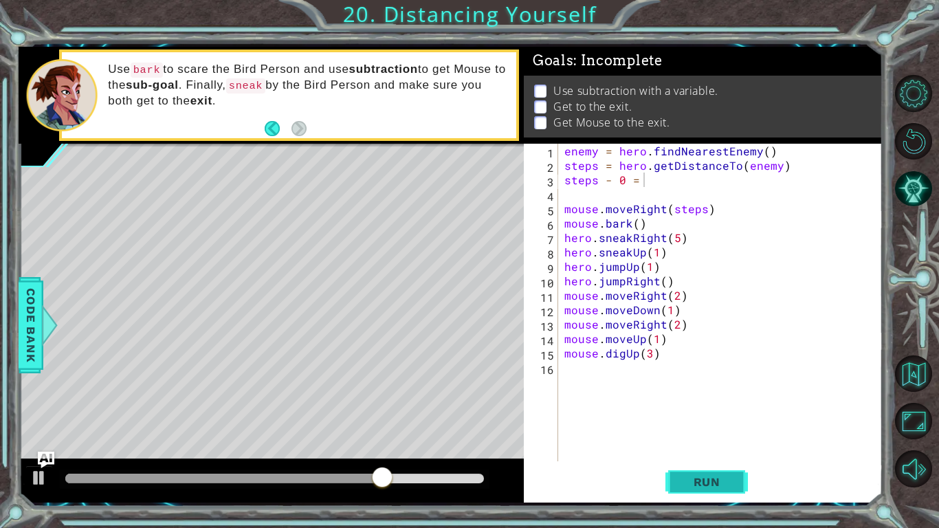
click at [697, 434] on button "Run" at bounding box center [706, 482] width 82 height 36
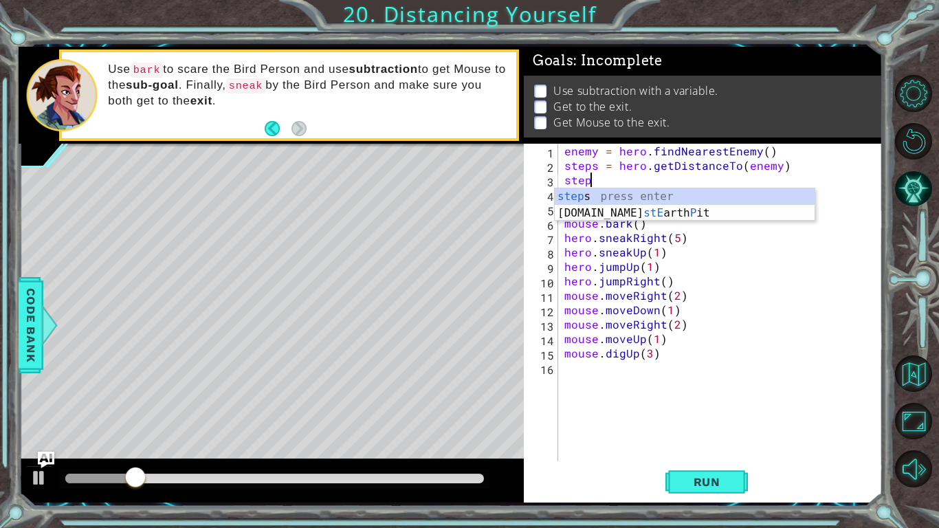
type textarea "s"
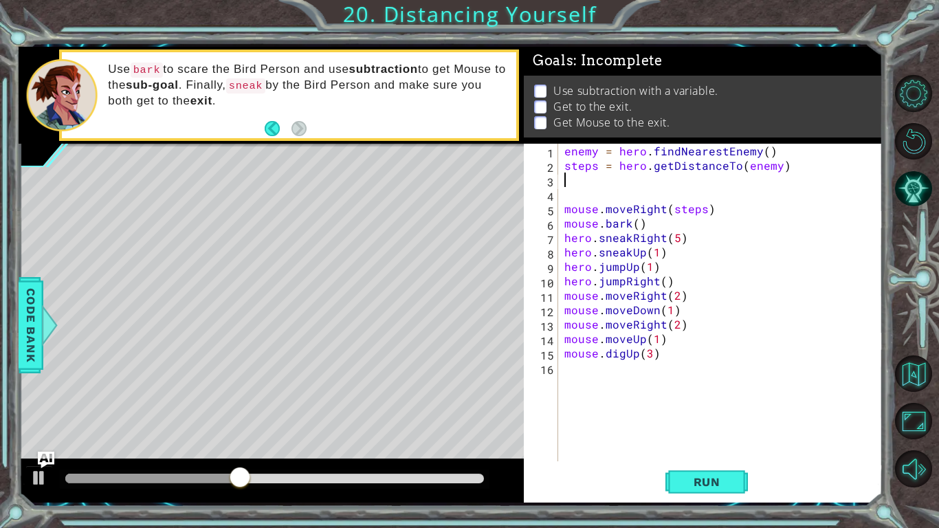
click at [756, 338] on div "enemy = hero . findNearestEnemy ( ) steps = hero . getDistanceTo ( enemy ) mous…" at bounding box center [723, 317] width 324 height 346
type textarea "mouse.moveUp(1)"
click at [756, 338] on div "enemy = hero . findNearestEnemy ( ) steps = hero . getDistanceTo ( enemy ) mous…" at bounding box center [723, 317] width 324 height 346
click at [774, 343] on div "enemy = hero . findNearestEnemy ( ) steps = hero . getDistanceTo ( enemy ) mous…" at bounding box center [719, 302] width 317 height 317
drag, startPoint x: 785, startPoint y: 394, endPoint x: 791, endPoint y: 390, distance: 7.4
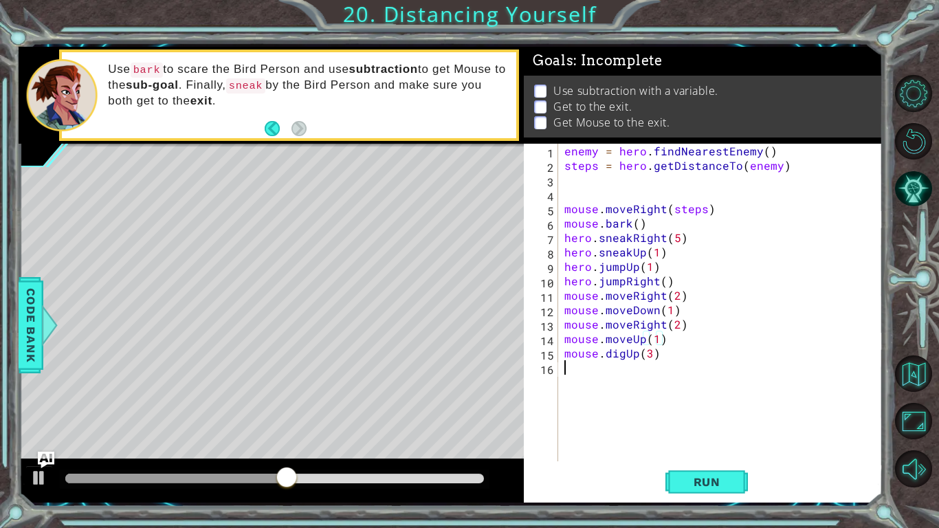
click at [792, 394] on div "enemy = hero . findNearestEnemy ( ) steps = hero . getDistanceTo ( enemy ) mous…" at bounding box center [723, 317] width 324 height 346
click at [783, 383] on div "enemy = hero . findNearestEnemy ( ) steps = hero . getDistanceTo ( enemy ) mous…" at bounding box center [723, 317] width 324 height 346
click at [706, 434] on button "Run" at bounding box center [706, 482] width 82 height 36
drag, startPoint x: 706, startPoint y: 443, endPoint x: 706, endPoint y: 452, distance: 8.9
click at [706, 434] on div "enemy = hero . findNearestEnemy ( ) steps = hero . getDistanceTo ( enemy ) mous…" at bounding box center [723, 317] width 324 height 346
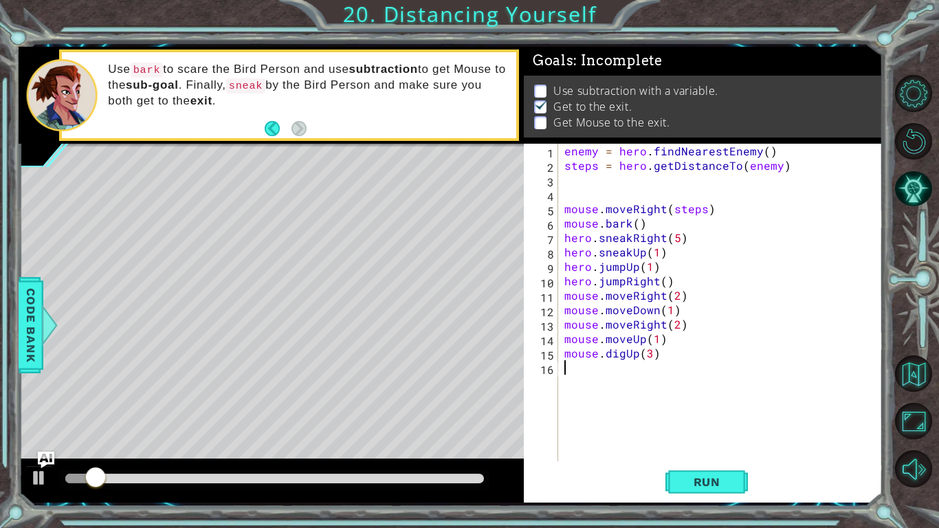
click at [701, 434] on div "enemy = hero . findNearestEnemy ( ) steps = hero . getDistanceTo ( enemy ) mous…" at bounding box center [723, 317] width 324 height 346
drag, startPoint x: 701, startPoint y: 444, endPoint x: 695, endPoint y: 427, distance: 18.5
click at [695, 427] on div "enemy = hero . findNearestEnemy ( ) steps = hero . getDistanceTo ( enemy ) mous…" at bounding box center [723, 317] width 324 height 346
drag, startPoint x: 703, startPoint y: 460, endPoint x: 710, endPoint y: 468, distance: 11.2
click at [710, 434] on div "1 2 3 4 5 6 7 8 9 10 11 12 13 14 15 16 enemy = hero . findNearestEnemy ( ) step…" at bounding box center [703, 323] width 359 height 359
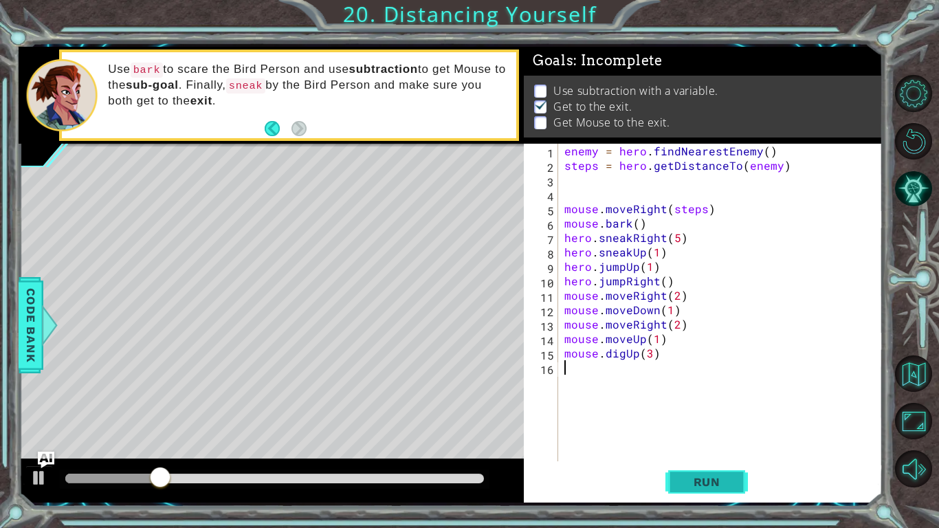
click at [707, 434] on button "Run" at bounding box center [706, 482] width 82 height 36
click at [736, 381] on div "enemy = hero . findNearestEnemy ( ) steps = hero . getDistanceTo ( enemy ) mous…" at bounding box center [723, 317] width 324 height 346
click at [711, 341] on div "enemy = hero . findNearestEnemy ( ) steps = hero . getDistanceTo ( enemy ) mous…" at bounding box center [723, 317] width 324 height 346
type textarea "mouse.moveUp(1)"
click at [727, 372] on div "enemy = hero . findNearestEnemy ( ) steps = hero . getDistanceTo ( enemy ) mous…" at bounding box center [723, 317] width 324 height 346
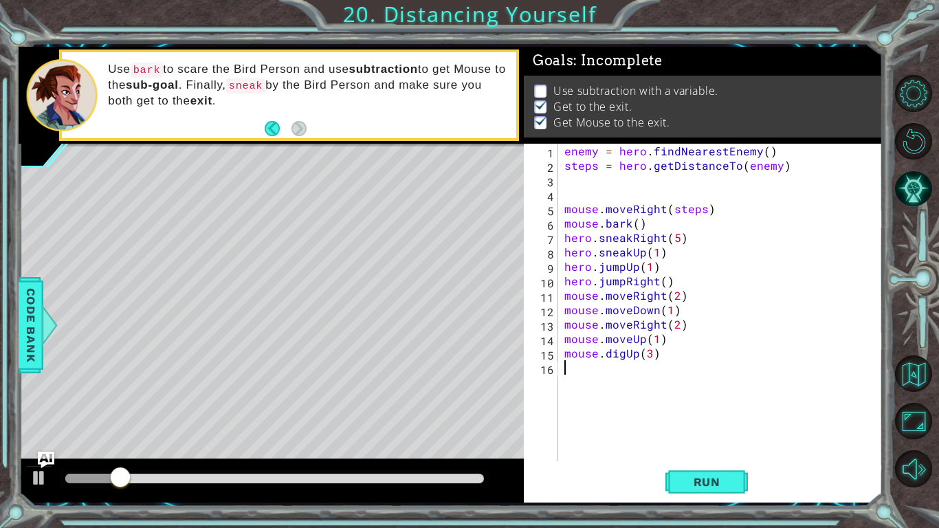
click at [712, 367] on div "enemy = hero . findNearestEnemy ( ) steps = hero . getDistanceTo ( enemy ) mous…" at bounding box center [723, 317] width 324 height 346
drag, startPoint x: 712, startPoint y: 367, endPoint x: 695, endPoint y: 370, distance: 18.1
click at [705, 380] on div "enemy = hero . findNearestEnemy ( ) steps = hero . getDistanceTo ( enemy ) mous…" at bounding box center [723, 317] width 324 height 346
click at [631, 311] on div "enemy = hero . findNearestEnemy ( ) steps = hero . getDistanceTo ( enemy ) mous…" at bounding box center [723, 317] width 324 height 346
click at [715, 357] on div "enemy = hero . findNearestEnemy ( ) steps = hero . getDistanceTo ( enemy ) mous…" at bounding box center [723, 317] width 324 height 346
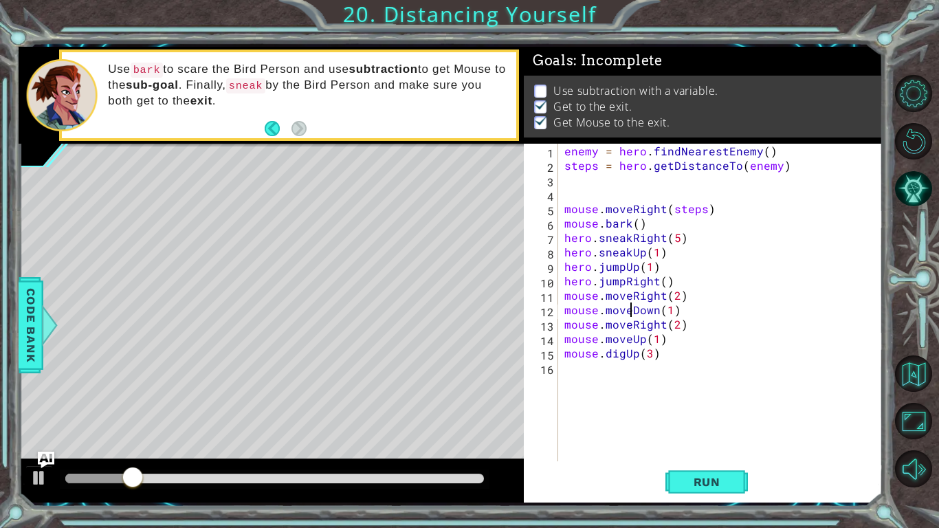
type textarea "mouse.digUp(3)"
click at [278, 117] on div "Use bark to scare the Bird Person and use subtraction to get Mouse to the sub-g…" at bounding box center [306, 95] width 417 height 80
drag, startPoint x: 274, startPoint y: 133, endPoint x: 269, endPoint y: 121, distance: 13.5
click at [274, 133] on button "Back" at bounding box center [278, 128] width 27 height 15
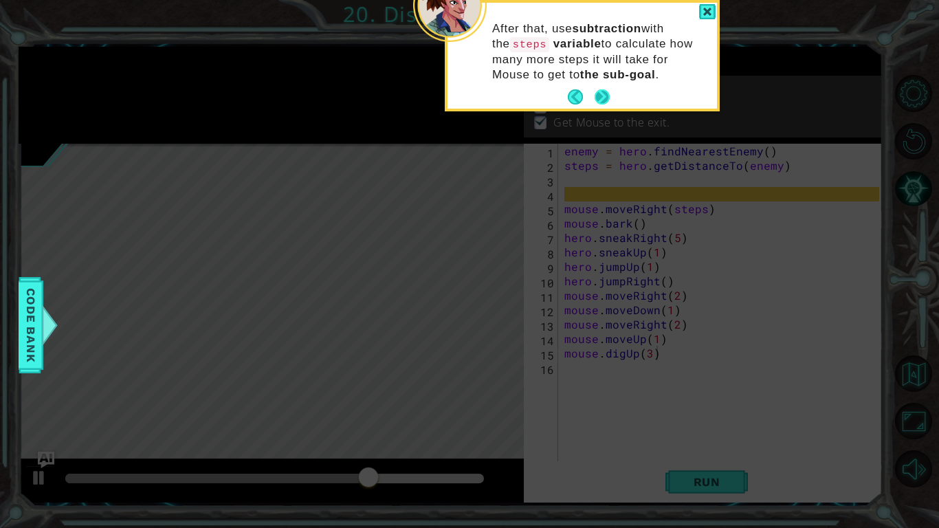
click at [610, 100] on div "After that, use subtraction with the steps variable to calculate how many more …" at bounding box center [581, 56] width 269 height 106
drag, startPoint x: 600, startPoint y: 85, endPoint x: 609, endPoint y: 87, distance: 8.7
click at [609, 87] on div "After that, use subtraction with the steps variable to calculate how many more …" at bounding box center [581, 56] width 269 height 106
click at [609, 87] on footer at bounding box center [589, 97] width 42 height 21
click at [616, 96] on div "After that, use subtraction with the steps variable to calculate how many more …" at bounding box center [581, 58] width 269 height 100
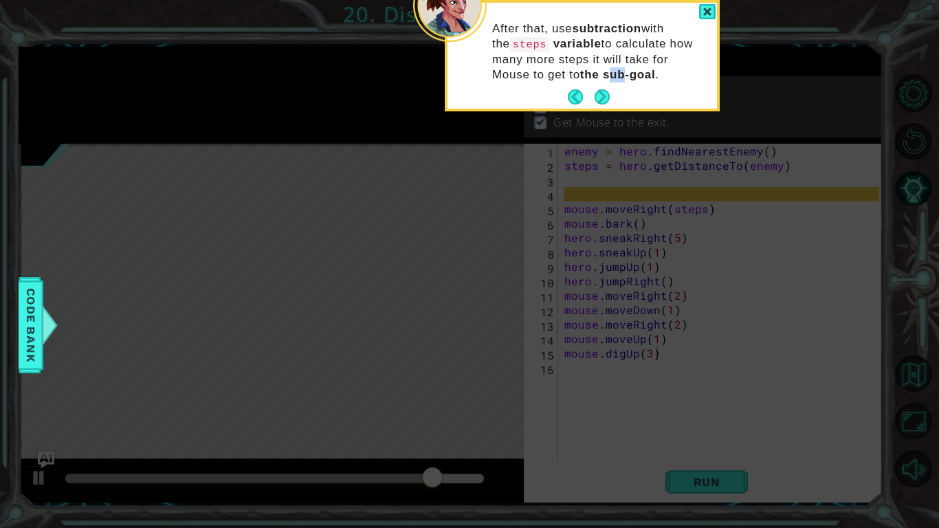
drag, startPoint x: 629, startPoint y: 104, endPoint x: 625, endPoint y: 89, distance: 14.8
click at [629, 96] on div "After that, use subtraction with the steps variable to calculate how many more …" at bounding box center [582, 55] width 275 height 111
click at [600, 106] on footer at bounding box center [589, 97] width 42 height 21
click at [596, 104] on button "Next" at bounding box center [602, 97] width 19 height 19
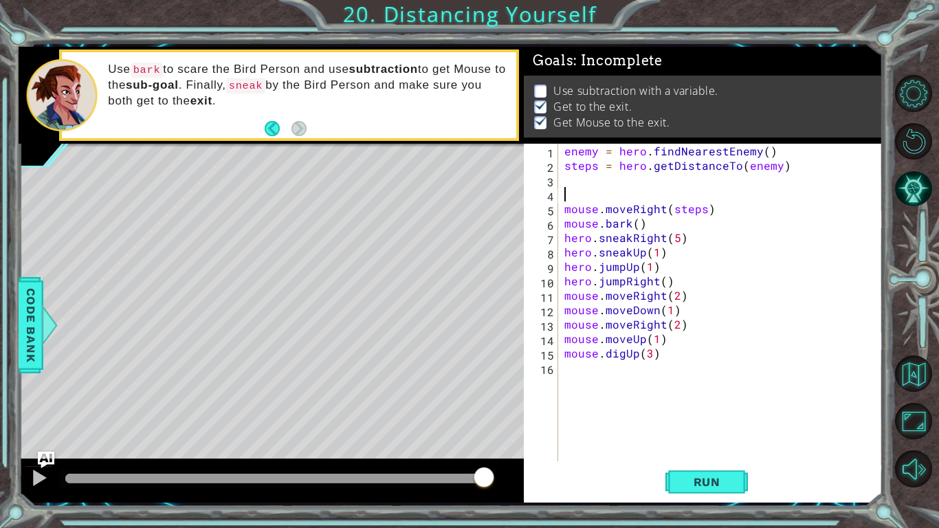
click at [720, 186] on div "enemy = hero . findNearestEnemy ( ) steps = hero . getDistanceTo ( enemy ) mous…" at bounding box center [723, 317] width 324 height 346
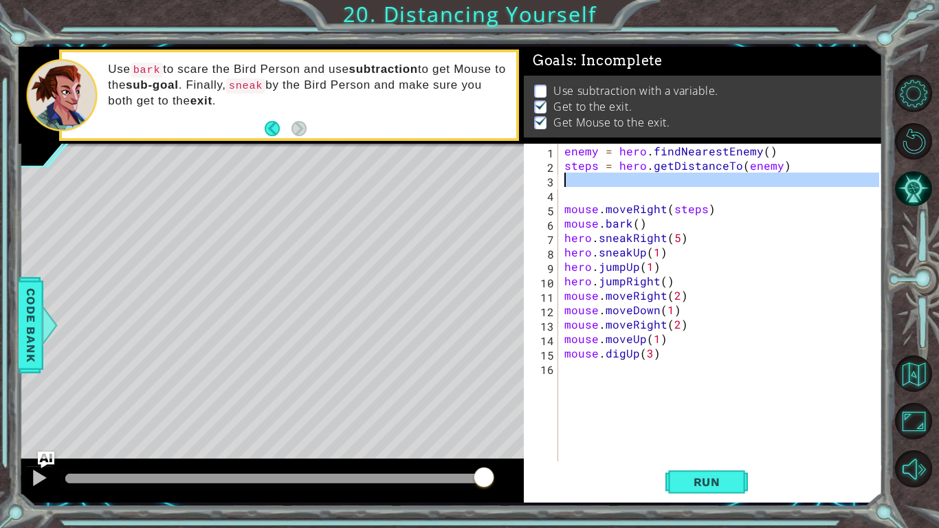
click at [705, 199] on div "enemy = hero . findNearestEnemy ( ) steps = hero . getDistanceTo ( enemy ) mous…" at bounding box center [719, 302] width 317 height 317
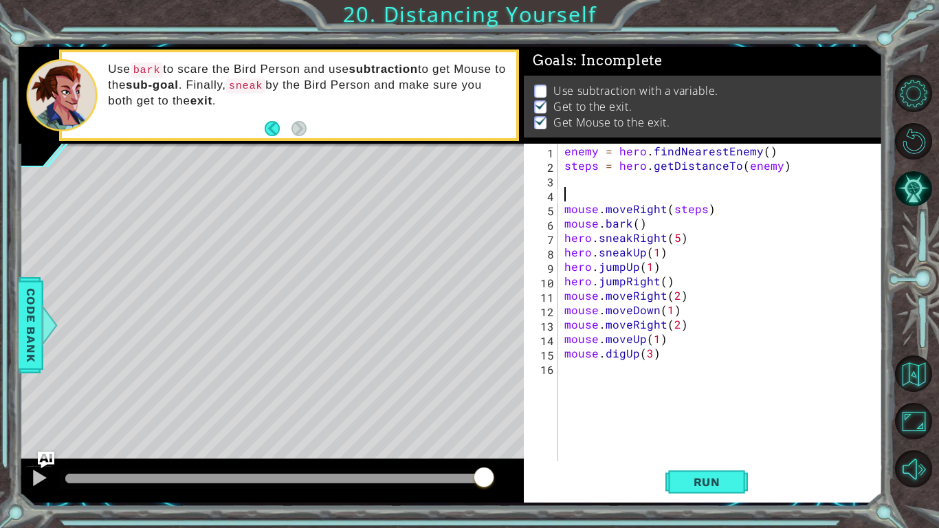
click at [699, 205] on div "enemy = hero . findNearestEnemy ( ) steps = hero . getDistanceTo ( enemy ) mous…" at bounding box center [723, 317] width 324 height 346
click at [693, 434] on span "Run" at bounding box center [707, 482] width 54 height 14
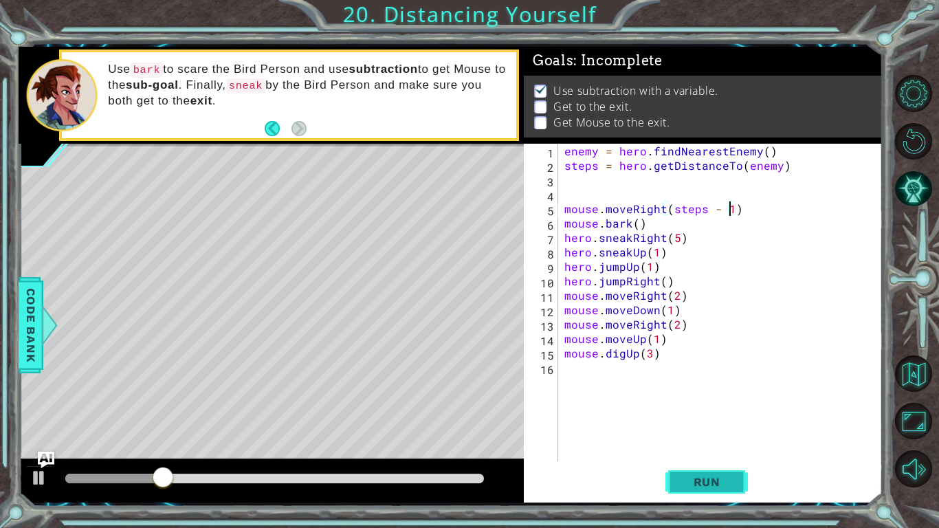
click at [708, 434] on span "Run" at bounding box center [707, 482] width 54 height 14
type textarea "mouse.moveRight(steps)"
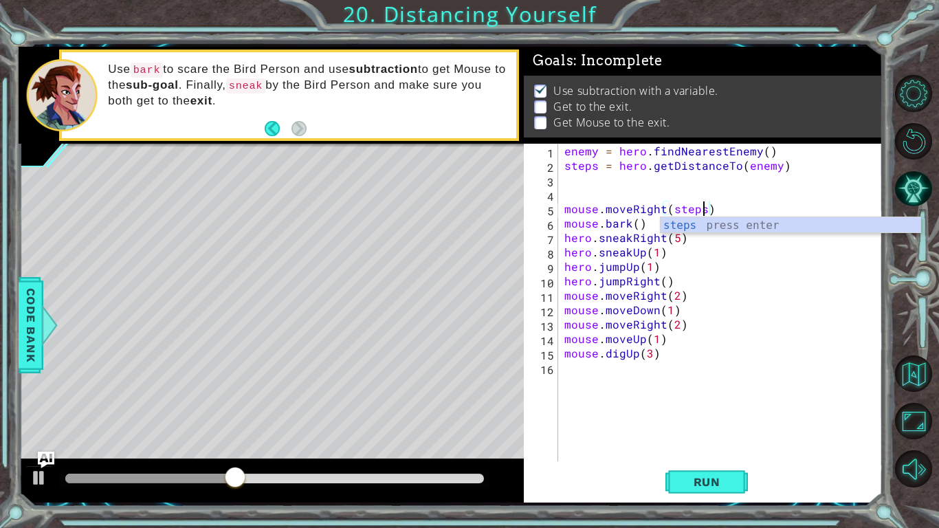
scroll to position [0, 8]
click at [619, 434] on div "Run" at bounding box center [706, 482] width 359 height 36
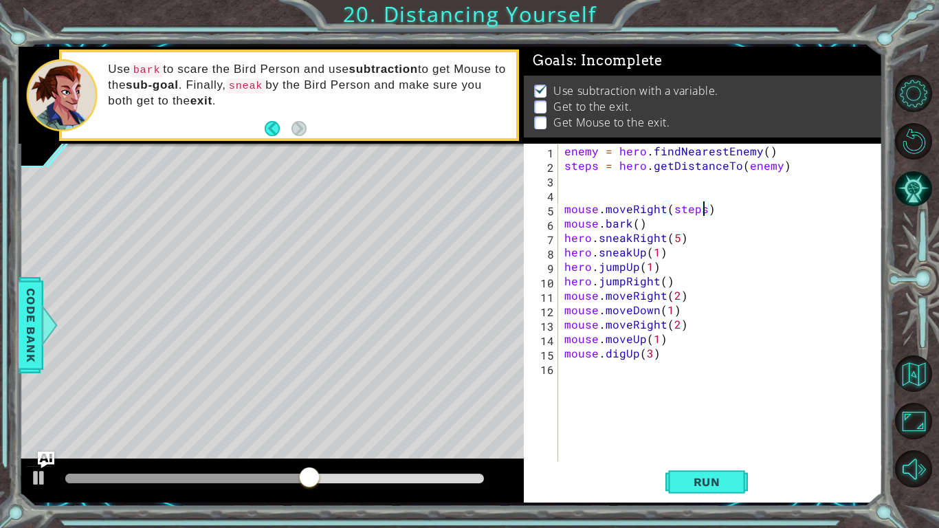
click at [760, 390] on div "enemy = hero . findNearestEnemy ( ) steps = hero . getDistanceTo ( enemy ) mous…" at bounding box center [723, 317] width 324 height 346
click at [706, 211] on div "enemy = hero . findNearestEnemy ( ) steps = hero . getDistanceTo ( enemy ) mous…" at bounding box center [723, 317] width 324 height 346
click at [727, 434] on span "Run" at bounding box center [707, 482] width 54 height 14
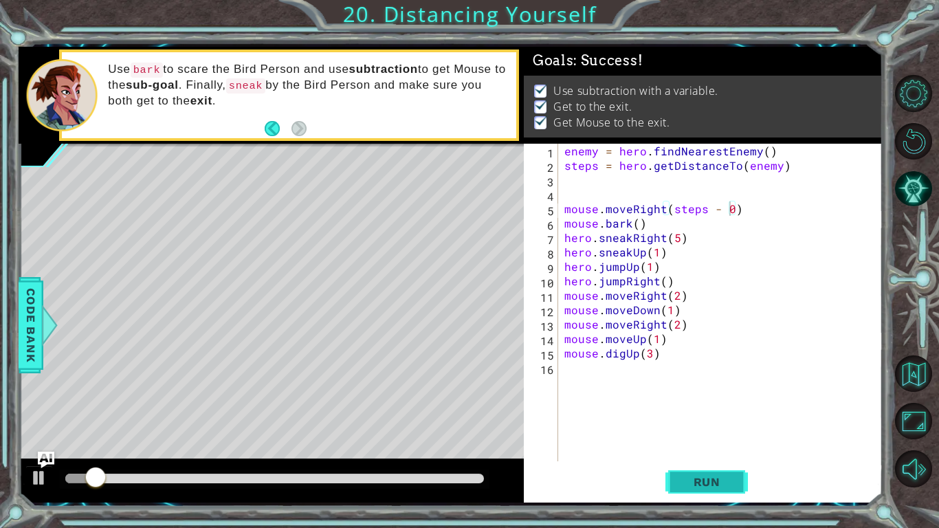
click at [728, 434] on span "Run" at bounding box center [707, 482] width 54 height 14
click at [791, 352] on div "enemy = hero . findNearestEnemy ( ) steps = hero . getDistanceTo ( enemy ) mous…" at bounding box center [723, 317] width 324 height 346
type textarea "mouse.digUp(3)"
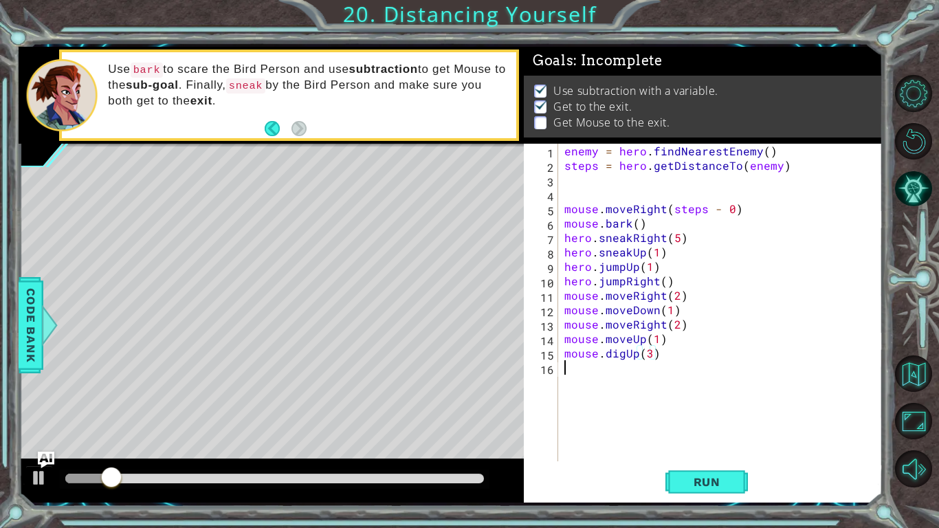
drag, startPoint x: 695, startPoint y: 380, endPoint x: 705, endPoint y: 458, distance: 79.0
click at [702, 434] on div "enemy = hero . findNearestEnemy ( ) steps = hero . getDistanceTo ( enemy ) mous…" at bounding box center [723, 317] width 324 height 346
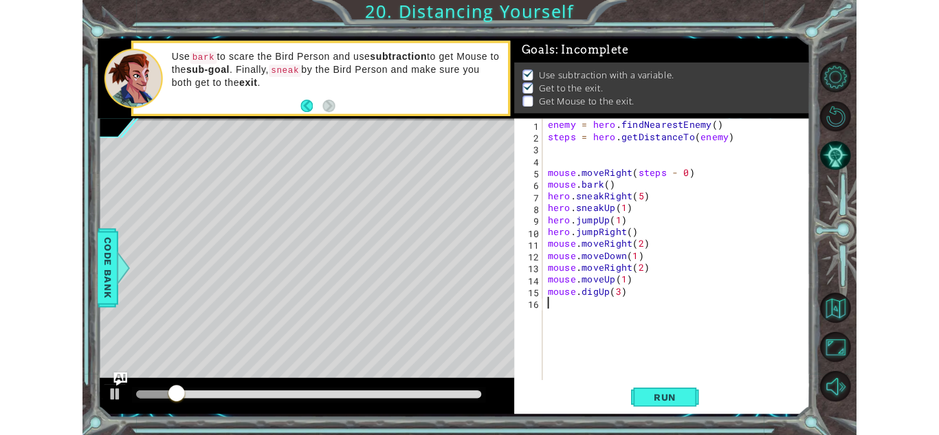
scroll to position [0, 0]
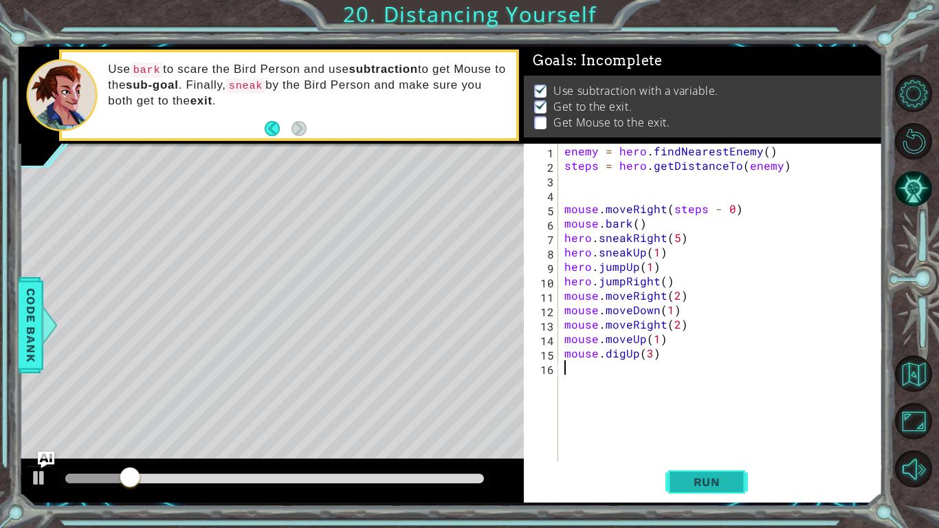
click at [716, 434] on span "Run" at bounding box center [707, 482] width 54 height 14
click at [698, 434] on button "Run" at bounding box center [706, 482] width 82 height 36
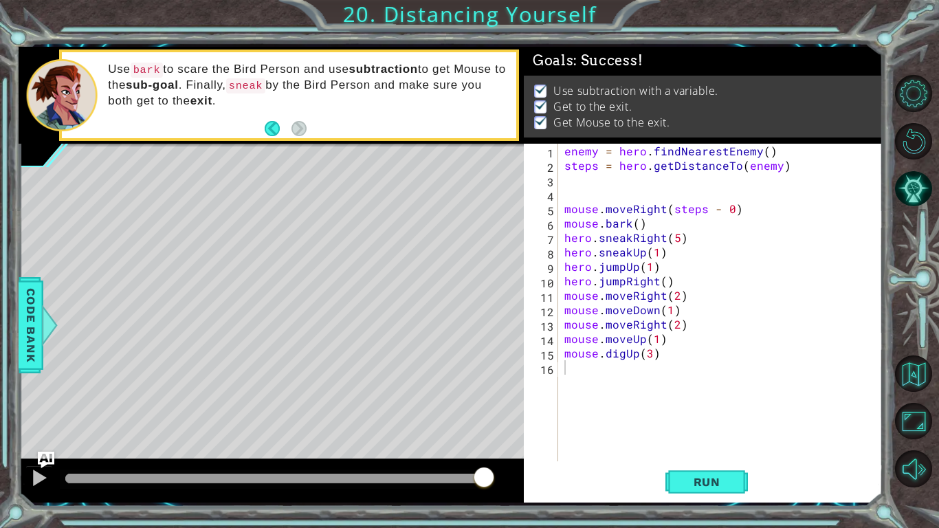
drag, startPoint x: 382, startPoint y: 476, endPoint x: 660, endPoint y: 504, distance: 279.6
click at [660, 434] on body "mouse.moveRight(1) 1 2 3 4 5 6 7 8 9 10 11 12 13 enemy = hero . findNearestEnem…" at bounding box center [469, 264] width 939 height 528
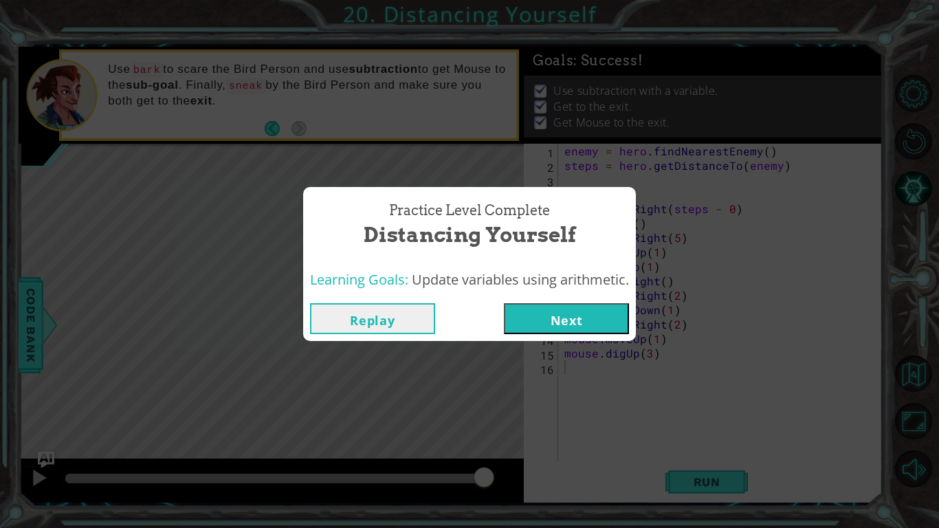
click at [581, 315] on button "Next" at bounding box center [566, 318] width 125 height 31
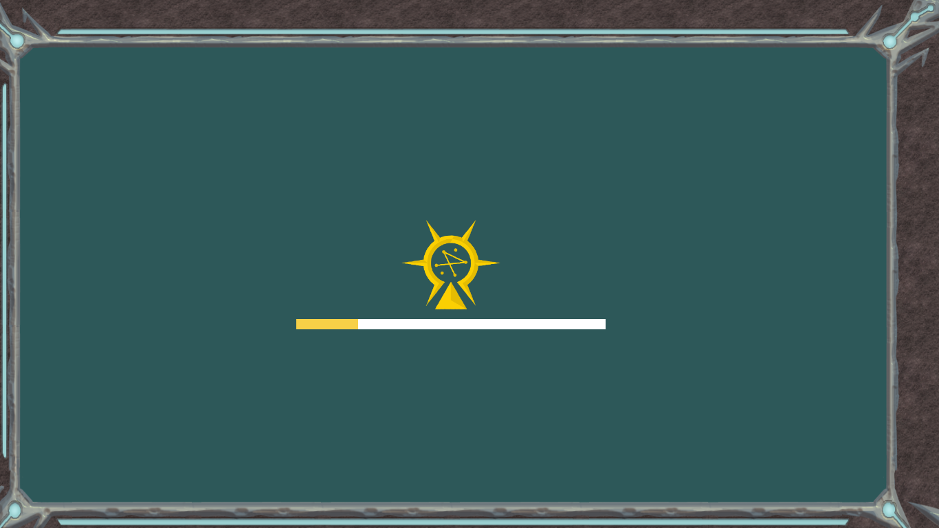
click at [459, 333] on div "Goals Error loading from server. Try refreshing the page. You'll need to join a…" at bounding box center [469, 264] width 939 height 528
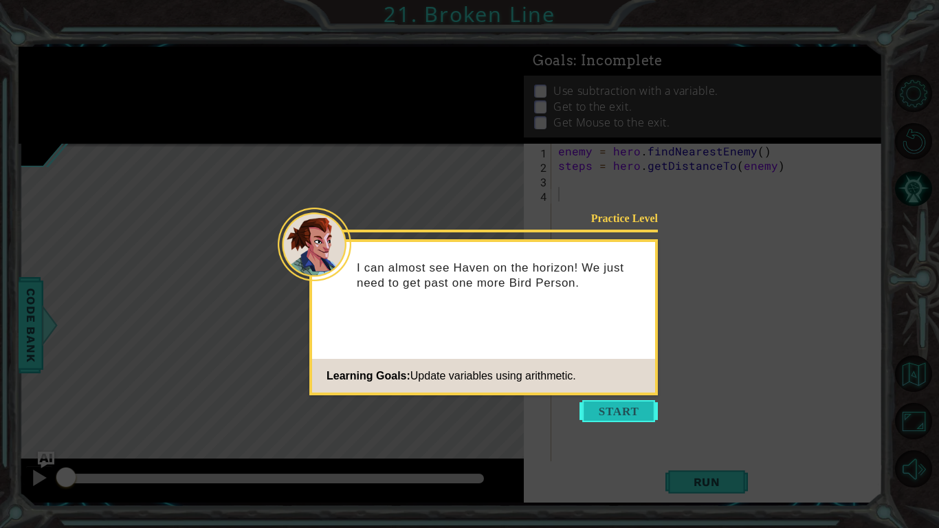
click at [620, 404] on button "Start" at bounding box center [618, 411] width 78 height 22
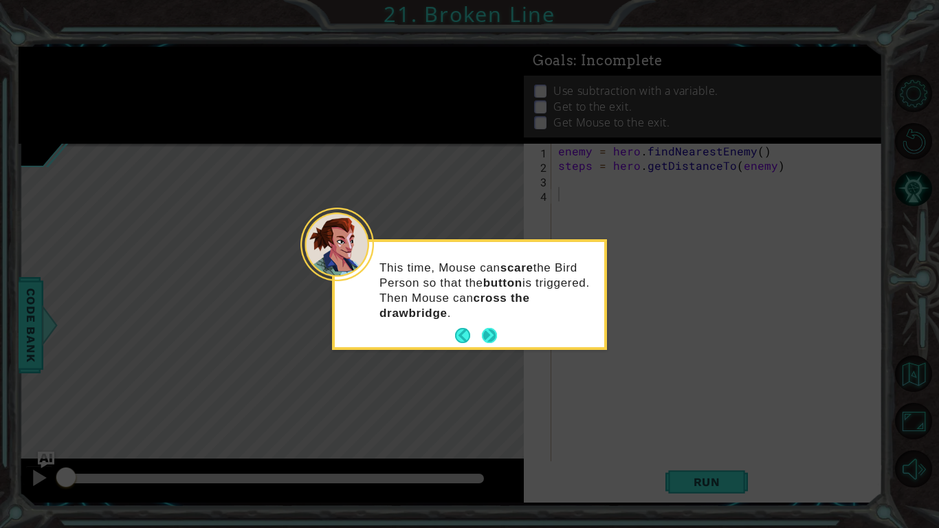
click at [484, 341] on button "Next" at bounding box center [490, 336] width 16 height 16
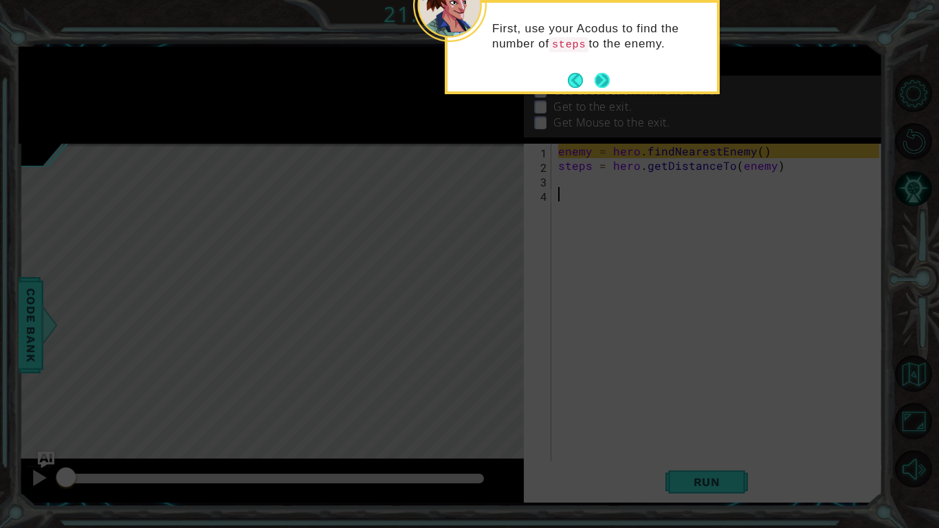
click at [596, 88] on button "Next" at bounding box center [601, 79] width 25 height 25
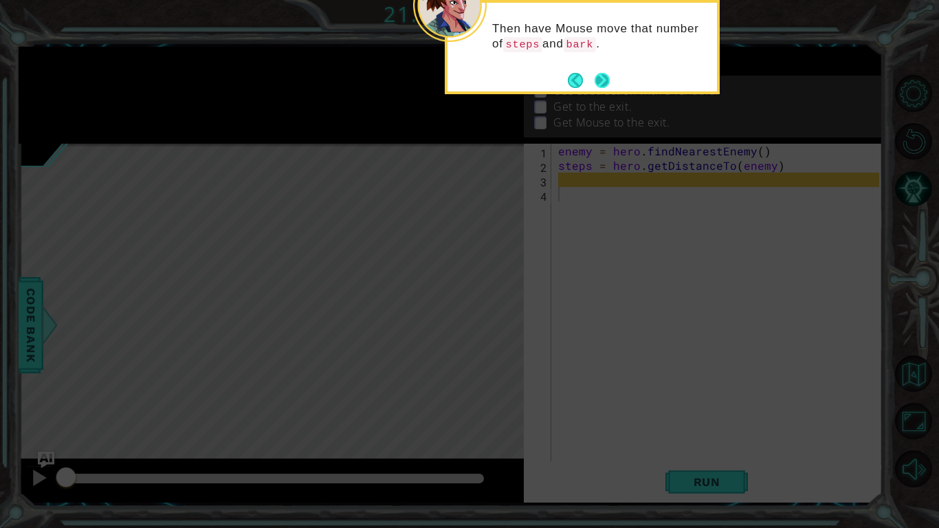
click at [597, 88] on button "Next" at bounding box center [602, 80] width 20 height 20
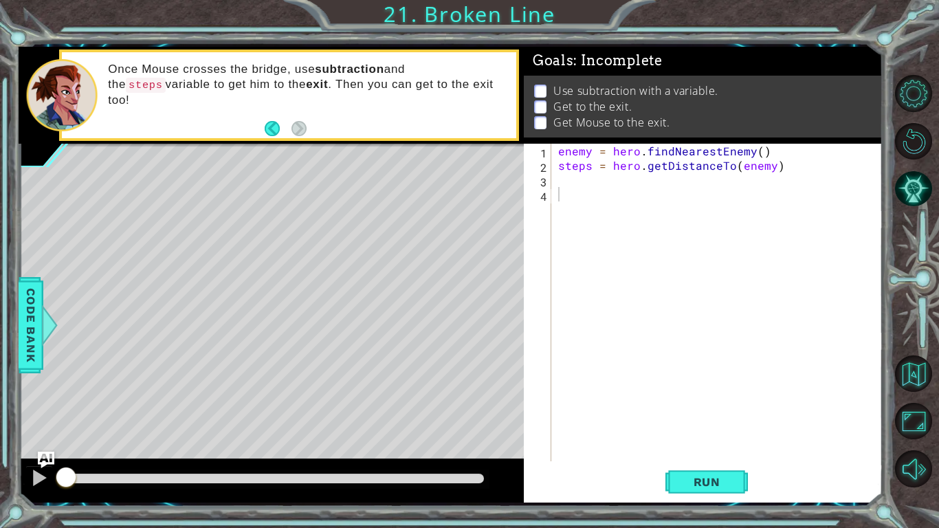
click at [714, 91] on p "Use subtraction with a variable." at bounding box center [635, 90] width 165 height 15
drag, startPoint x: 714, startPoint y: 91, endPoint x: 721, endPoint y: 109, distance: 19.4
click at [721, 109] on ul "Use subtraction with a variable. Get to the exit. Get Mouse to the exit." at bounding box center [702, 106] width 344 height 47
drag, startPoint x: 387, startPoint y: 25, endPoint x: 158, endPoint y: 96, distance: 239.3
click at [181, 89] on div "1 ההההההההההההההההההההההההההההההההההההההההההההההההההההההההההההההההההההההההההההה…" at bounding box center [469, 264] width 939 height 528
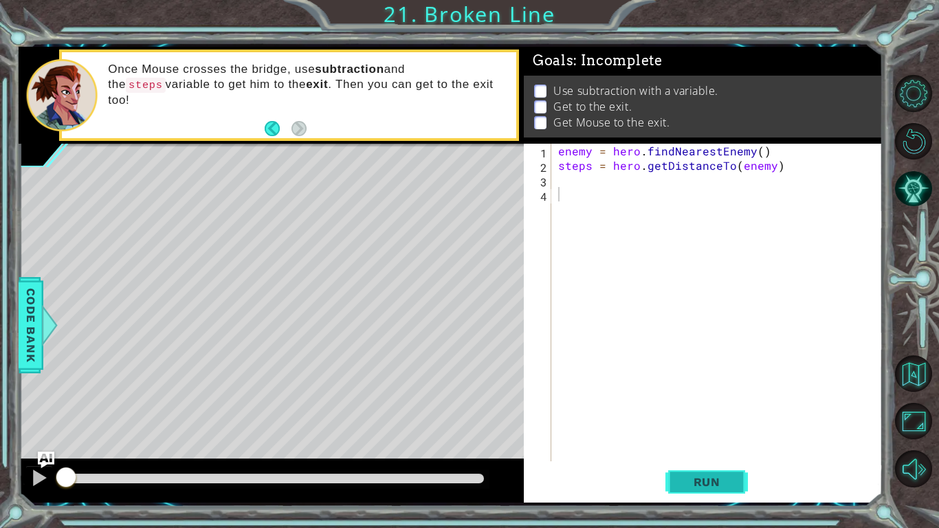
drag, startPoint x: 735, startPoint y: 491, endPoint x: 730, endPoint y: 469, distance: 22.5
click at [732, 434] on button "Run" at bounding box center [706, 482] width 82 height 36
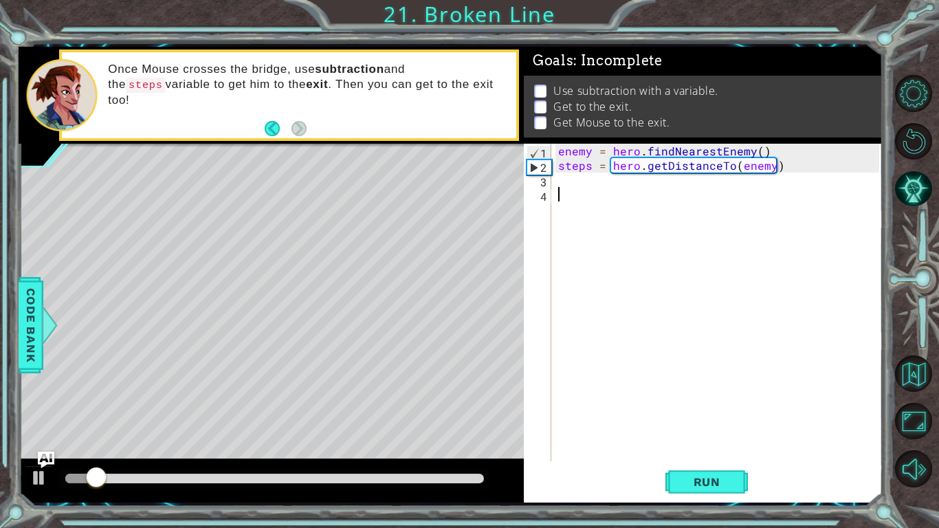
click at [739, 182] on div "enemy = hero . findNearestEnemy ( ) steps = hero . getDistanceTo ( enemy )" at bounding box center [720, 317] width 330 height 346
drag, startPoint x: 739, startPoint y: 182, endPoint x: 729, endPoint y: 170, distance: 15.1
click at [729, 171] on div "enemy = hero . findNearestEnemy ( ) steps = hero . getDistanceTo ( enemy )" at bounding box center [720, 317] width 330 height 346
click at [729, 170] on div "enemy = hero . findNearestEnemy ( ) steps = hero . getDistanceTo ( enemy )" at bounding box center [717, 302] width 324 height 317
type textarea "steps = hero.getDistanceTo(enemy)"
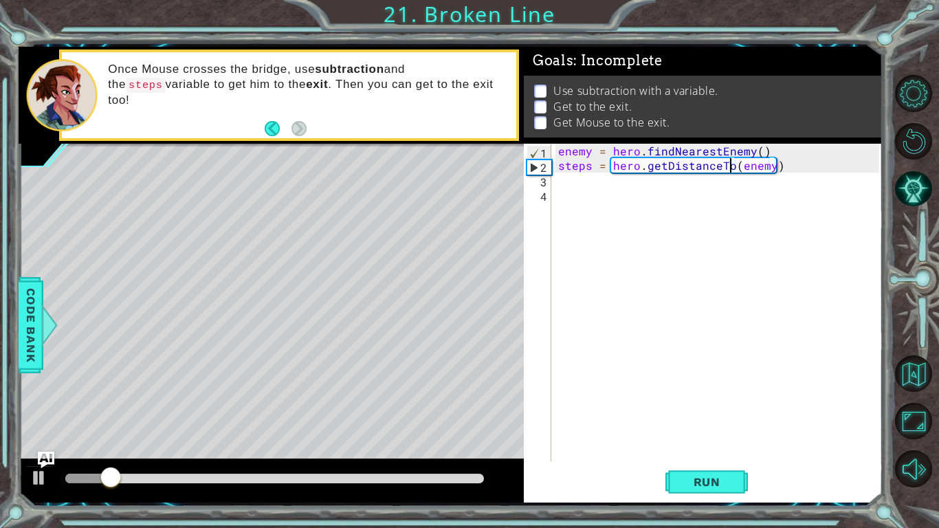
click at [747, 174] on div "enemy = hero . findNearestEnemy ( ) steps = hero . getDistanceTo ( enemy )" at bounding box center [720, 317] width 330 height 346
